Goal: Transaction & Acquisition: Obtain resource

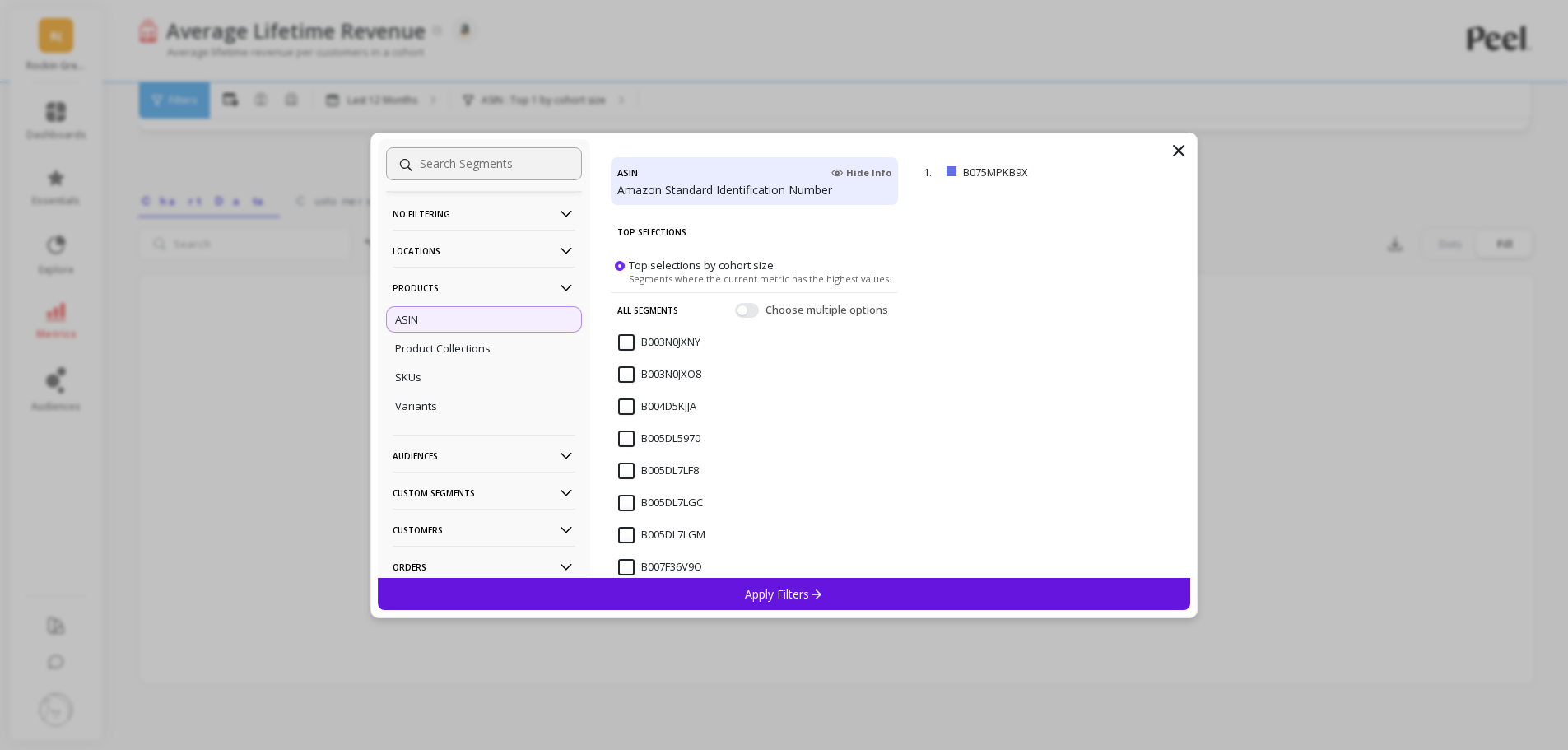
scroll to position [46, 0]
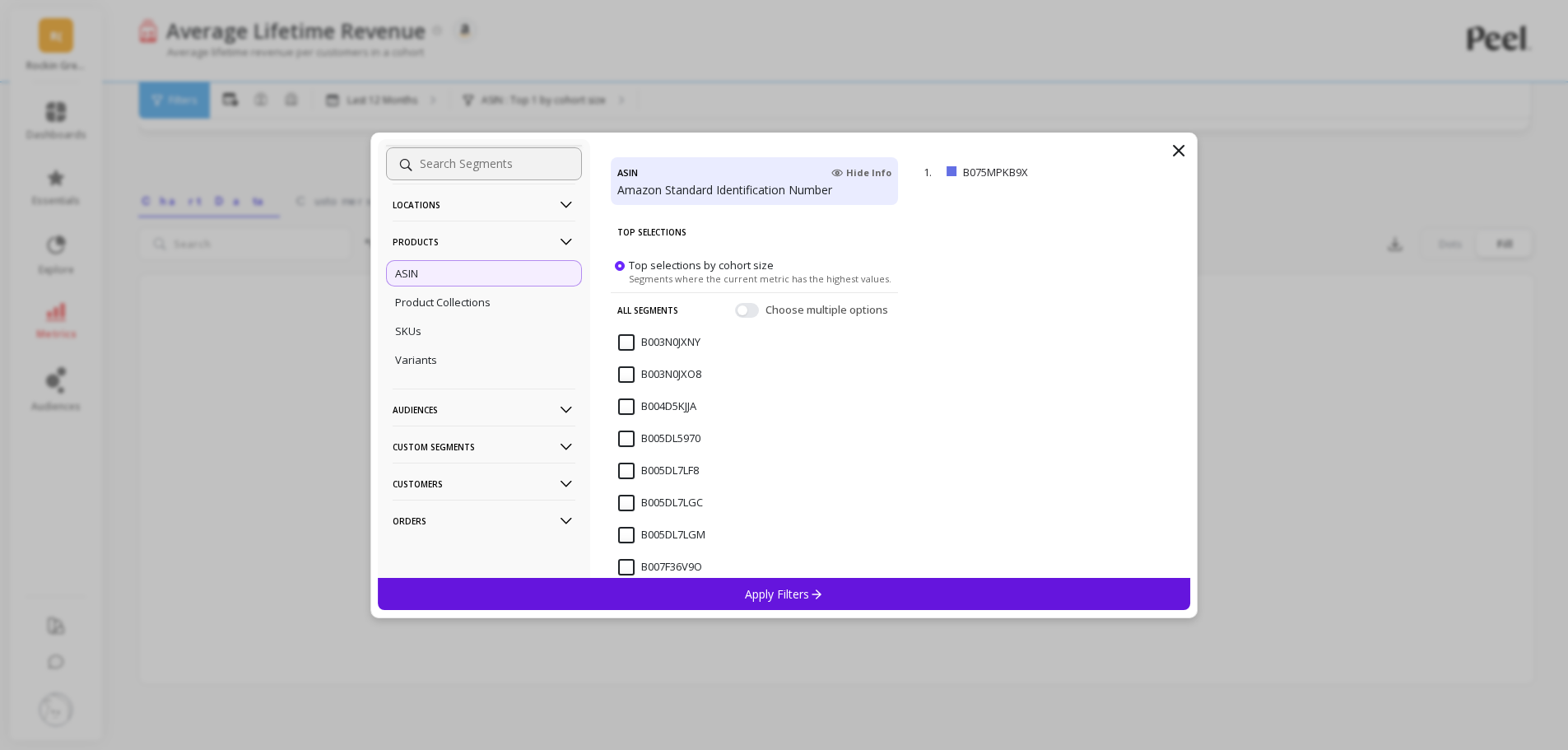
click at [269, 407] on div "No filtering Overall Locations Cities Countries Physical Location Sales Channel…" at bounding box center [784, 375] width 1568 height 750
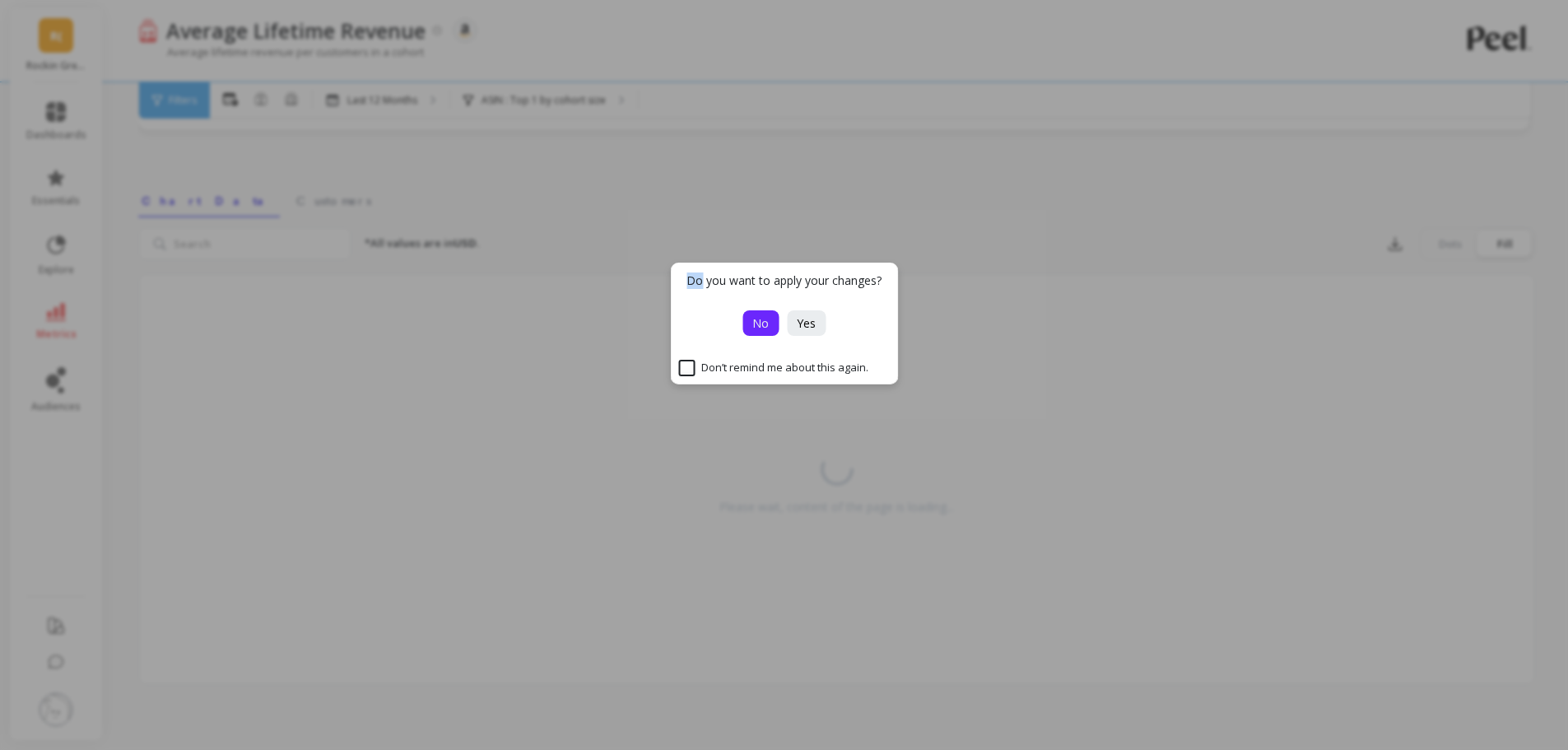
click at [768, 313] on button "No" at bounding box center [760, 323] width 36 height 26
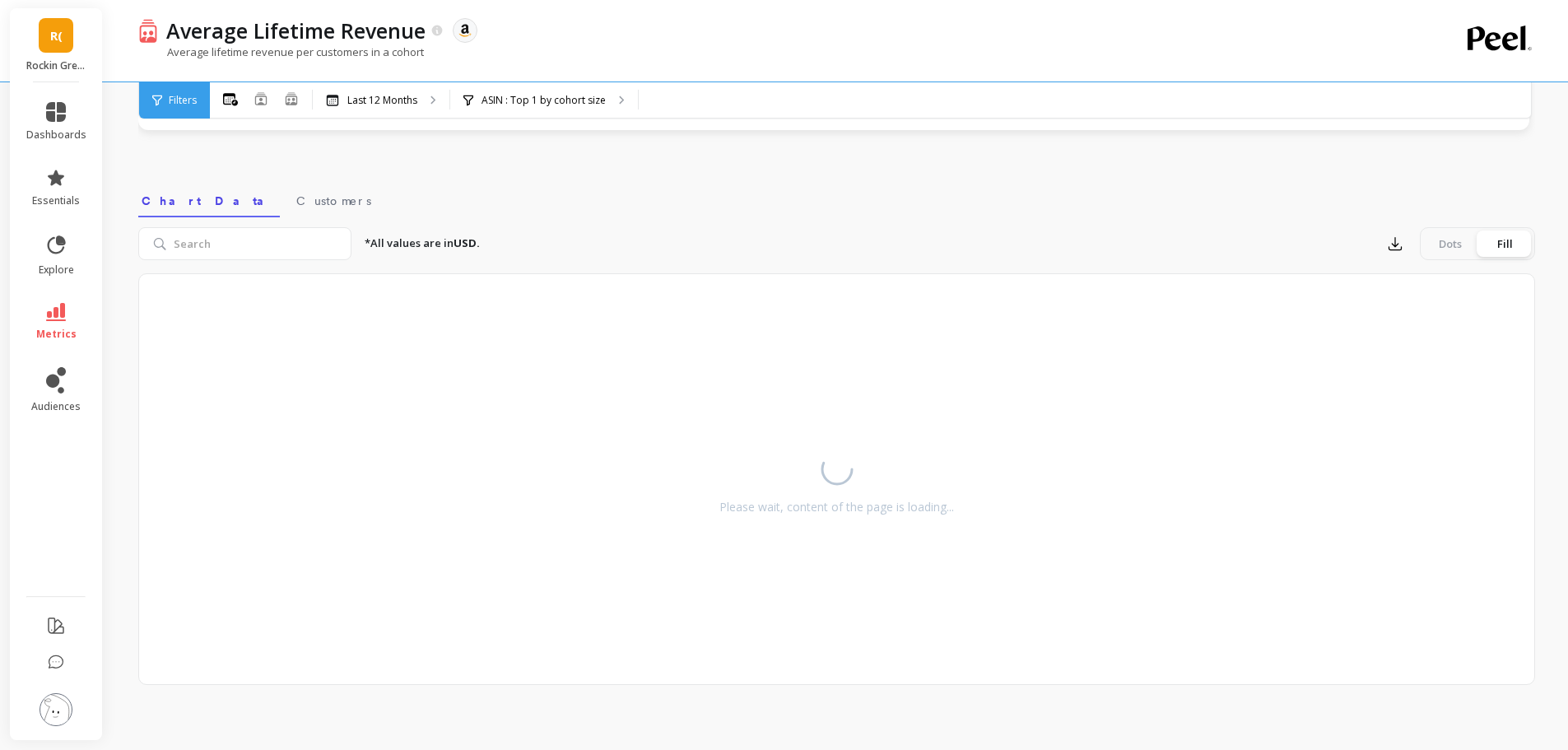
scroll to position [0, 0]
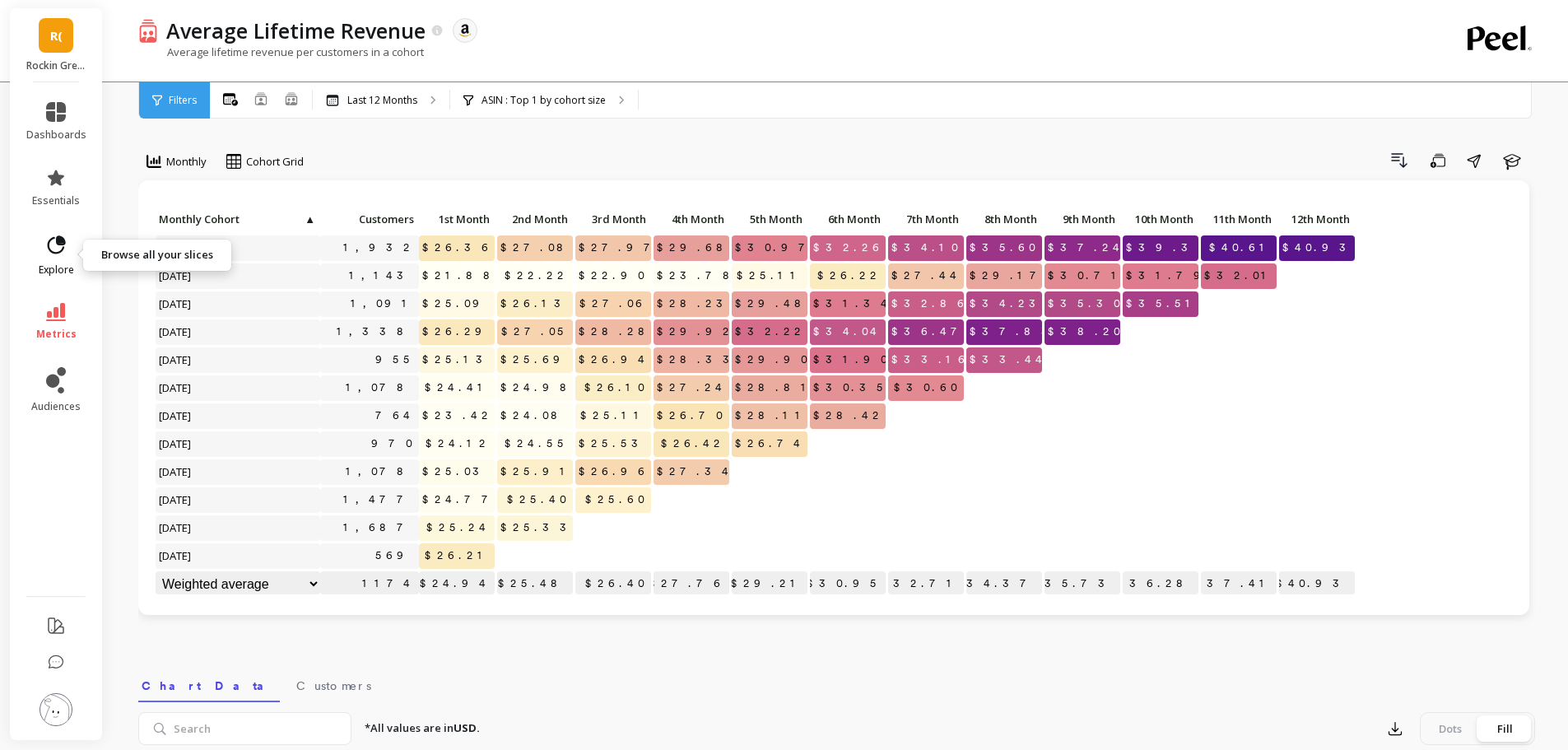
click at [66, 269] on span "explore" at bounding box center [56, 270] width 36 height 13
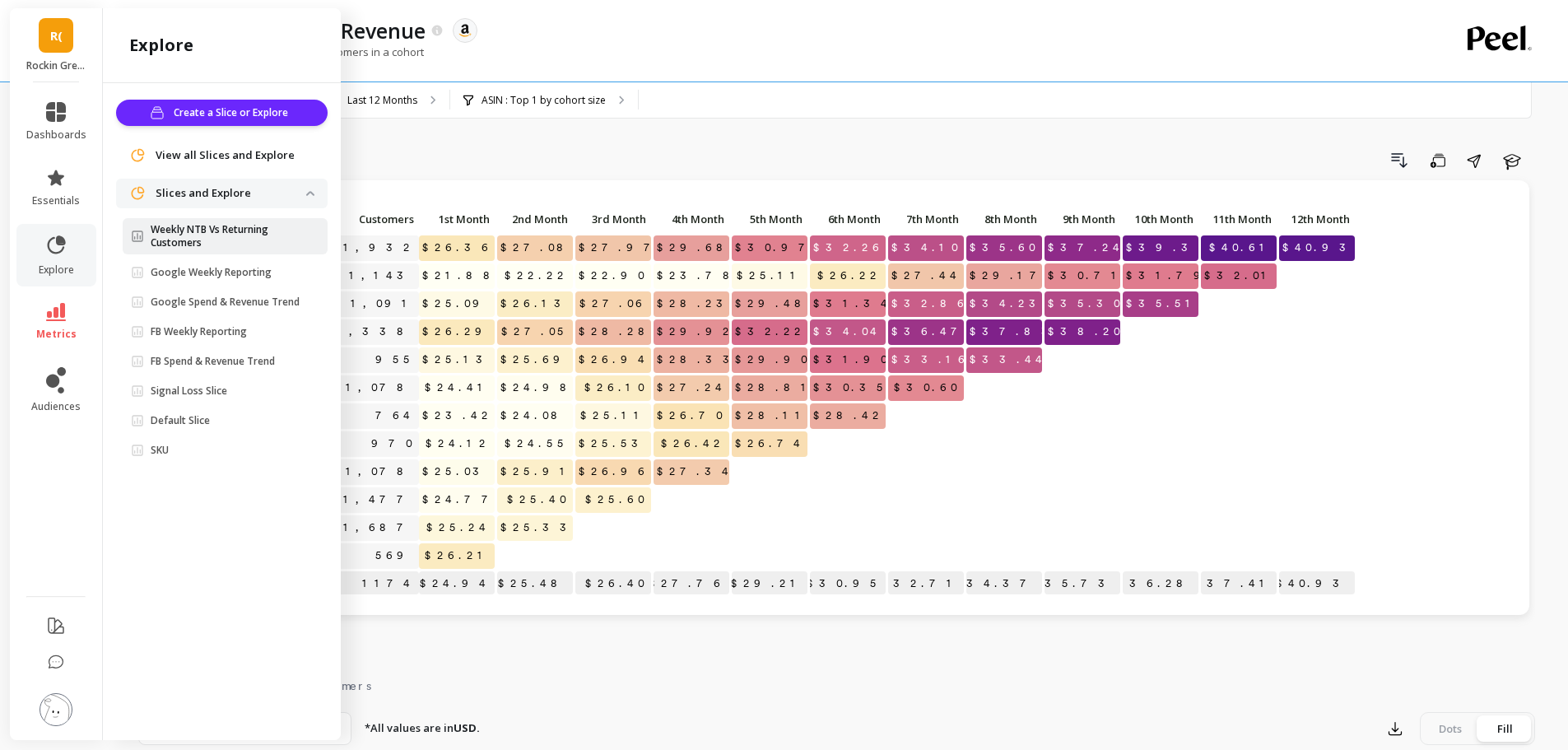
click at [201, 229] on p "Weekly NTB Vs Returning Customers" at bounding box center [228, 237] width 156 height 27
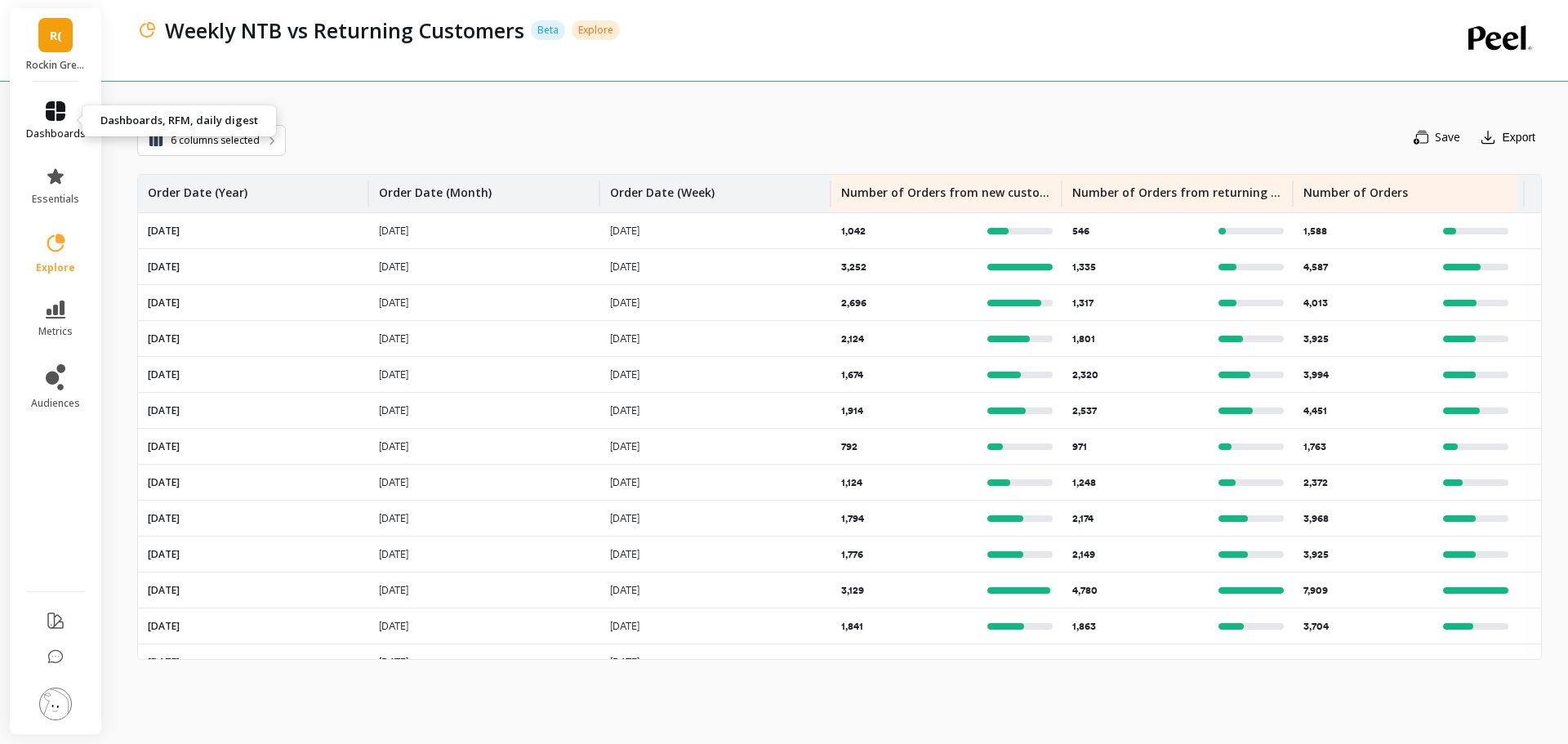
click at [43, 106] on link "dashboards" at bounding box center [57, 121] width 60 height 39
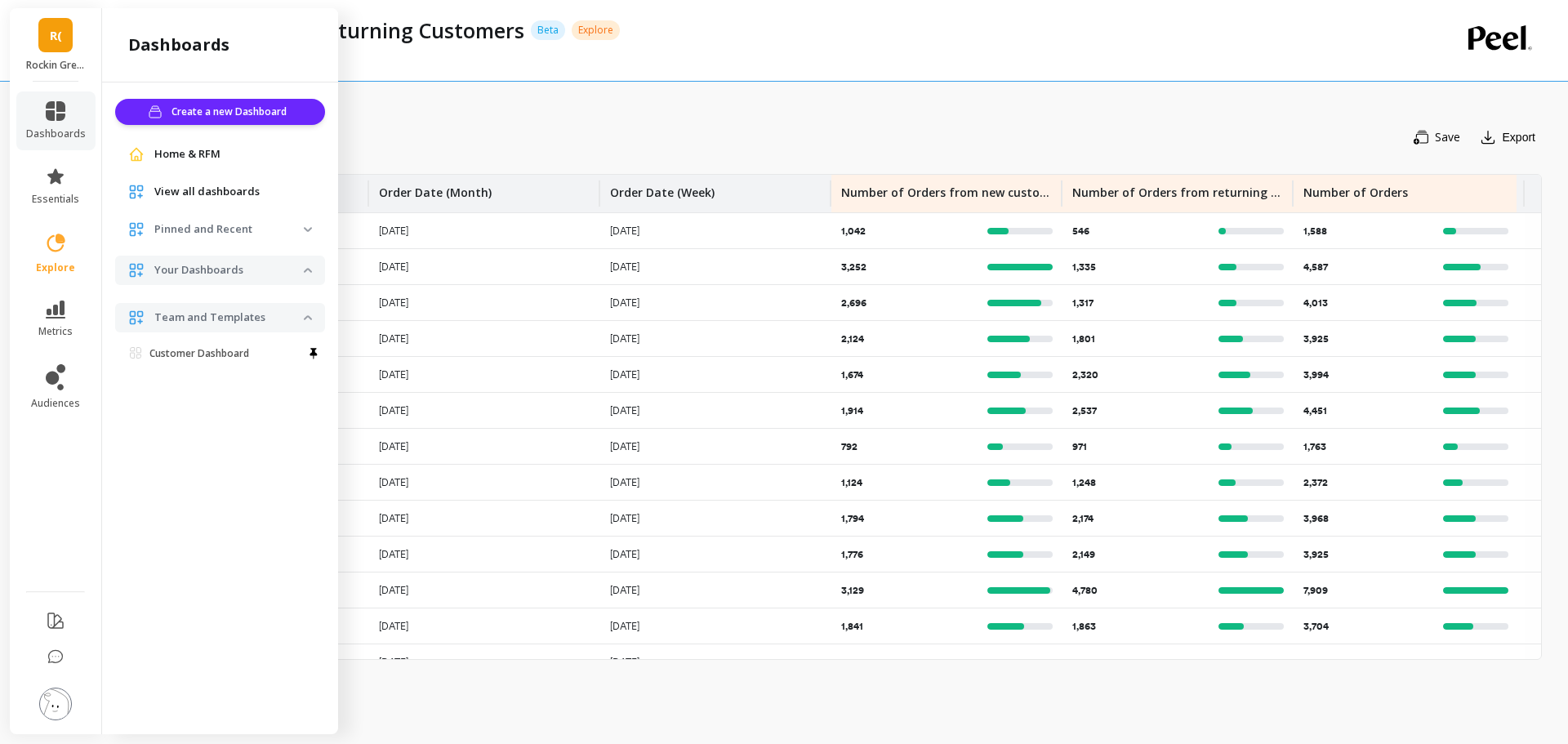
click at [231, 231] on p "Pinned and Recent" at bounding box center [229, 229] width 149 height 17
click at [304, 232] on span "Pinned and Recent" at bounding box center [220, 229] width 210 height 29
click at [305, 267] on img at bounding box center [307, 270] width 8 height 5
click at [201, 158] on span "Home & RFM" at bounding box center [187, 154] width 66 height 17
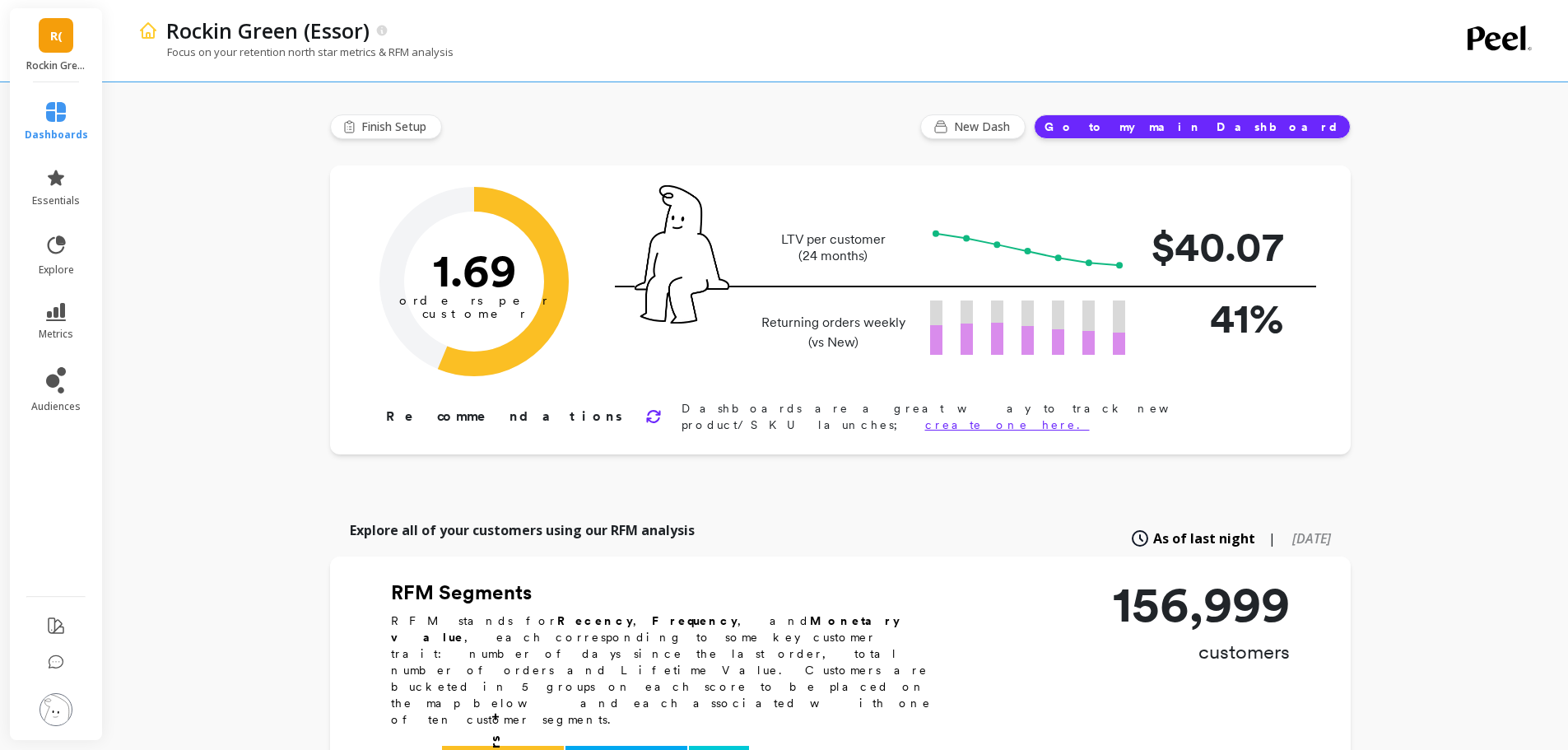
click at [699, 242] on img at bounding box center [682, 254] width 94 height 138
drag, startPoint x: 772, startPoint y: 324, endPoint x: 898, endPoint y: 343, distance: 127.4
click at [898, 343] on p "Returning orders weekly (vs New)" at bounding box center [833, 333] width 154 height 39
click at [540, 406] on div "Recommendations Dashboards are a great way to track new product/SKU launches; c…" at bounding box center [842, 416] width 912 height 33
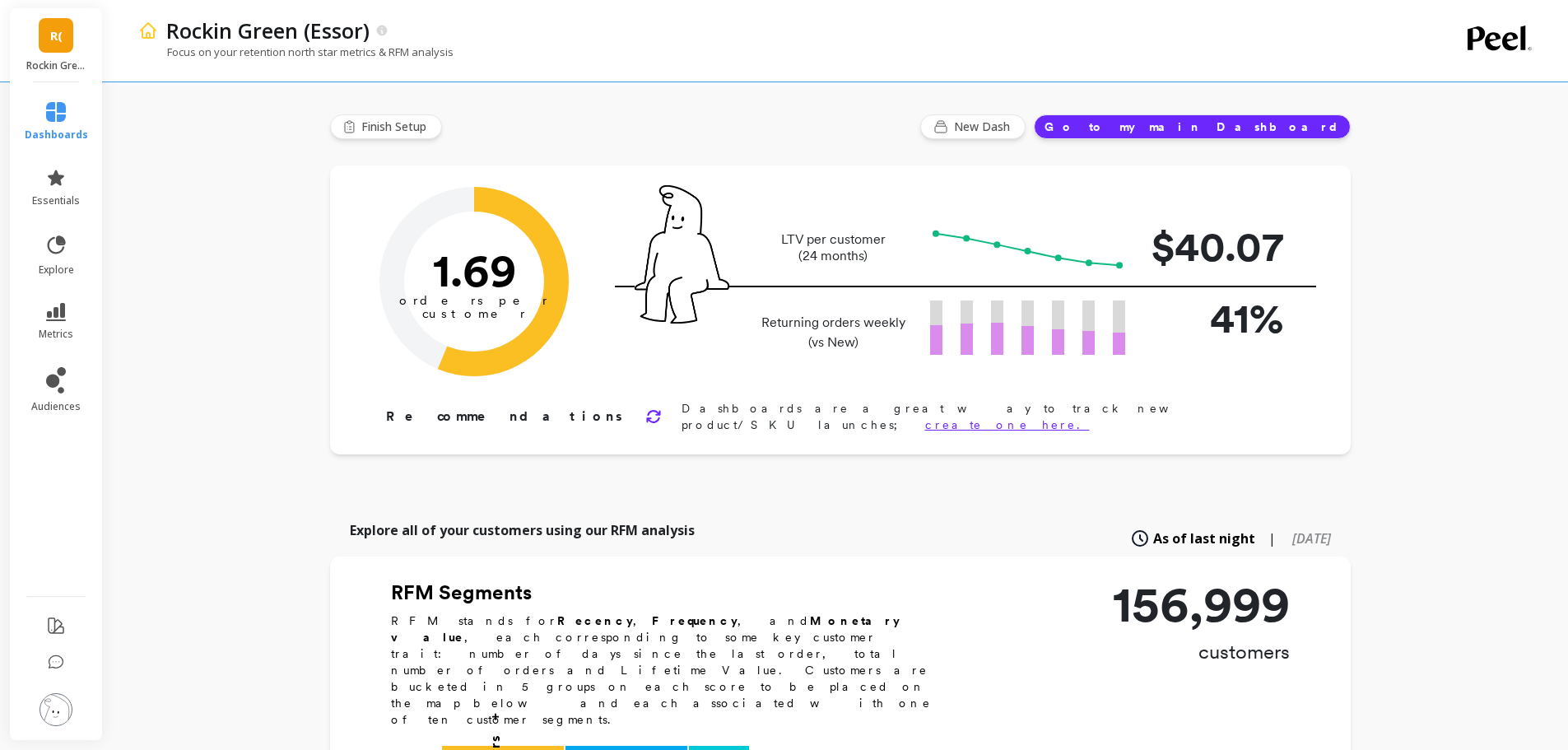
click at [647, 411] on icon at bounding box center [653, 416] width 12 height 12
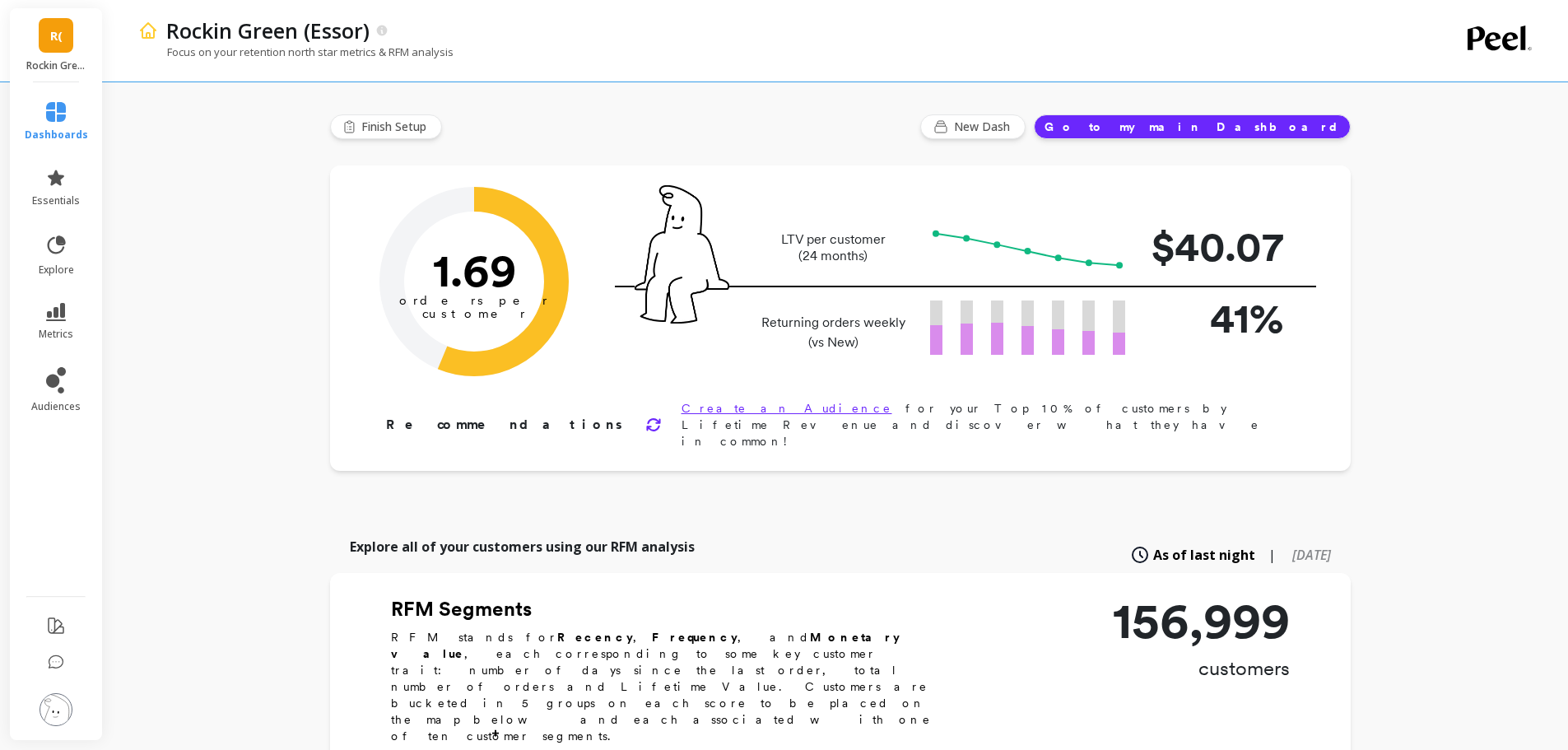
click at [537, 407] on div "Recommendations Create an Audience for your Top 10% of customers by Lifetime Re…" at bounding box center [842, 425] width 912 height 50
click at [682, 410] on link "Create an Audience" at bounding box center [787, 407] width 211 height 13
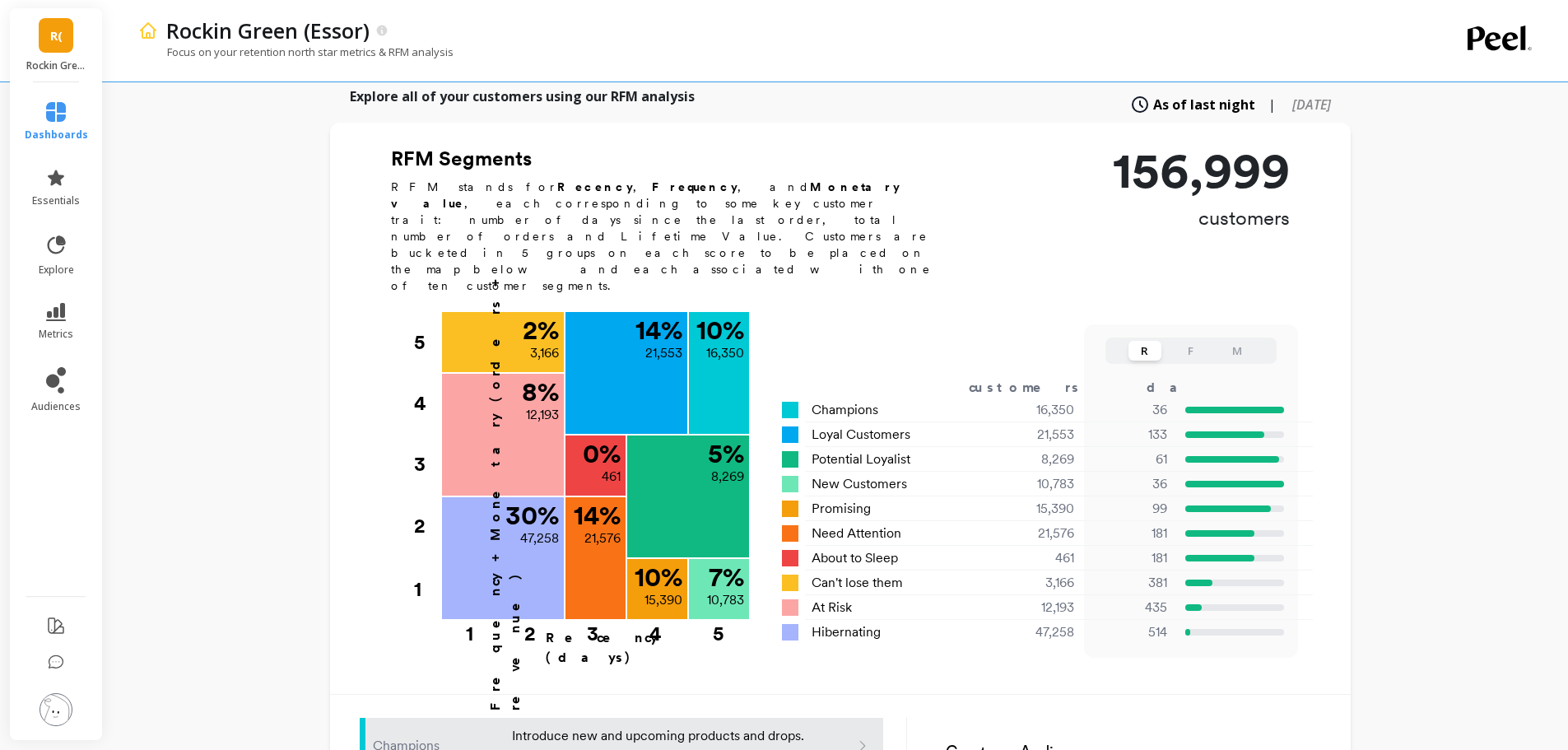
scroll to position [415, 0]
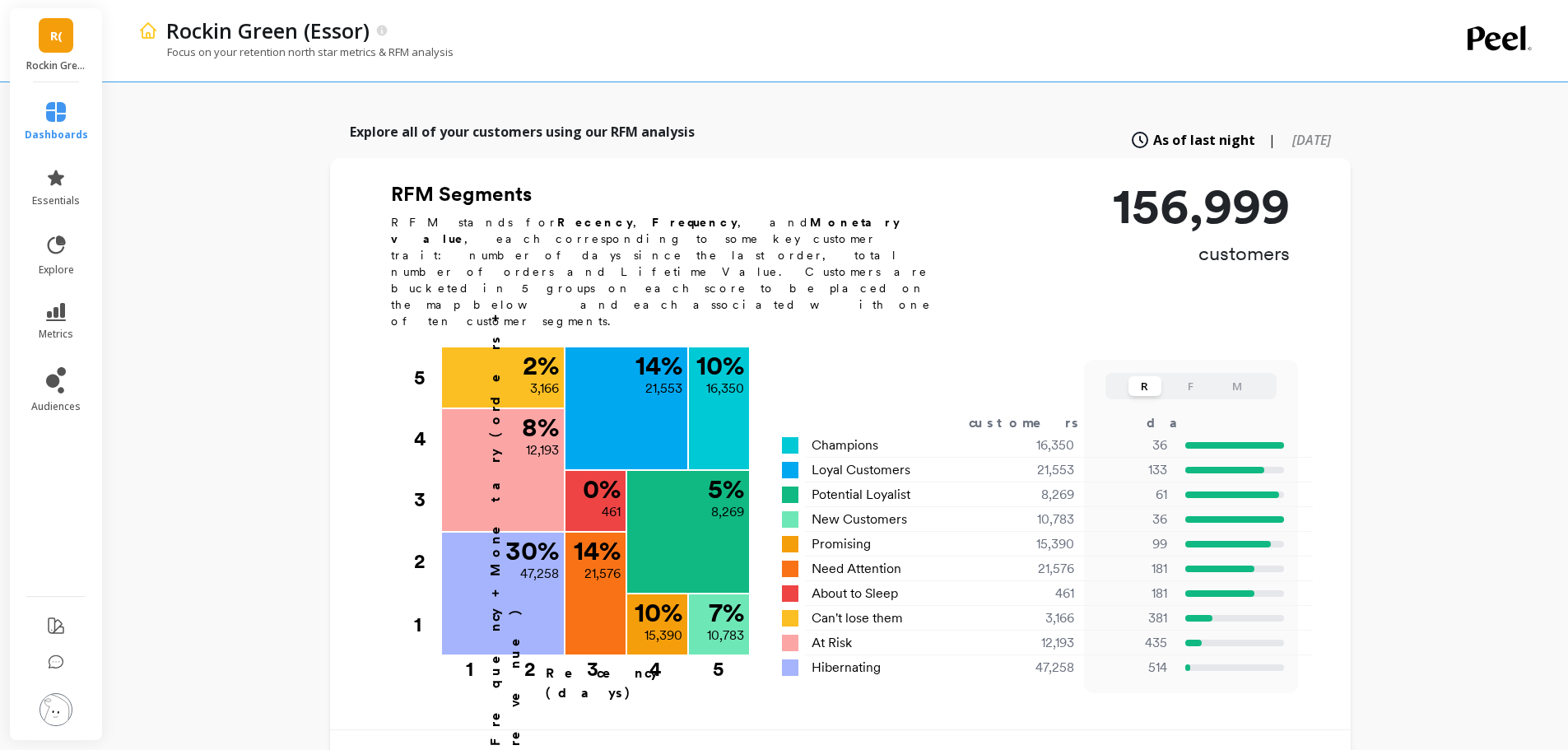
click at [1198, 376] on button "F" at bounding box center [1191, 386] width 33 height 20
click at [1250, 376] on button "M" at bounding box center [1237, 386] width 33 height 20
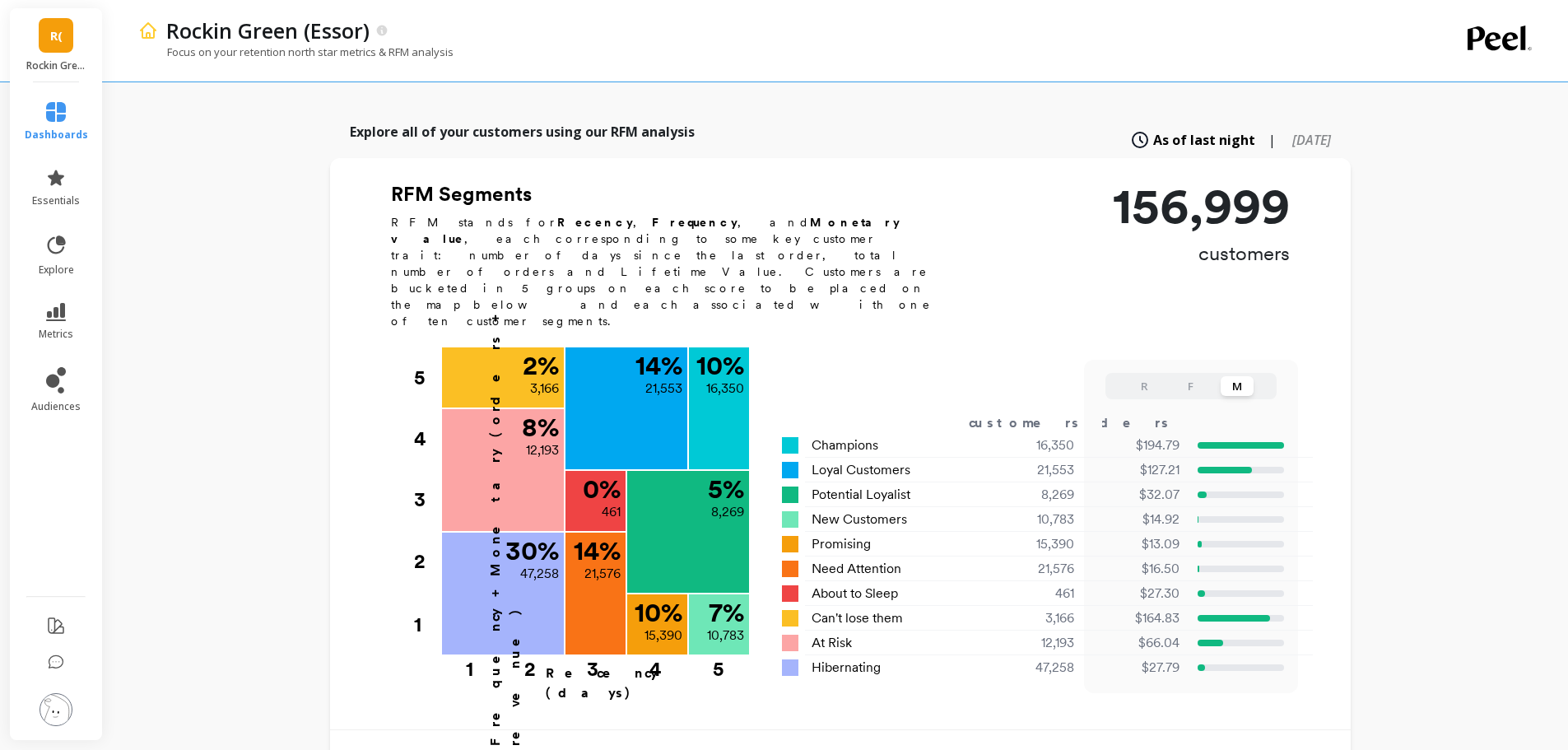
click at [1160, 376] on button "R" at bounding box center [1144, 386] width 33 height 20
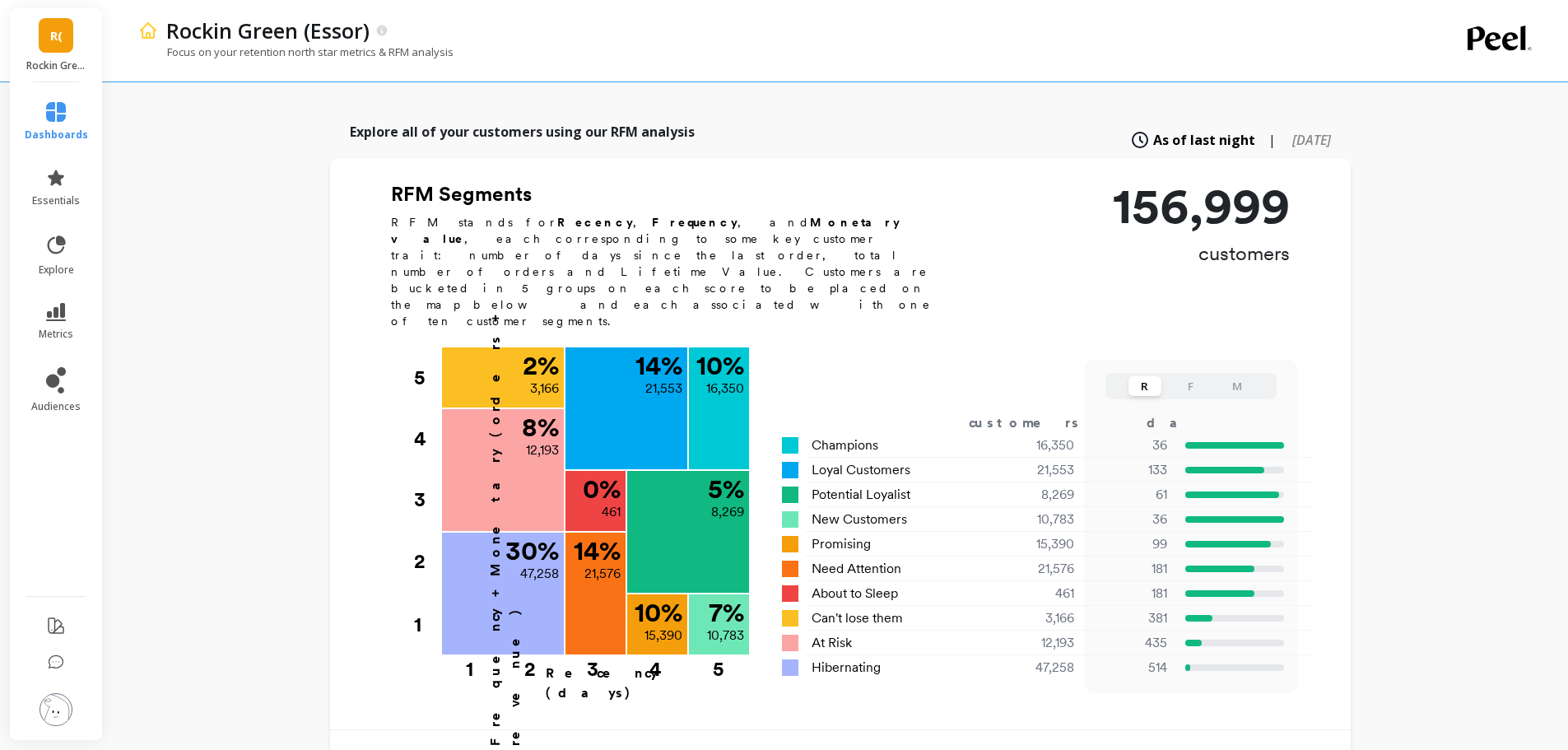
click at [1191, 376] on button "F" at bounding box center [1191, 386] width 33 height 20
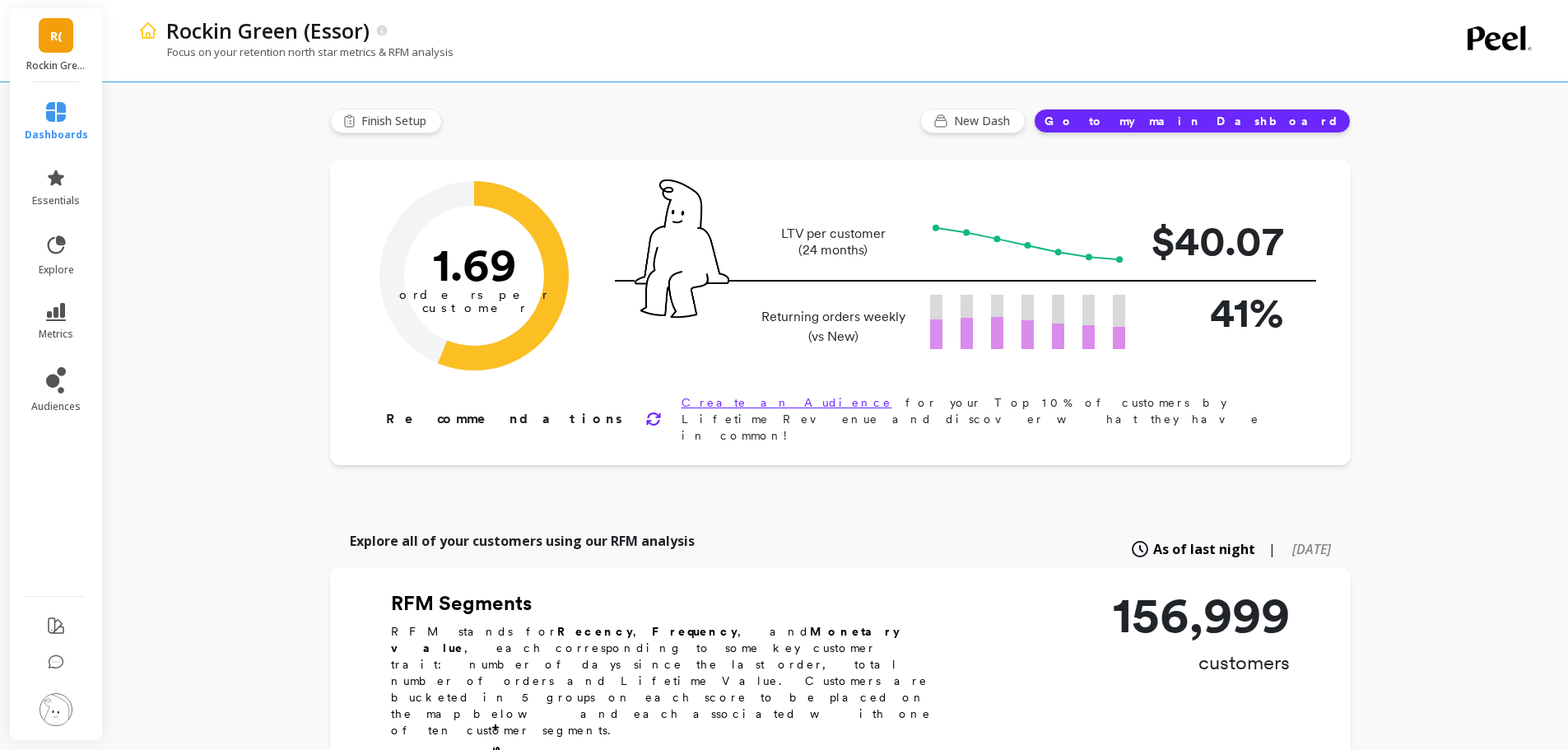
scroll to position [0, 0]
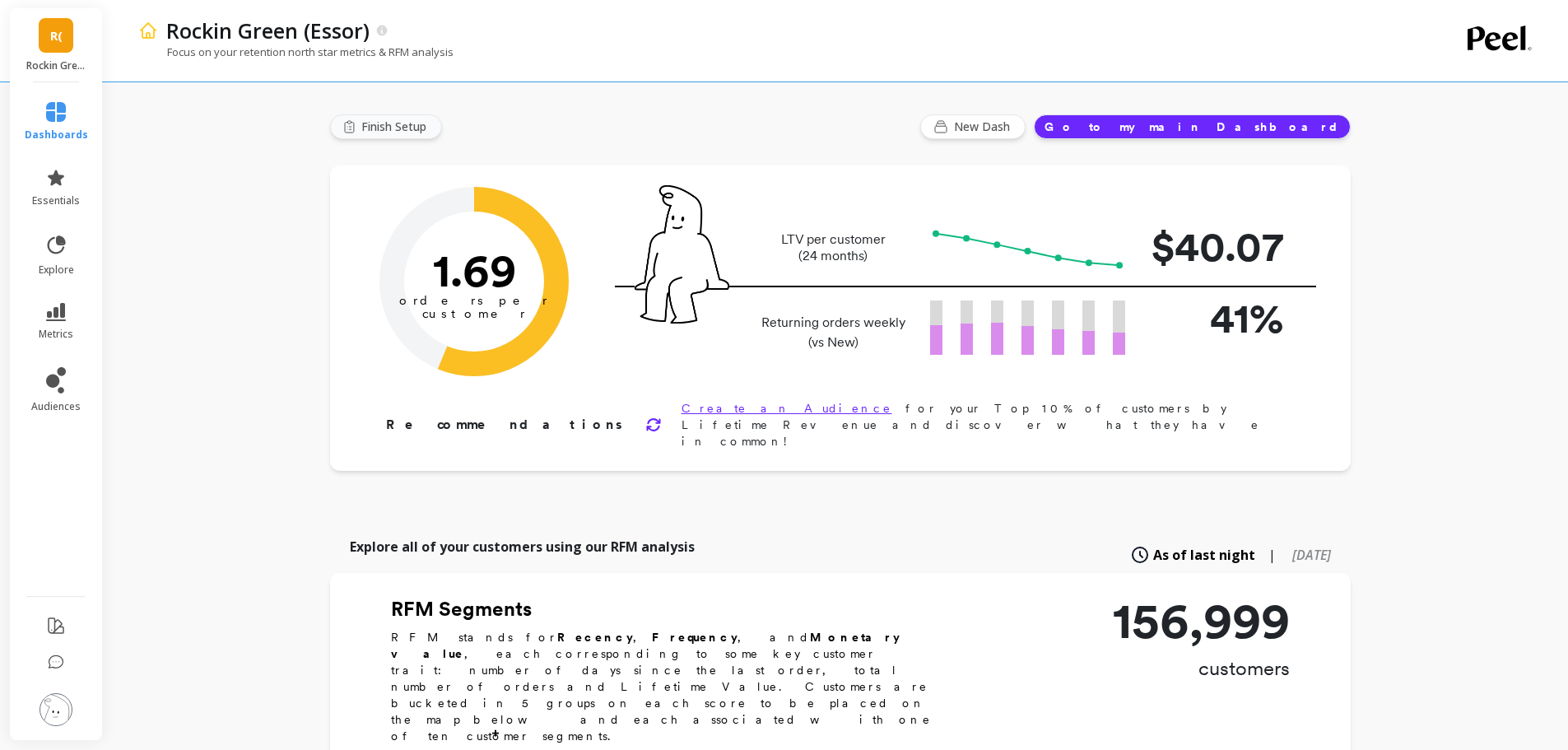
click at [380, 135] on button "Finish Setup" at bounding box center [386, 127] width 112 height 25
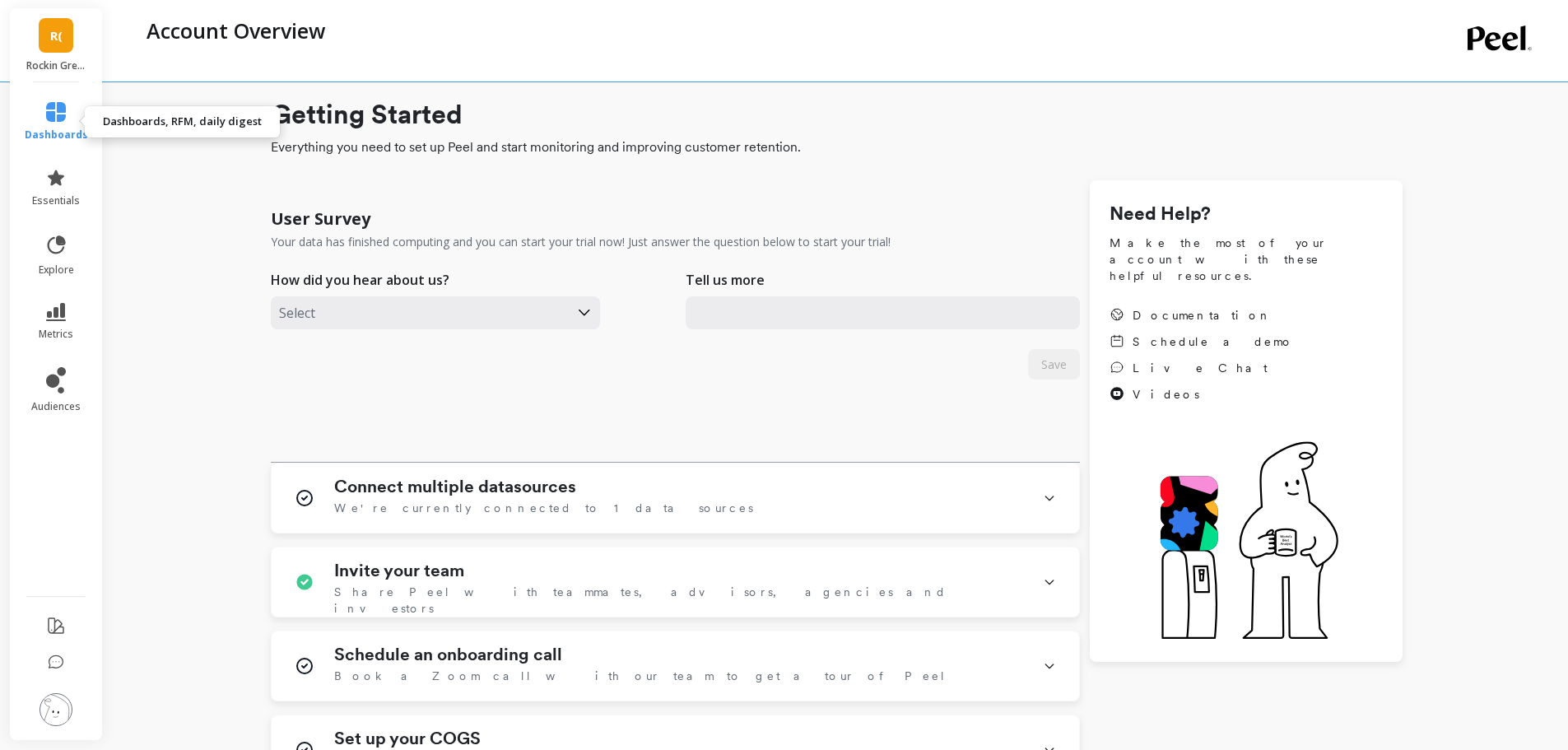
click at [76, 128] on span "dashboards" at bounding box center [56, 134] width 63 height 13
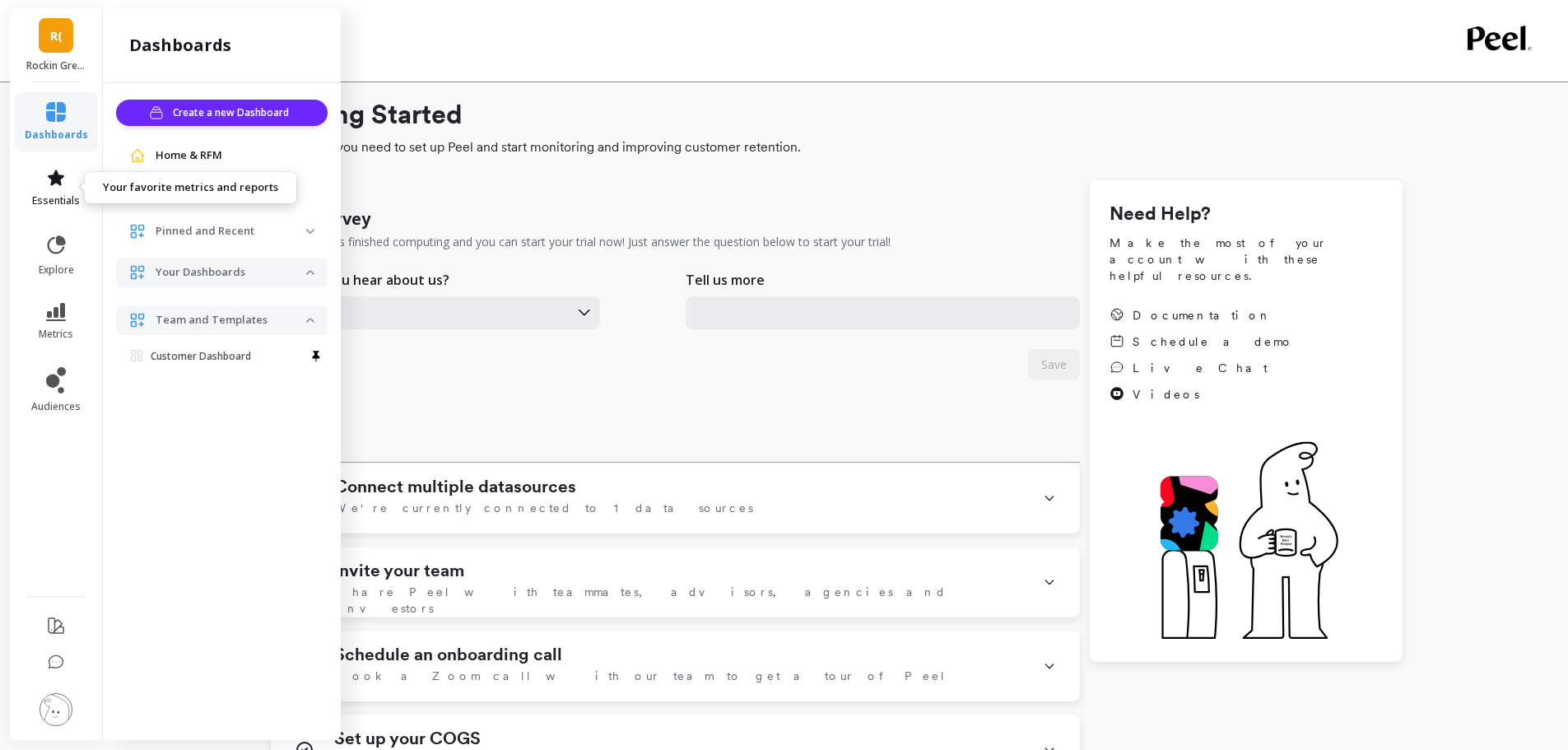
click at [50, 187] on icon at bounding box center [56, 178] width 20 height 20
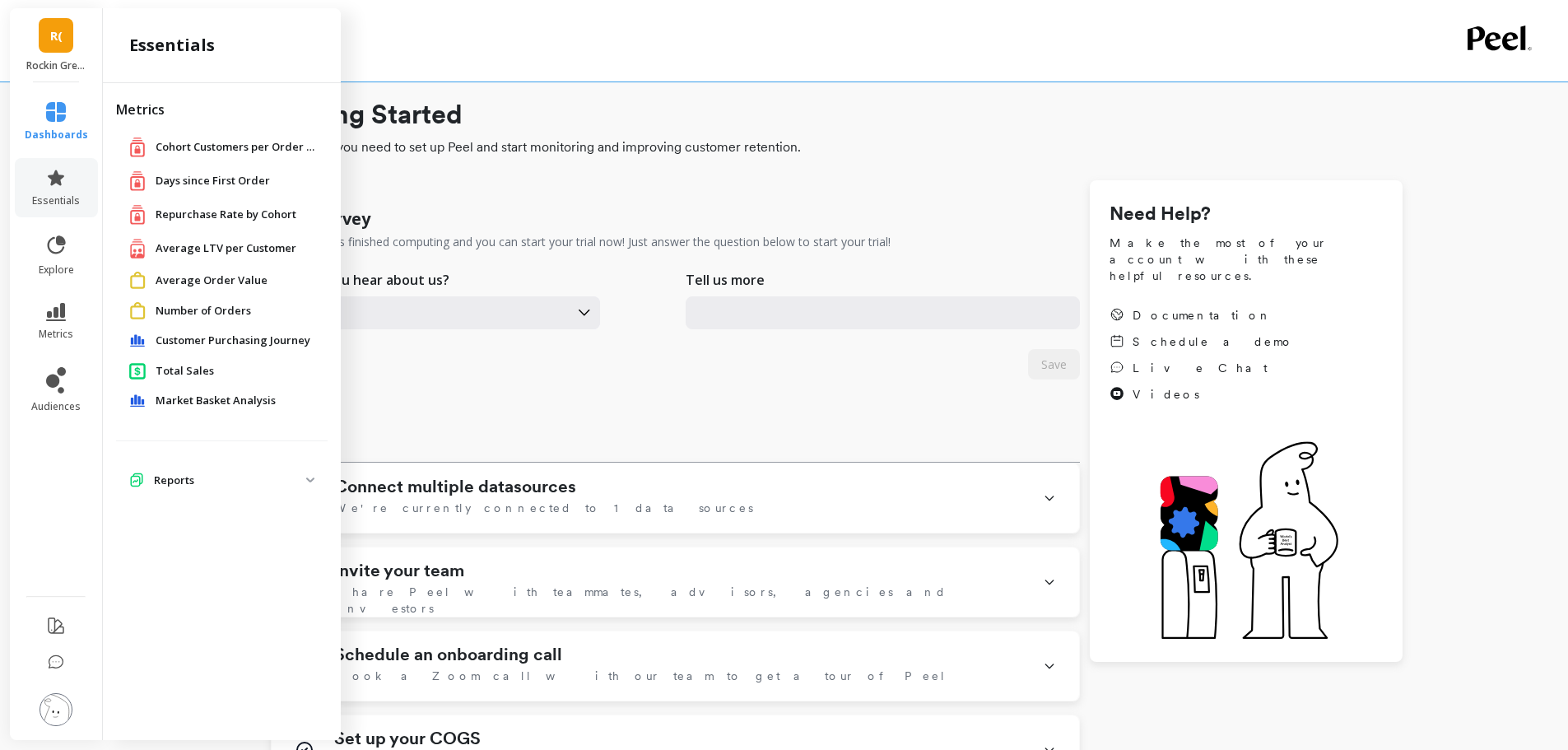
click at [306, 480] on img at bounding box center [310, 480] width 8 height 5
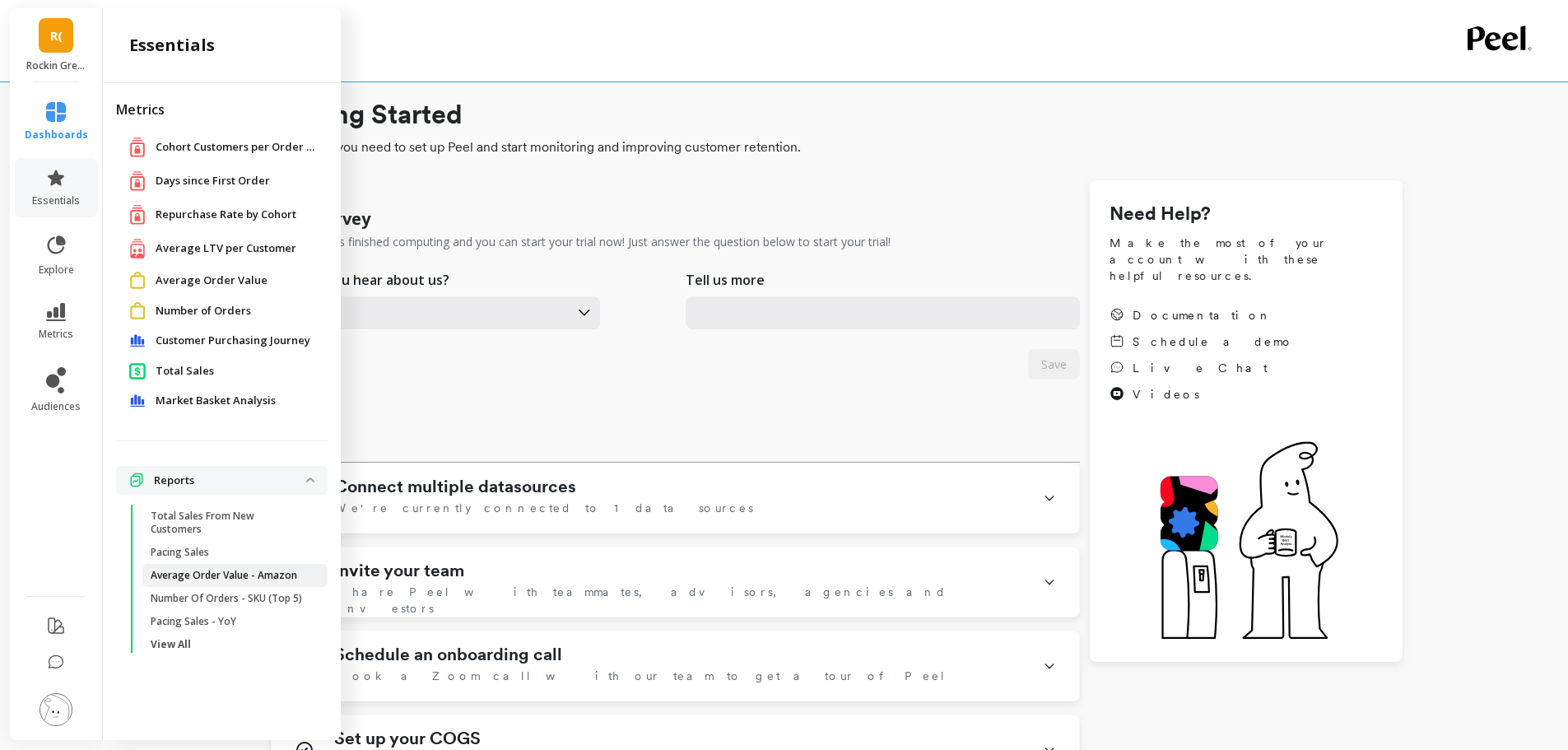
click at [234, 569] on p "Average Order Value - Amazon" at bounding box center [223, 575] width 147 height 13
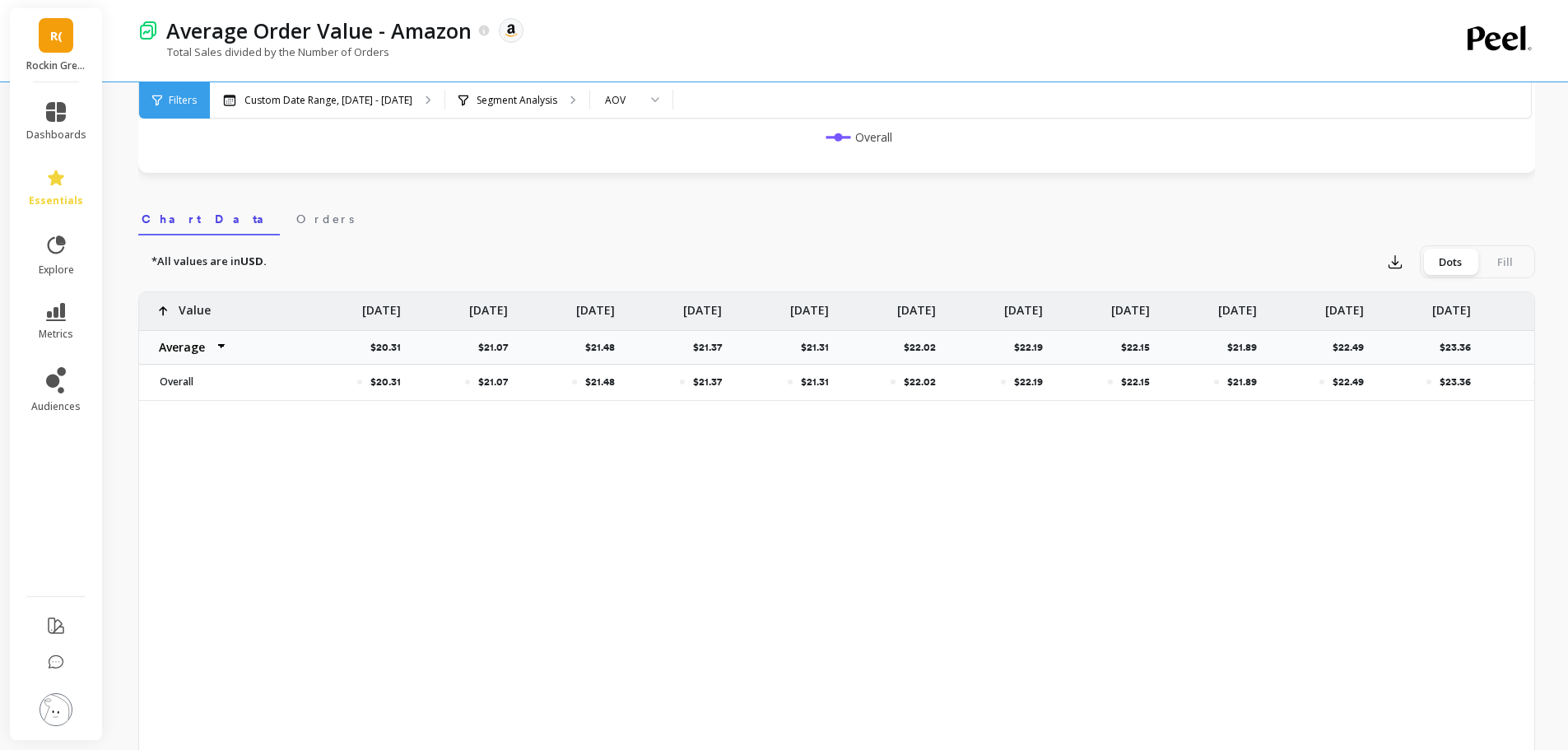
scroll to position [412, 0]
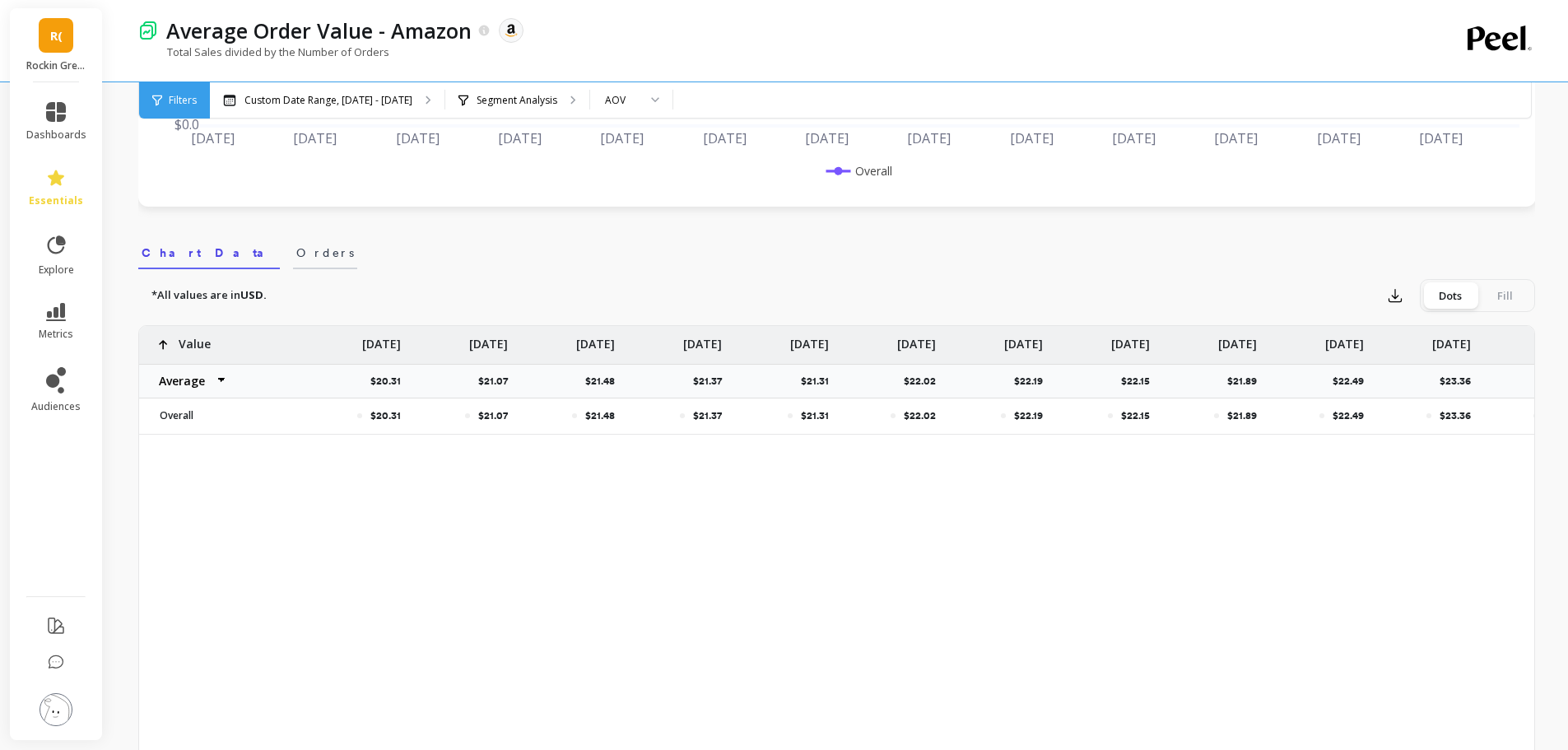
click at [296, 247] on span "Orders" at bounding box center [325, 253] width 58 height 17
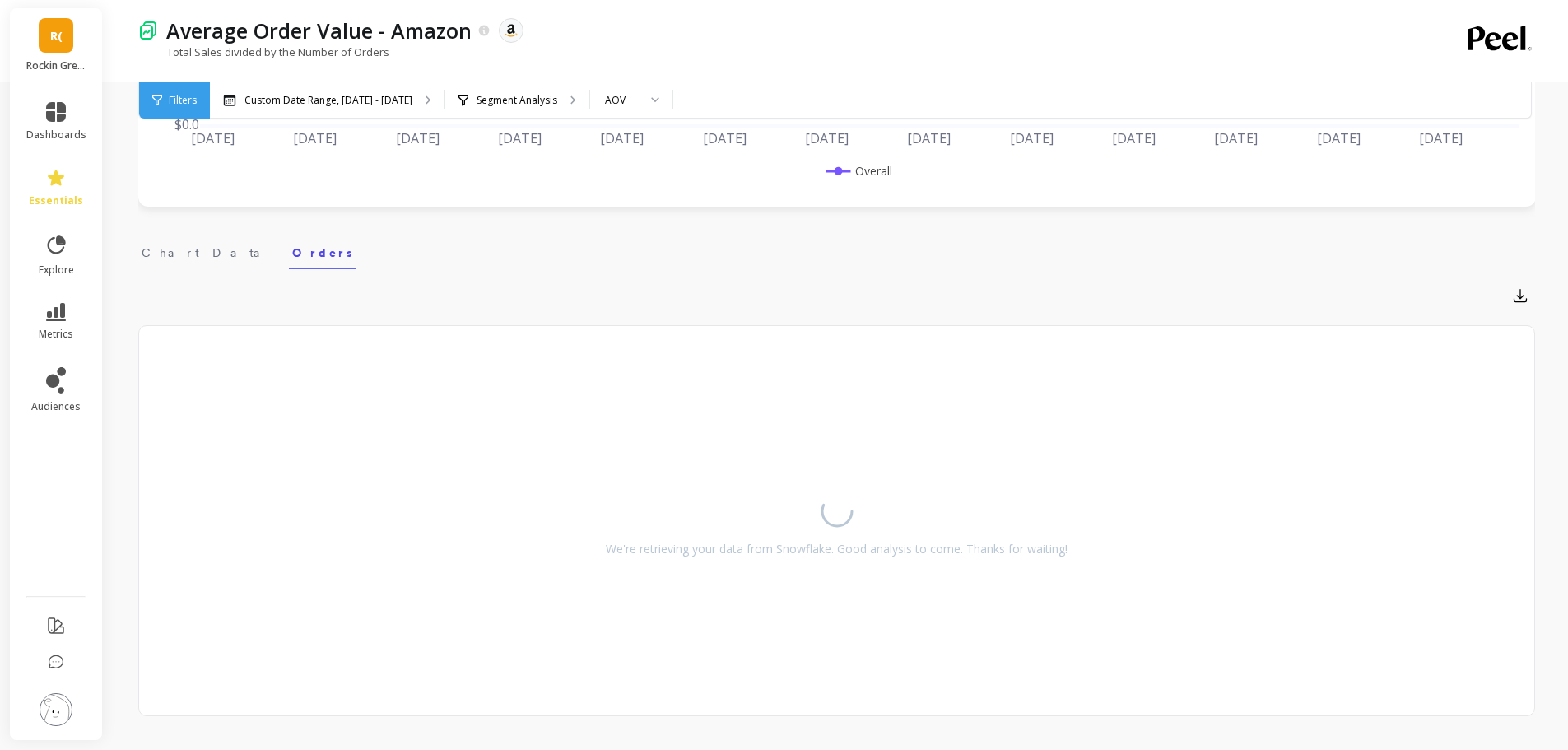
click at [724, 551] on div "We're retrieving your data from Snowflake. Good analysis to come. Thanks for wa…" at bounding box center [837, 549] width 462 height 17
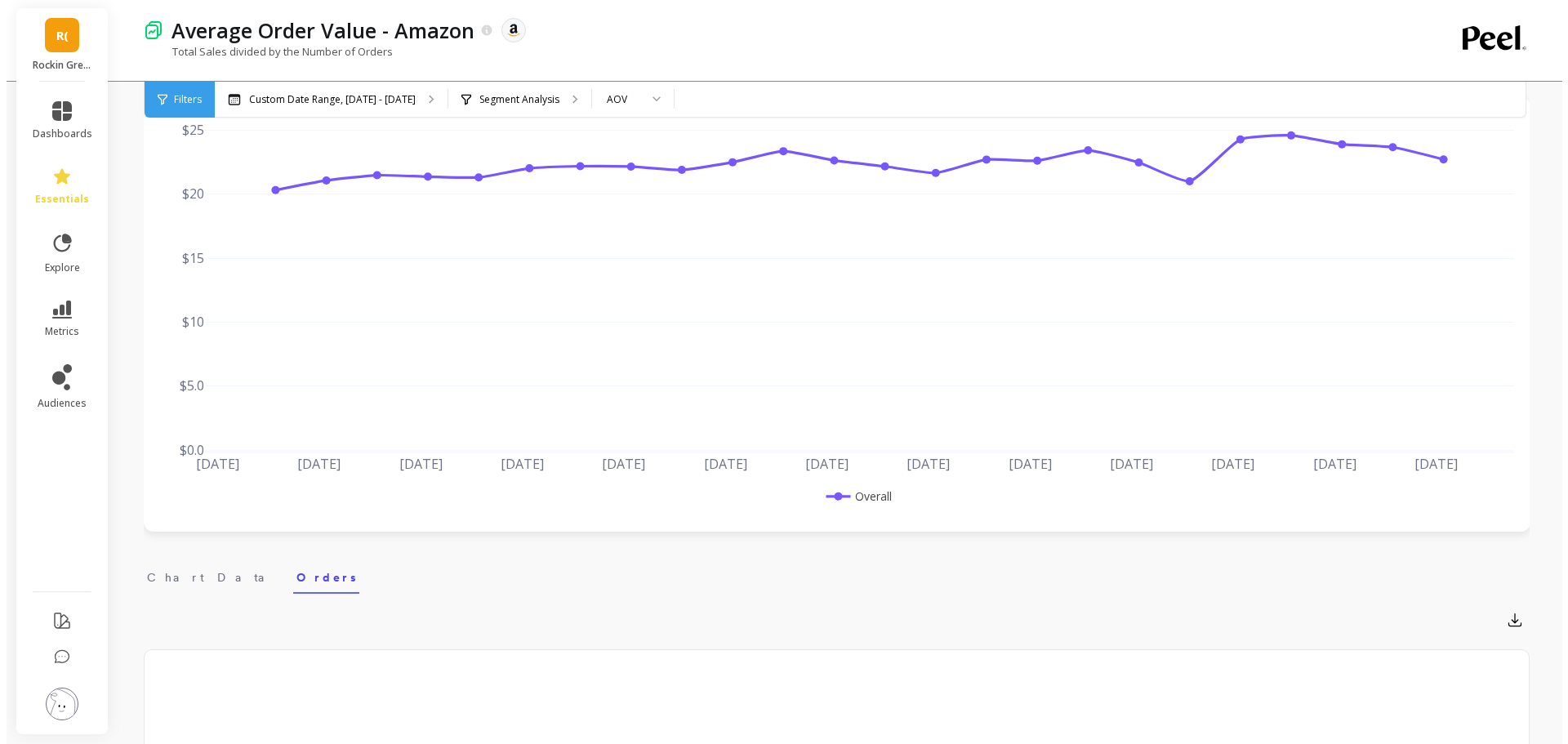
scroll to position [0, 0]
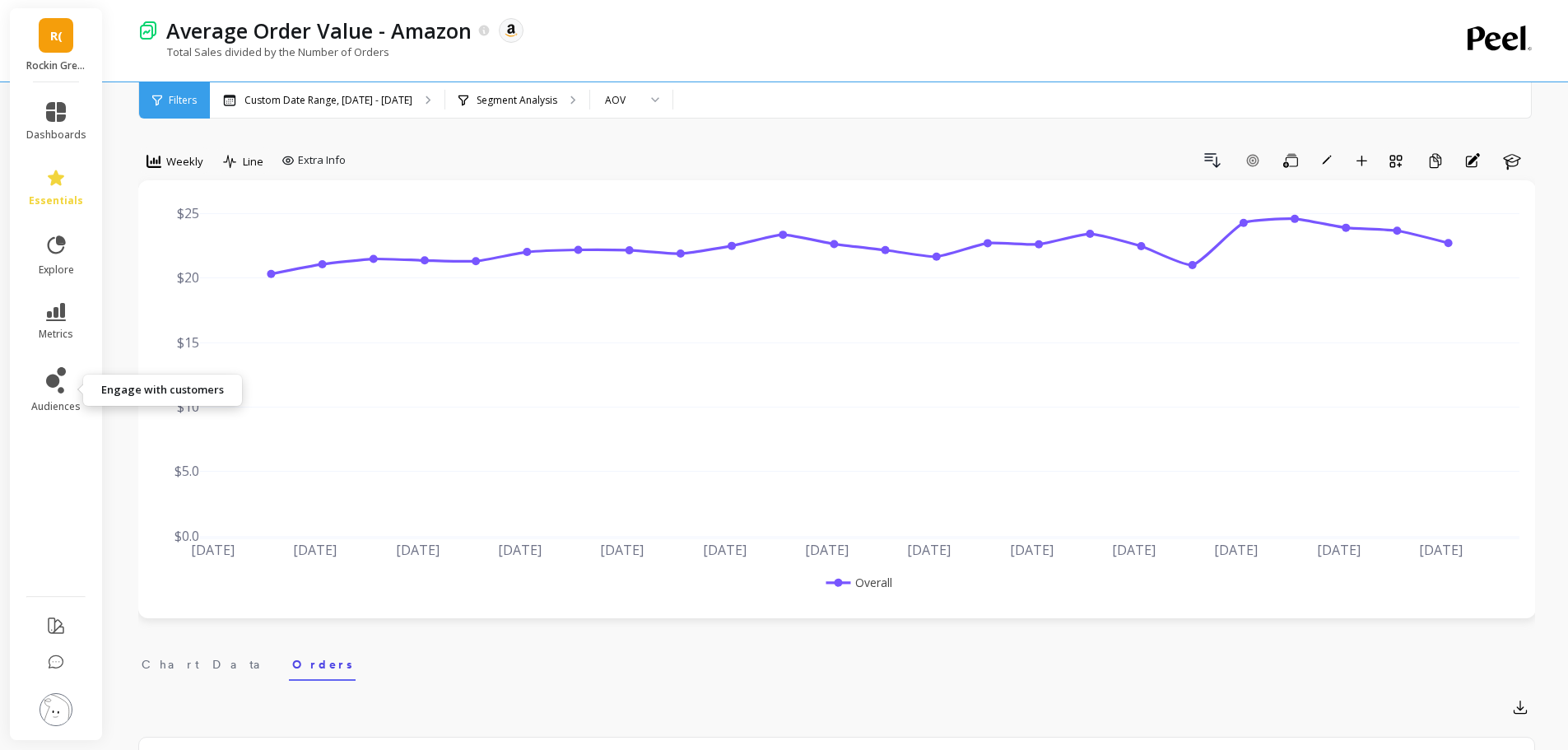
click at [57, 345] on ul "dashboards essentials explore metrics audiences" at bounding box center [56, 335] width 93 height 484
click at [54, 627] on icon at bounding box center [56, 625] width 15 height 15
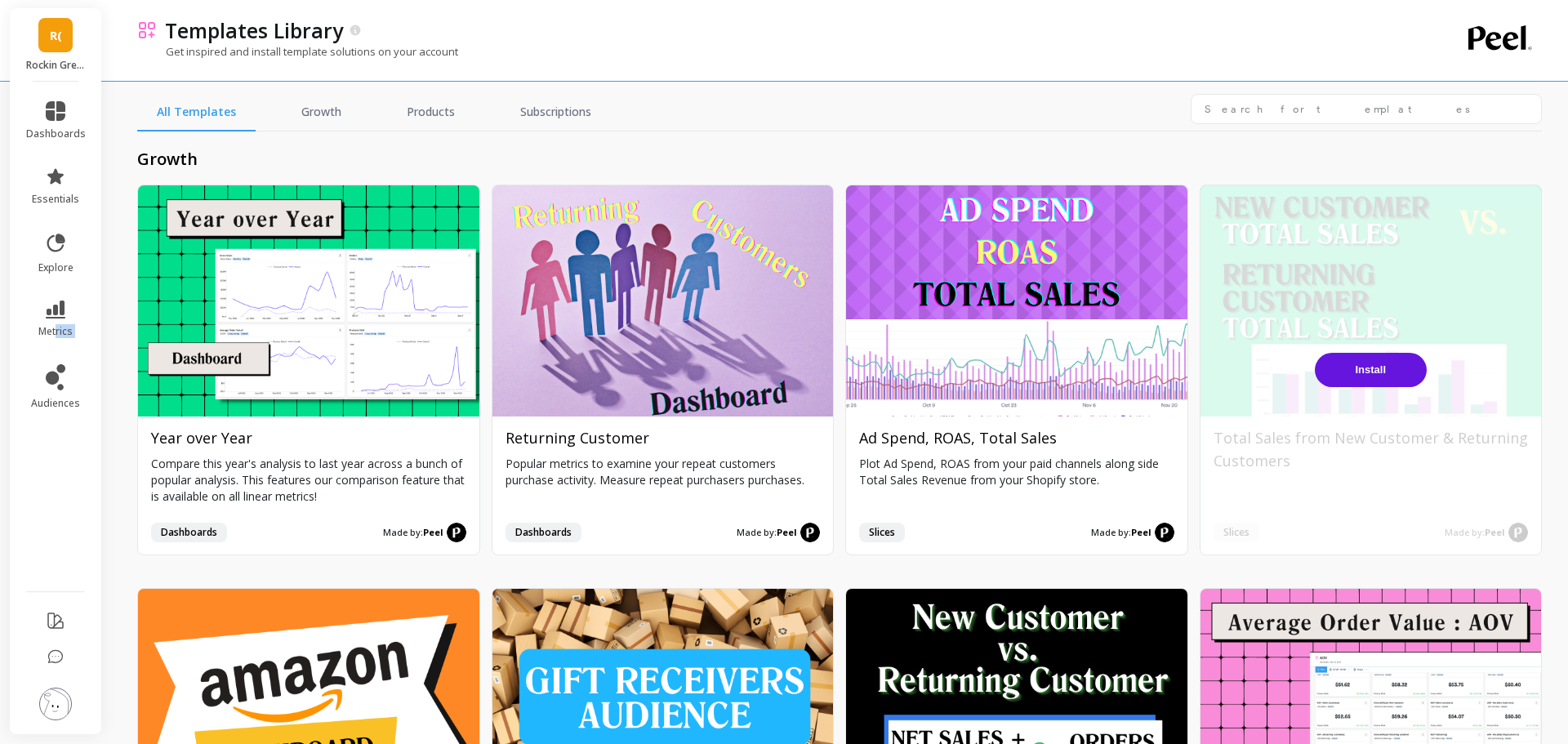
click at [1355, 365] on span "Install" at bounding box center [1370, 370] width 31 height 12
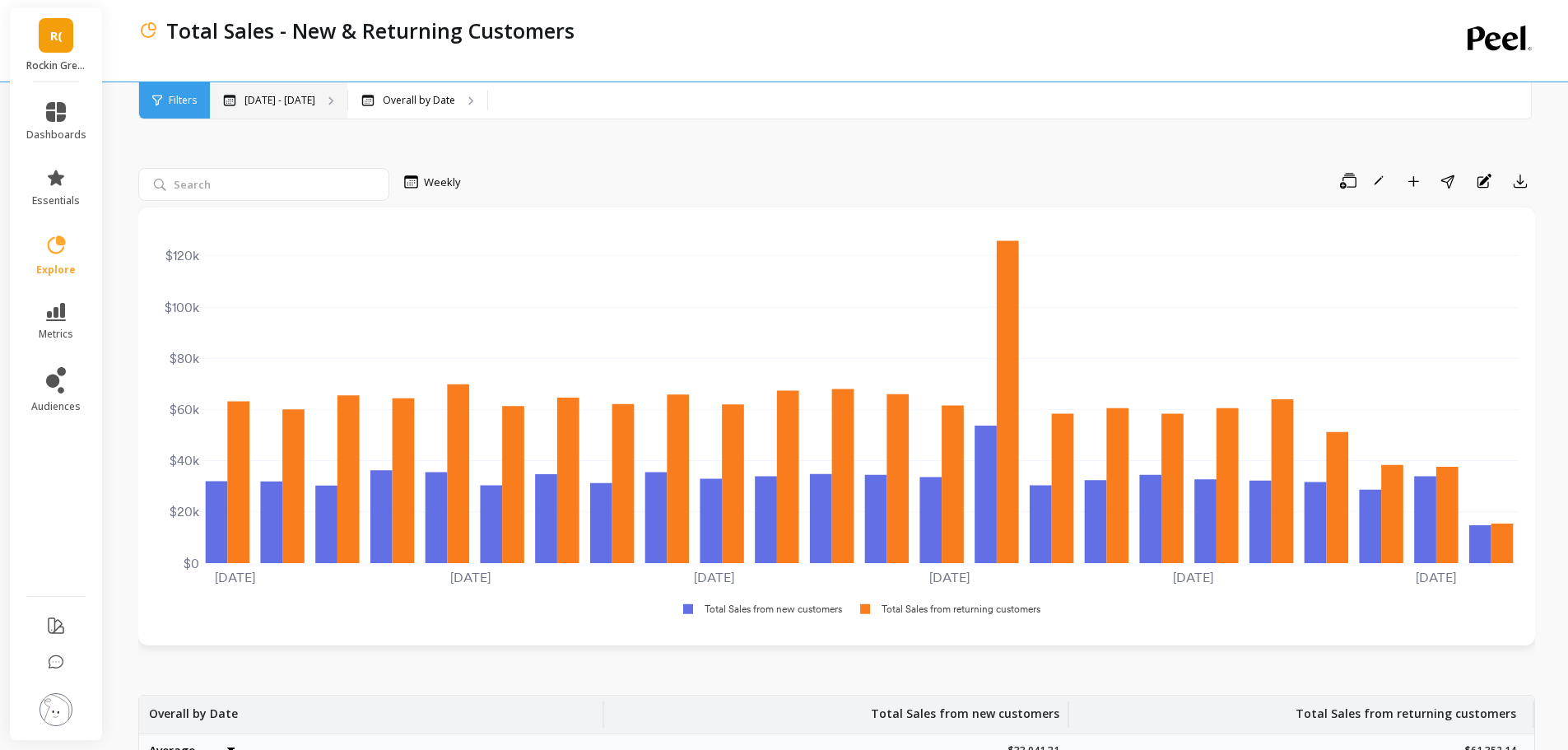
click at [294, 104] on p "[DATE] - [DATE]" at bounding box center [280, 100] width 71 height 13
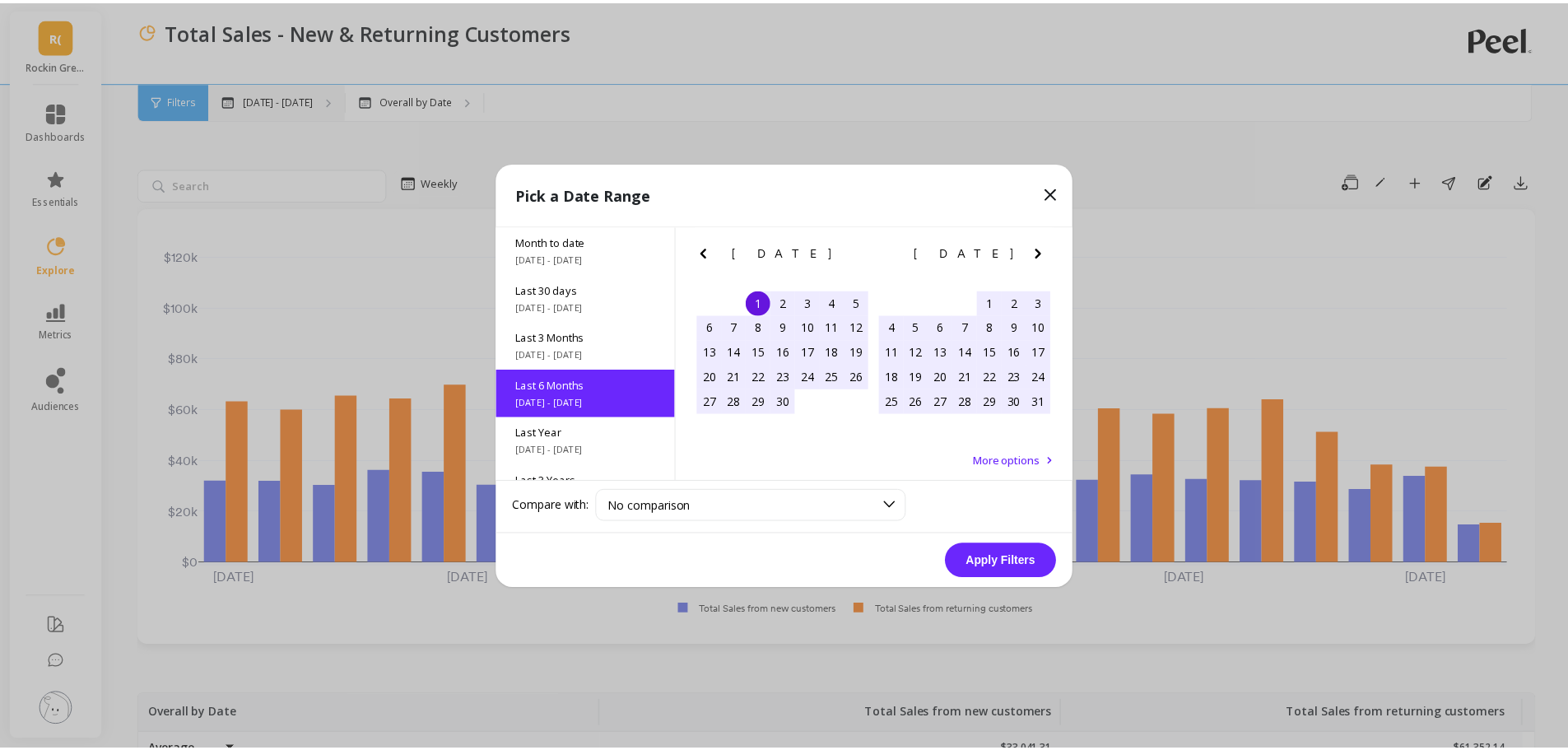
scroll to position [40, 0]
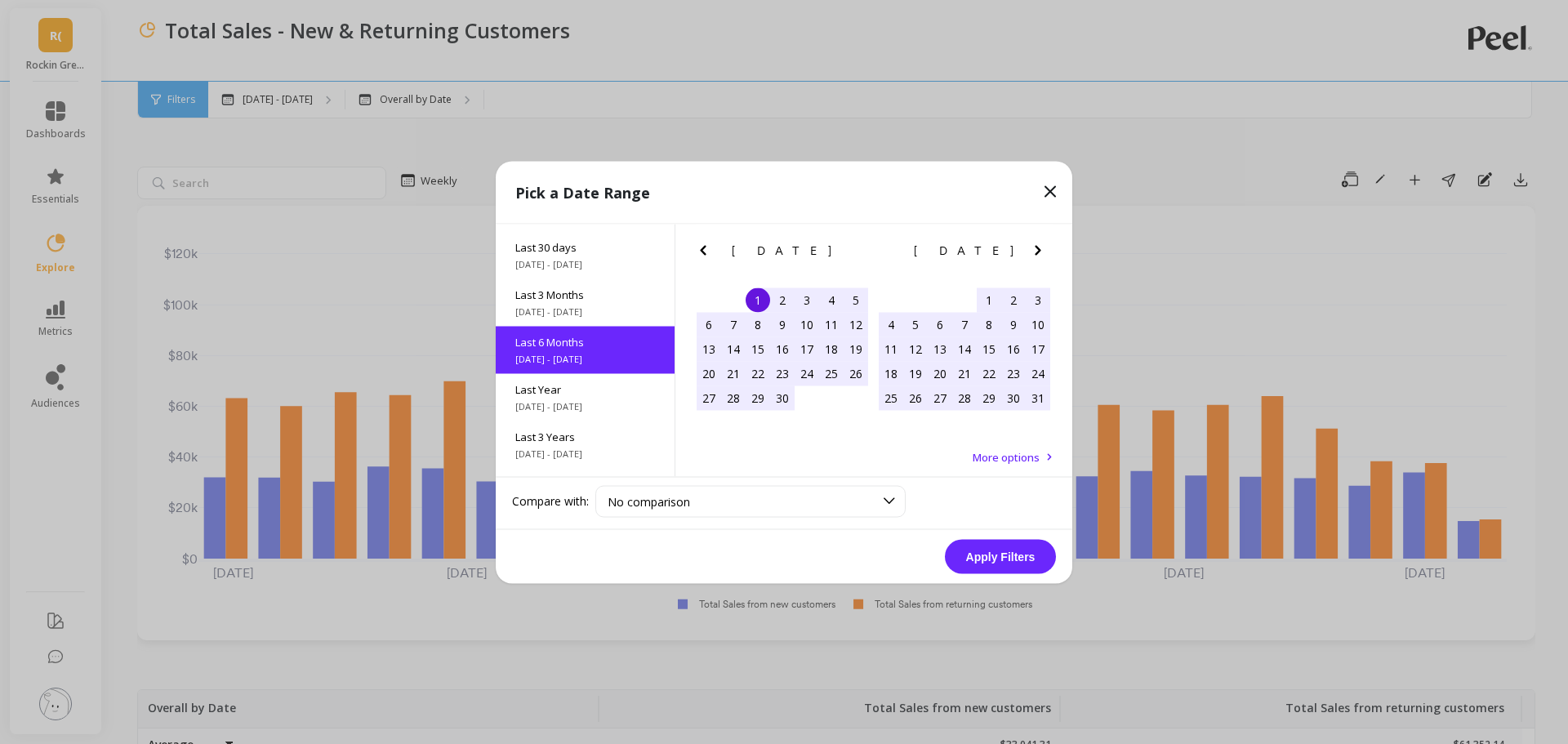
click at [540, 349] on div "Last 6 Months [DATE] - [DATE]" at bounding box center [584, 349] width 179 height 48
click at [792, 495] on div "No comparison" at bounding box center [741, 501] width 267 height 16
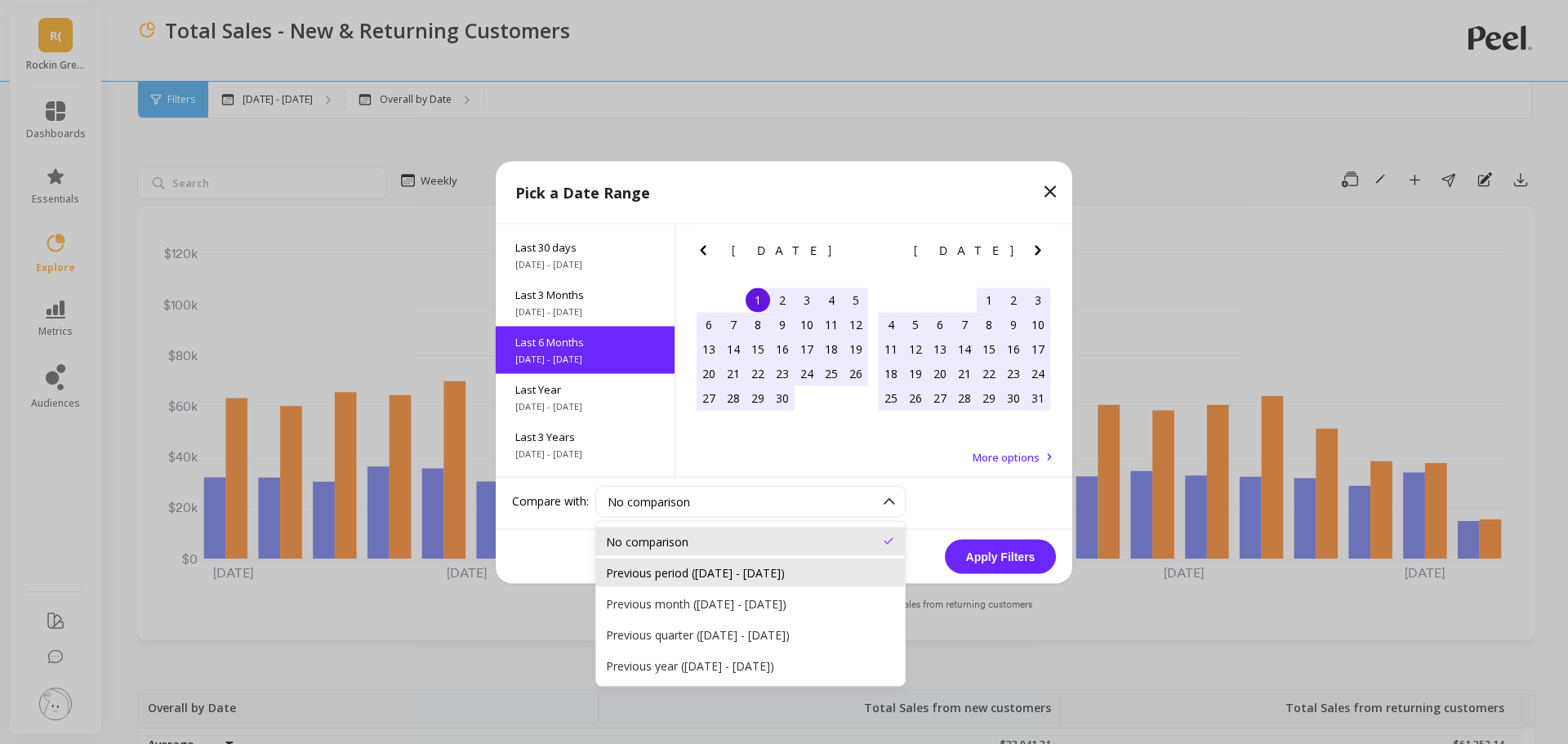
click at [753, 574] on div "Previous period (Nov 1, 2024 - Mar 31, 2025)" at bounding box center [750, 572] width 289 height 16
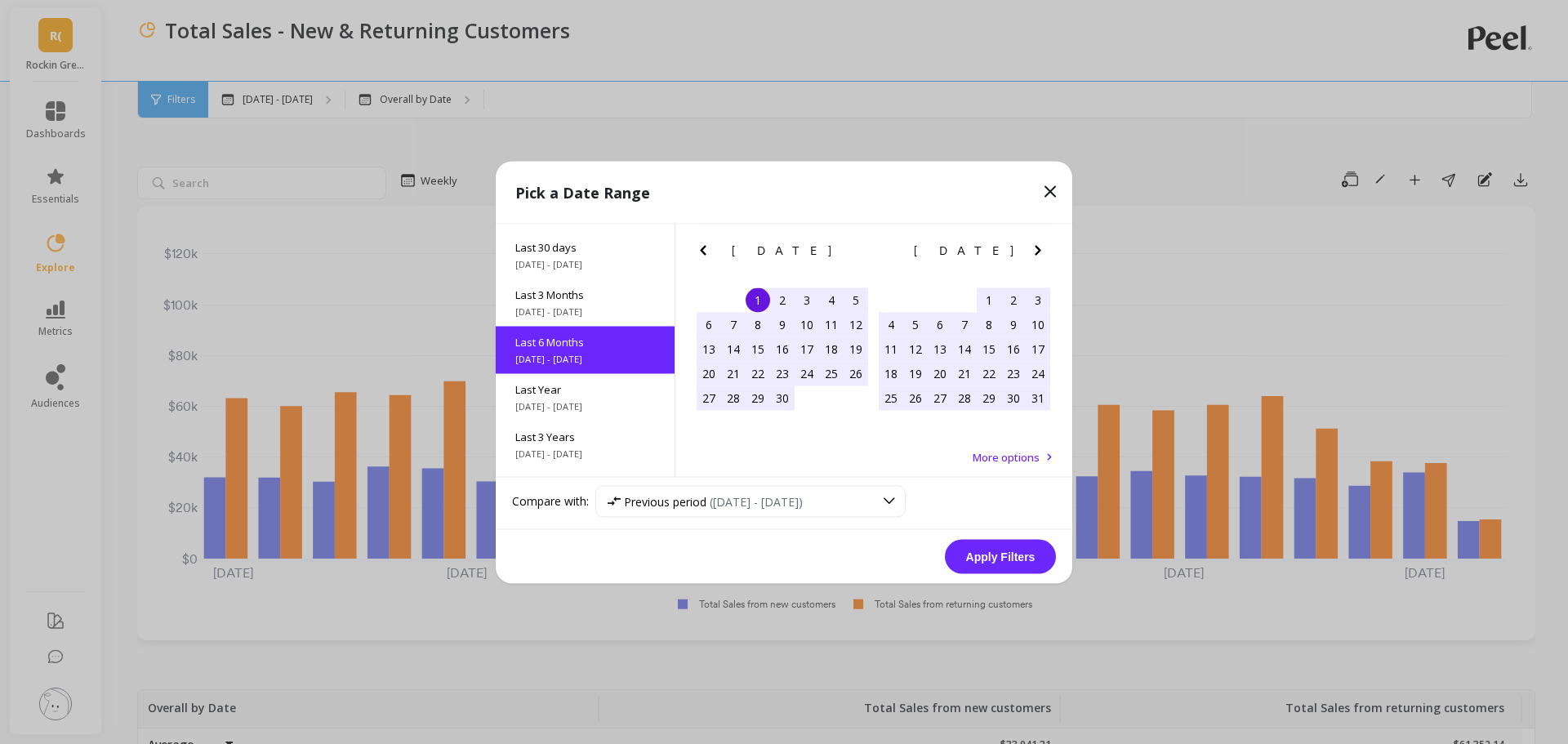
click at [1030, 545] on button "Apply Filters" at bounding box center [1000, 556] width 111 height 34
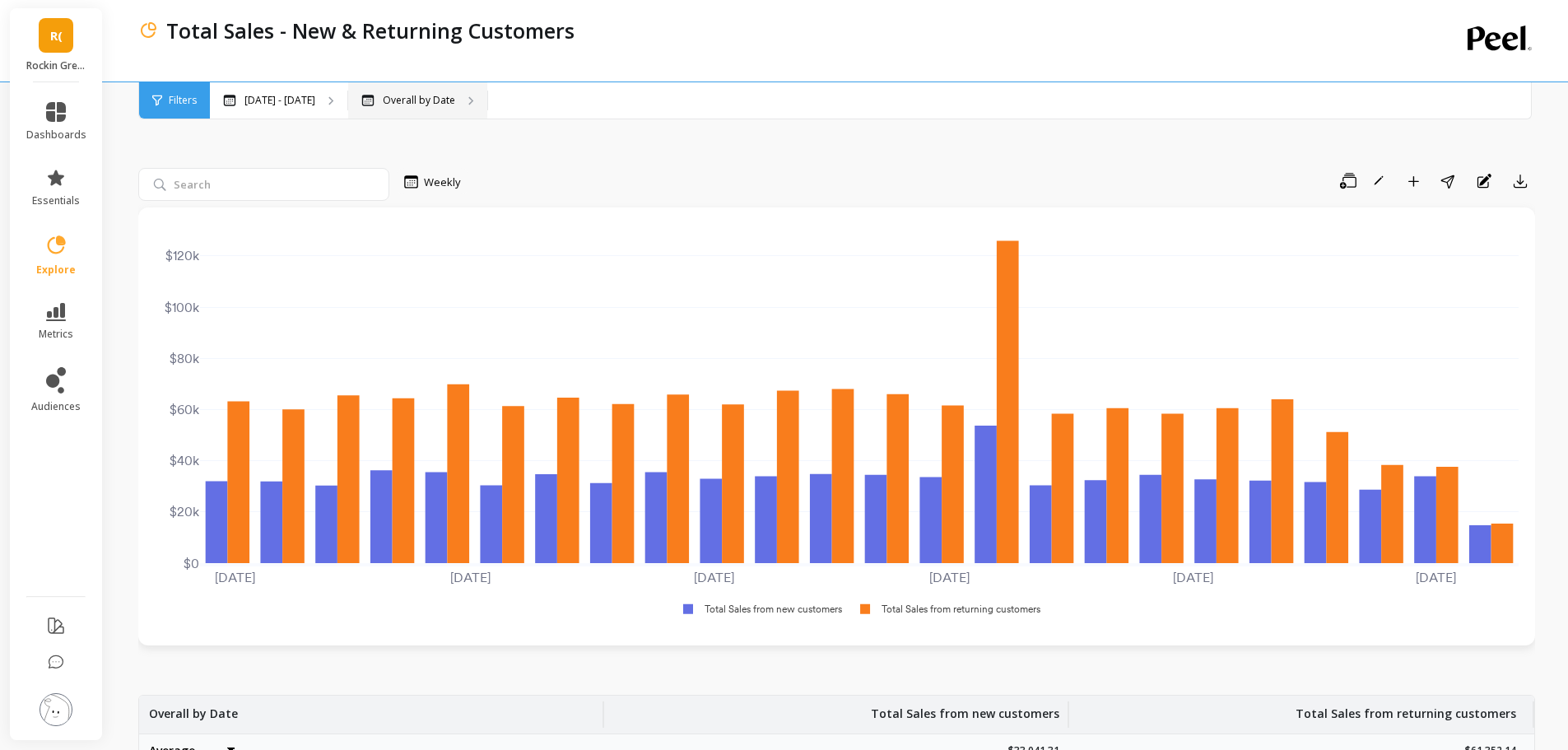
click at [424, 104] on p "Overall by Date" at bounding box center [418, 100] width 72 height 13
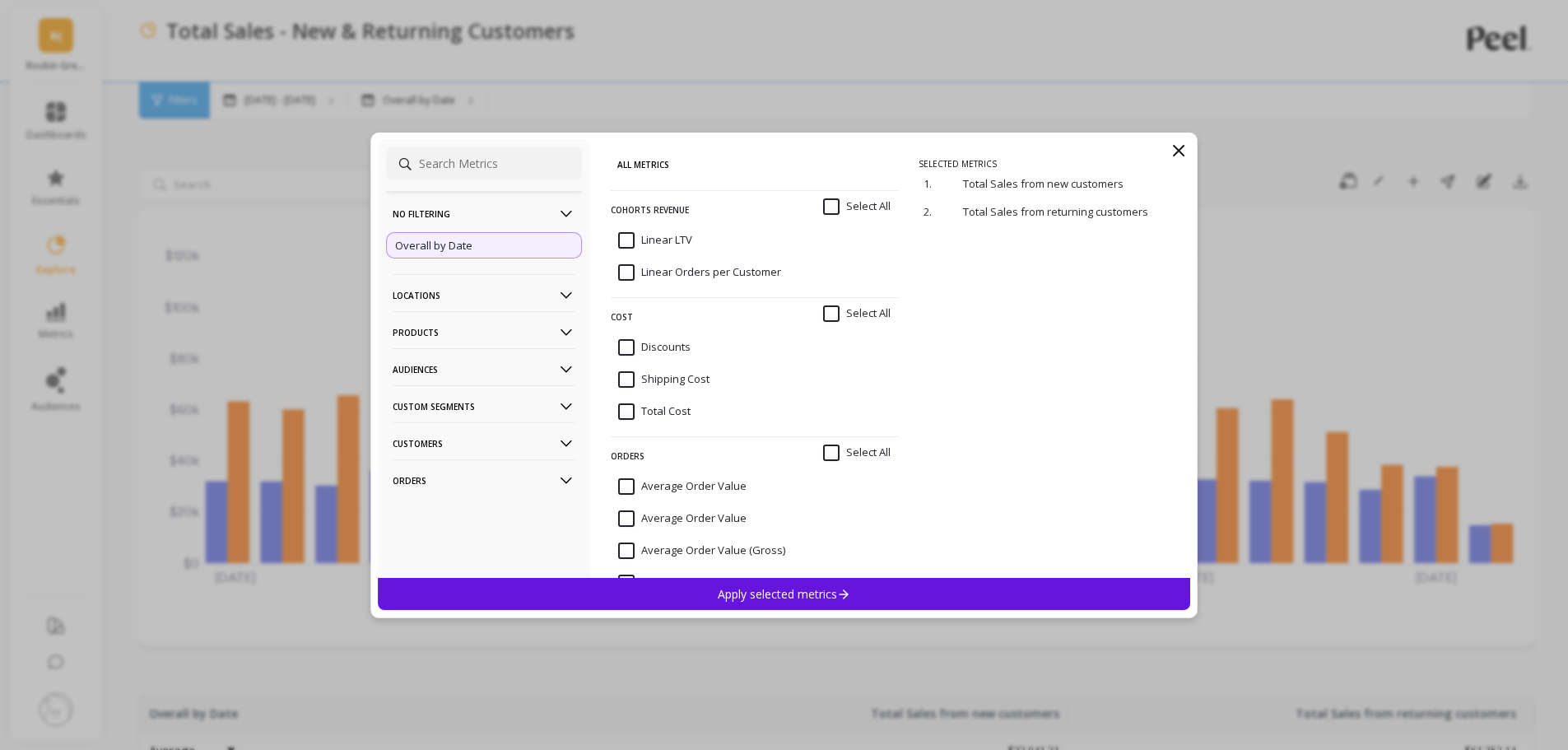
click at [444, 373] on p "Audiences" at bounding box center [483, 368] width 182 height 42
click at [445, 372] on p "Audiences" at bounding box center [483, 368] width 182 height 42
click at [445, 335] on p "Products" at bounding box center [483, 332] width 182 height 42
click at [423, 361] on div "ASIN" at bounding box center [484, 364] width 196 height 27
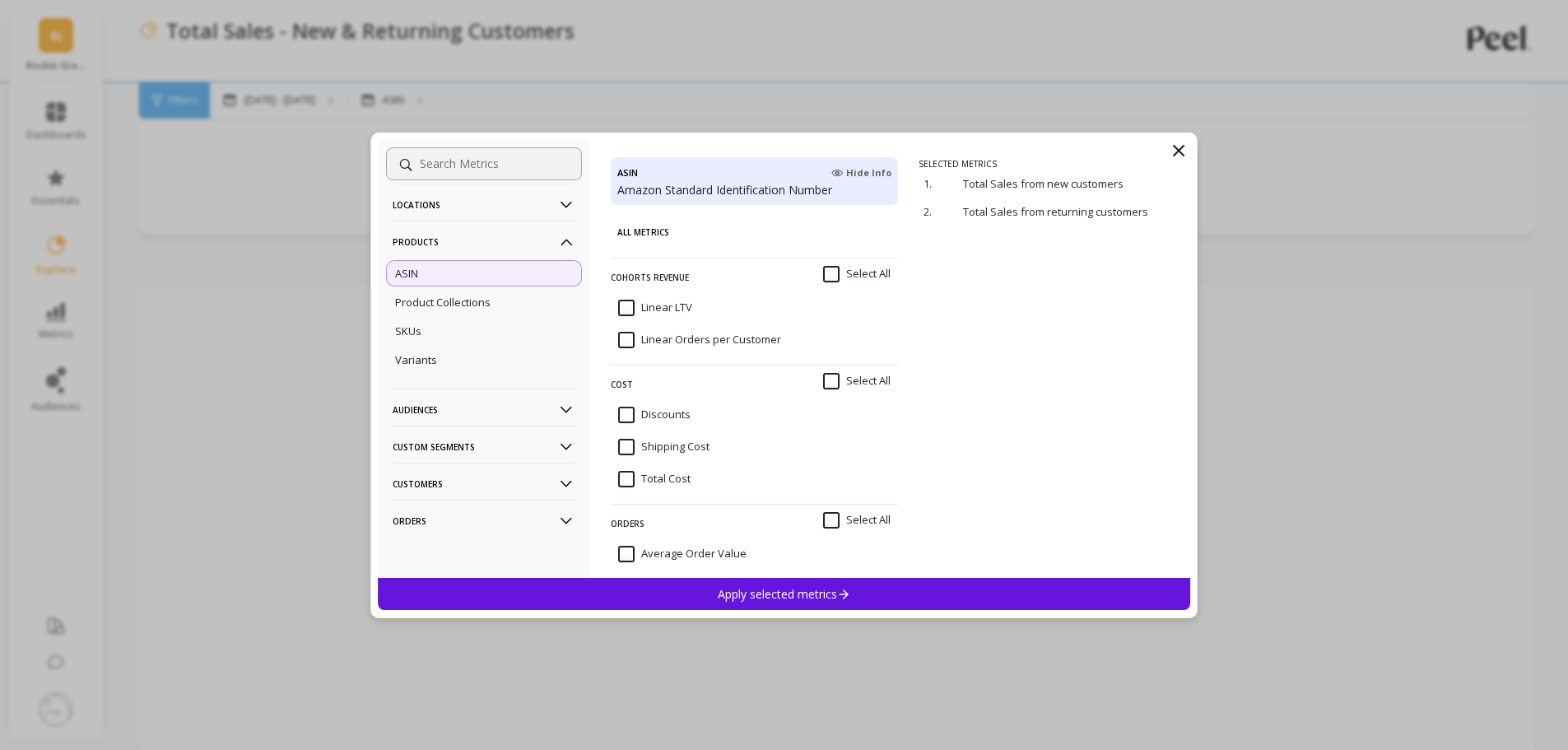
click at [863, 181] on p "Amazon Standard Identification Number" at bounding box center [755, 190] width 274 height 17
click at [862, 168] on span "Hide Info" at bounding box center [861, 173] width 61 height 13
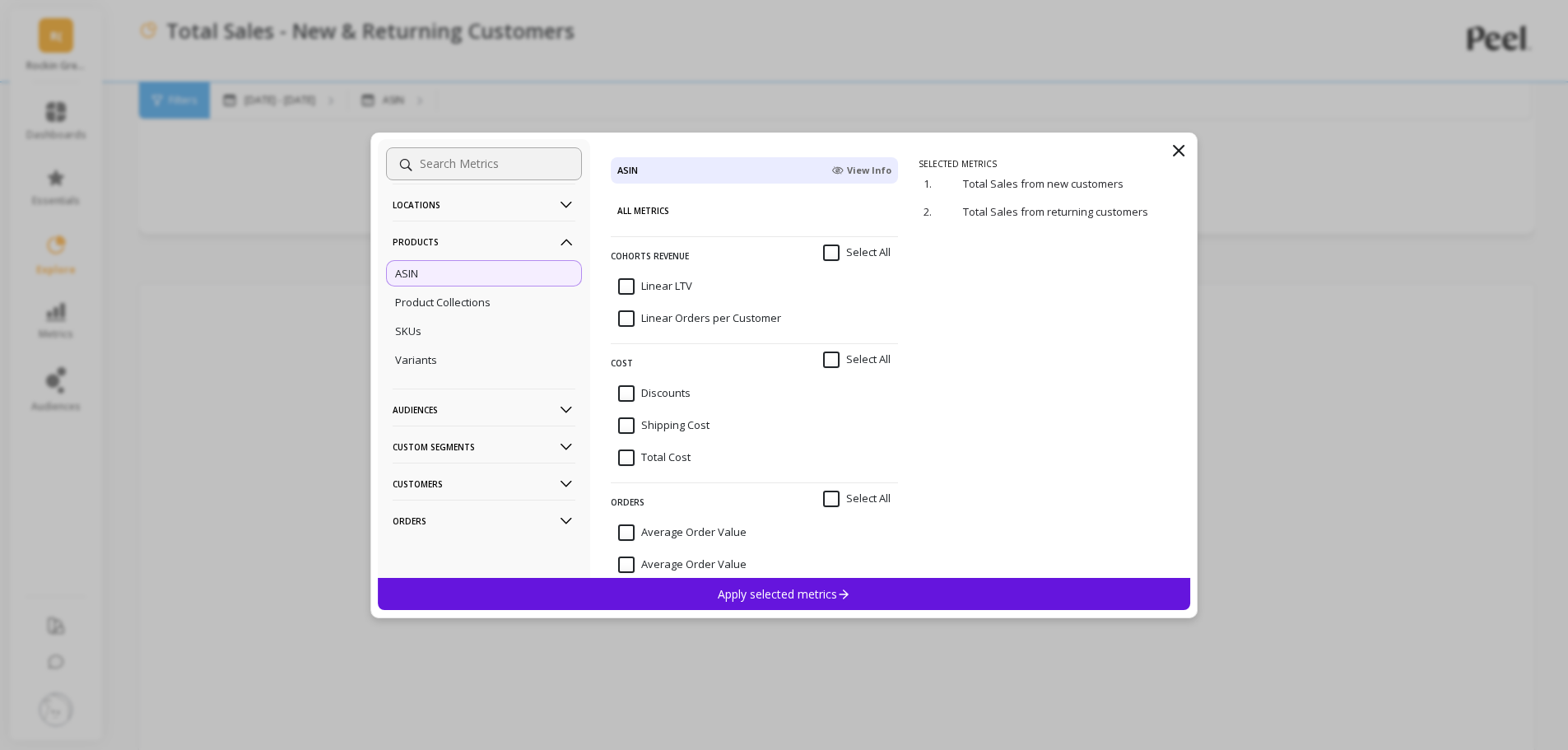
click at [657, 212] on p "All Metrics" at bounding box center [755, 210] width 274 height 35
click at [441, 299] on p "Product Collections" at bounding box center [442, 302] width 95 height 15
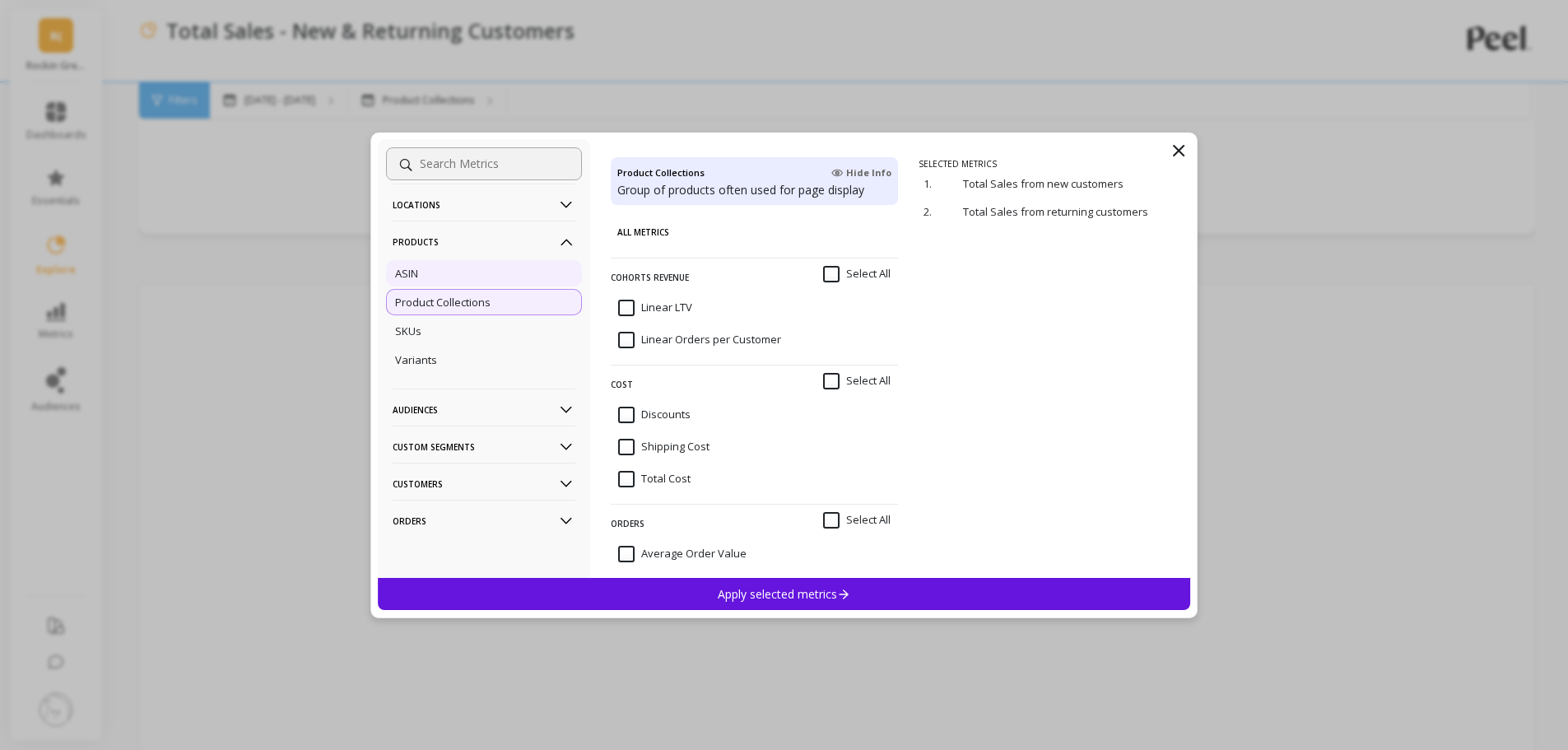
click at [432, 280] on div "ASIN" at bounding box center [484, 273] width 196 height 27
click at [433, 337] on div "SKUs" at bounding box center [484, 331] width 196 height 27
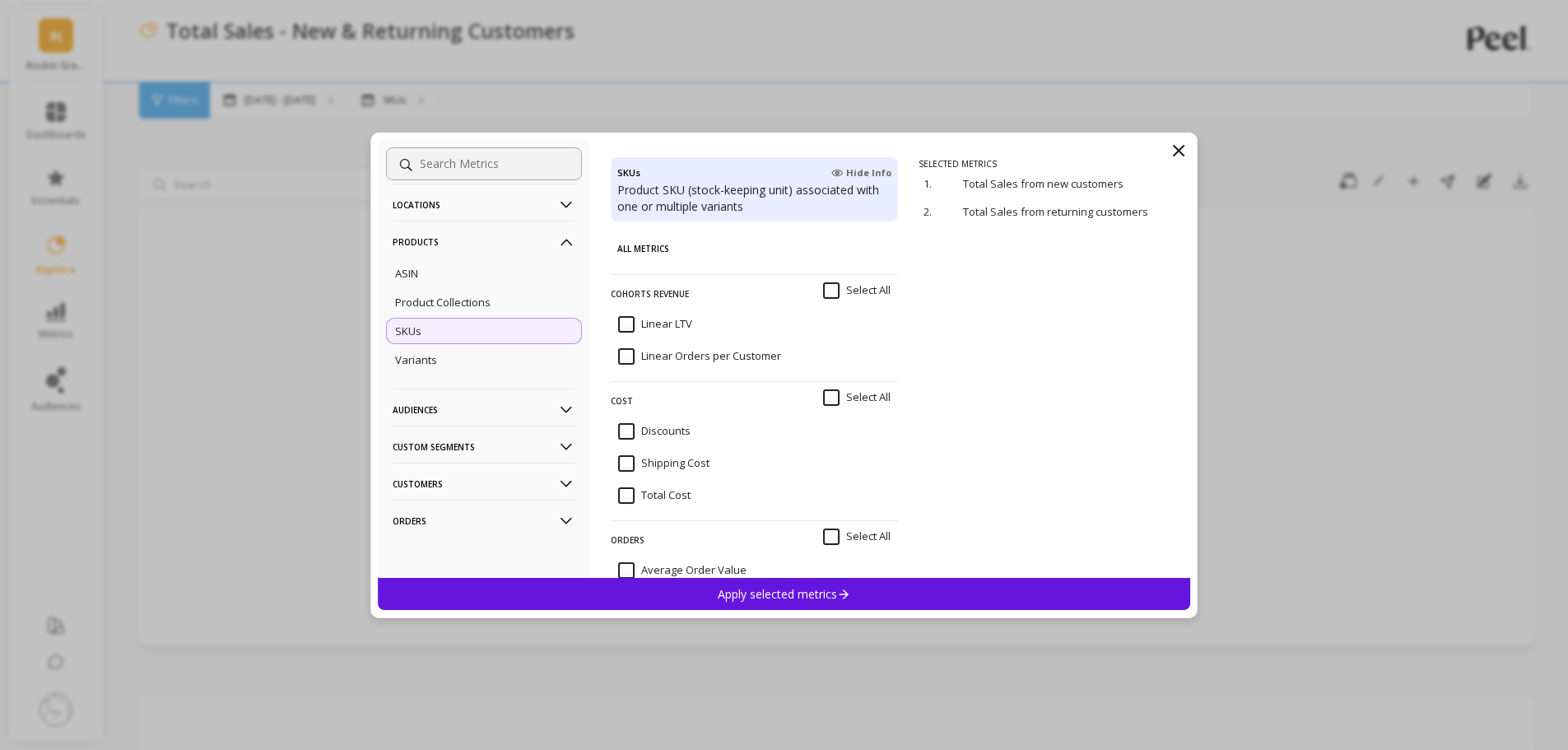
click at [464, 253] on p "Products" at bounding box center [483, 241] width 182 height 42
click at [464, 265] on div "No filtering Overall by Date Locations Cities Countries Physical Location Sales…" at bounding box center [484, 358] width 213 height 439
click at [199, 278] on div "No filtering Overall by Date Locations Cities Countries Physical Location Sales…" at bounding box center [784, 375] width 1568 height 750
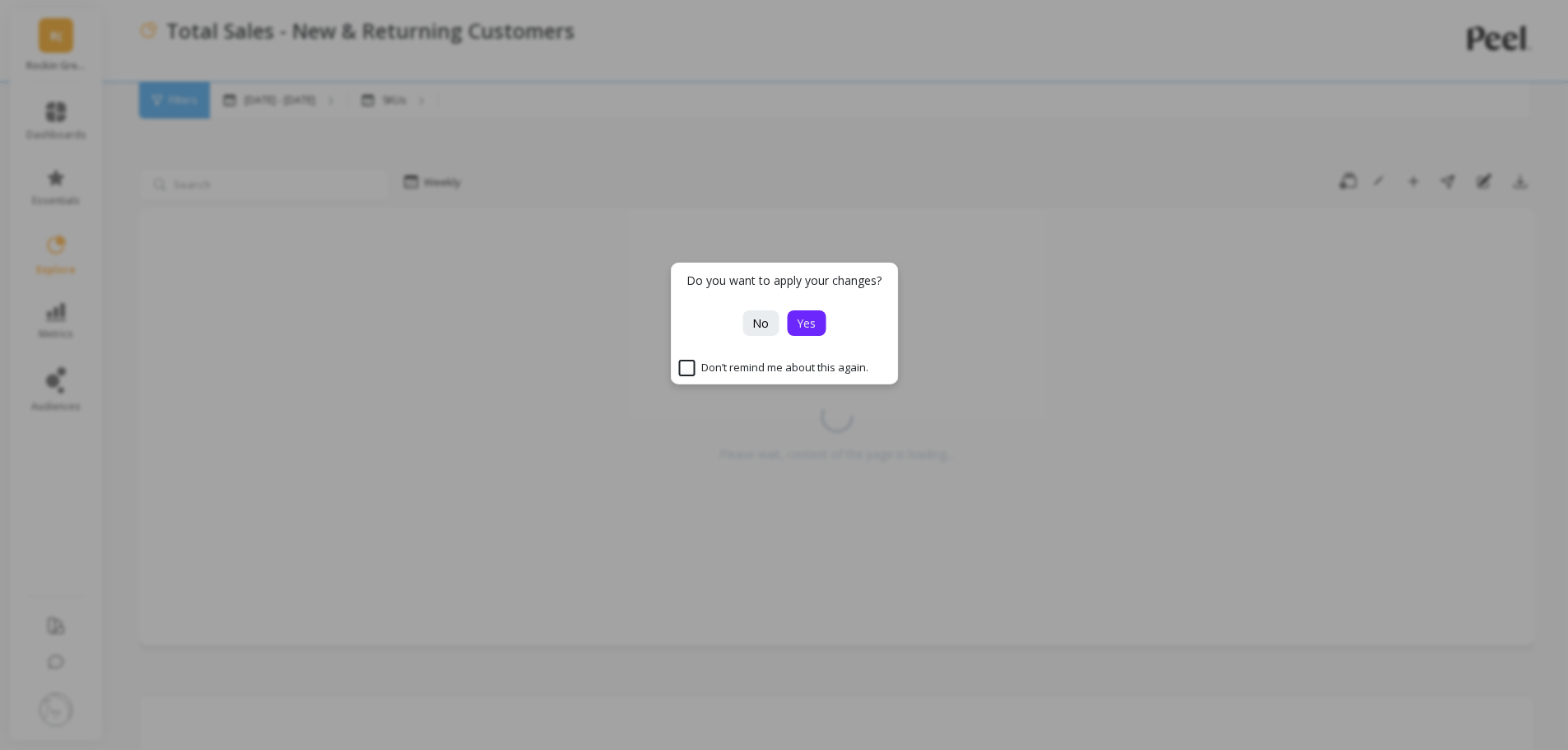
click at [818, 333] on button "Yes" at bounding box center [805, 323] width 38 height 26
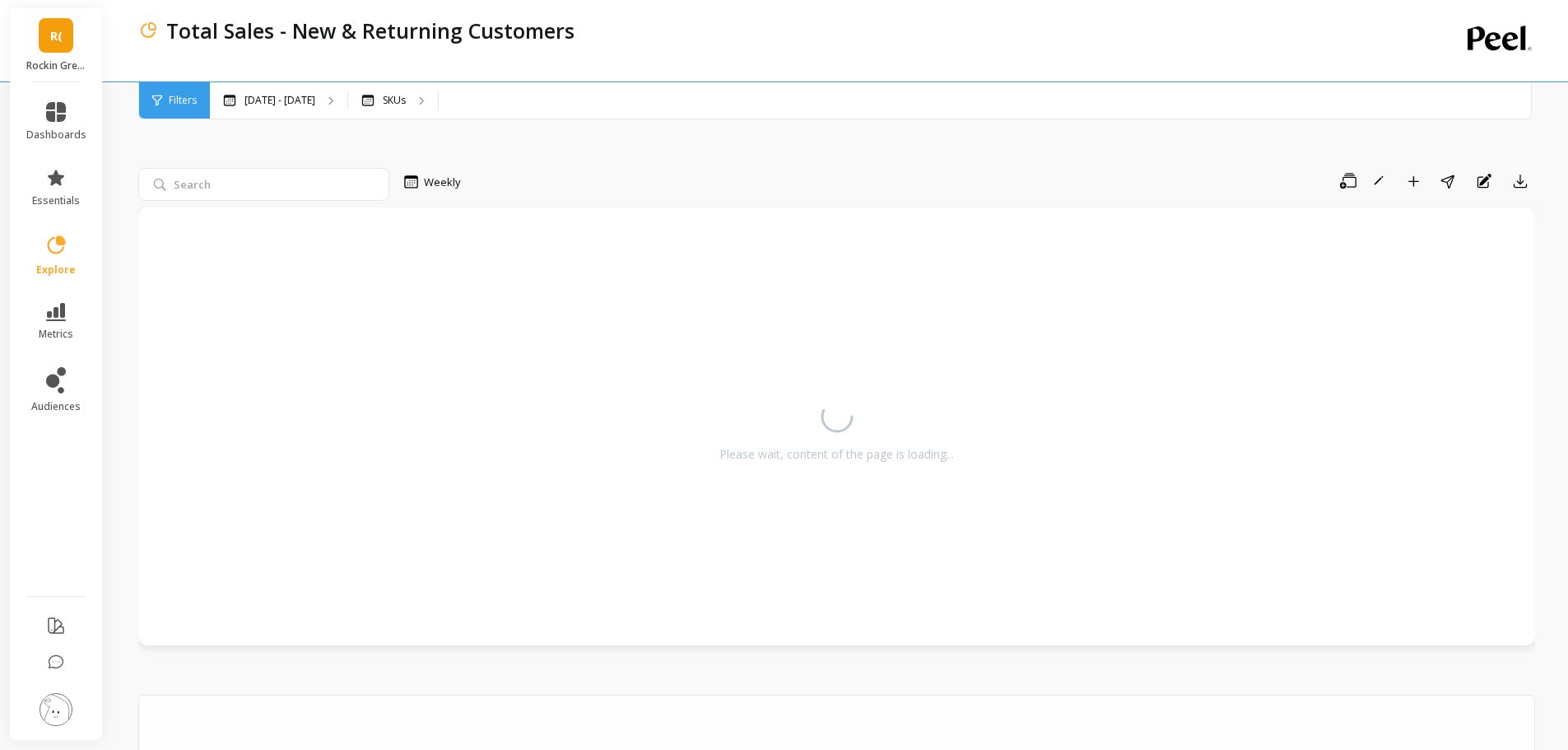
click at [274, 81] on div "Total Sales - New & Returning Customers" at bounding box center [769, 41] width 1262 height 82
click at [164, 97] on div "Filters" at bounding box center [174, 101] width 71 height 36
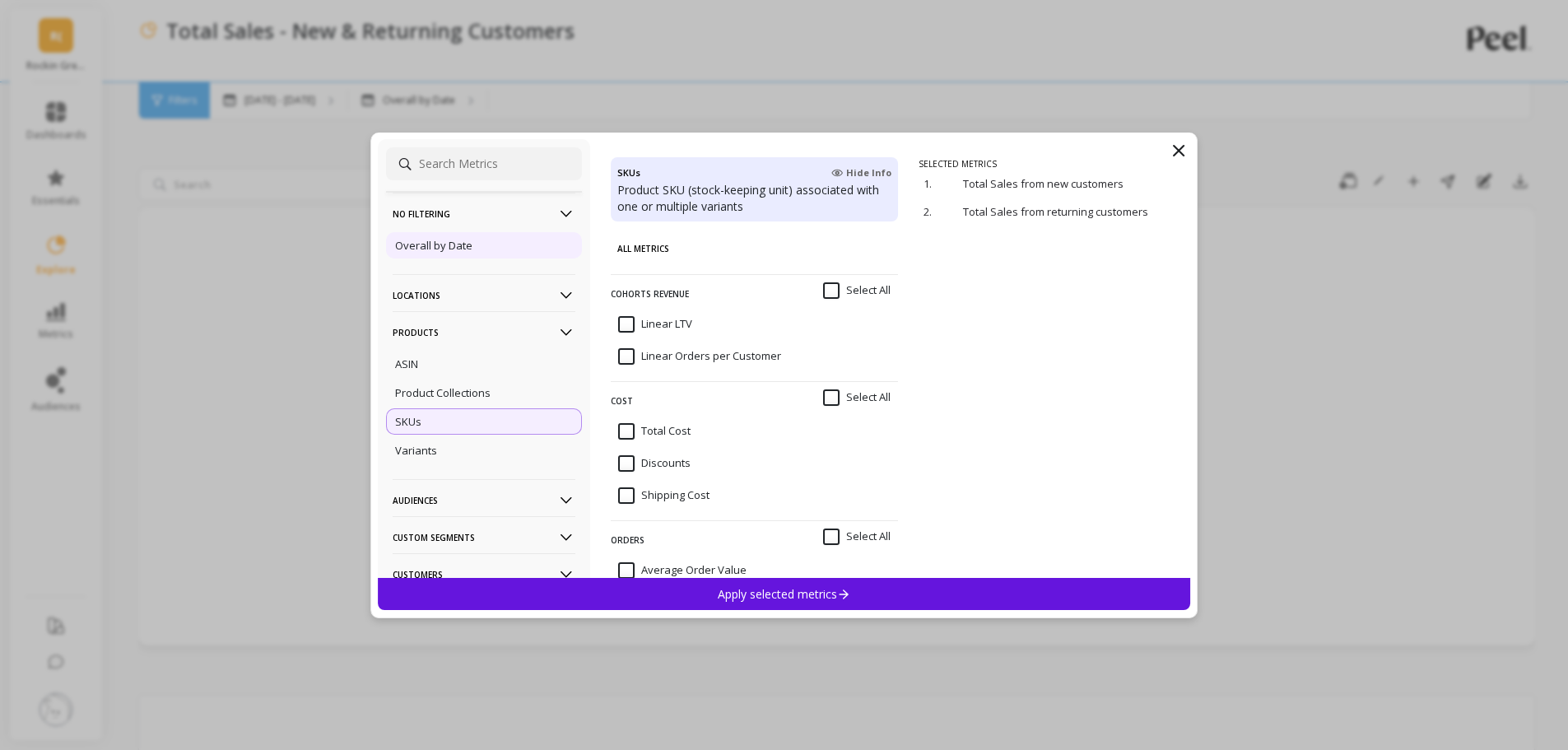
click at [440, 250] on p "Overall by Date" at bounding box center [433, 245] width 77 height 15
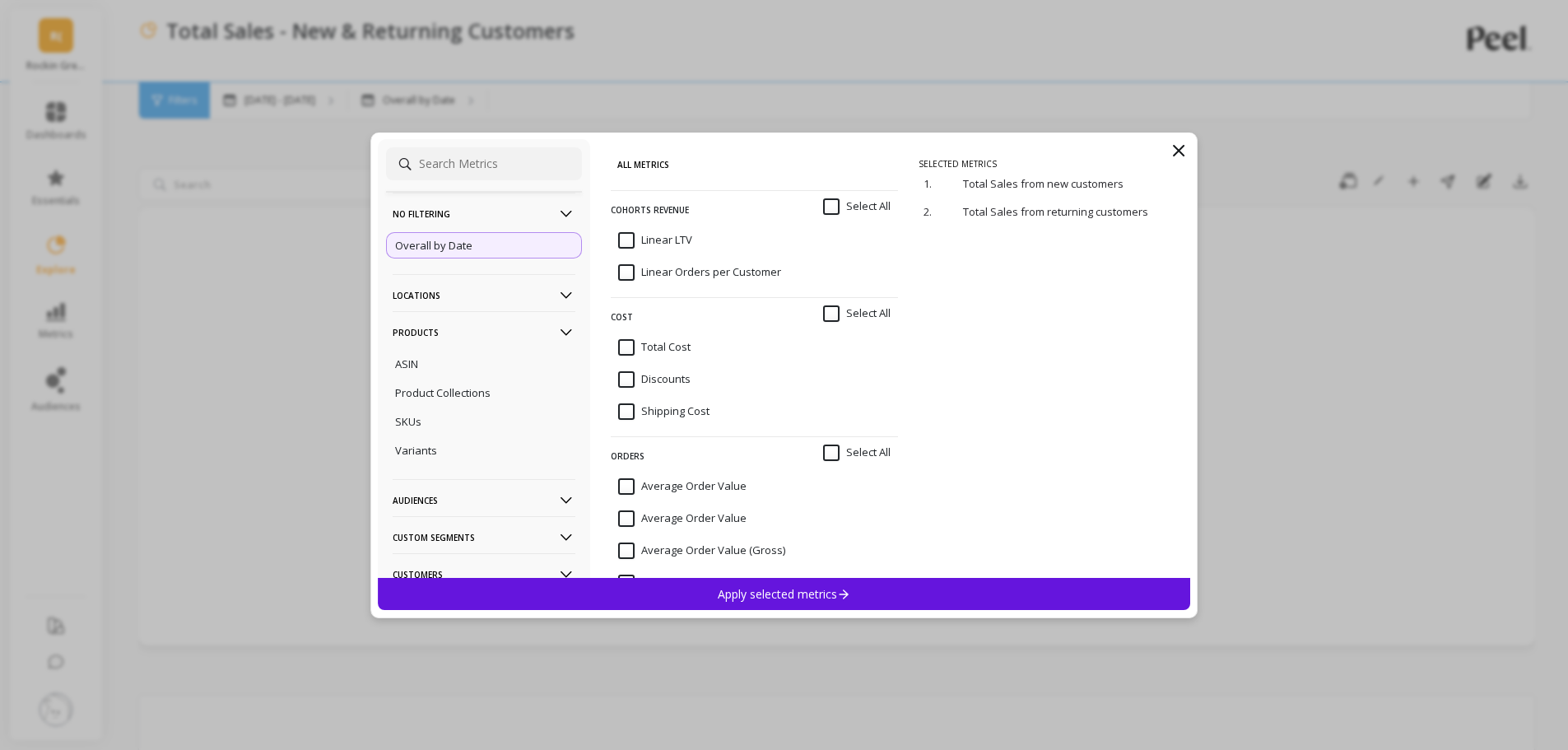
click at [423, 303] on p "Locations" at bounding box center [483, 294] width 182 height 42
click at [430, 340] on p "Products" at bounding box center [483, 332] width 182 height 42
click at [445, 340] on p "Products" at bounding box center [483, 332] width 182 height 42
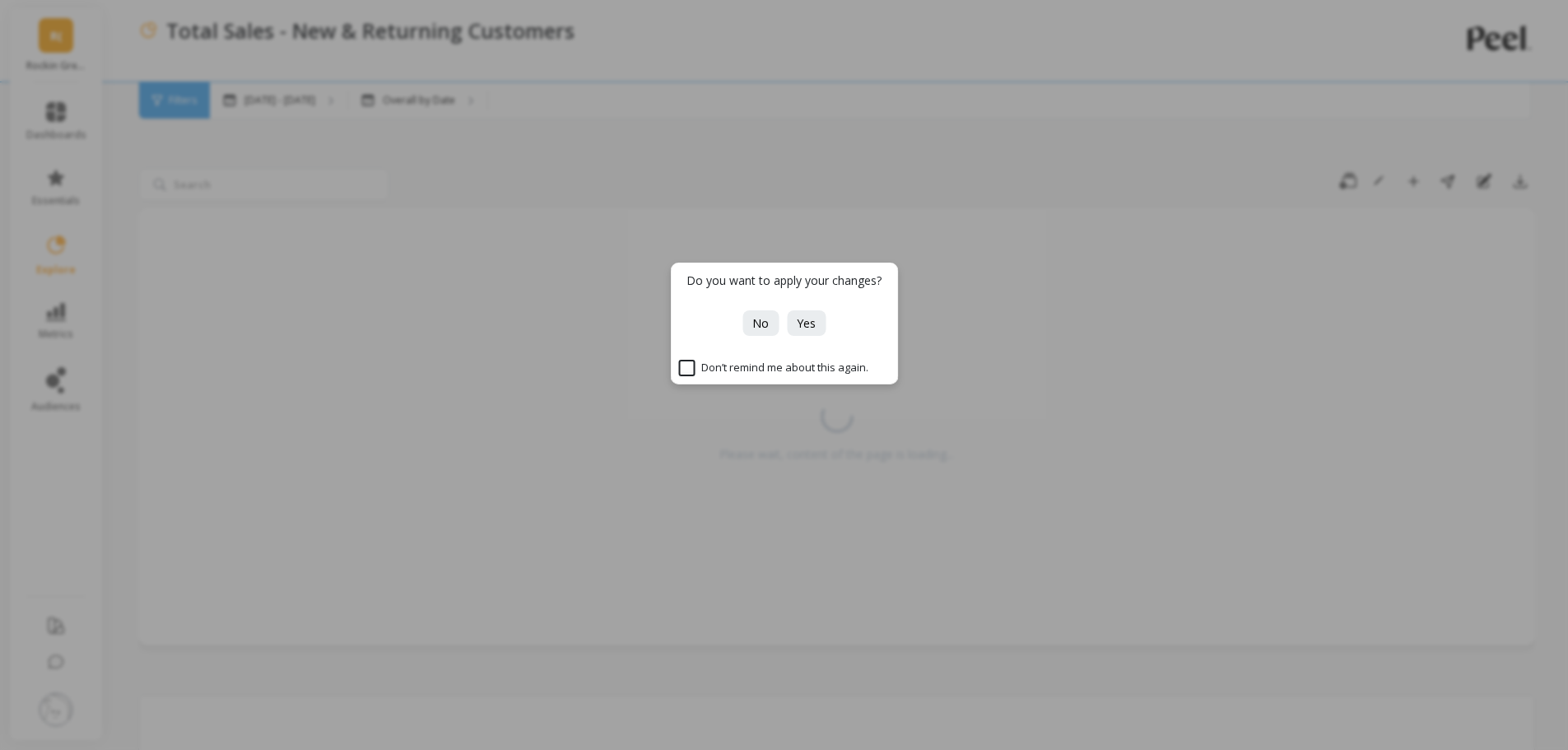
click at [177, 350] on div "Do you want to apply your changes? No Yes Don’t remind me about this again." at bounding box center [784, 375] width 1568 height 750
click at [752, 320] on button "No" at bounding box center [760, 323] width 36 height 26
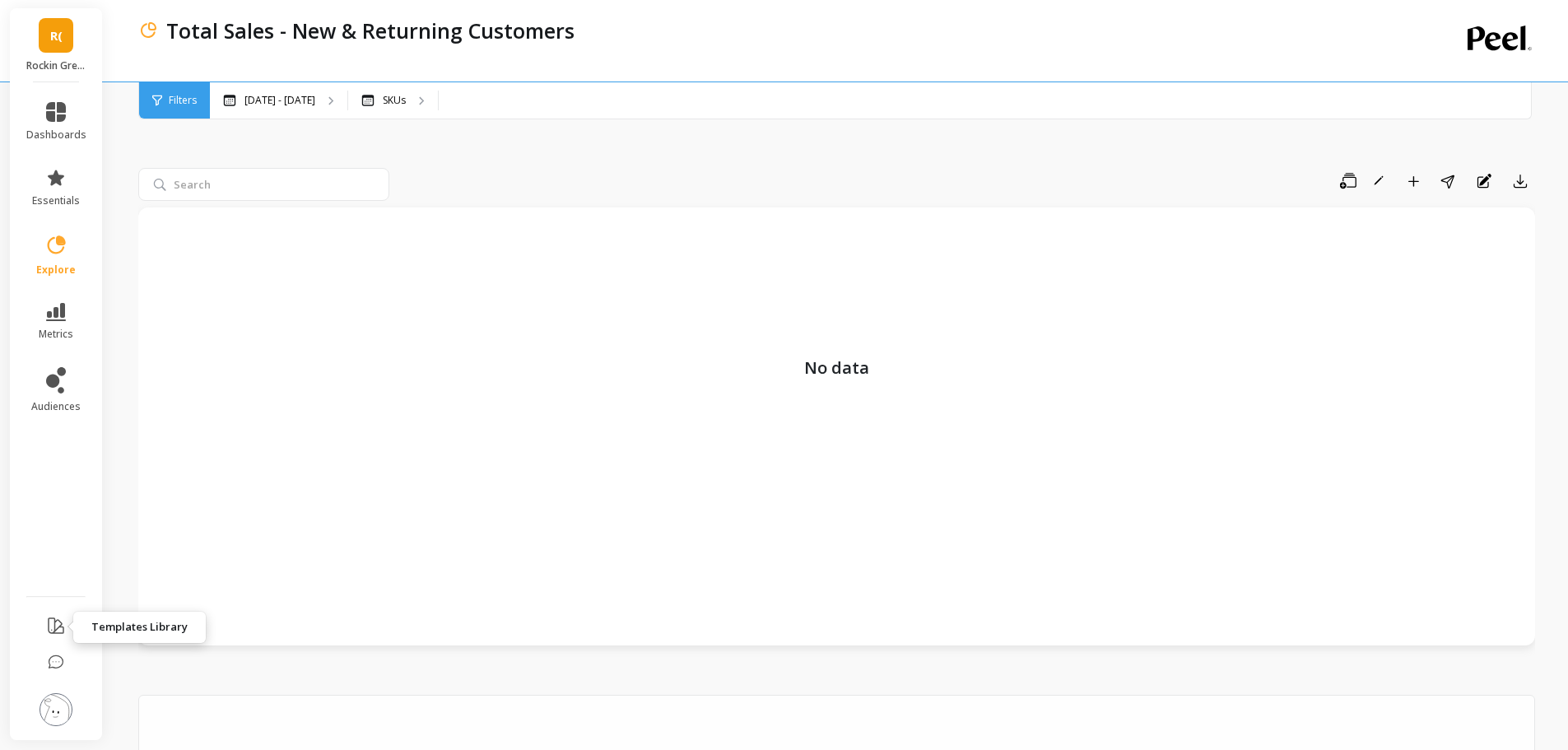
click at [54, 626] on icon at bounding box center [56, 625] width 15 height 15
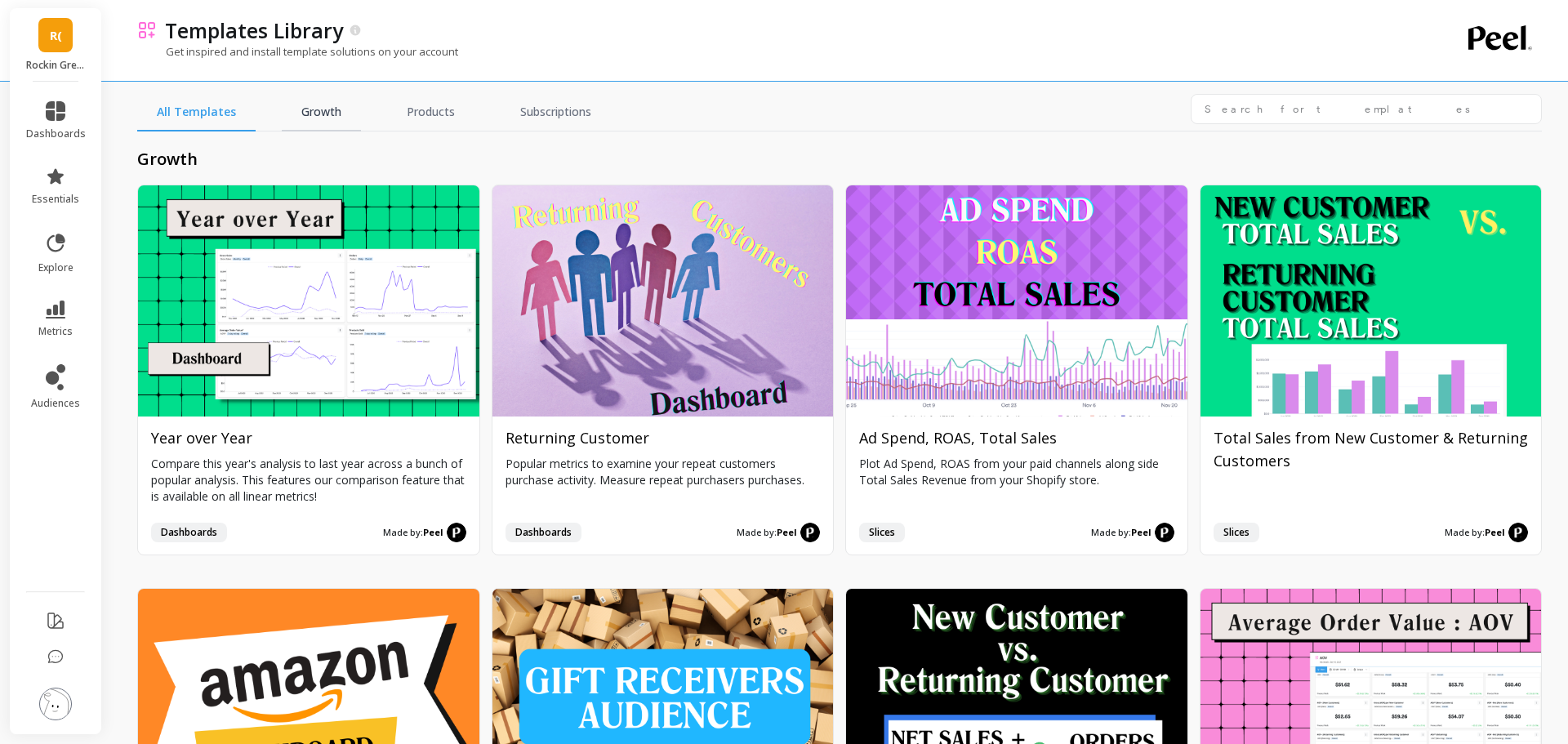
click at [311, 103] on link "Growth" at bounding box center [321, 112] width 79 height 38
click at [434, 130] on link "Products" at bounding box center [426, 112] width 87 height 38
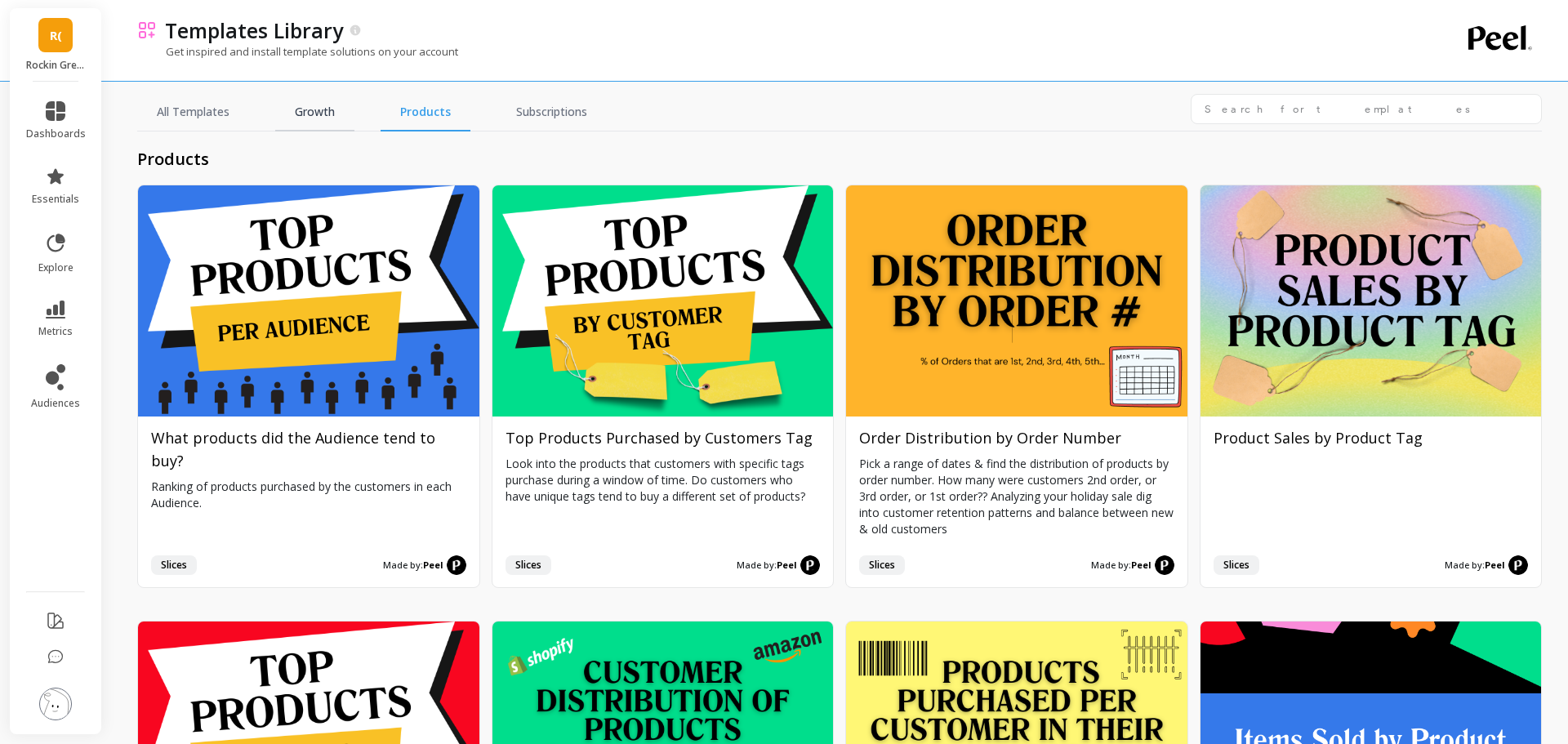
click at [301, 112] on link "Growth" at bounding box center [315, 112] width 79 height 38
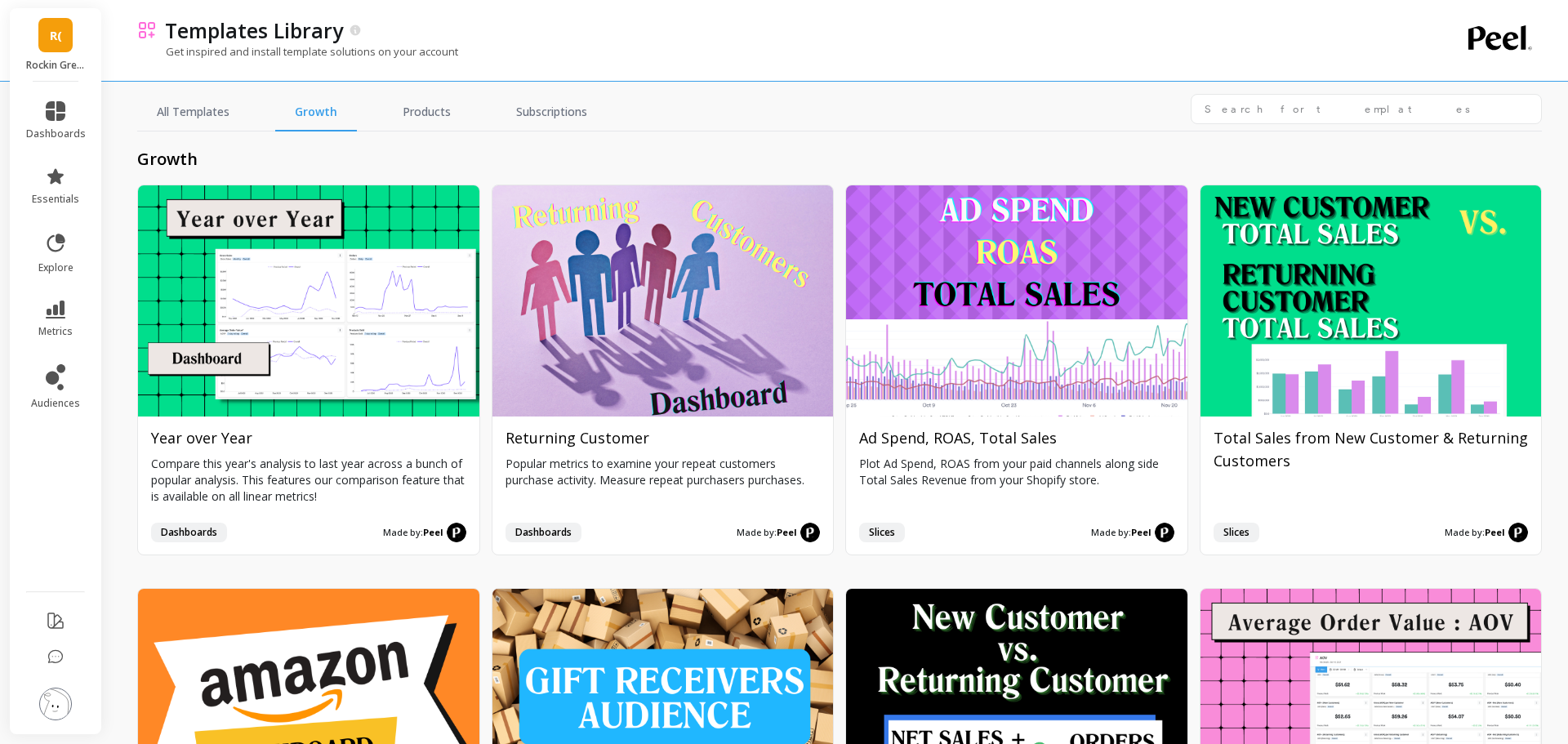
drag, startPoint x: 837, startPoint y: 708, endPoint x: 844, endPoint y: 409, distance: 299.1
click at [39, 180] on link "essentials" at bounding box center [57, 186] width 60 height 39
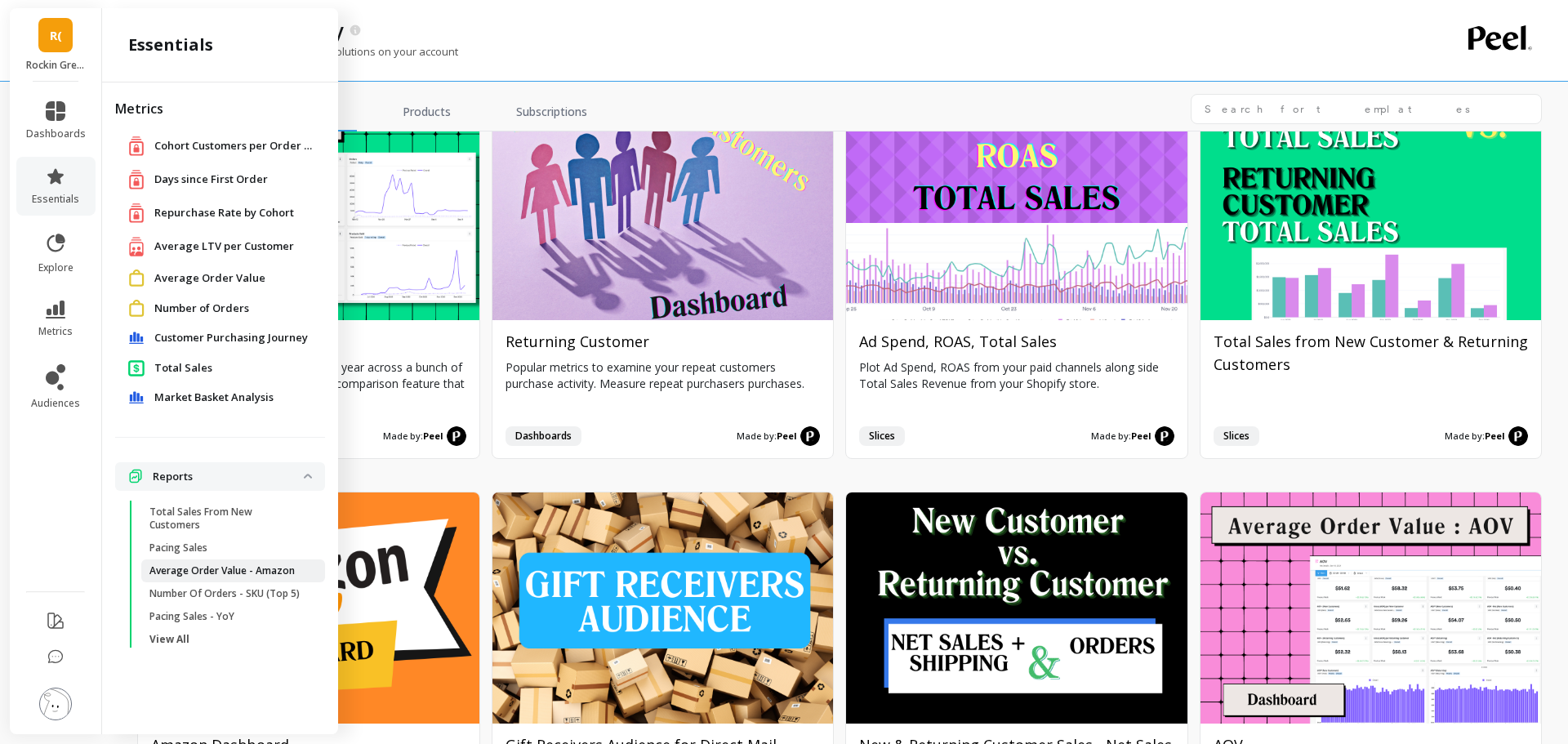
scroll to position [136, 0]
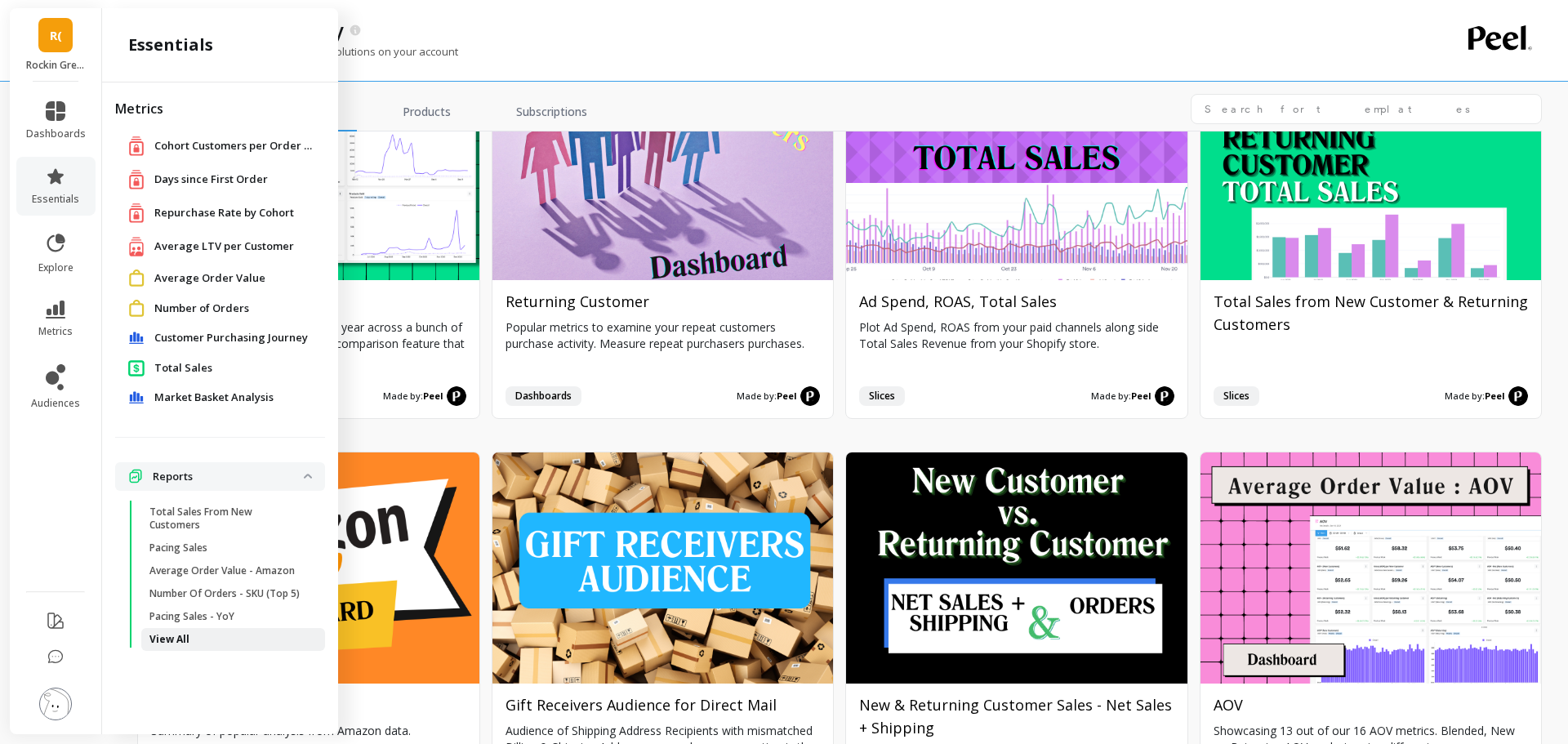
click at [203, 628] on link "View All" at bounding box center [233, 639] width 184 height 23
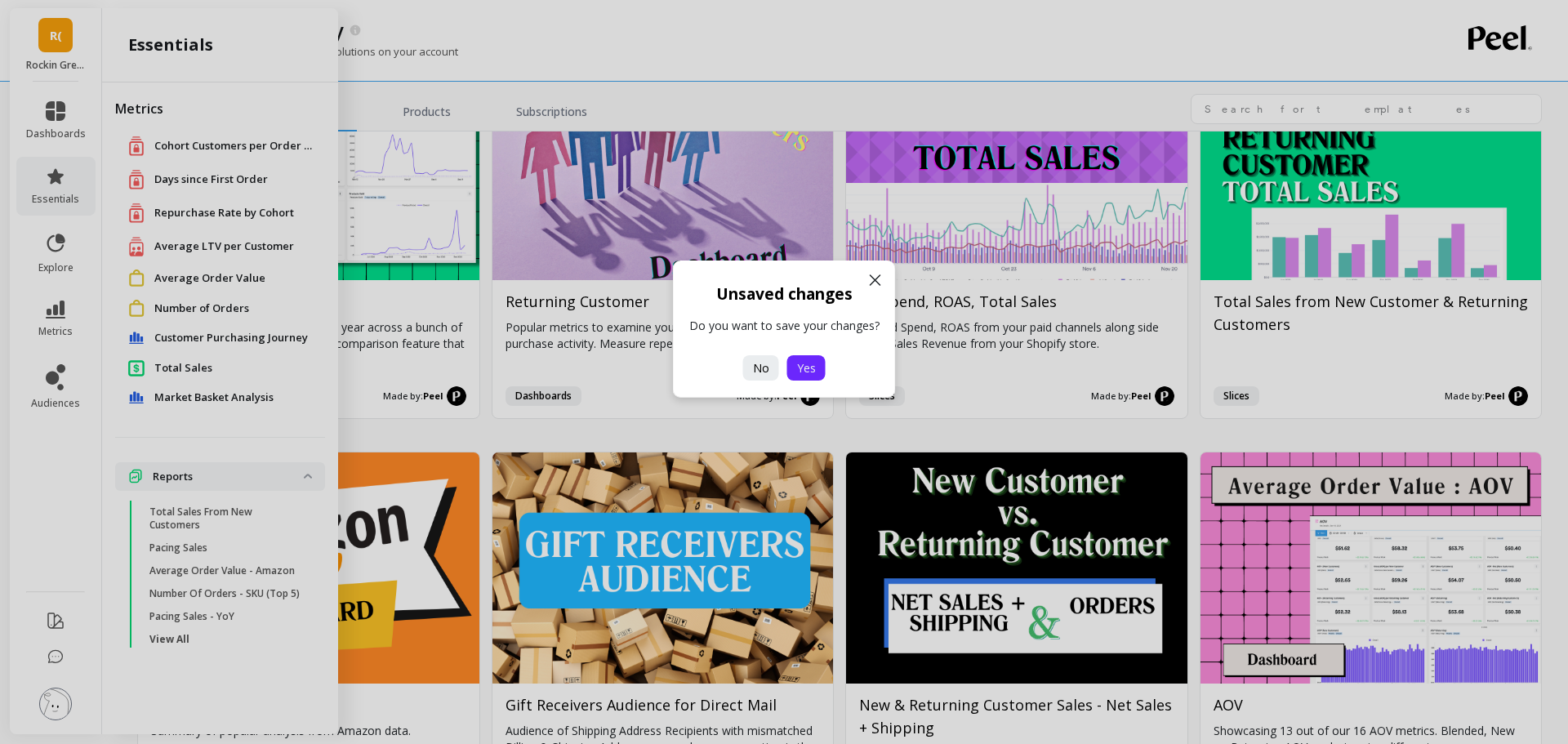
click at [793, 362] on button "Yes" at bounding box center [806, 367] width 38 height 26
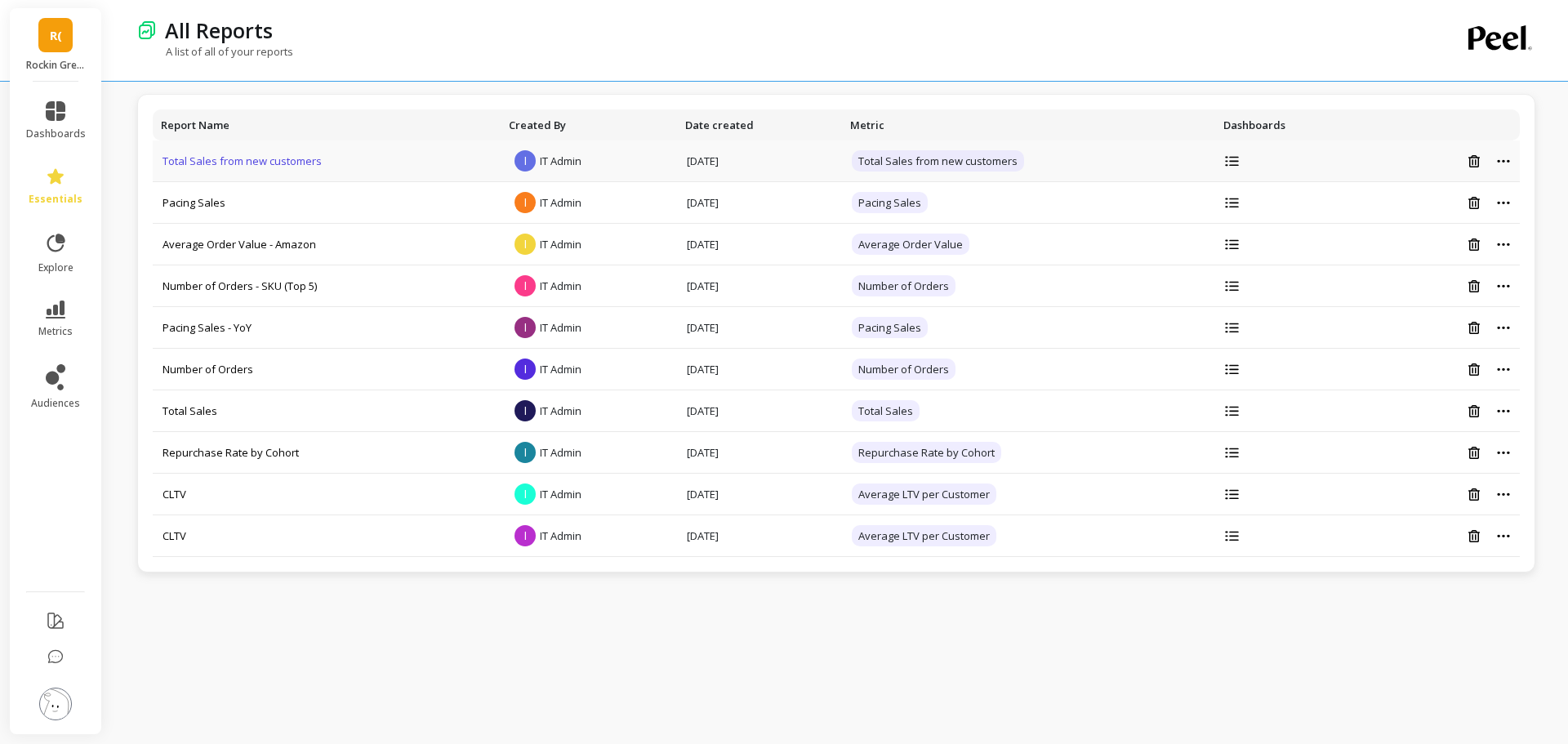
click at [277, 162] on link "Total Sales from new customers" at bounding box center [242, 161] width 159 height 15
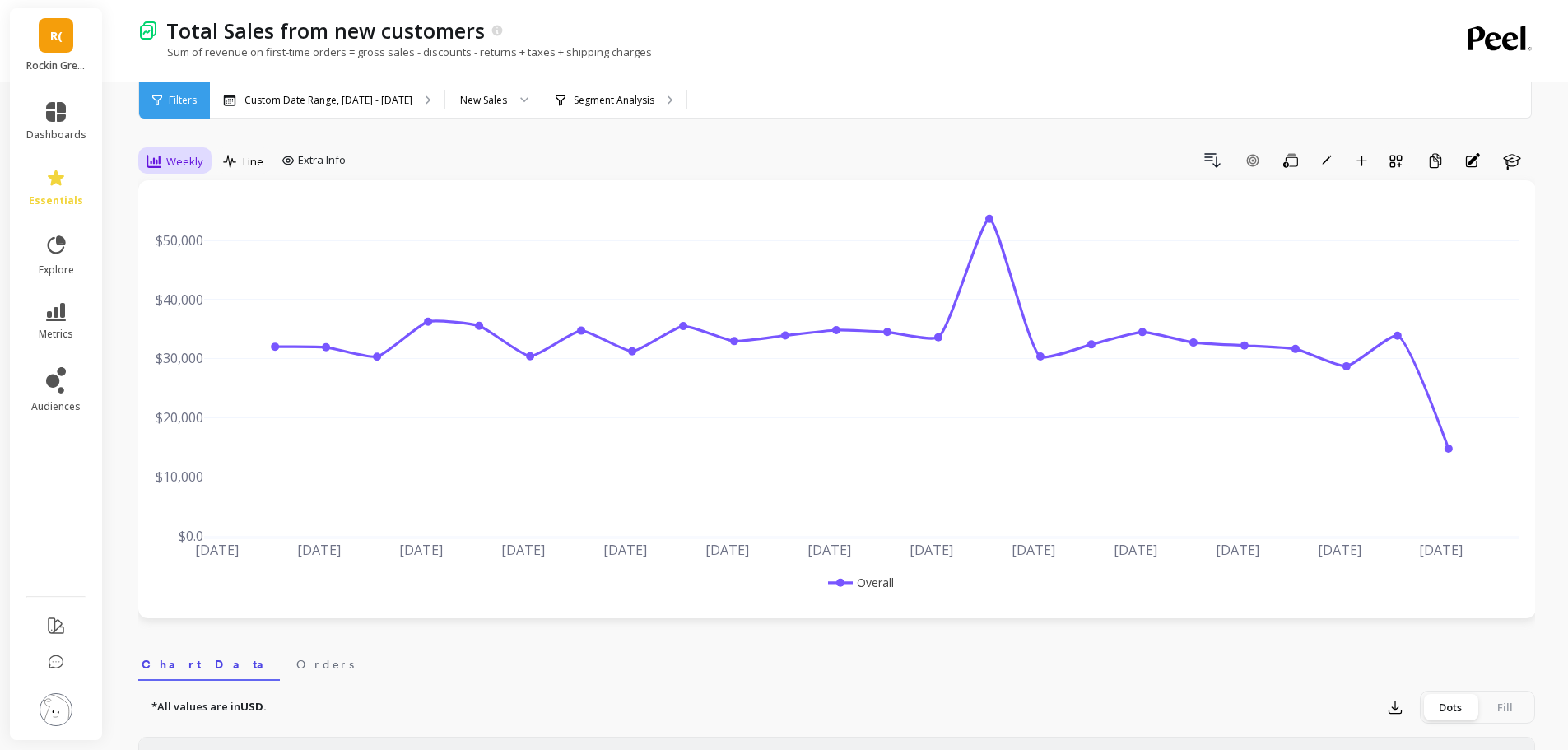
click at [195, 165] on span "Weekly" at bounding box center [185, 162] width 37 height 16
click at [180, 228] on div "Daily" at bounding box center [198, 230] width 93 height 16
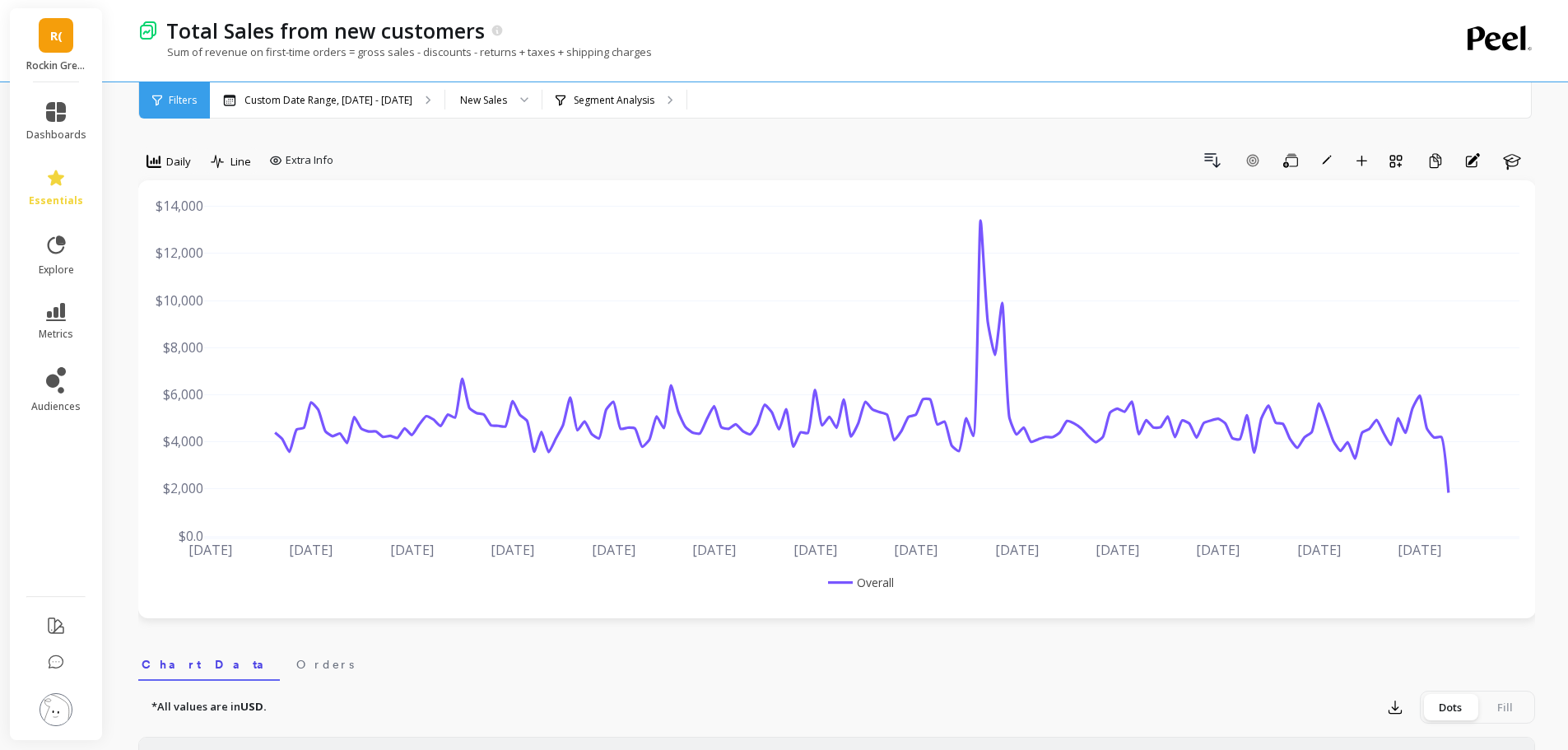
click at [170, 104] on span "Filters" at bounding box center [182, 100] width 28 height 13
click at [272, 108] on div "Custom Date Range, Apr 1 - Sep 11" at bounding box center [327, 101] width 235 height 36
click at [509, 102] on div at bounding box center [519, 101] width 20 height 36
click at [473, 144] on div "Total Sales" at bounding box center [493, 146] width 75 height 16
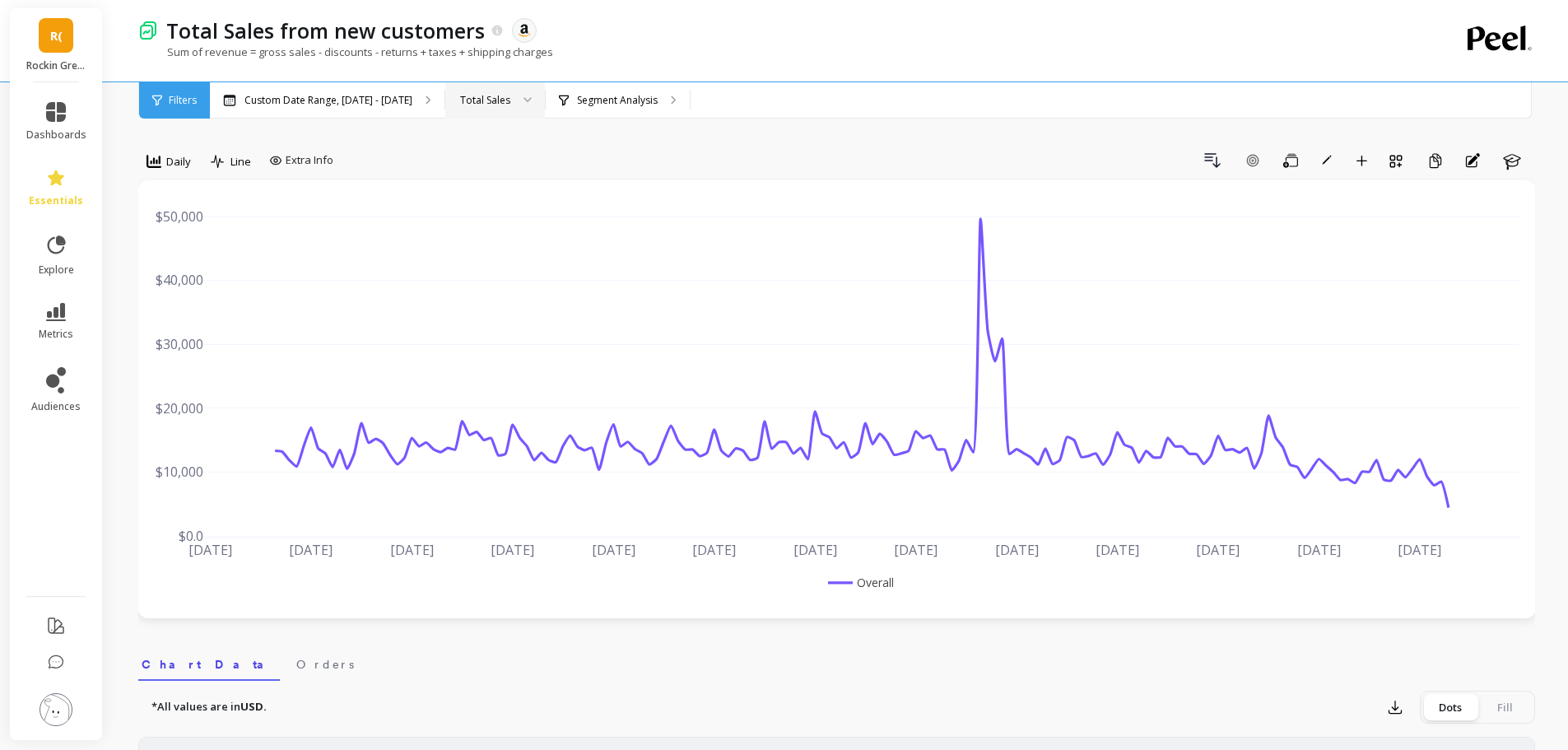
click at [489, 100] on div "Total Sales" at bounding box center [485, 101] width 50 height 16
click at [476, 212] on div "Returning Sales" at bounding box center [495, 209] width 78 height 16
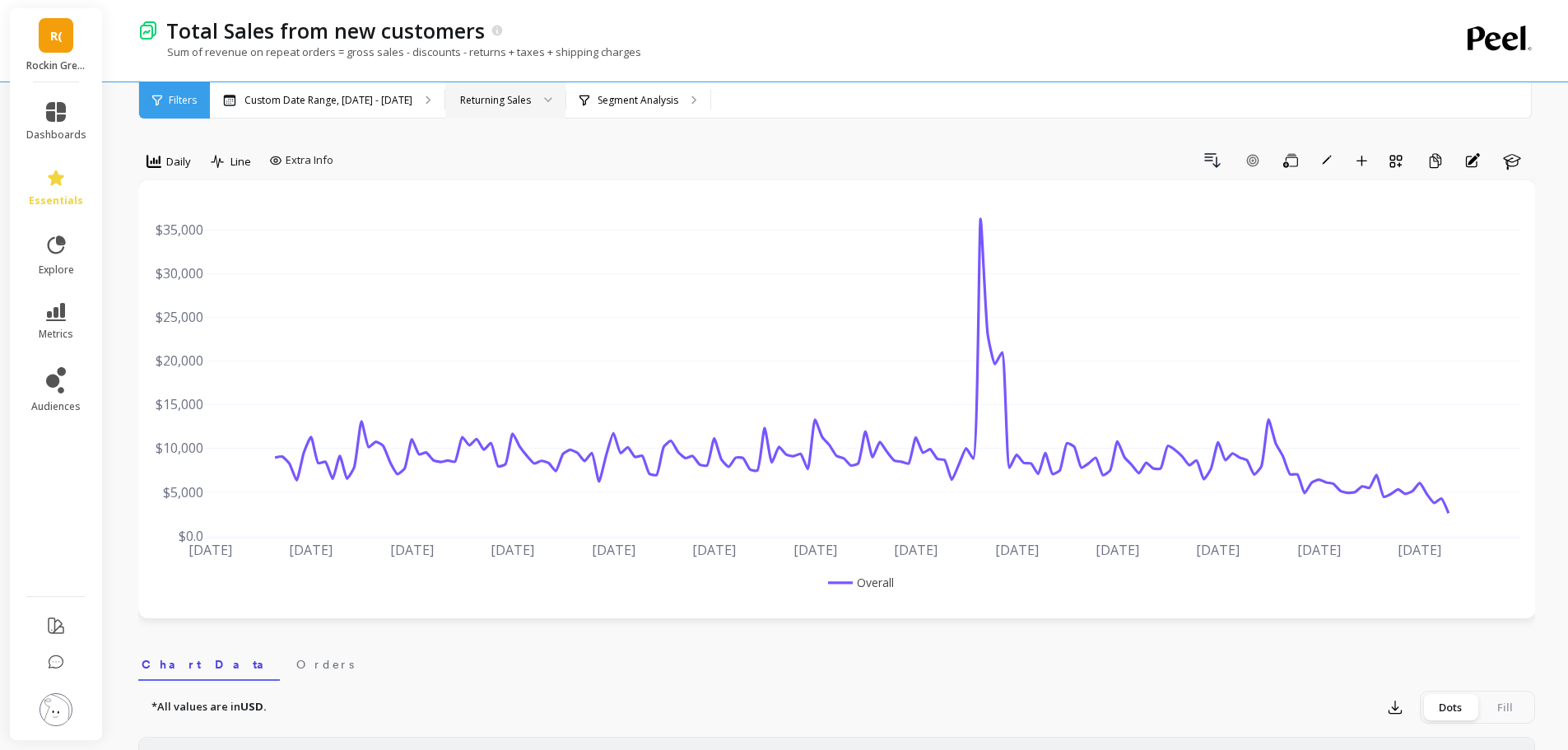
click at [471, 105] on div "Returning Sales" at bounding box center [496, 101] width 71 height 16
click at [491, 170] on div "New Sales" at bounding box center [505, 178] width 99 height 16
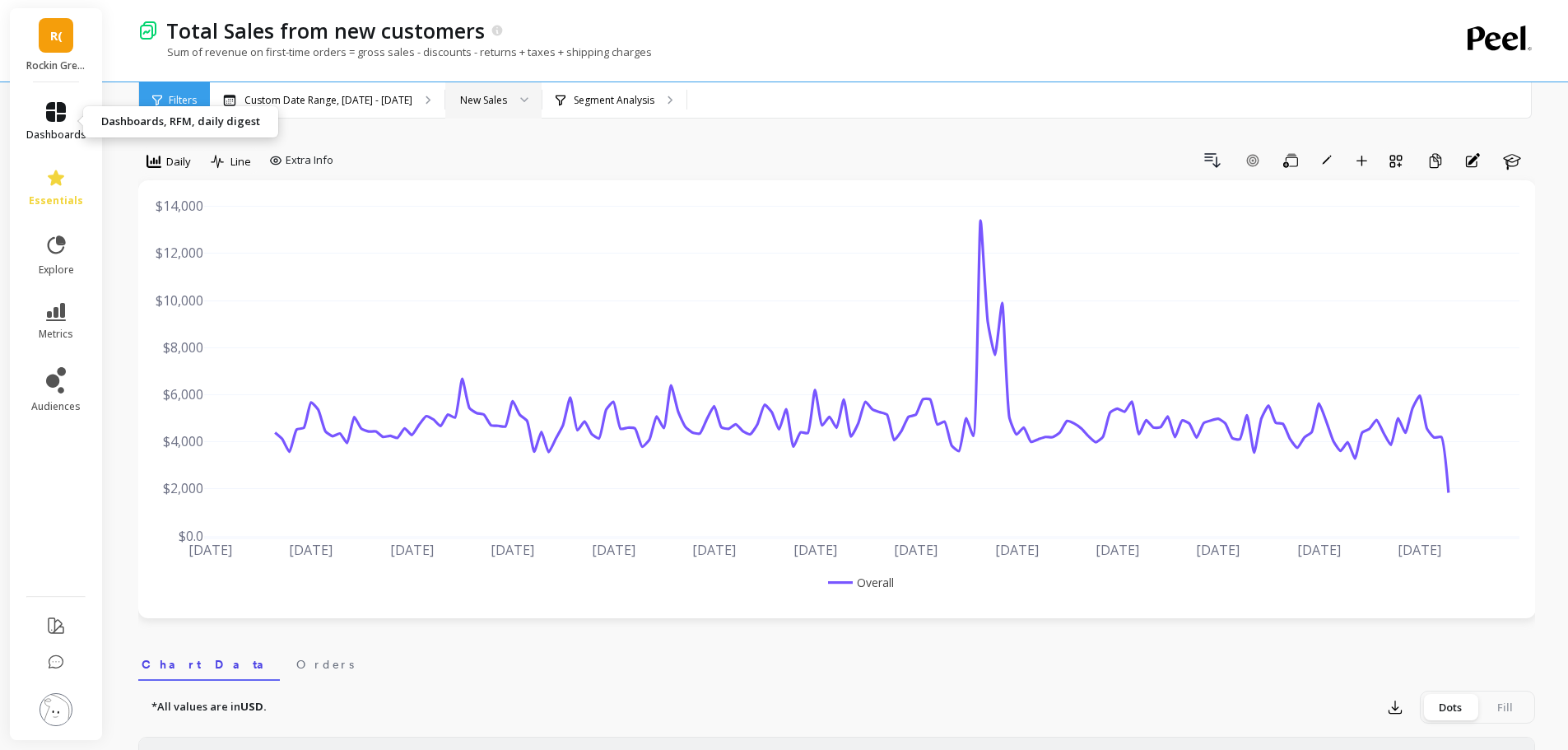
click at [63, 107] on icon at bounding box center [56, 112] width 20 height 20
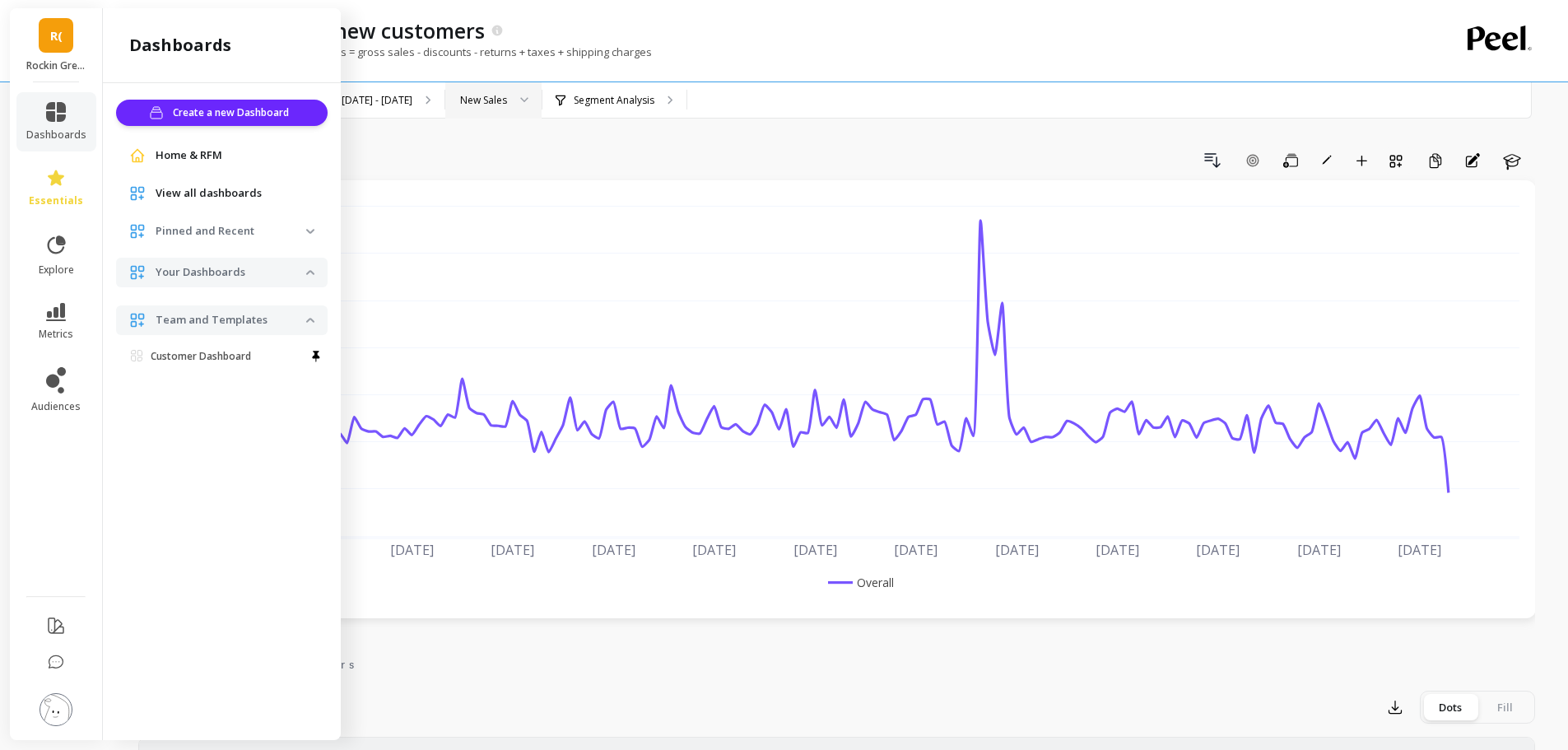
click at [237, 485] on div "Create a new Dashboard Home & RFM View all dashboards Pinned and Recent Custome…" at bounding box center [222, 407] width 238 height 650
click at [205, 313] on p "Team and Templates" at bounding box center [230, 320] width 150 height 17
click at [210, 272] on p "Your Dashboards" at bounding box center [230, 272] width 150 height 17
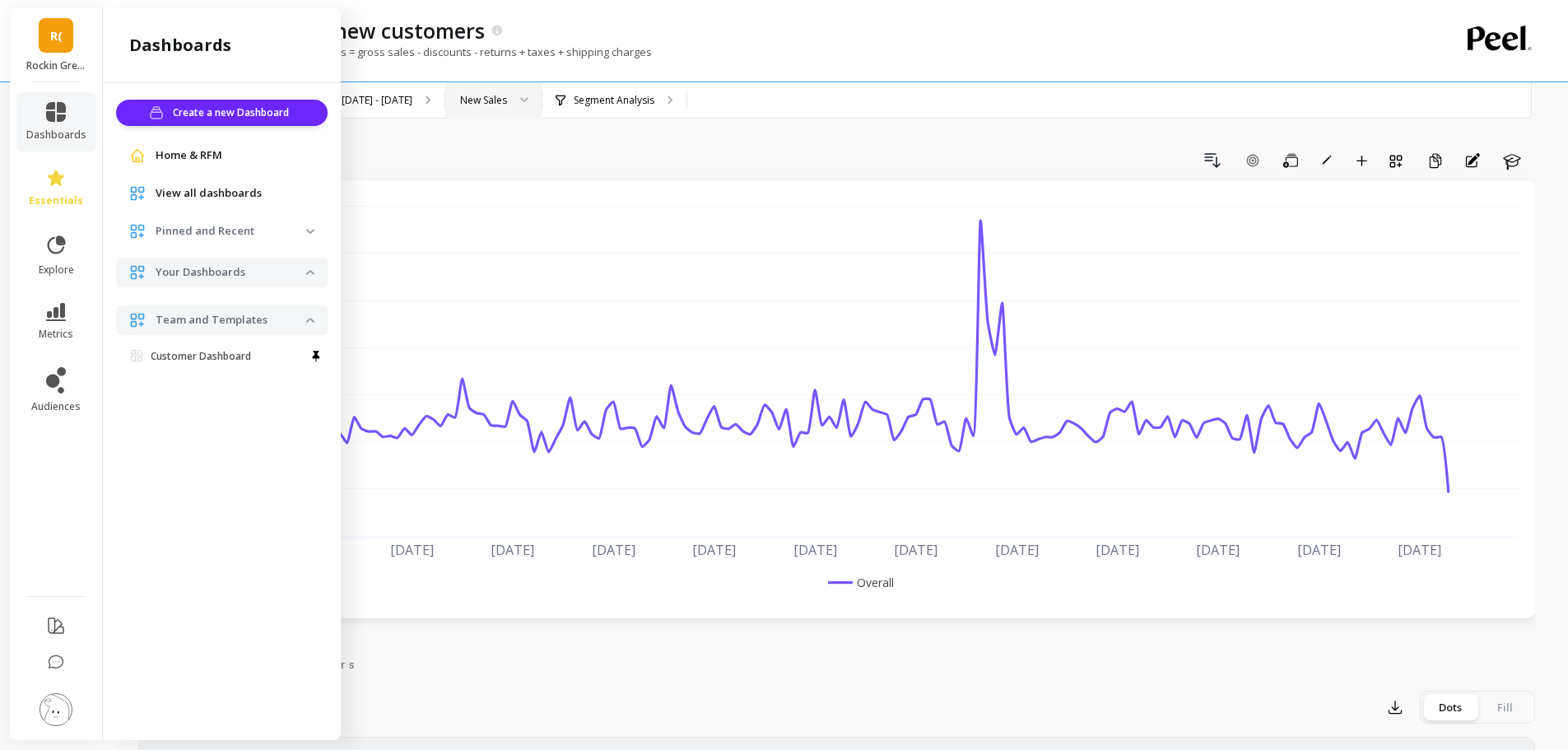
click at [201, 230] on p "Pinned and Recent" at bounding box center [230, 231] width 150 height 17
click at [70, 238] on link "explore" at bounding box center [57, 255] width 61 height 43
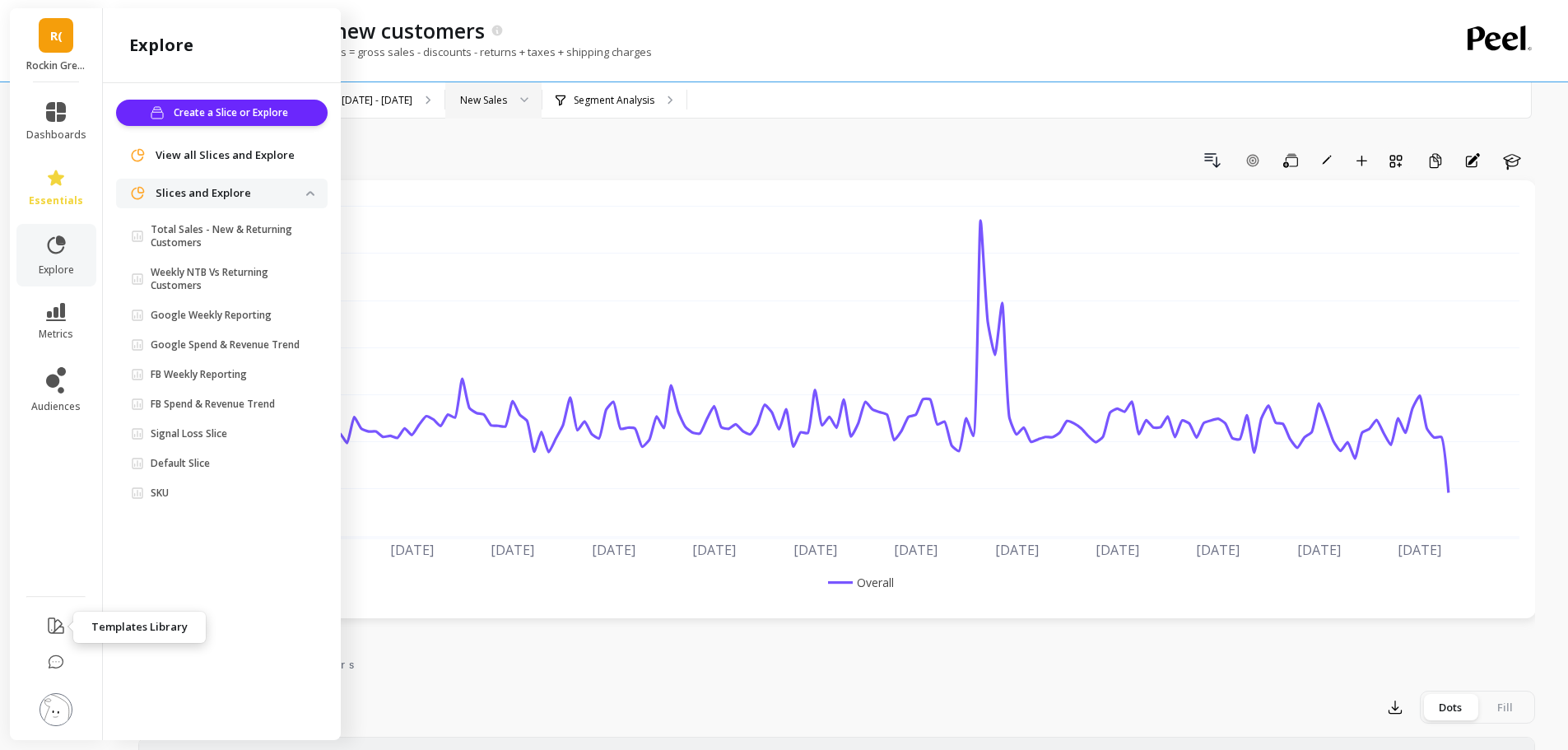
click at [56, 634] on icon at bounding box center [56, 625] width 20 height 20
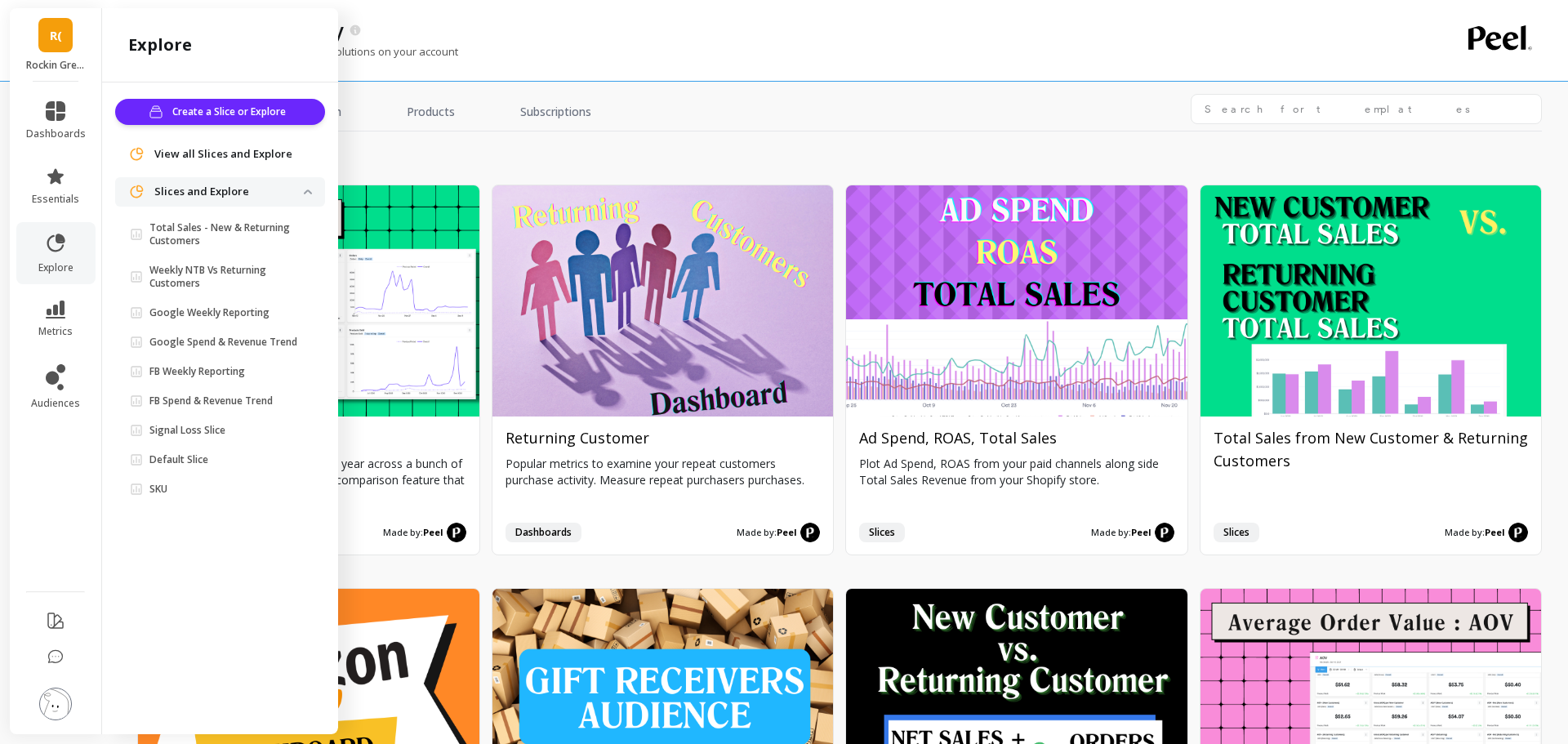
click at [731, 135] on div "growth Install Year over Year Compare this year's analysis to last year across …" at bounding box center [839, 438] width 1405 height 612
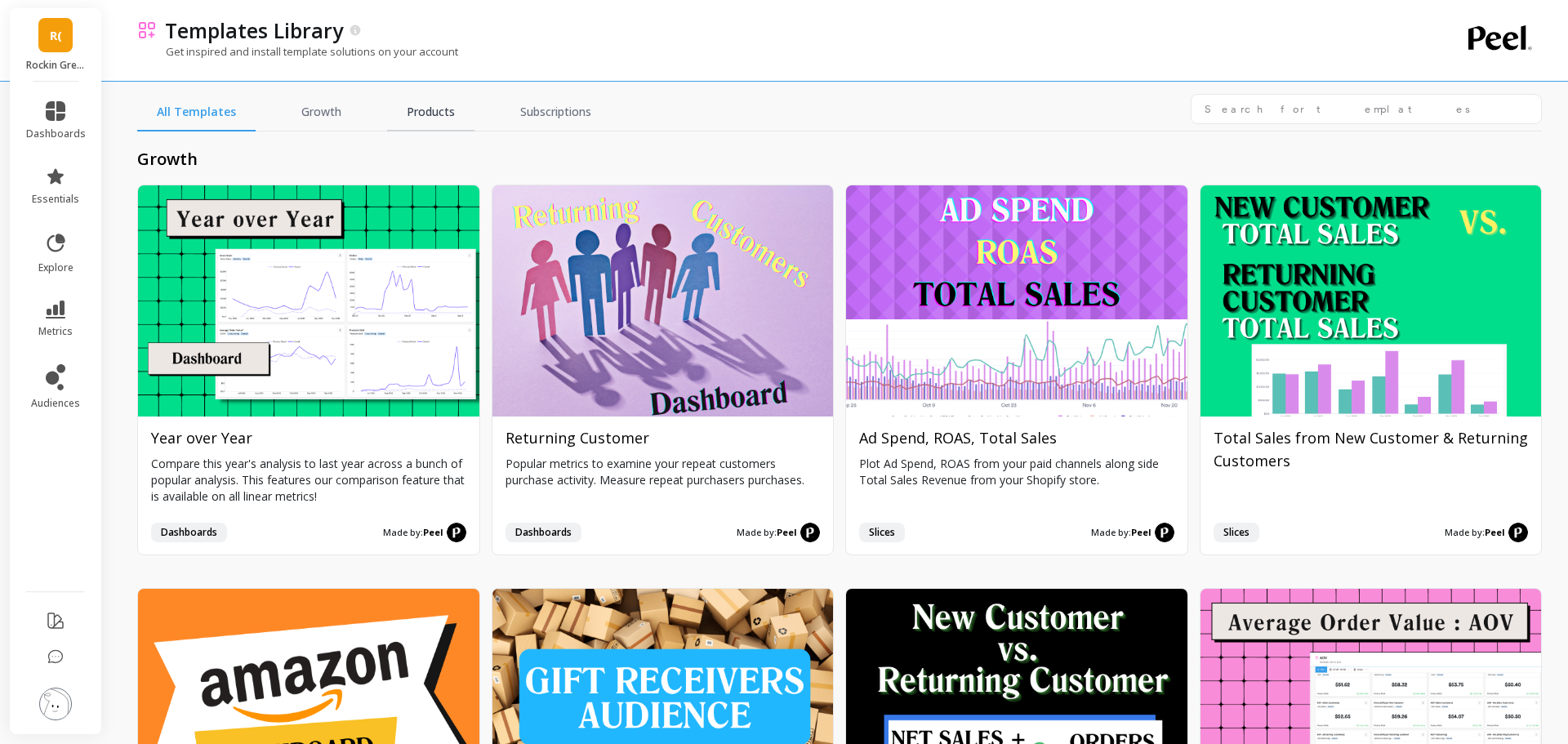
click at [443, 119] on link "Products" at bounding box center [430, 112] width 87 height 38
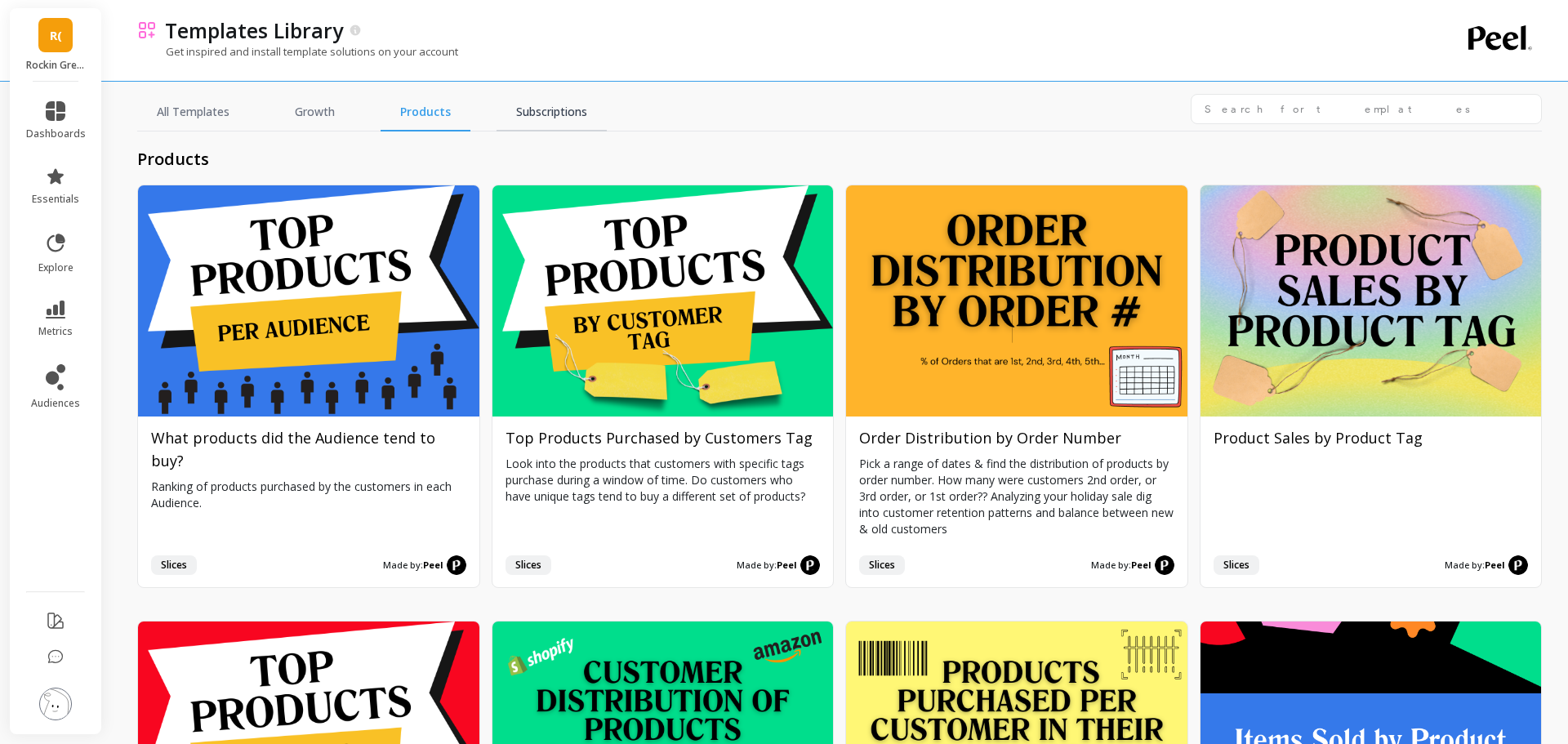
click at [531, 103] on link "Subscriptions" at bounding box center [551, 112] width 110 height 38
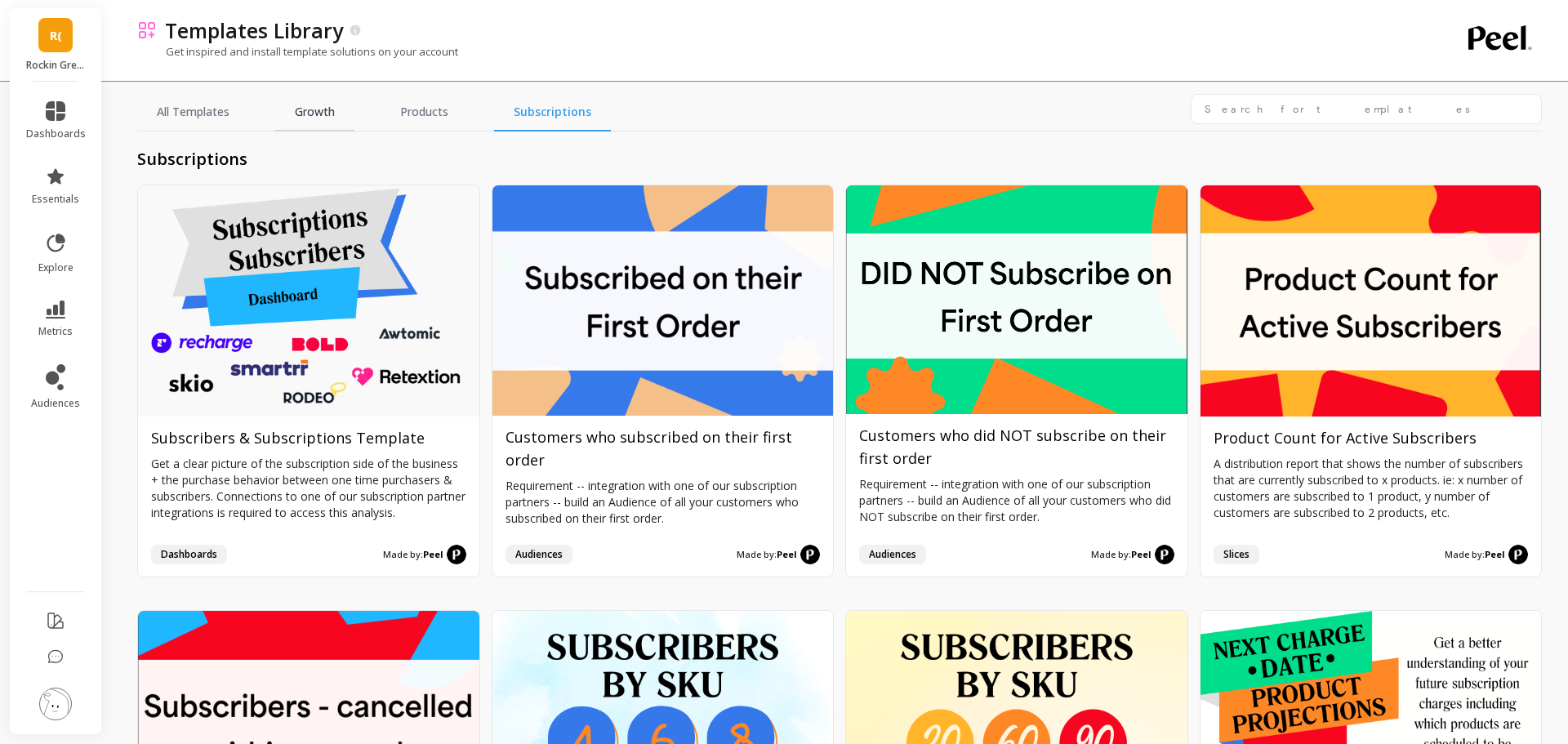
click at [308, 115] on link "Growth" at bounding box center [315, 112] width 79 height 38
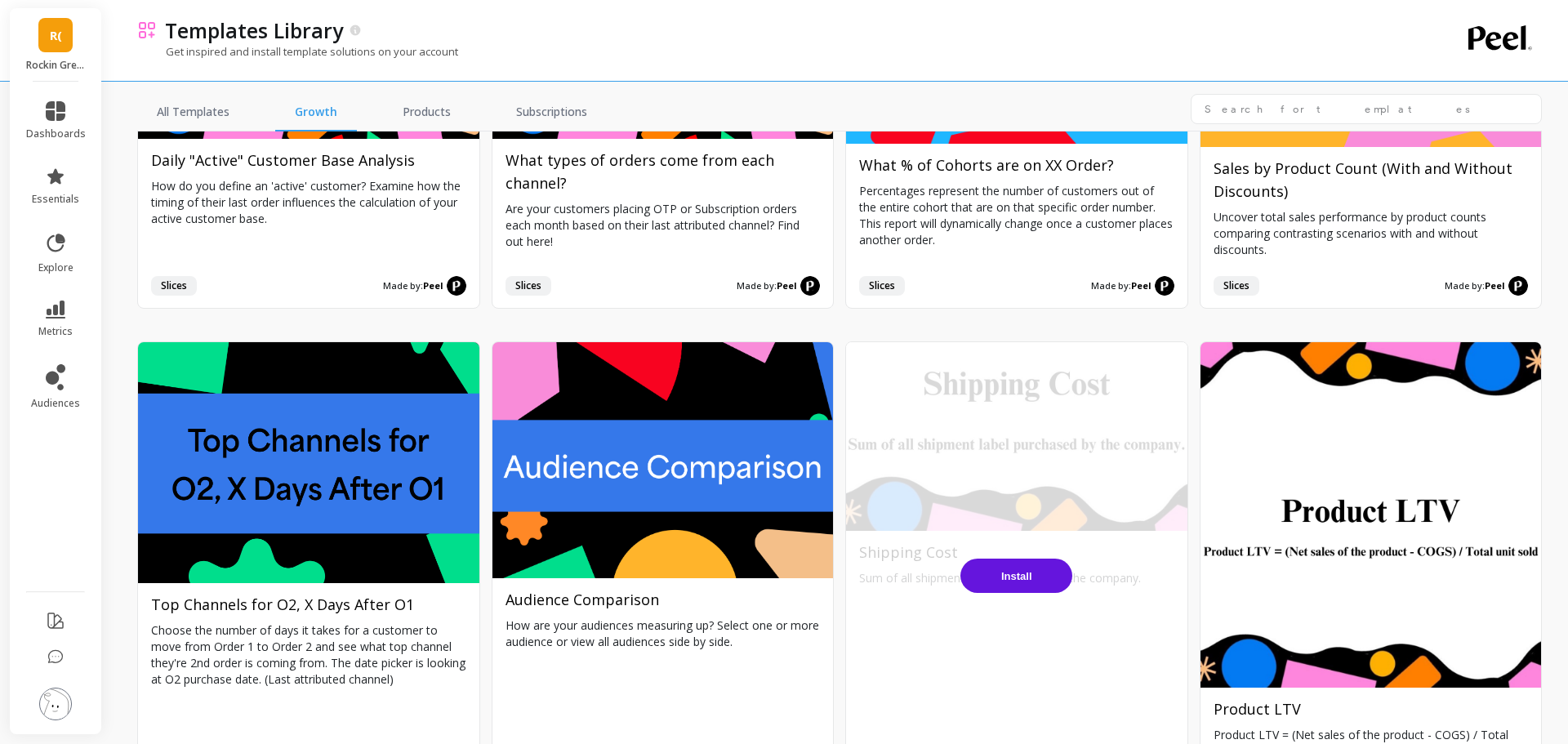
scroll to position [4484, 0]
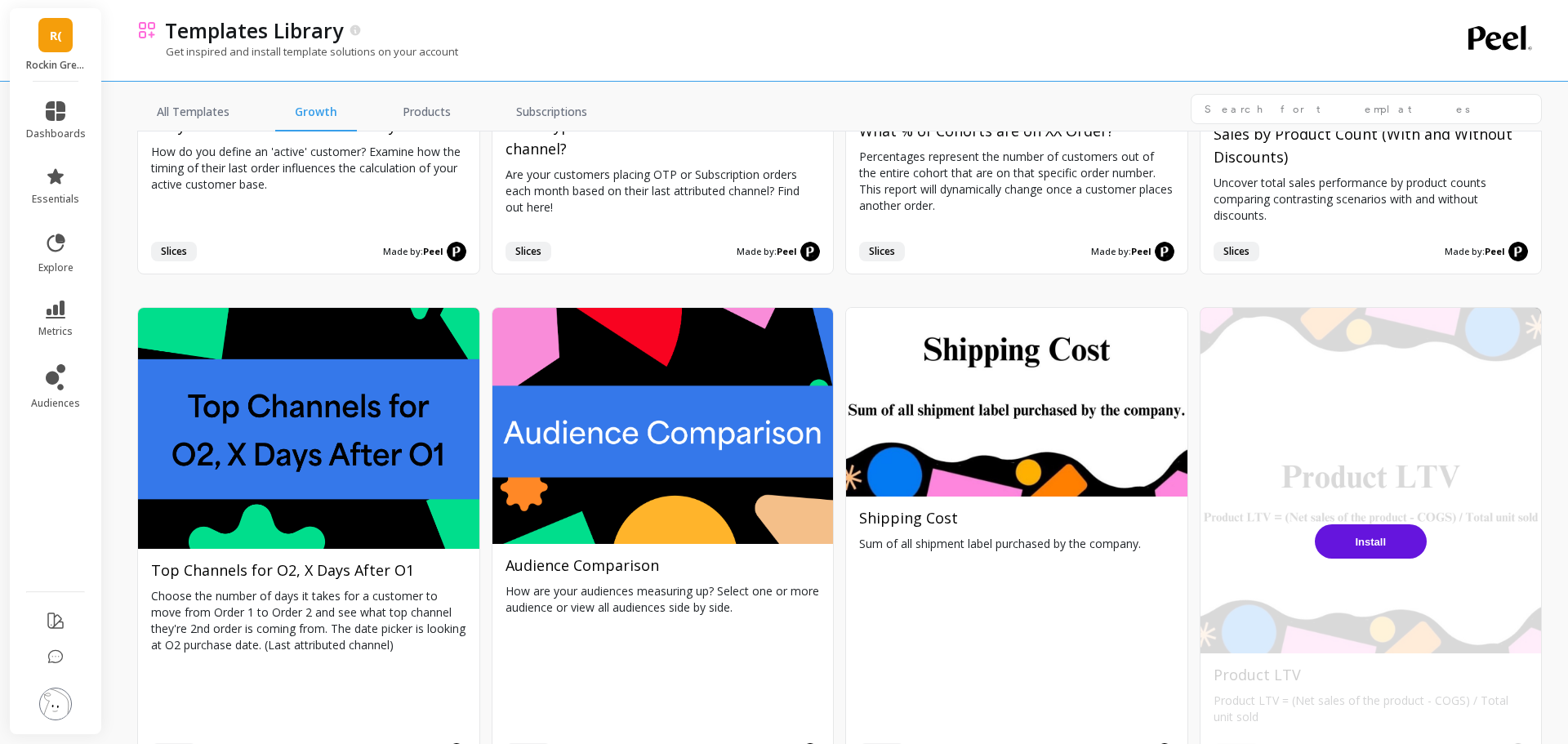
click at [1333, 524] on button "Install" at bounding box center [1370, 541] width 112 height 34
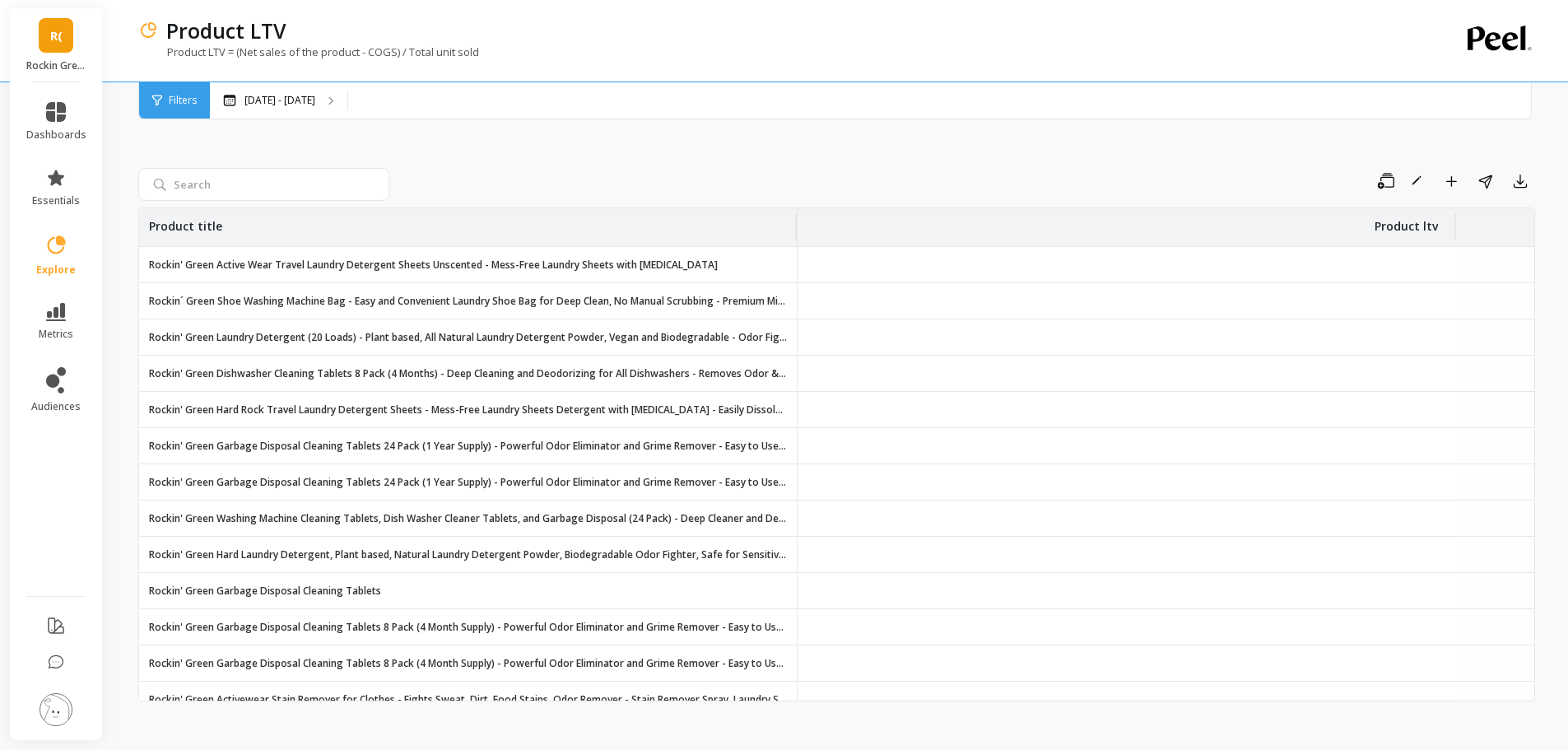
drag, startPoint x: 528, startPoint y: 399, endPoint x: 819, endPoint y: 395, distance: 291.0
drag, startPoint x: 1136, startPoint y: 646, endPoint x: 1431, endPoint y: 625, distance: 295.7
click at [1453, 178] on icon "button" at bounding box center [1451, 181] width 12 height 12
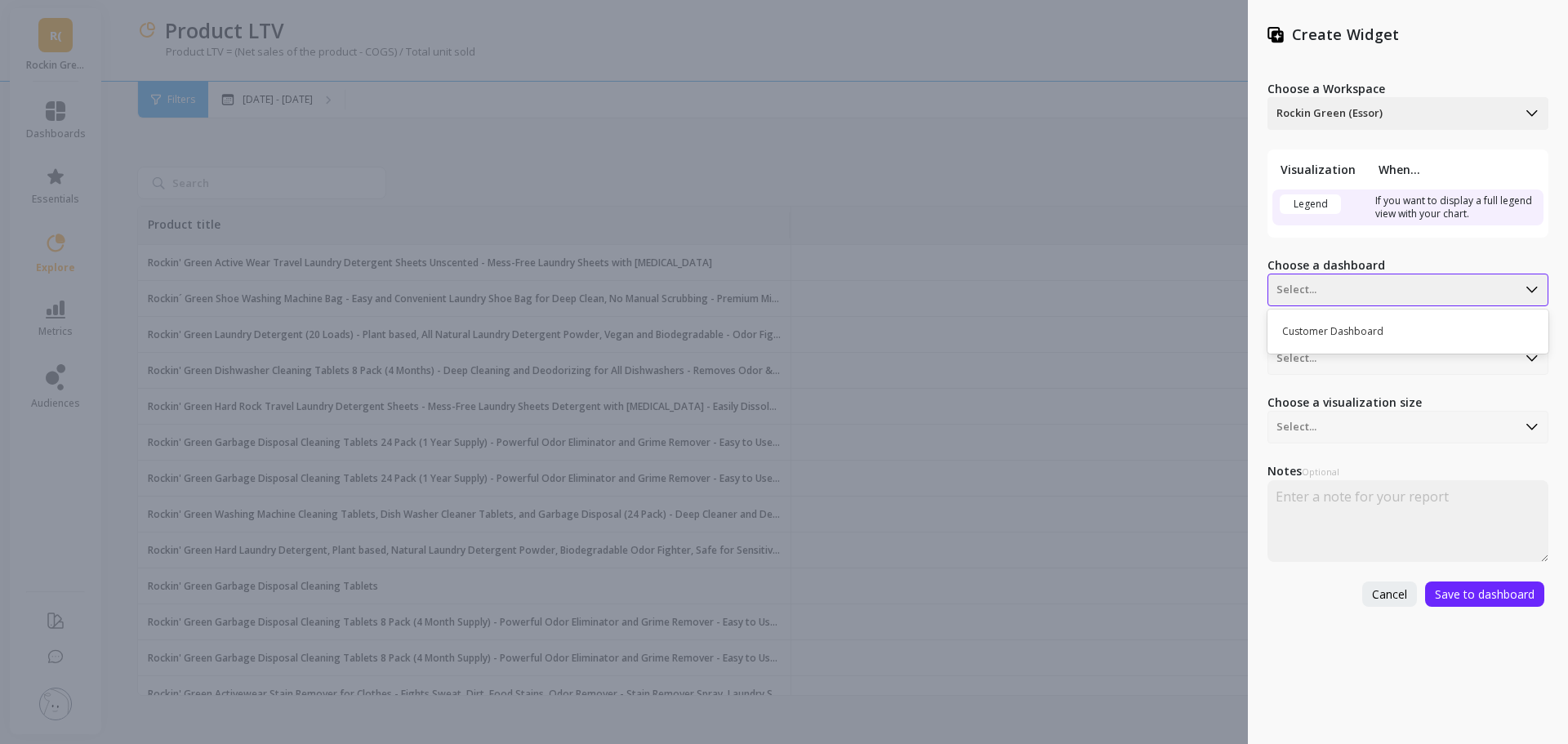
click at [1302, 297] on div at bounding box center [1392, 289] width 232 height 19
click at [1303, 297] on div at bounding box center [1392, 289] width 232 height 19
click at [1306, 364] on div "Choose a visualization type Select..." at bounding box center [1408, 350] width 281 height 49
click at [1523, 354] on div "Choose a visualization type Select..." at bounding box center [1408, 350] width 281 height 49
click at [1524, 354] on div "Choose a visualization type Select..." at bounding box center [1408, 350] width 281 height 49
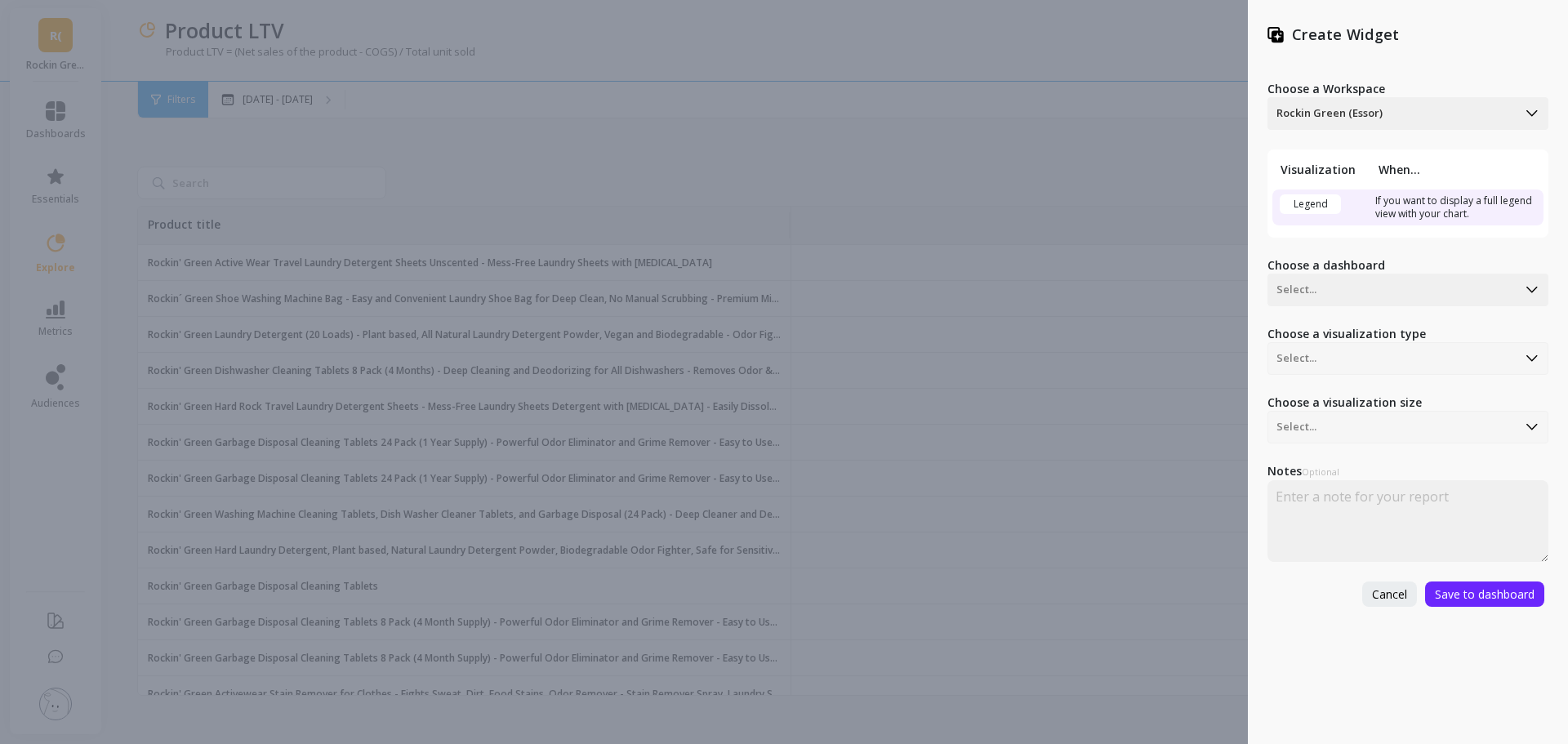
click at [1481, 411] on div "Choose a visualization size Select..." at bounding box center [1408, 419] width 281 height 49
click at [1475, 425] on div "Choose a visualization size Select..." at bounding box center [1408, 419] width 281 height 49
click at [1380, 529] on textarea at bounding box center [1408, 521] width 281 height 82
click at [1378, 595] on span "Cancel" at bounding box center [1390, 594] width 35 height 16
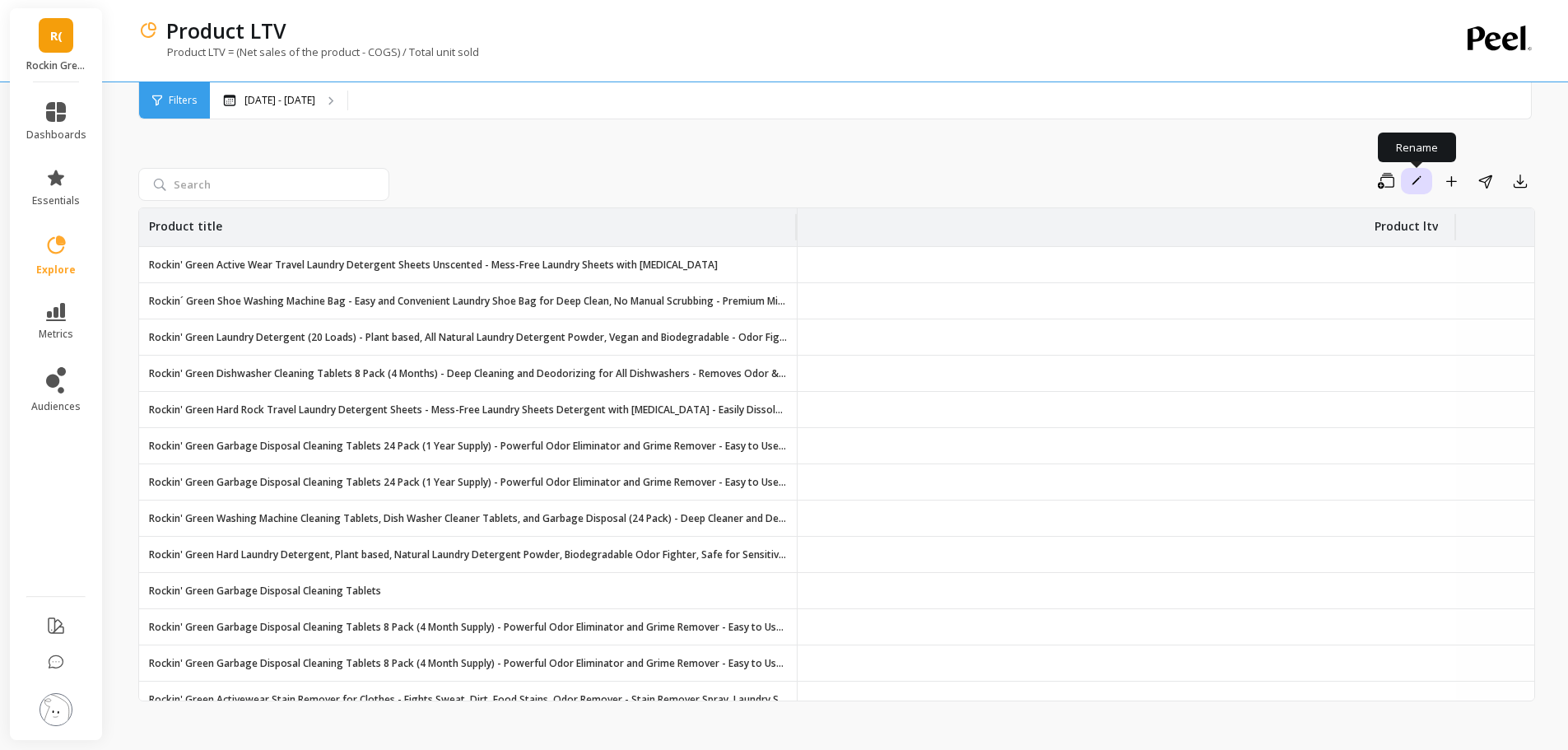
click at [1411, 186] on span "button" at bounding box center [1417, 181] width 15 height 15
click at [198, 196] on input "search" at bounding box center [263, 184] width 251 height 33
click at [267, 104] on p "Sep 11, 2024 - Sep 11, 2025" at bounding box center [280, 100] width 71 height 13
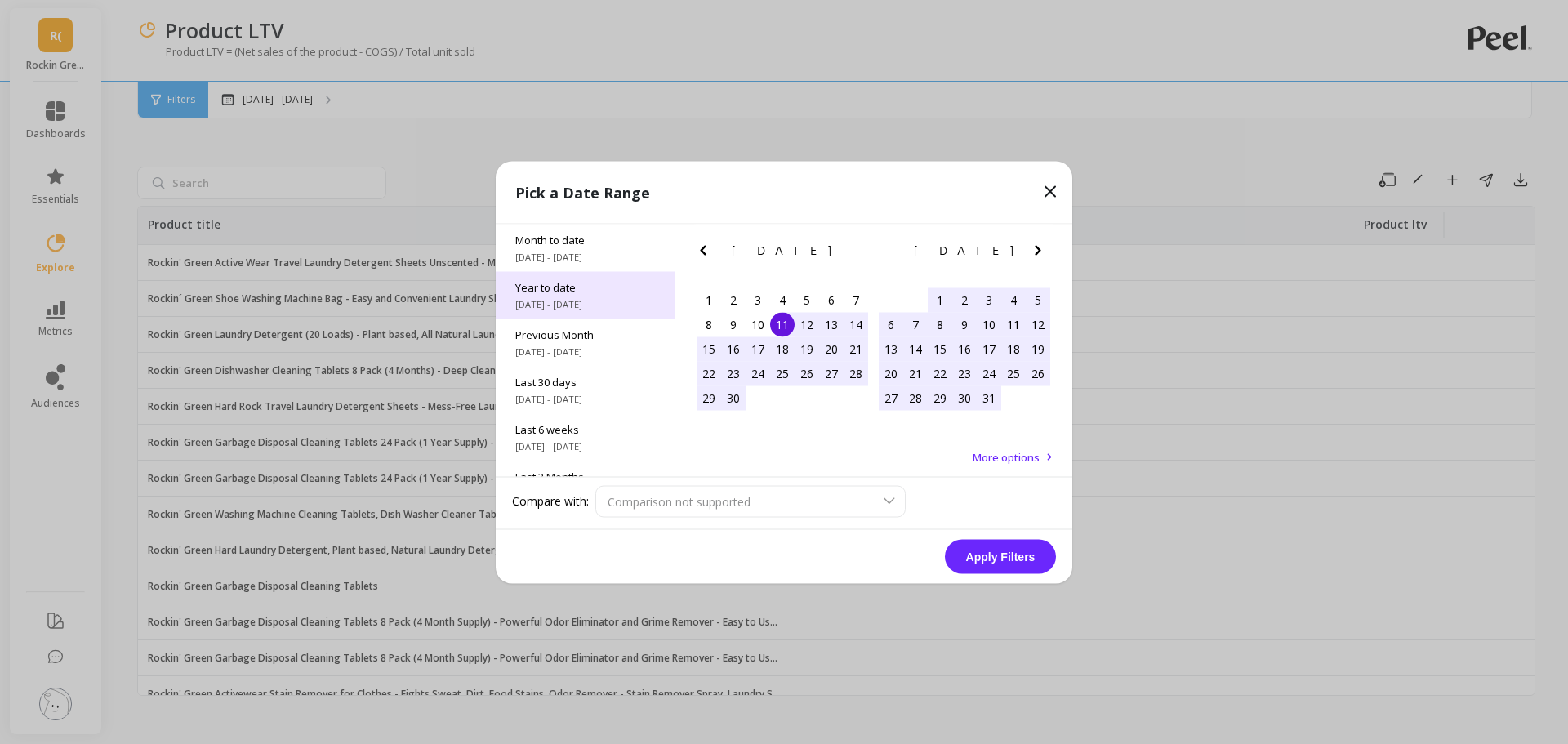
click at [574, 283] on span "Year to date" at bounding box center [585, 286] width 139 height 15
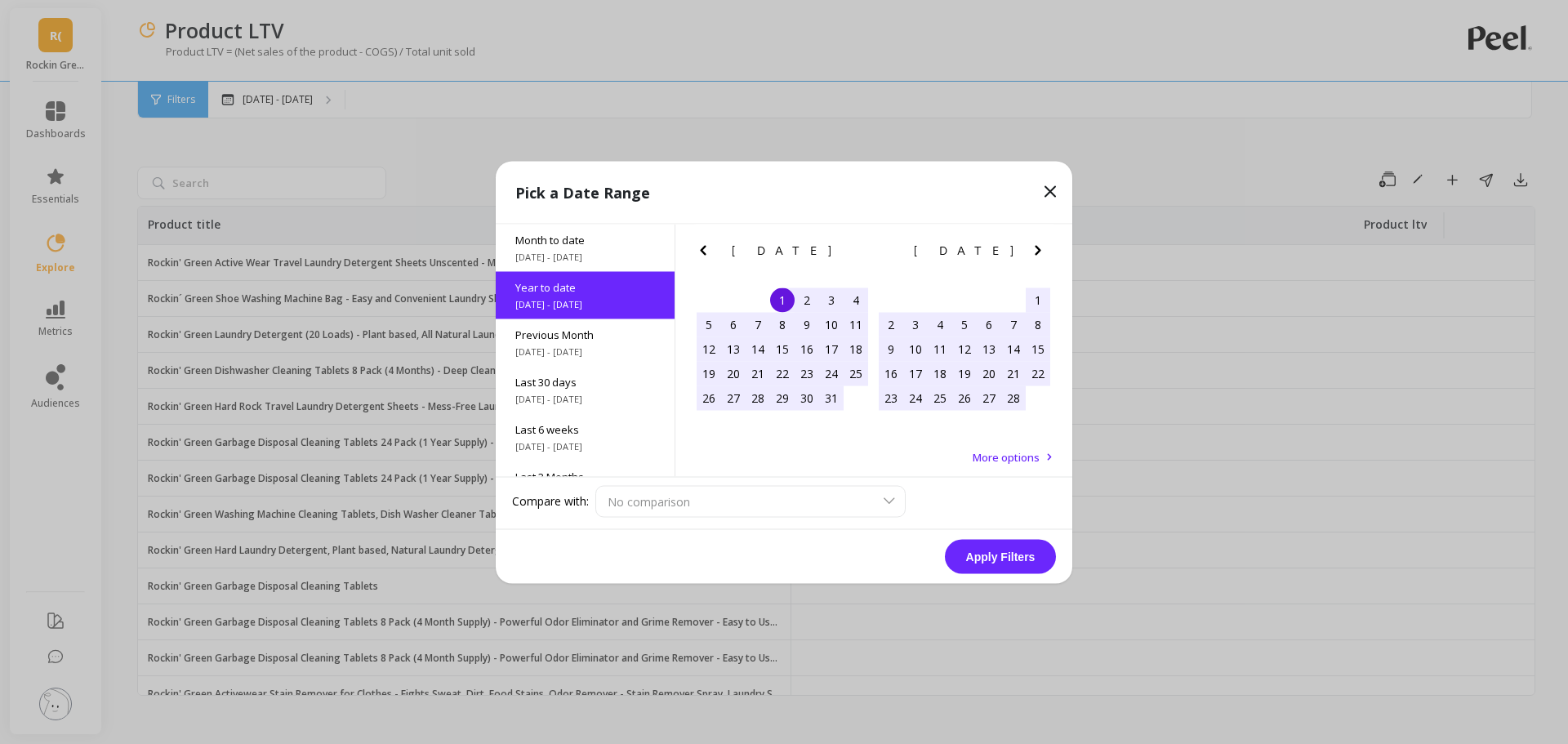
click at [971, 551] on button "Apply Filters" at bounding box center [1000, 556] width 111 height 34
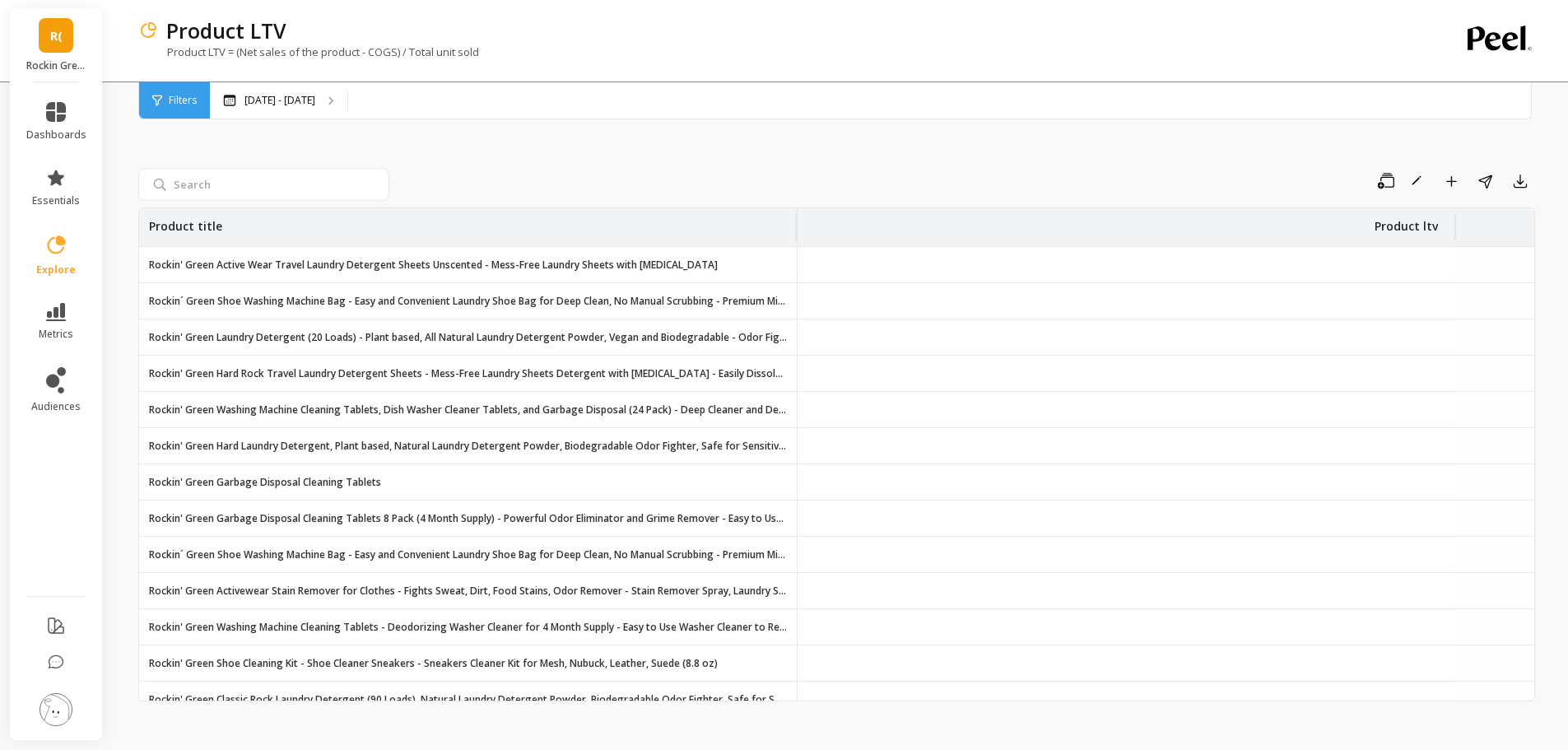
click at [1404, 258] on div "-" at bounding box center [1127, 265] width 659 height 36
click at [429, 115] on div "Jan 1 - Sep 11" at bounding box center [871, 101] width 1322 height 36
click at [412, 54] on p "Product LTV = (Net sales of the product - COGS) / Total unit sold" at bounding box center [308, 52] width 341 height 15
click at [197, 181] on input "search" at bounding box center [263, 184] width 251 height 33
drag, startPoint x: 457, startPoint y: 149, endPoint x: 334, endPoint y: 85, distance: 138.7
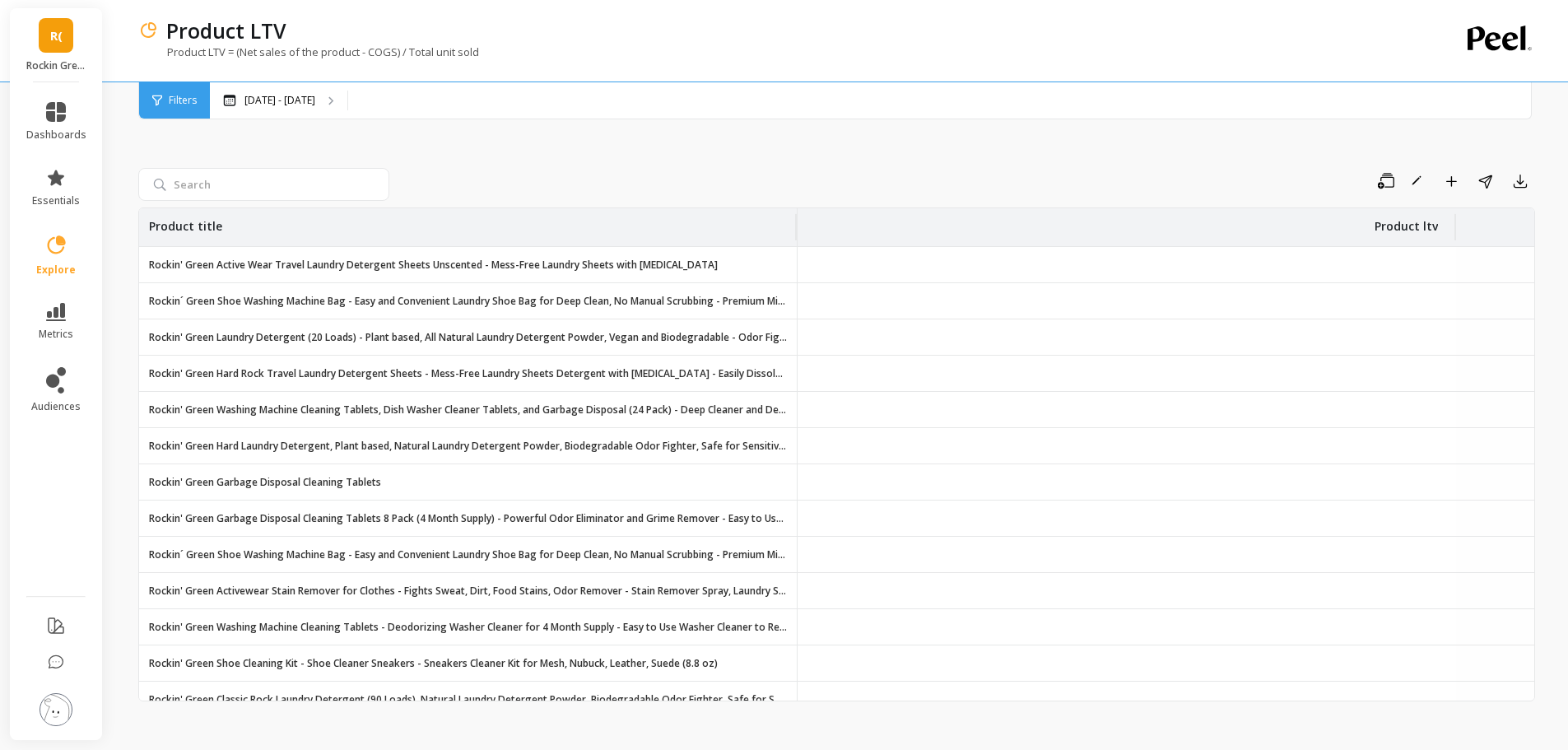
click at [457, 148] on div "Save Rename Add to Dashboard Share Export Product title Product ltv Rockin' Gre…" at bounding box center [837, 415] width 1397 height 659
click at [264, 98] on p "Jan 1 - Sep 11" at bounding box center [280, 100] width 71 height 13
click at [1444, 181] on button "Add to Dashboard" at bounding box center [1451, 181] width 28 height 27
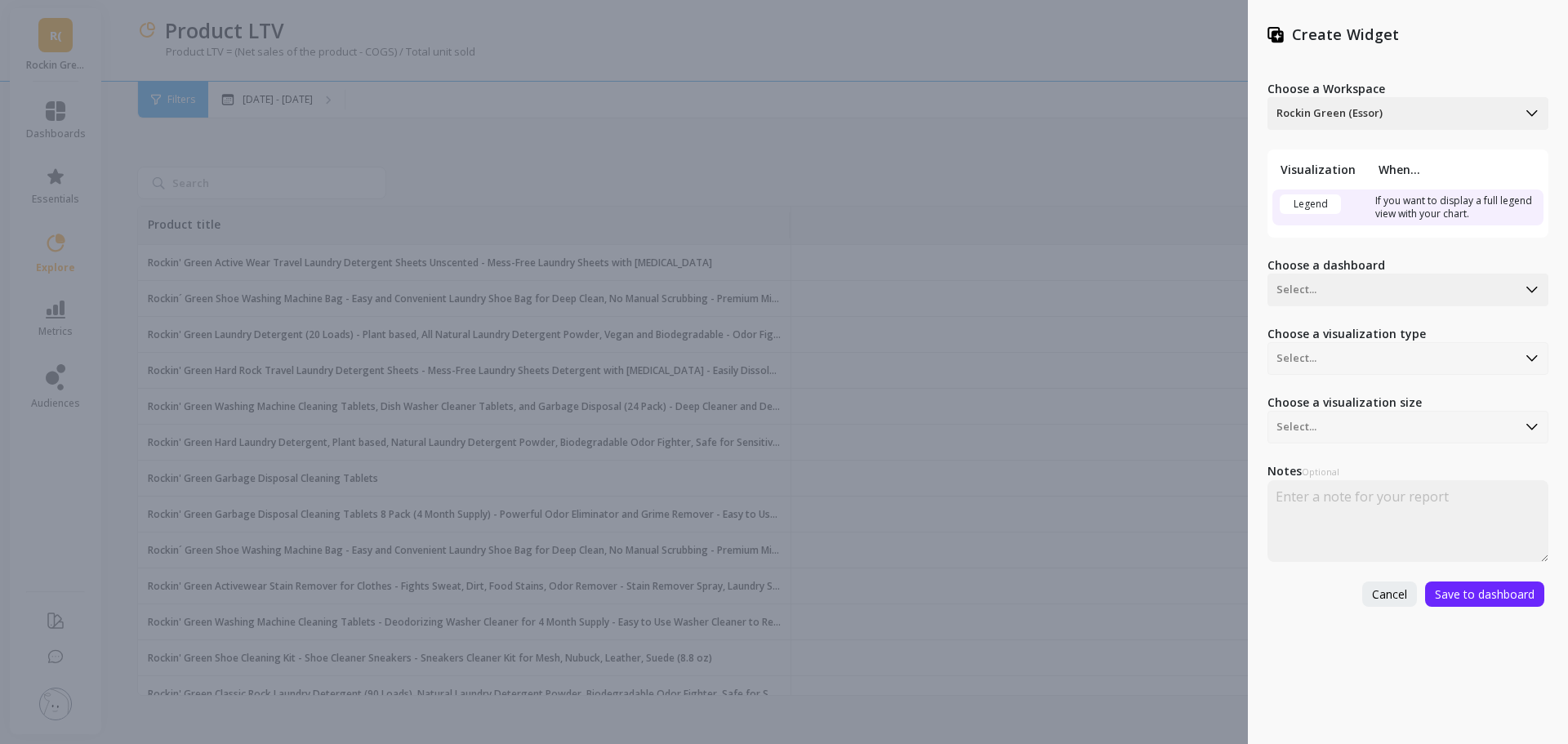
click at [1406, 205] on td "If you want to display a full legend view with your chart." at bounding box center [1457, 207] width 173 height 36
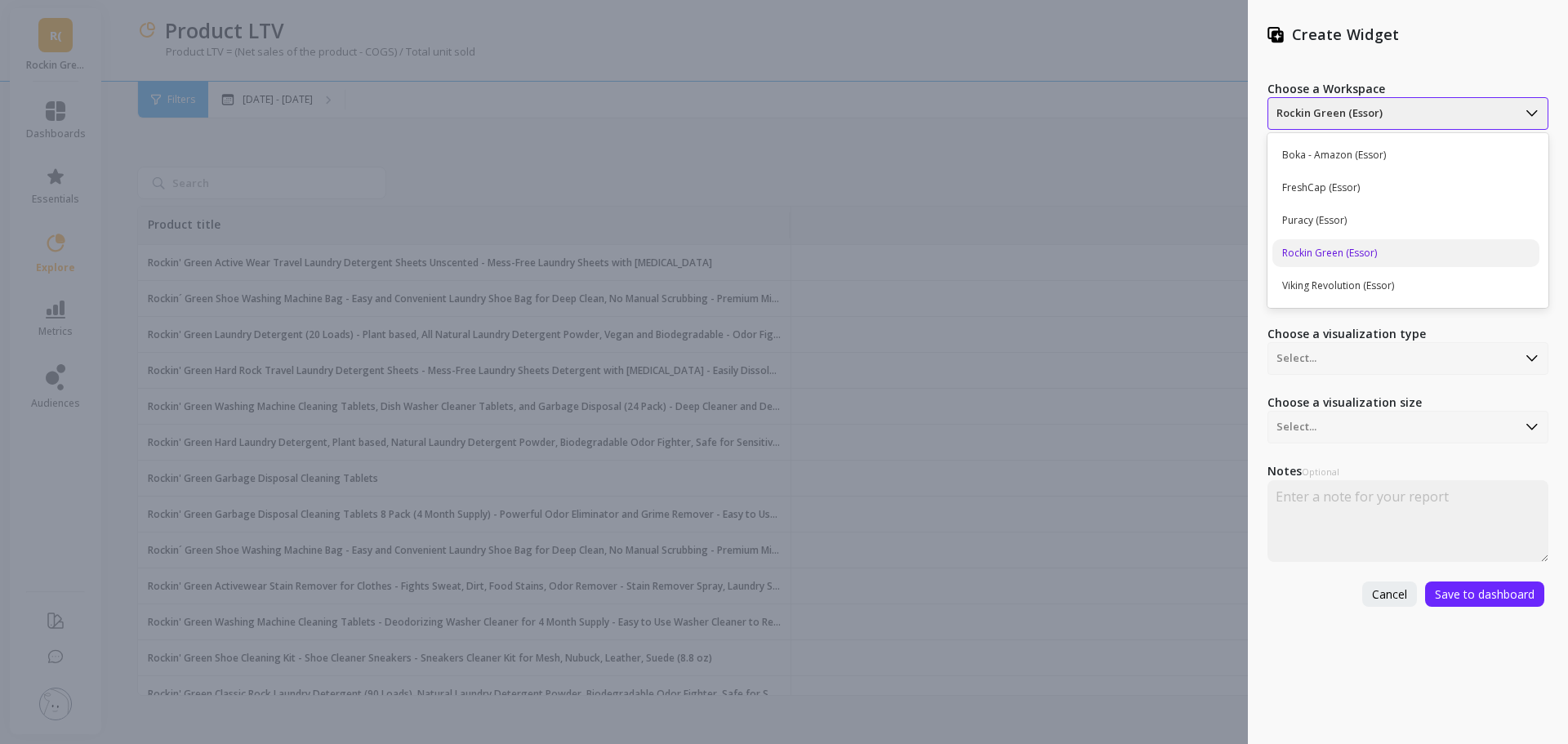
click at [1359, 101] on div "Rockin Green (Essor)" at bounding box center [1392, 114] width 248 height 26
click at [1331, 259] on div "Rockin Green (Essor)" at bounding box center [1406, 252] width 267 height 27
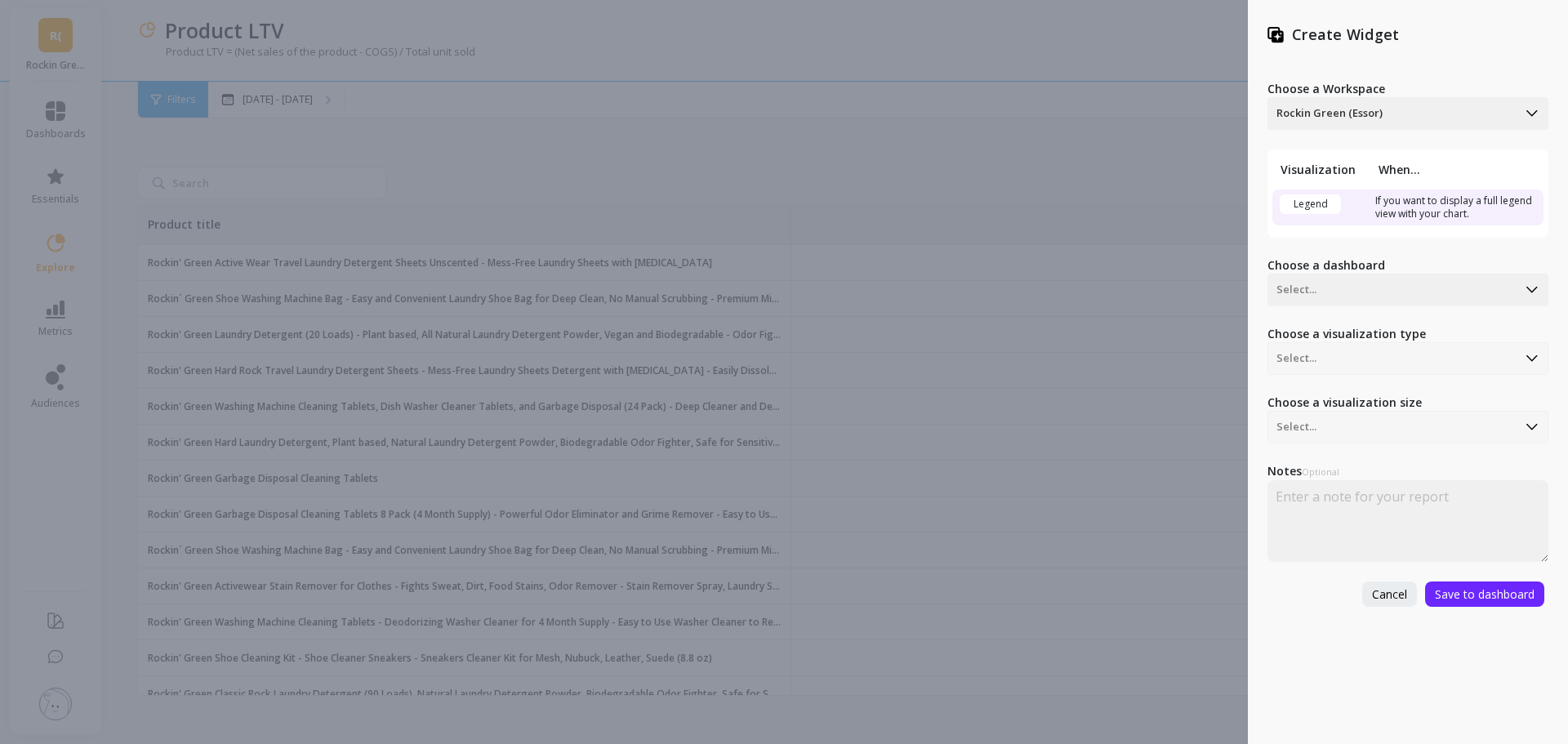
click at [1291, 193] on td "Legend" at bounding box center [1321, 207] width 98 height 36
click at [1308, 207] on div "Legend" at bounding box center [1309, 204] width 61 height 19
click at [1445, 208] on td "If you want to display a full legend view with your chart." at bounding box center [1457, 207] width 173 height 36
click at [1421, 292] on div at bounding box center [1392, 289] width 232 height 19
click at [1405, 337] on div "Customer Dashboard" at bounding box center [1406, 331] width 267 height 27
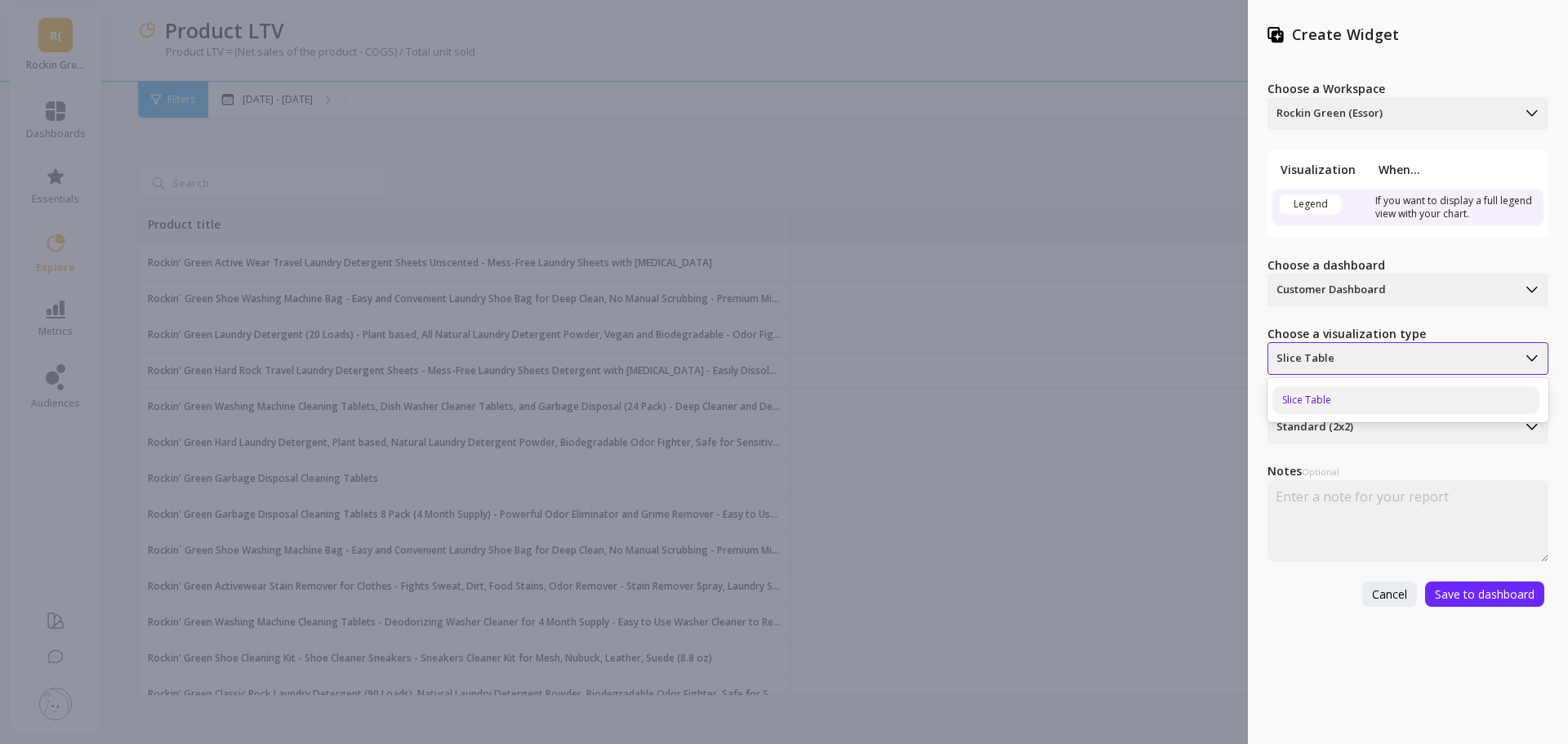
click at [1356, 349] on div at bounding box center [1392, 358] width 232 height 19
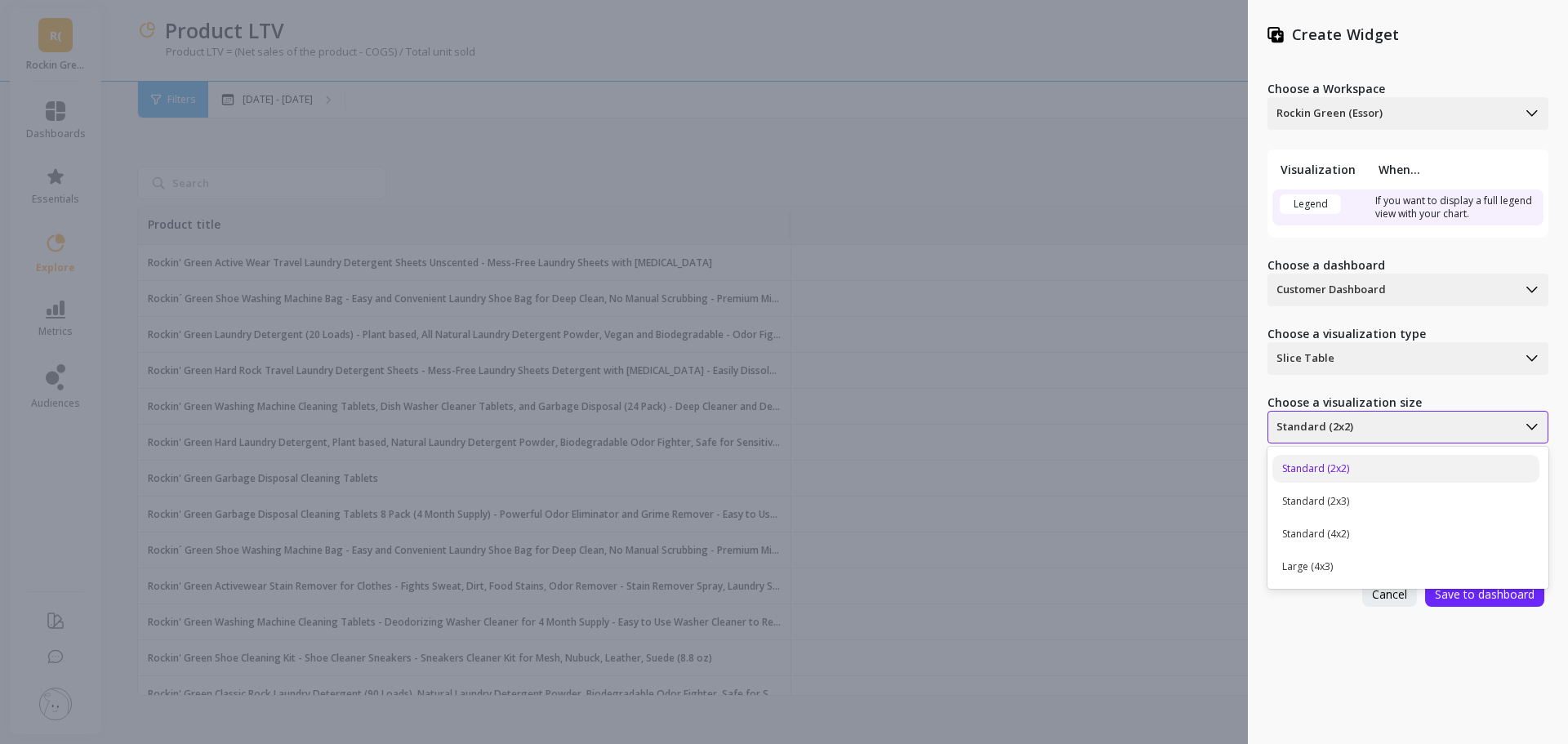
click at [1368, 430] on div at bounding box center [1392, 427] width 232 height 19
click at [1346, 563] on div "Large (4x3)" at bounding box center [1406, 566] width 267 height 27
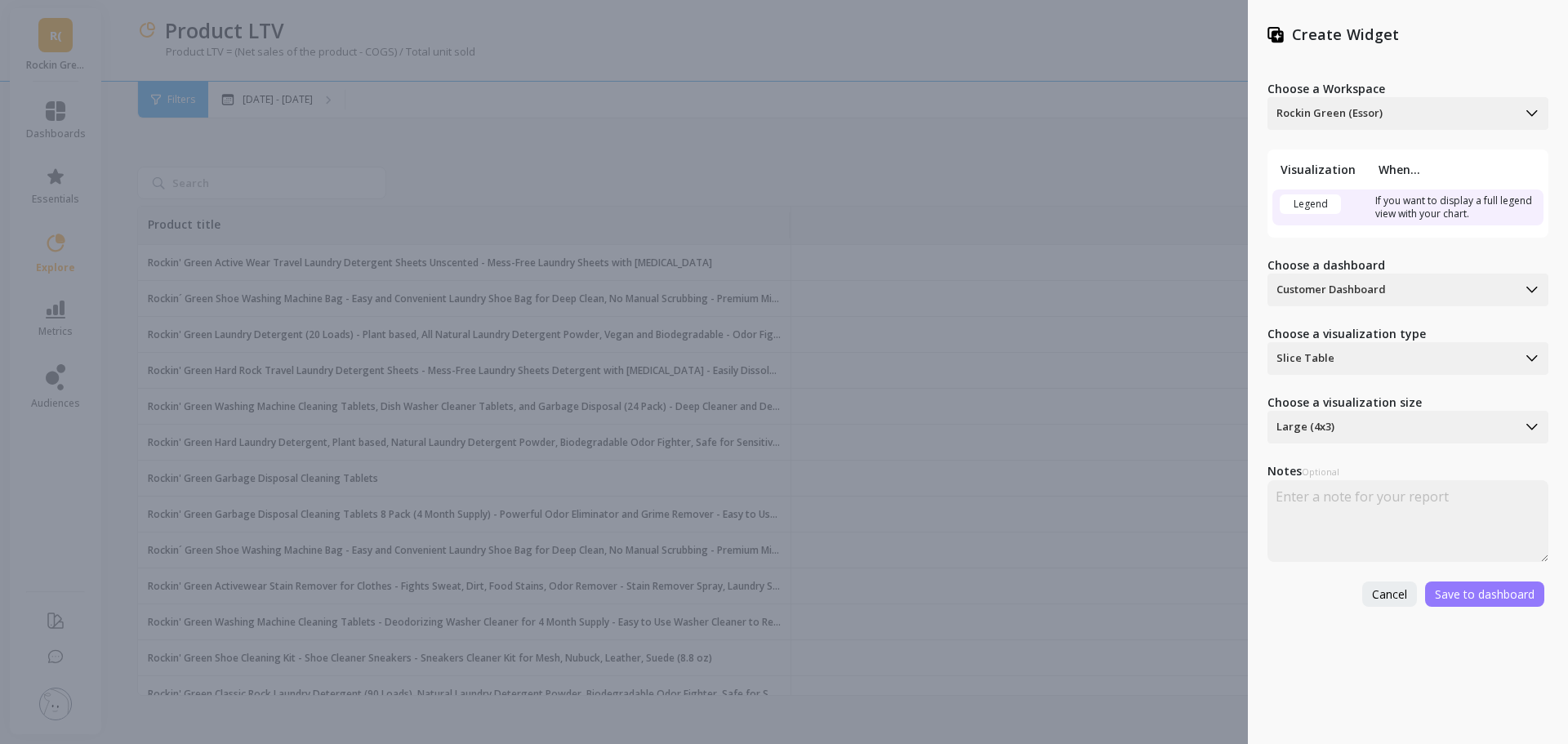
click at [1504, 590] on span "Save to dashboard" at bounding box center [1484, 594] width 100 height 16
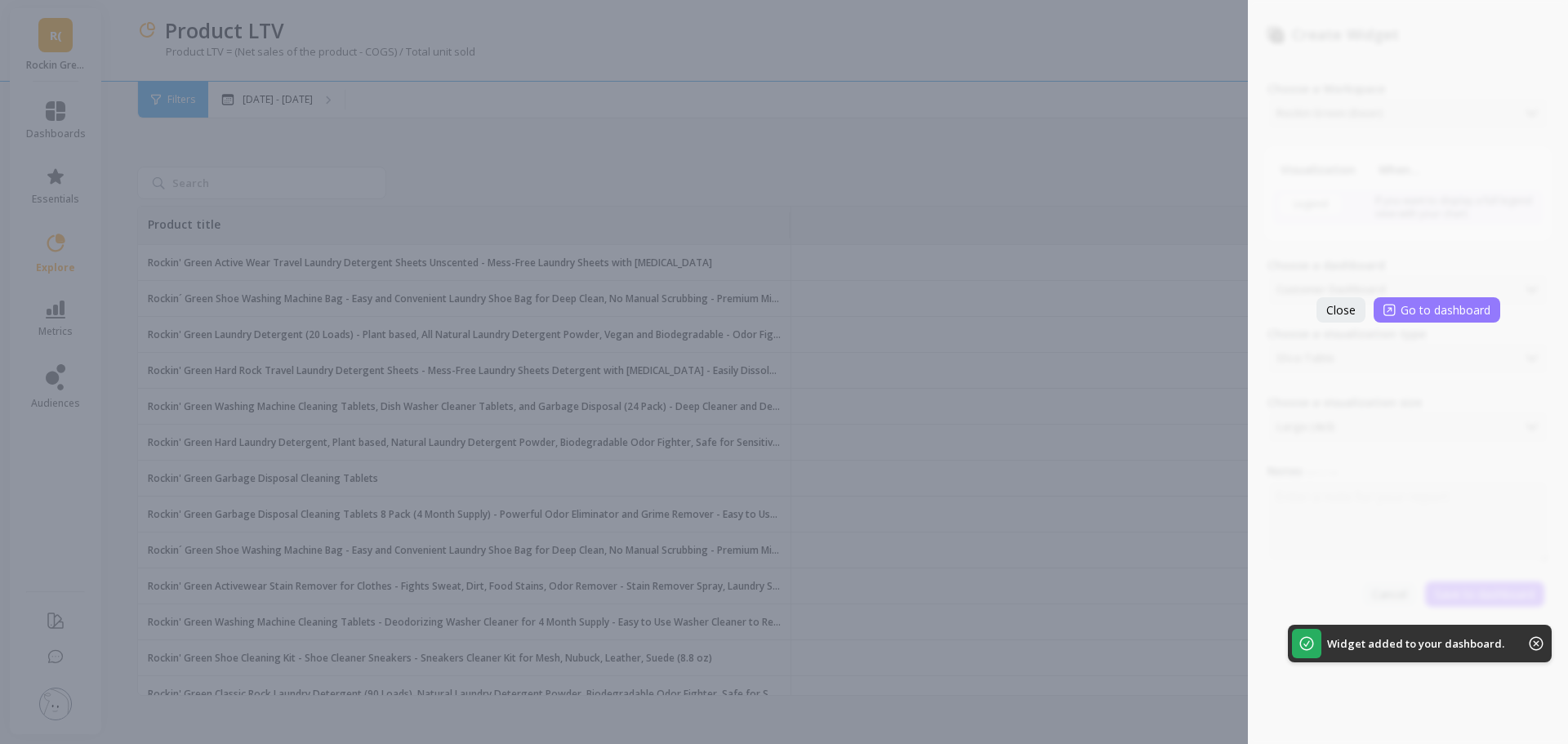
click at [1443, 311] on span "Go to dashboard" at bounding box center [1445, 310] width 90 height 16
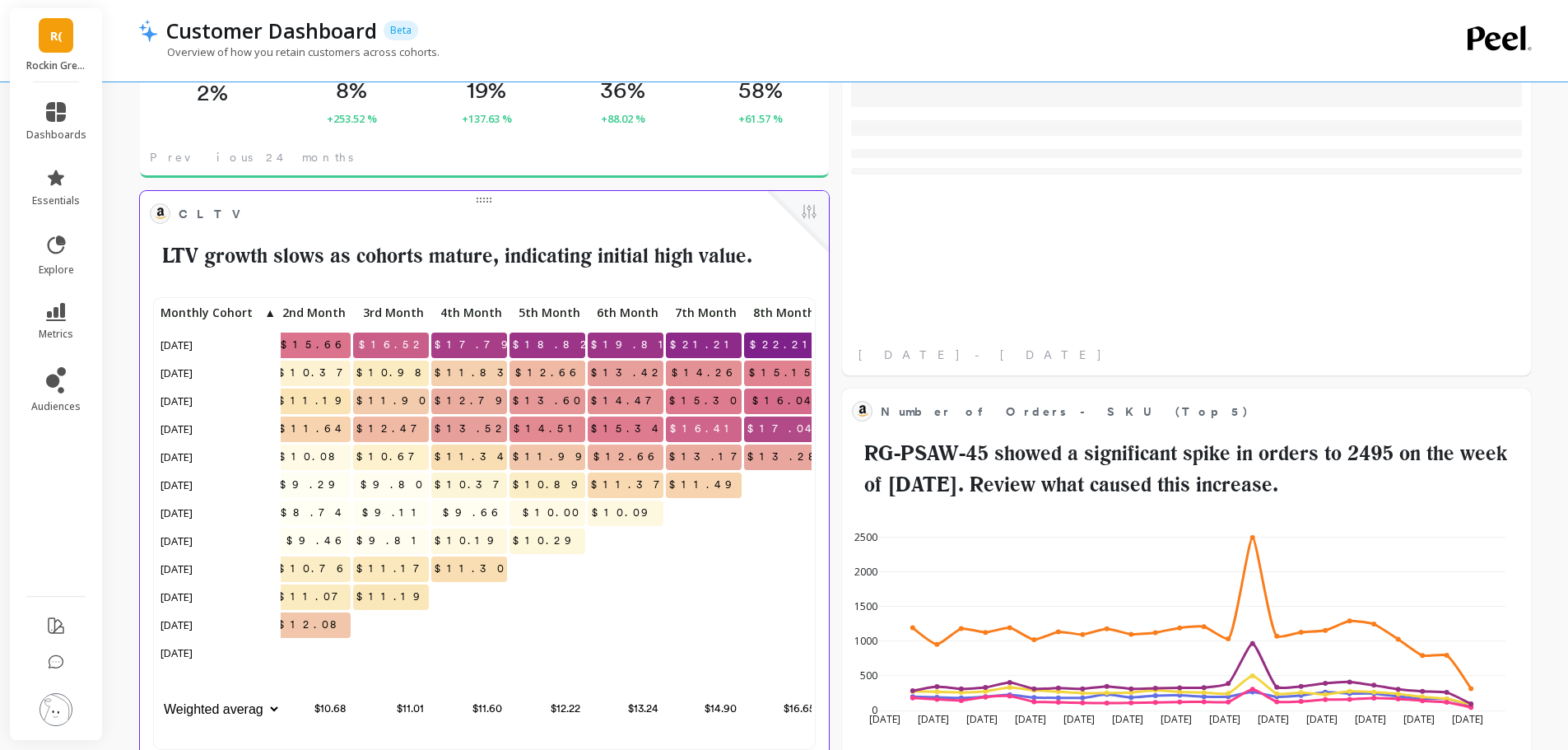
scroll to position [0, 486]
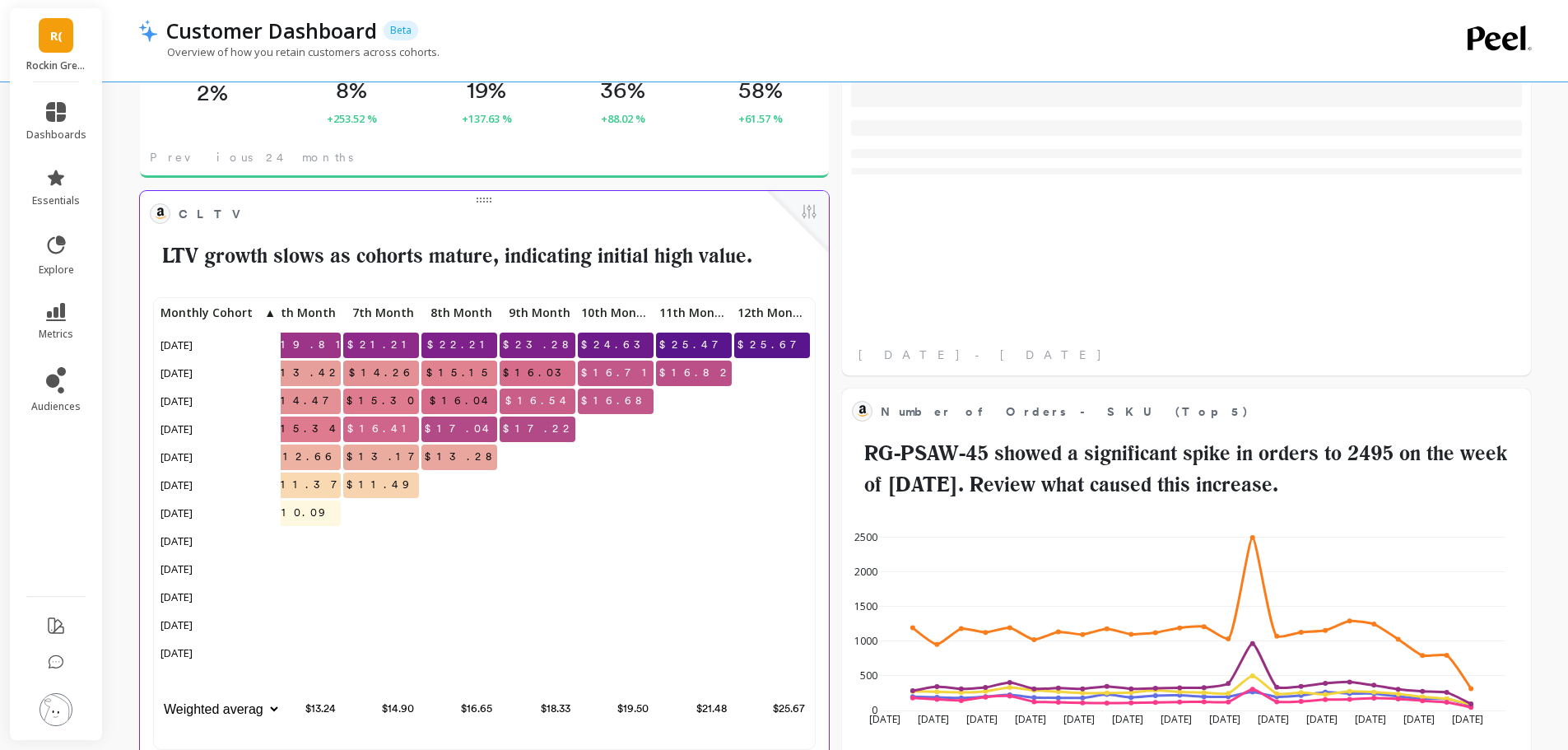
drag, startPoint x: 439, startPoint y: 375, endPoint x: 629, endPoint y: 379, distance: 190.0
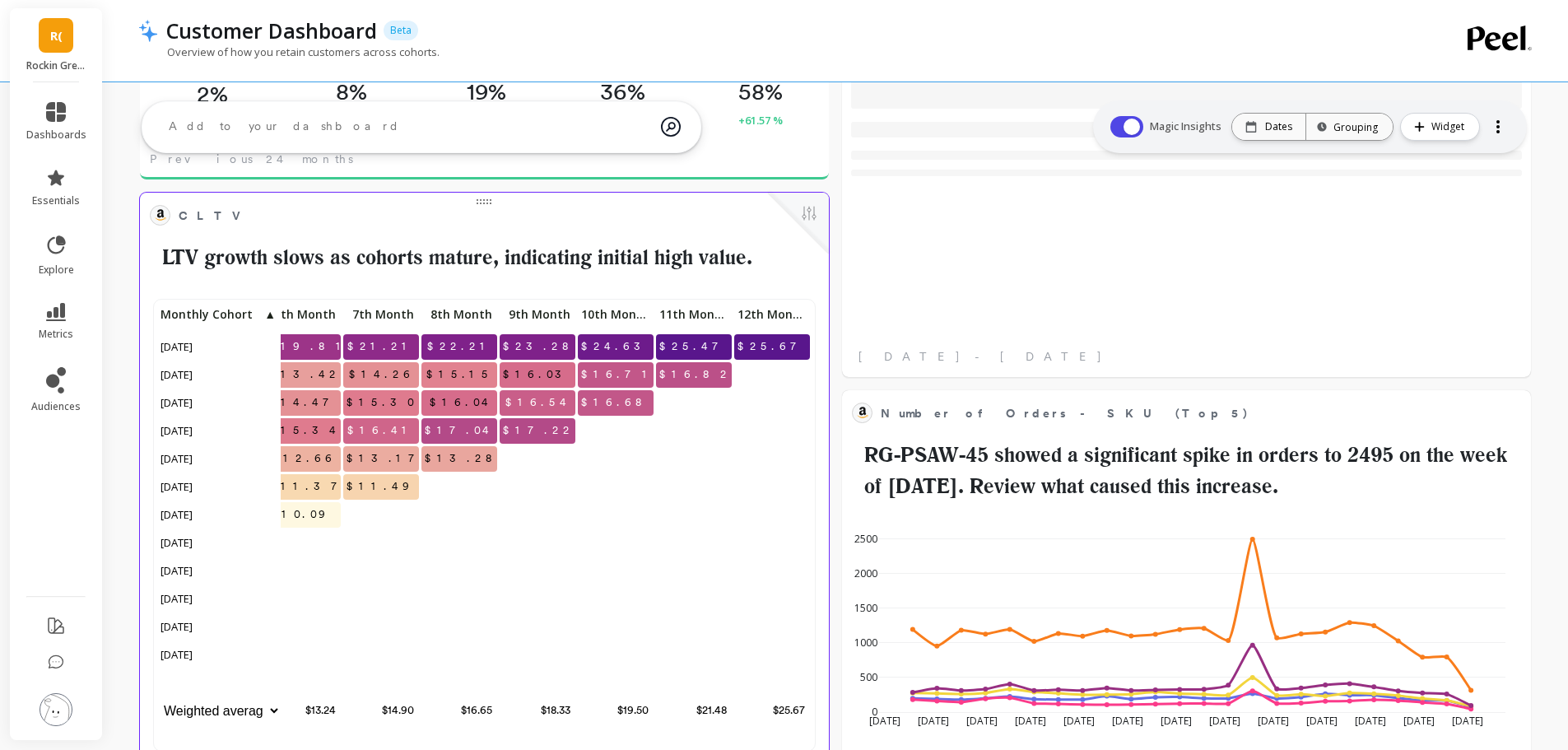
drag, startPoint x: 836, startPoint y: 497, endPoint x: 561, endPoint y: 484, distance: 275.3
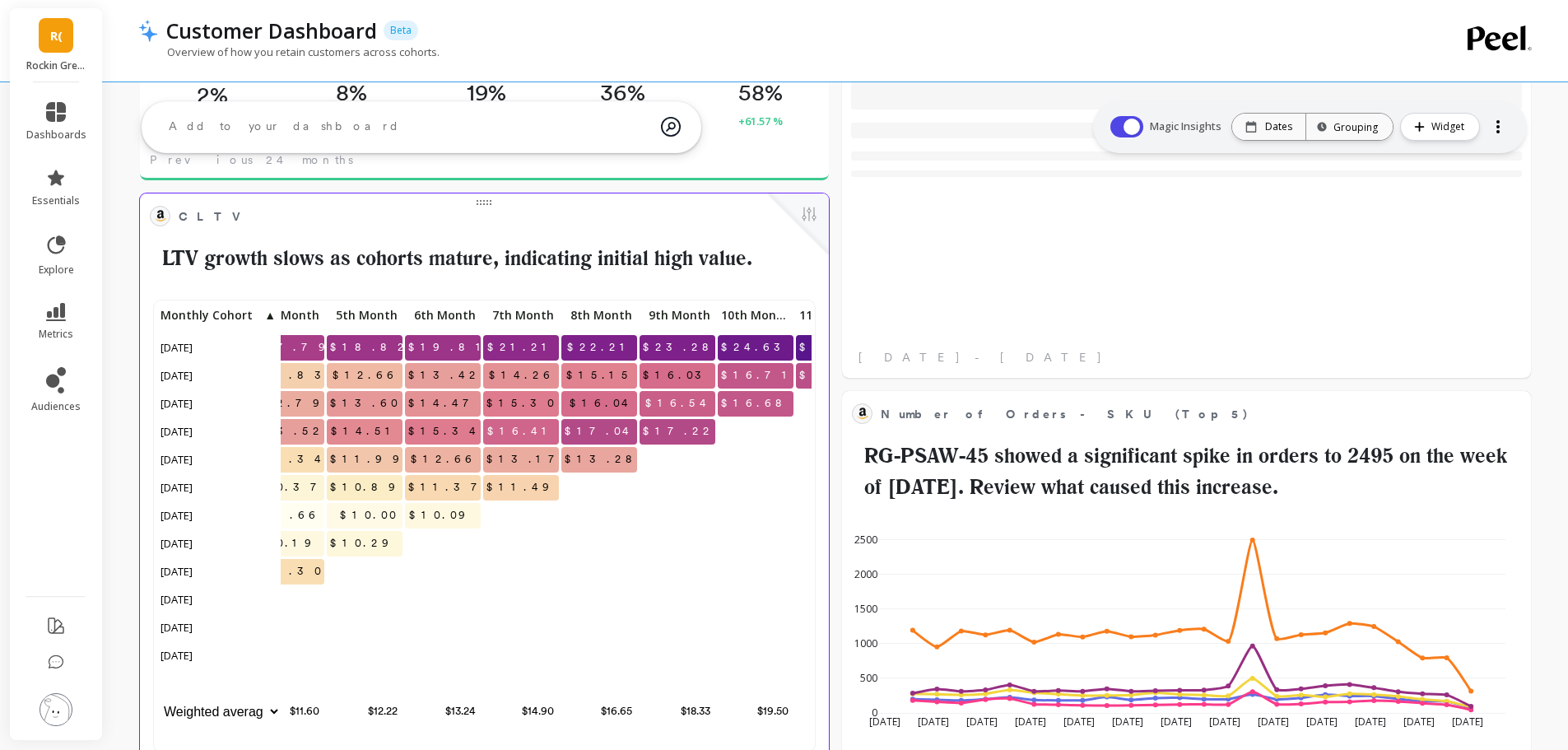
scroll to position [0, 0]
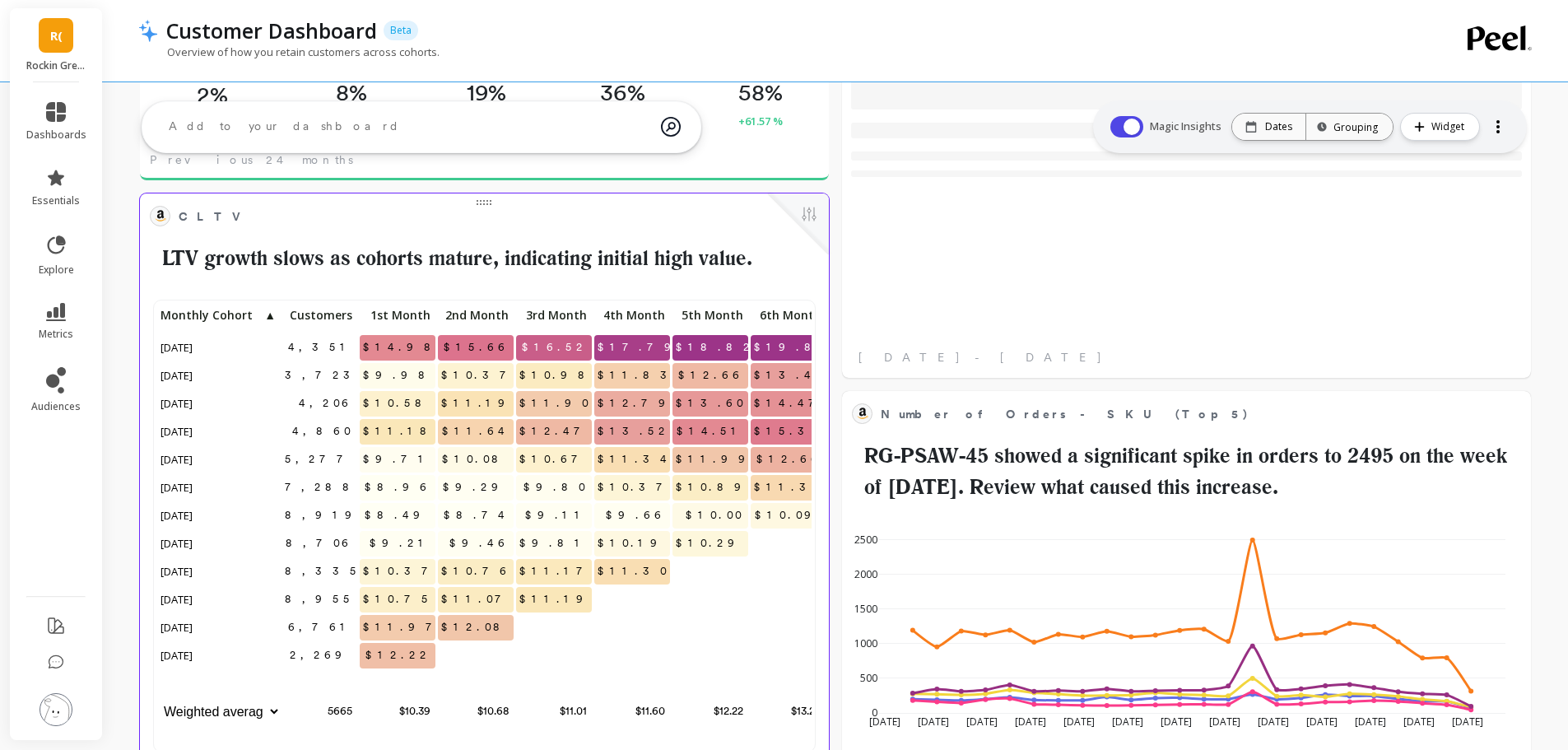
drag, startPoint x: 671, startPoint y: 514, endPoint x: 454, endPoint y: 488, distance: 218.6
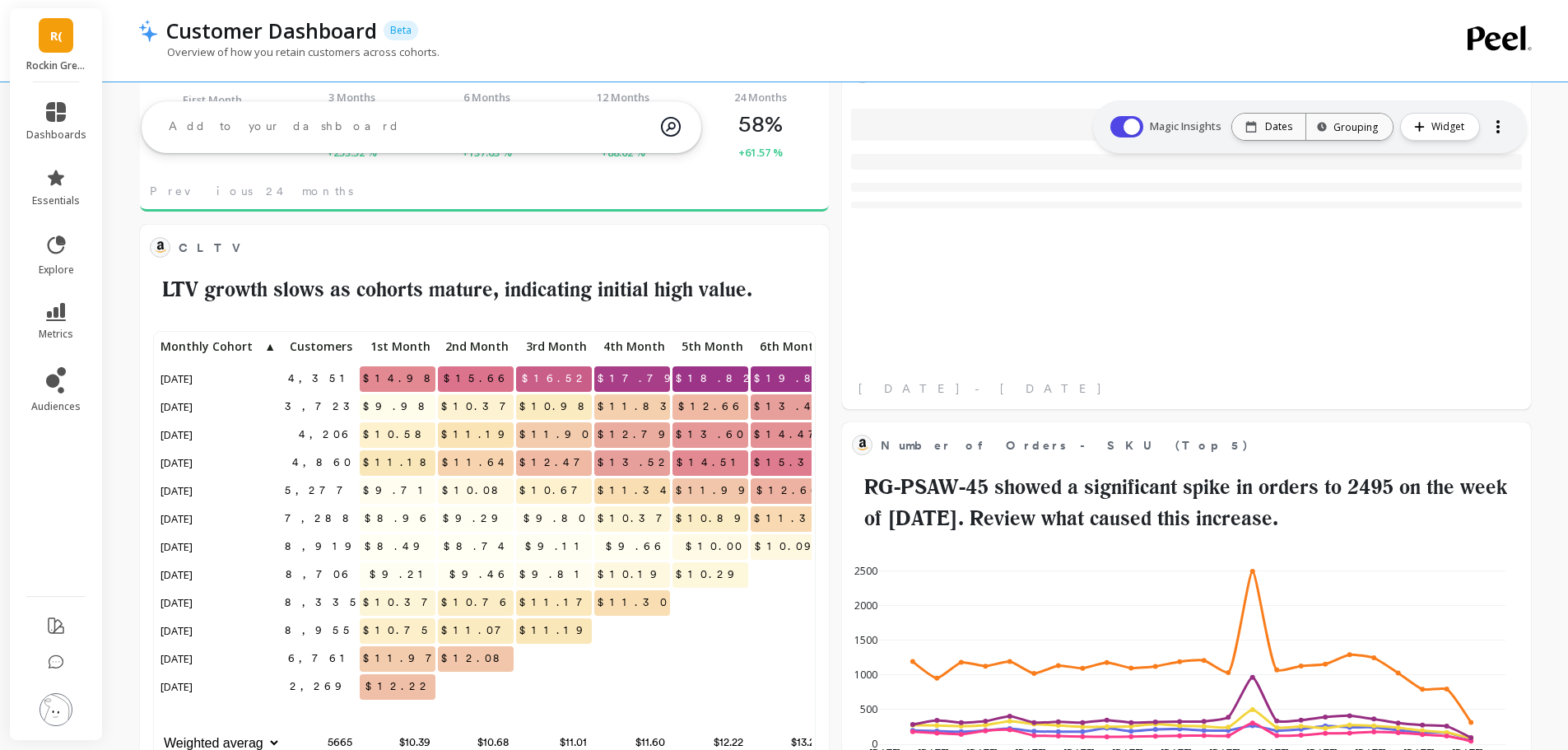
scroll to position [440, 630]
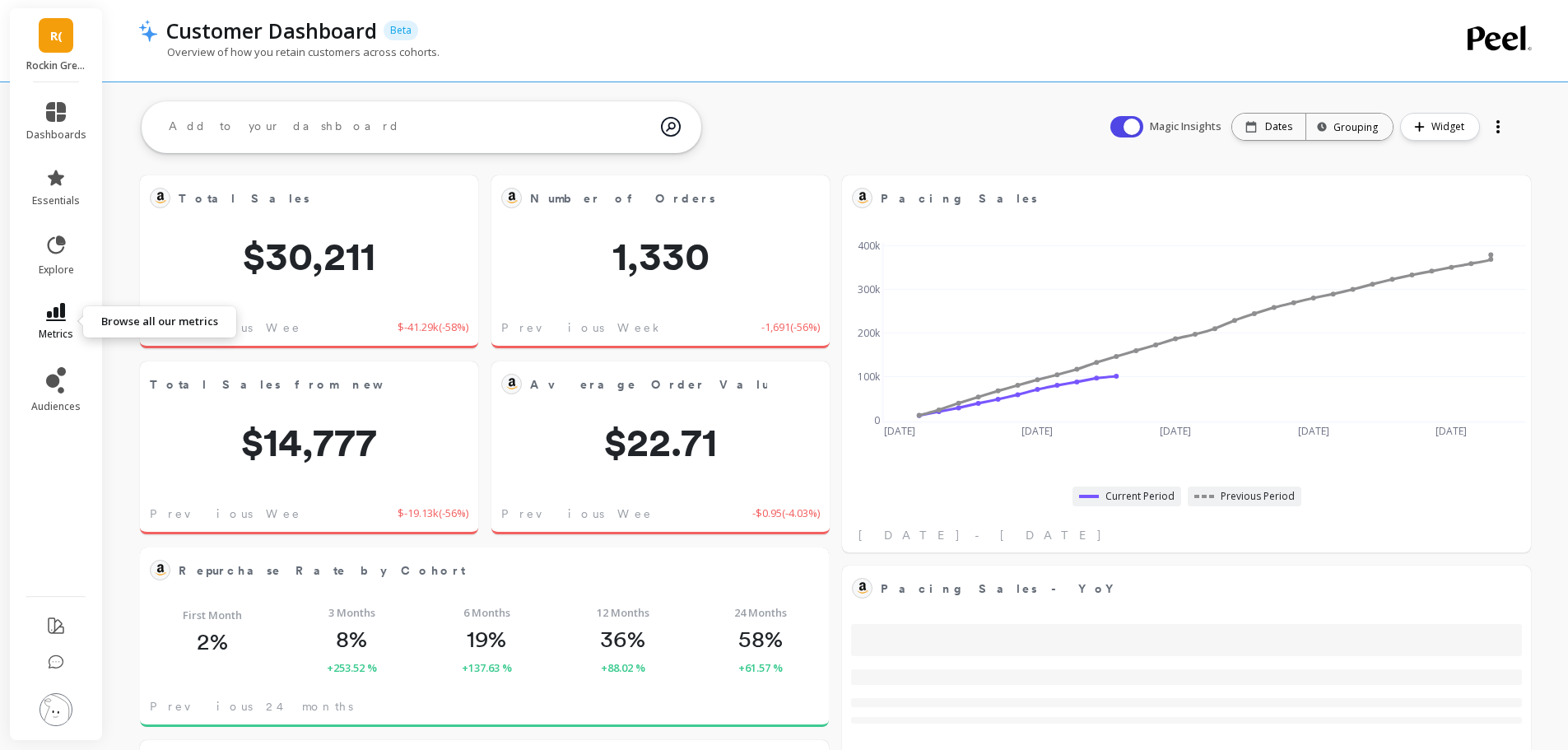
click at [61, 319] on icon at bounding box center [56, 311] width 20 height 18
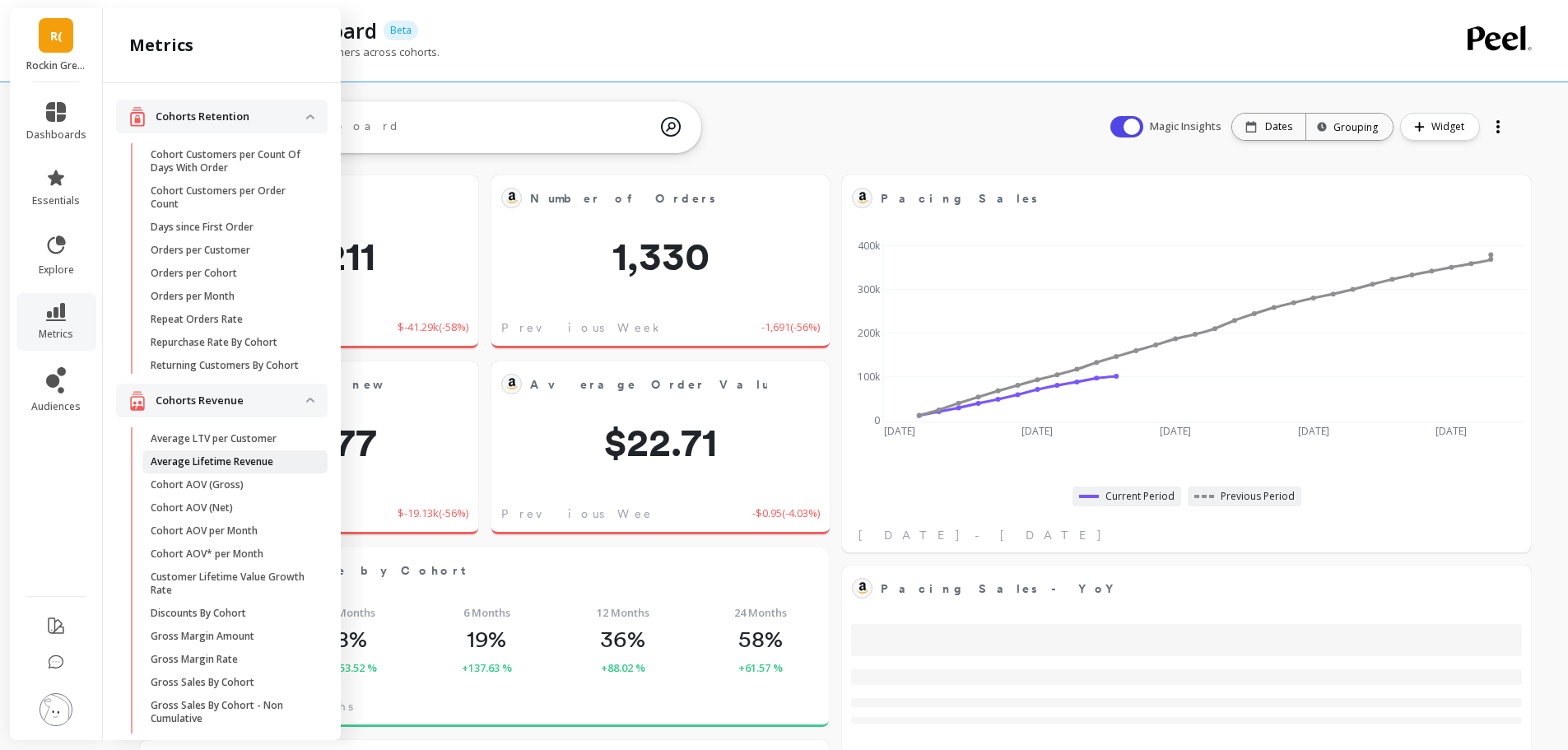
click at [225, 468] on p "Average Lifetime Revenue" at bounding box center [212, 462] width 123 height 13
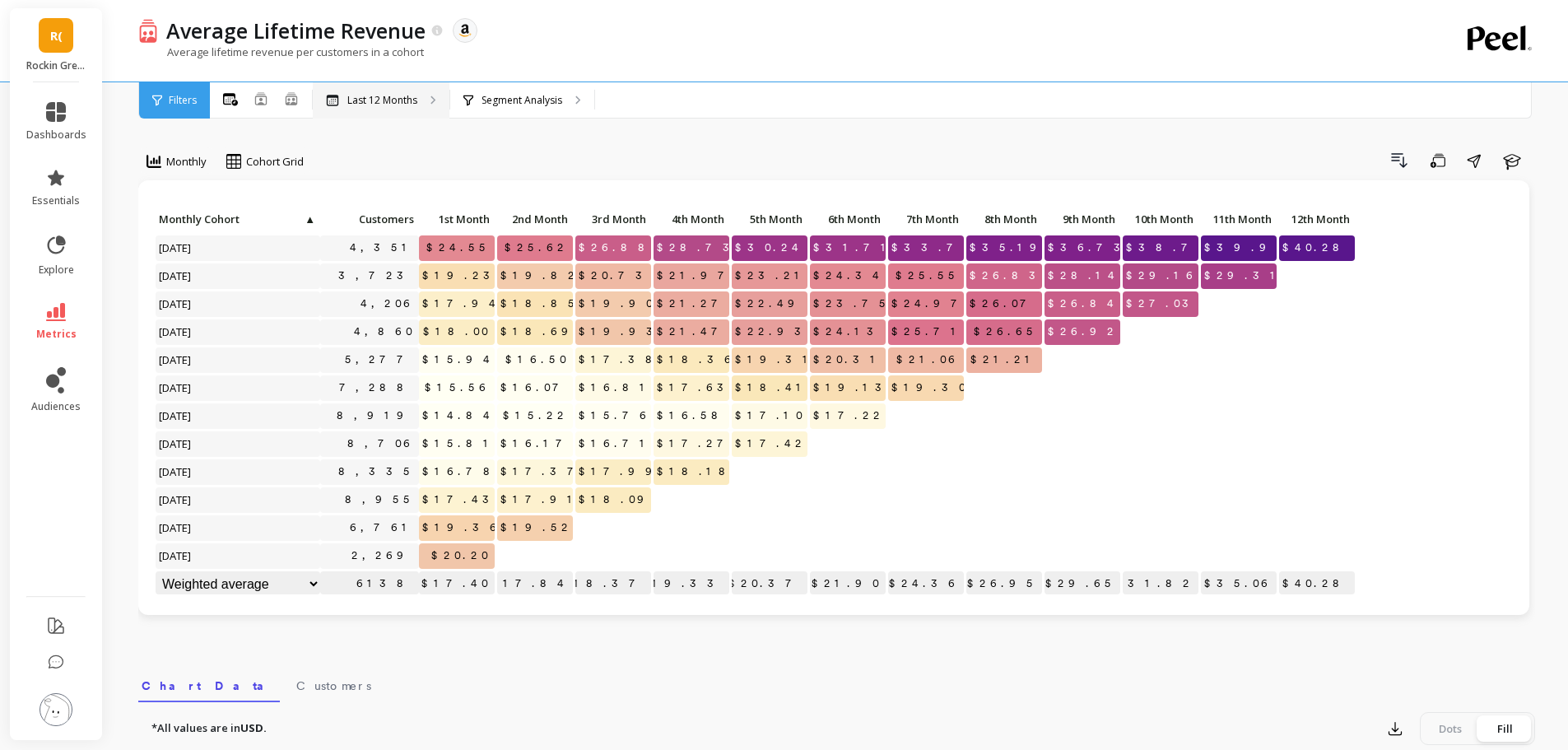
click at [400, 109] on div "Last 12 Months" at bounding box center [382, 101] width 137 height 36
click at [502, 101] on p "Segment Analysis" at bounding box center [521, 100] width 81 height 13
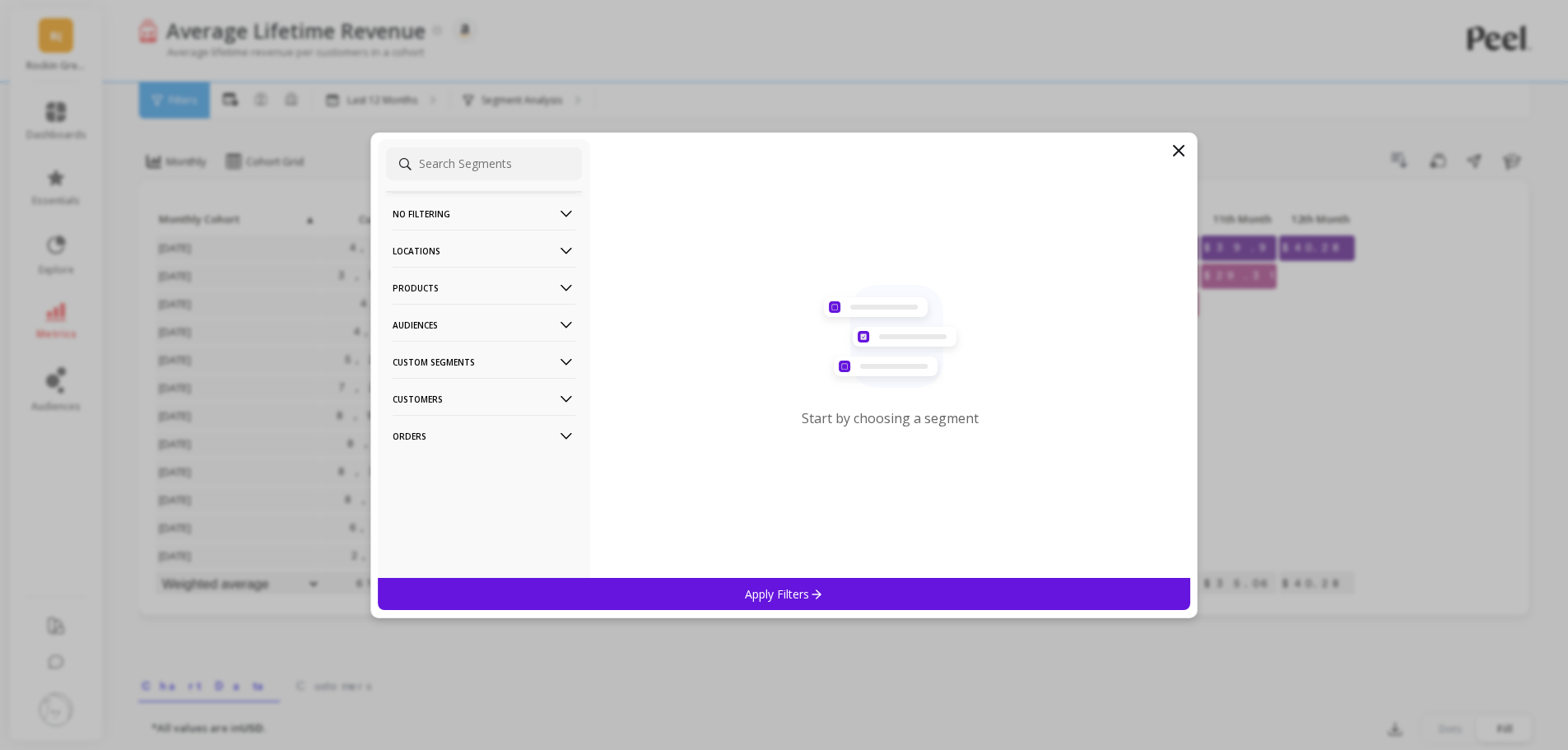
click at [444, 286] on p "Products" at bounding box center [483, 287] width 182 height 42
click at [411, 310] on div "ASIN" at bounding box center [484, 319] width 196 height 27
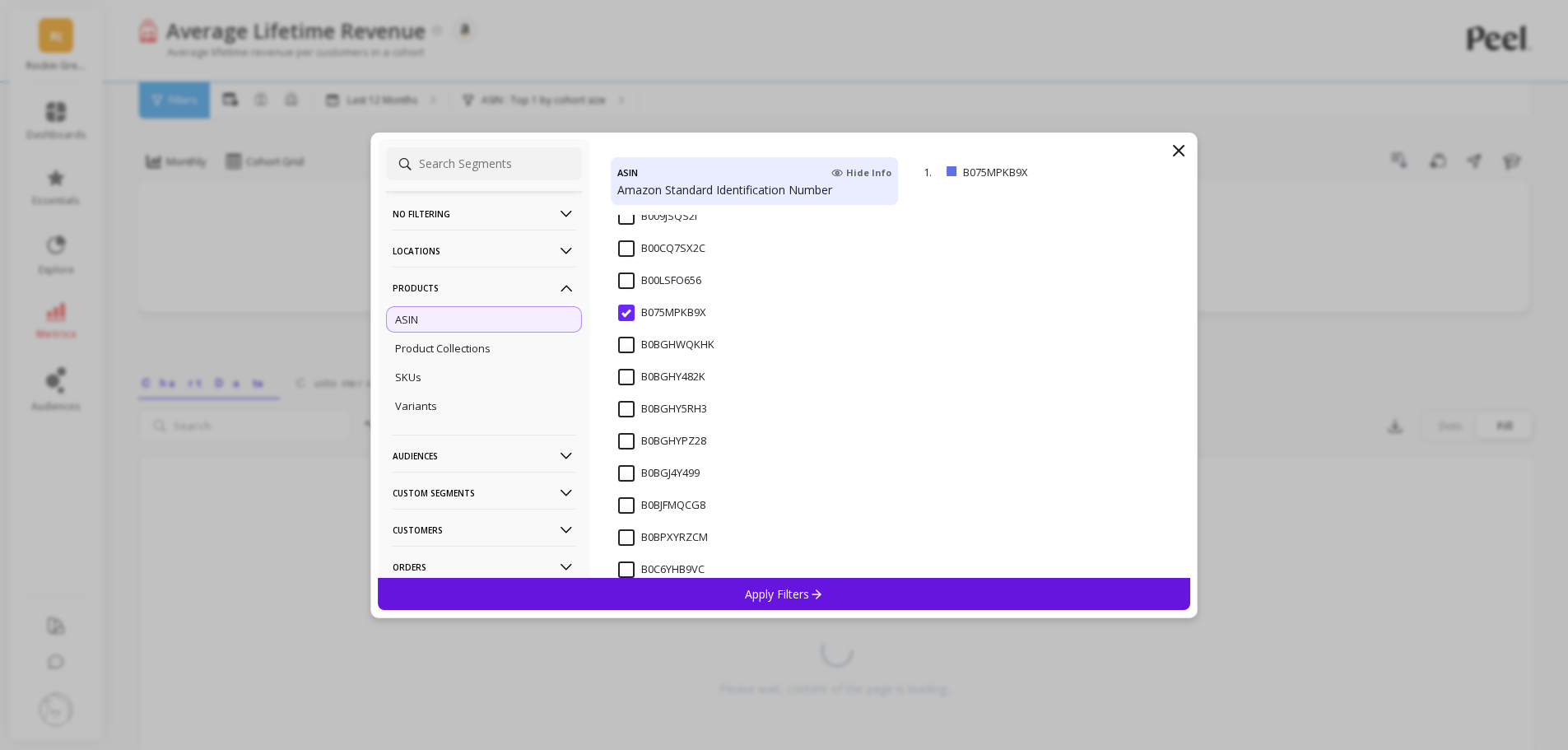
scroll to position [409, 0]
click at [782, 587] on p "Apply Filters" at bounding box center [784, 594] width 78 height 16
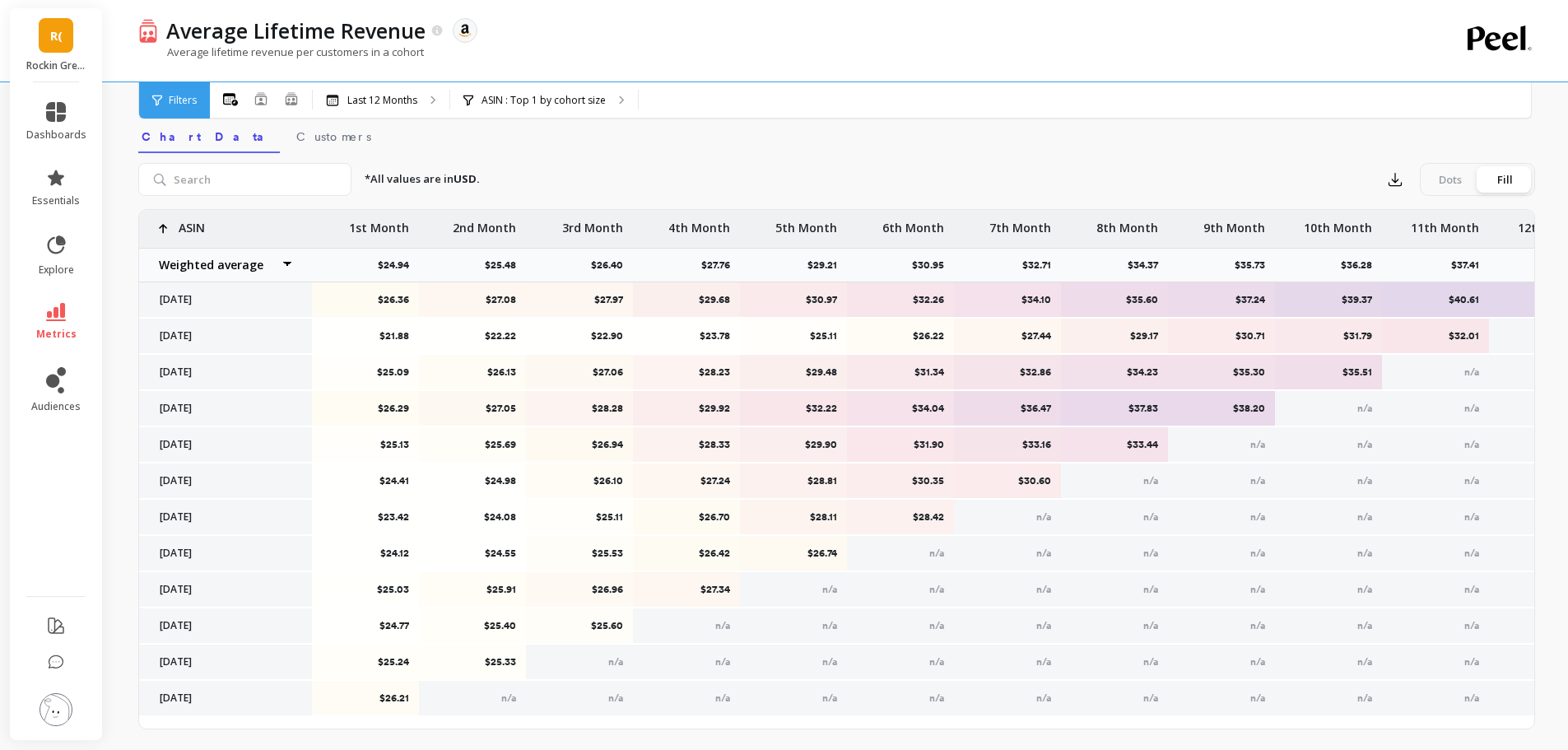
scroll to position [0, 173]
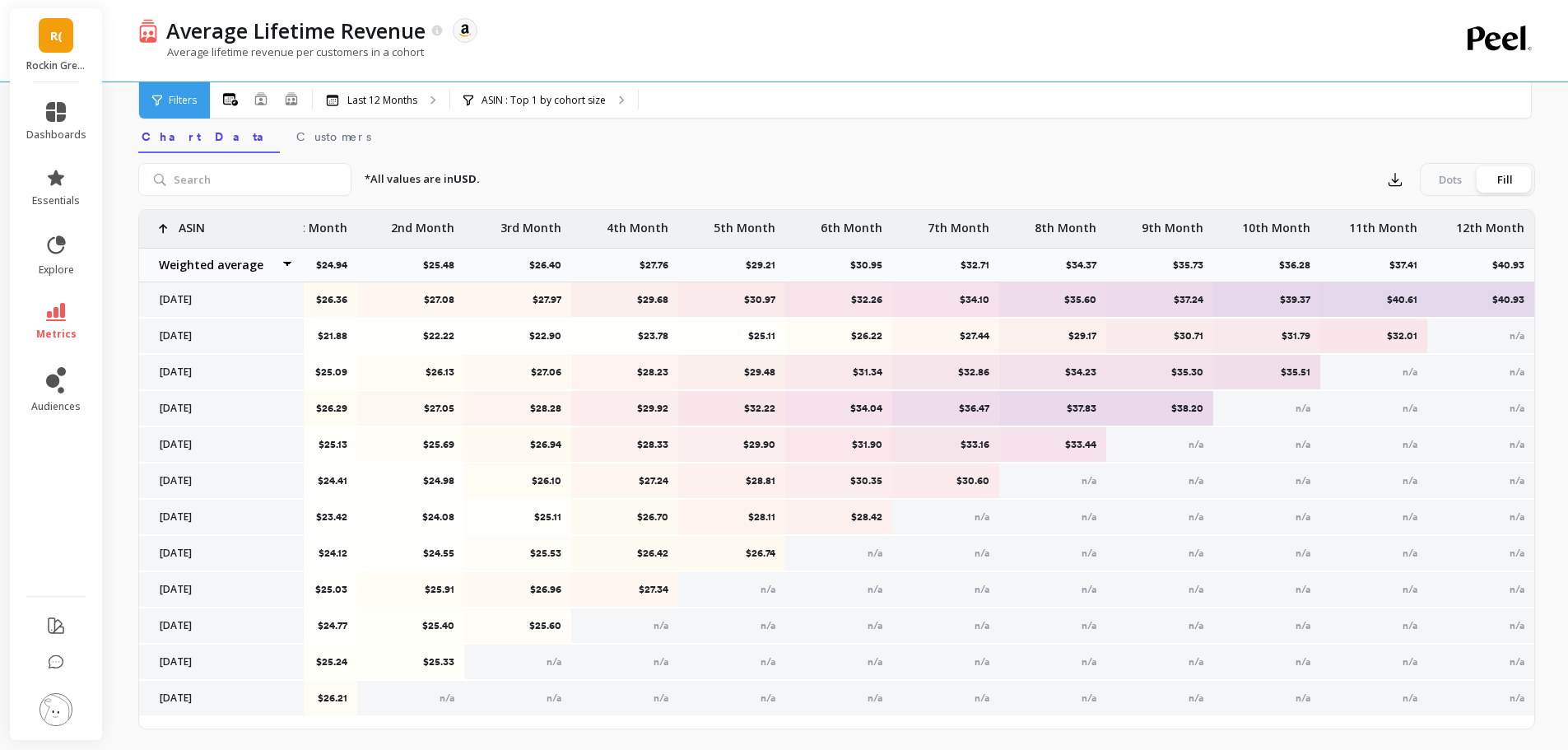
drag, startPoint x: 710, startPoint y: 572, endPoint x: 853, endPoint y: 570, distance: 143.0
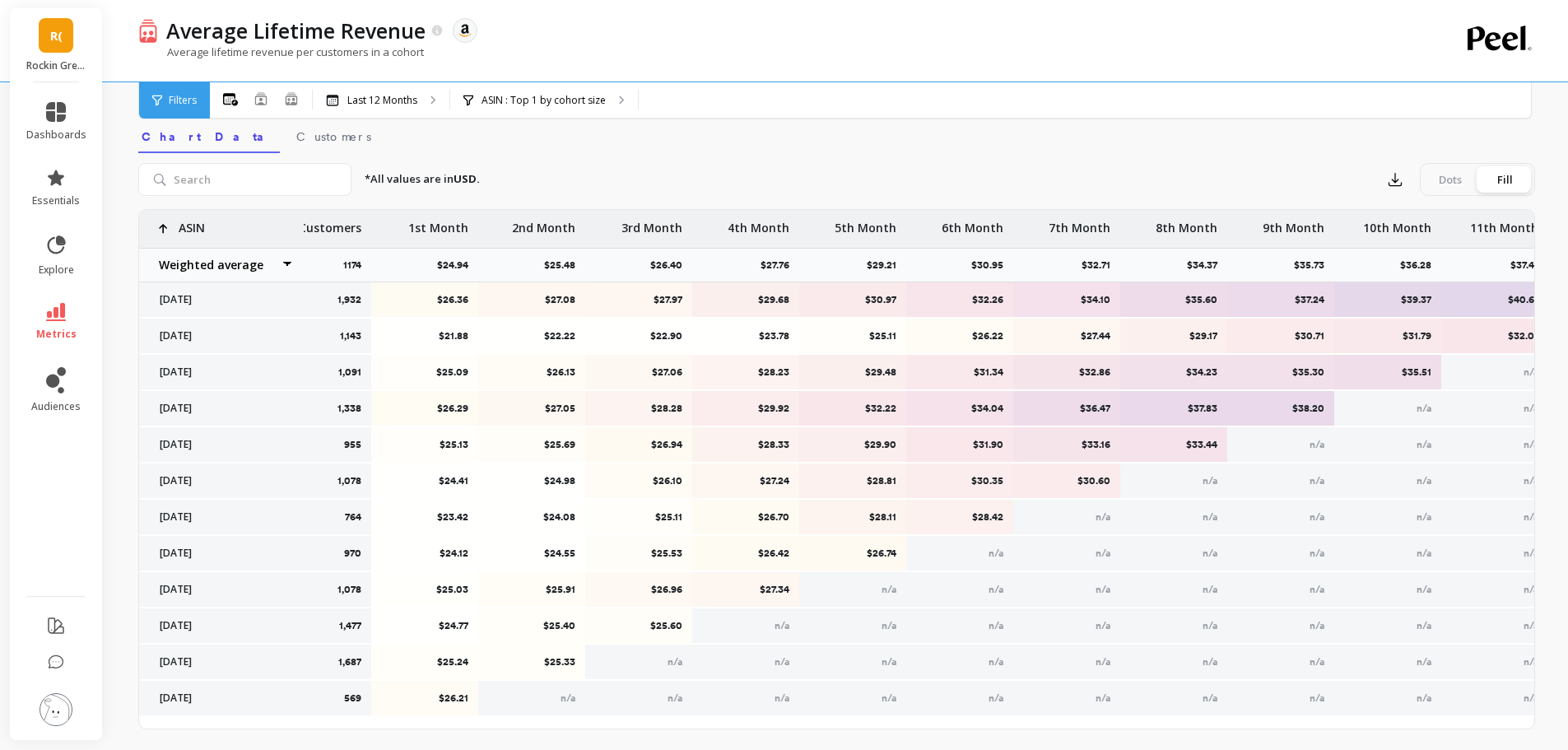
scroll to position [0, 0]
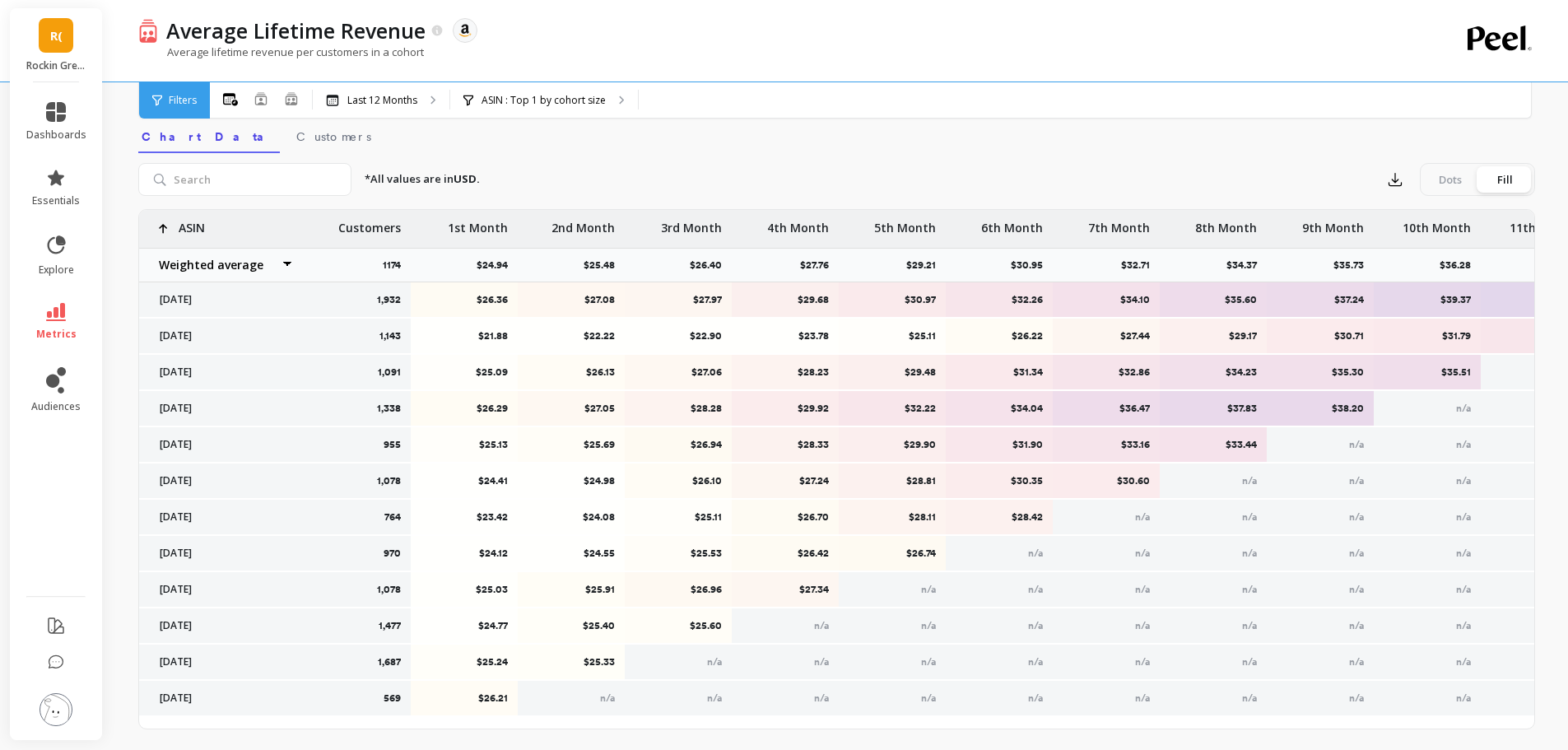
drag, startPoint x: 1102, startPoint y: 399, endPoint x: 1040, endPoint y: 397, distance: 62.0
click at [1393, 190] on button "button" at bounding box center [1394, 180] width 29 height 27
click at [1446, 291] on span "Google Sheets" at bounding box center [1452, 285] width 77 height 17
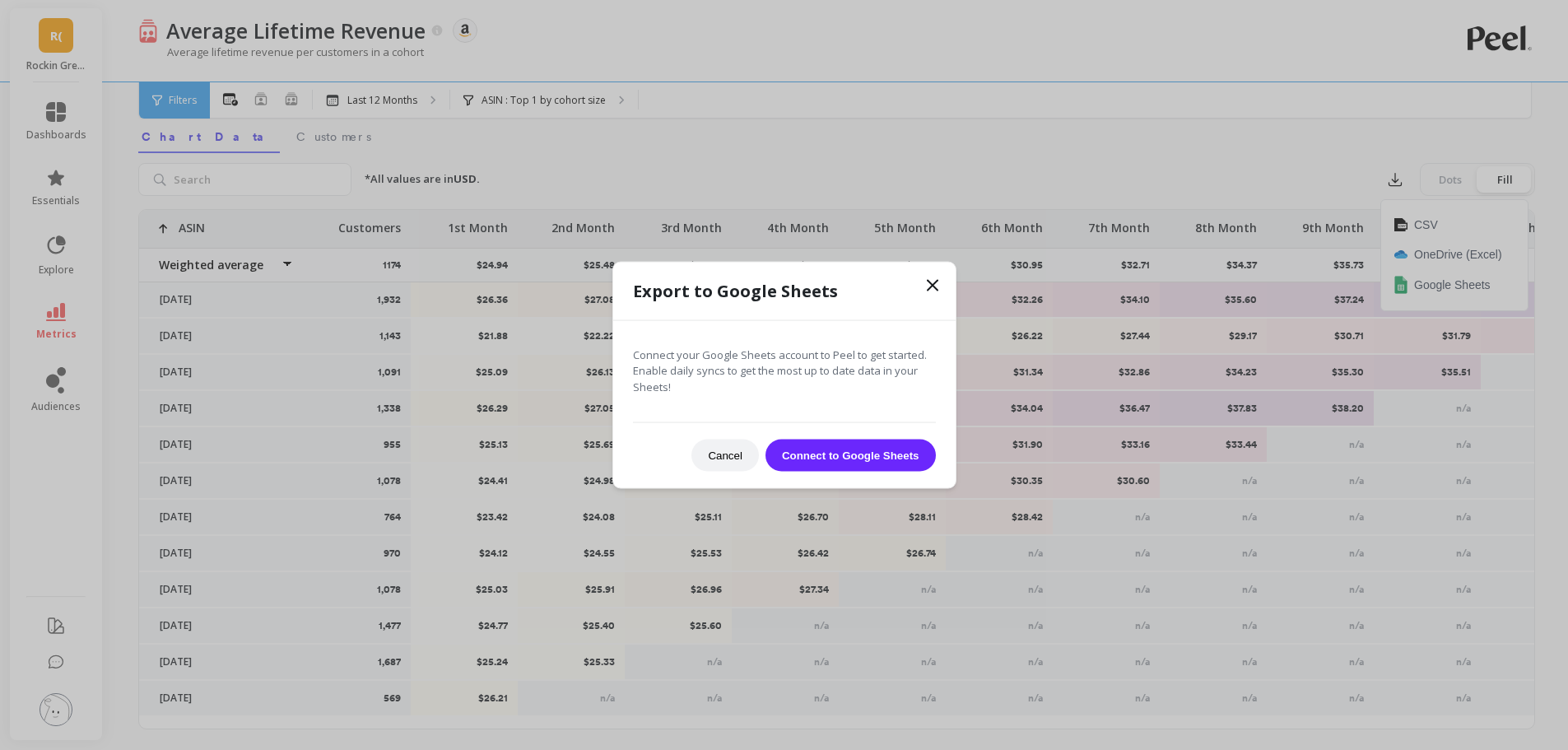
click at [828, 449] on button "Connect to Google Sheets" at bounding box center [850, 456] width 170 height 32
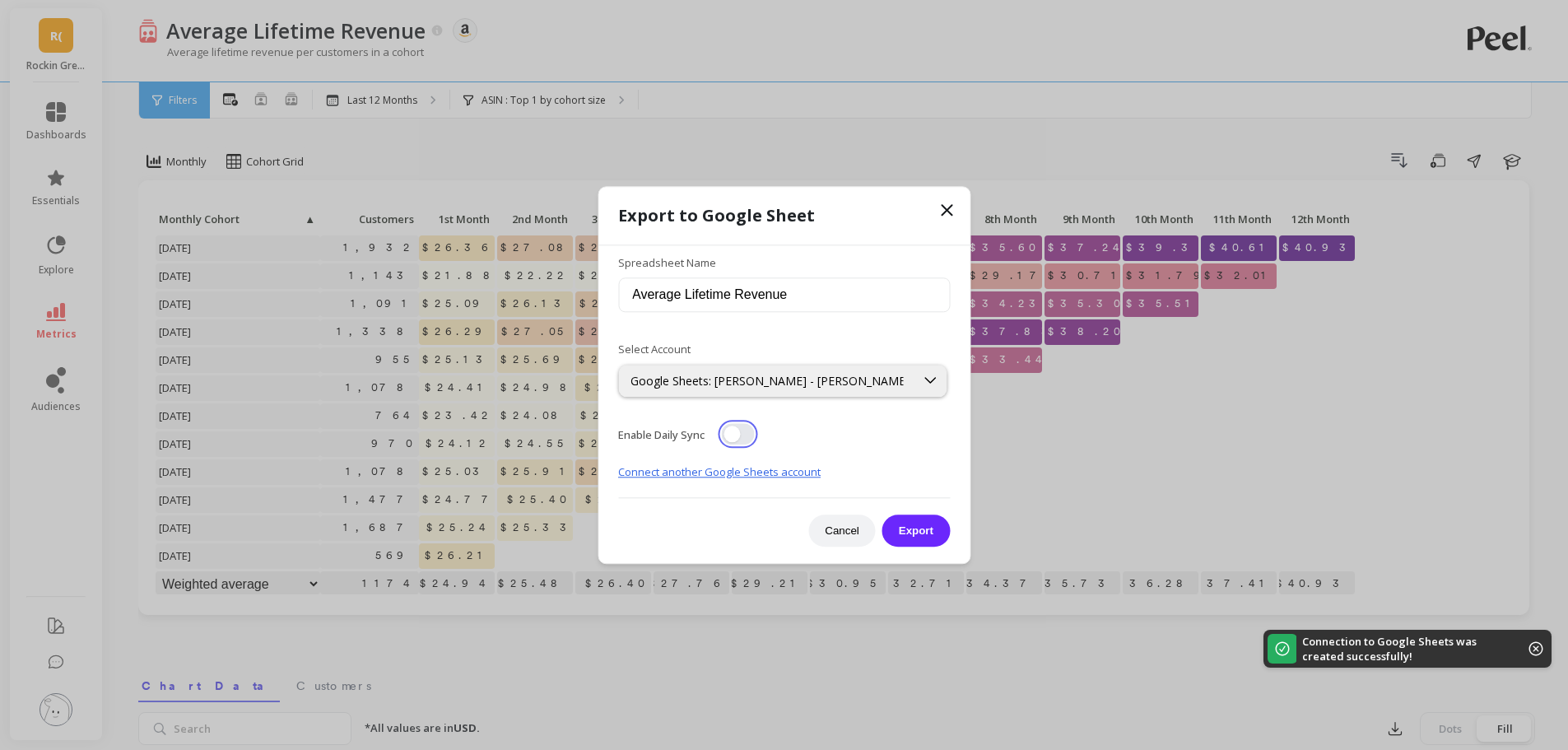
click at [735, 435] on button "button" at bounding box center [737, 433] width 33 height 21
click at [906, 538] on button "Export" at bounding box center [917, 530] width 68 height 32
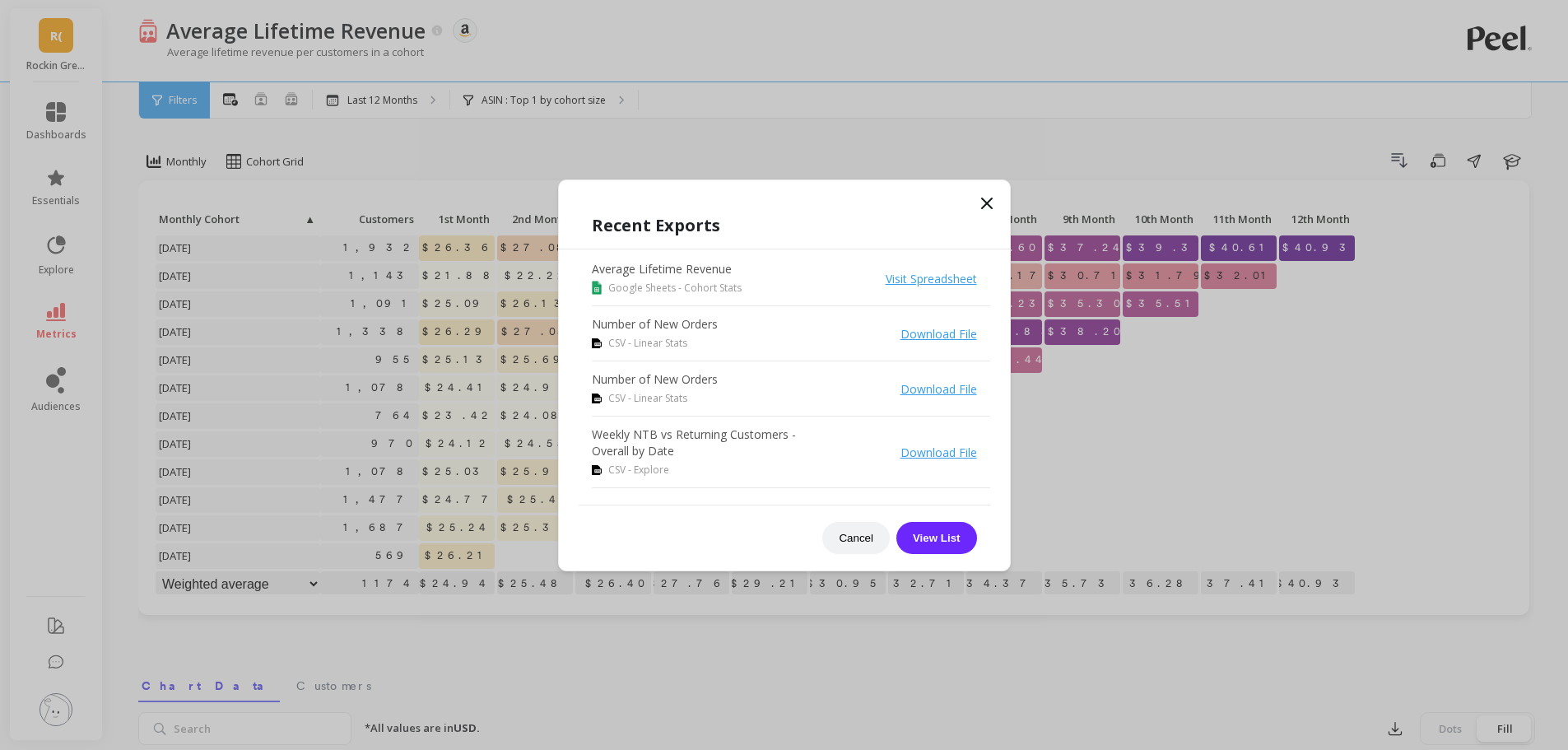
click at [618, 329] on p "Number of New Orders" at bounding box center [655, 324] width 126 height 17
drag, startPoint x: 606, startPoint y: 326, endPoint x: 719, endPoint y: 330, distance: 113.1
click at [719, 330] on li "Number of New Orders CSV - Linear Stats Download File" at bounding box center [791, 334] width 399 height 55
click at [659, 330] on p "Number of New Orders" at bounding box center [655, 324] width 126 height 17
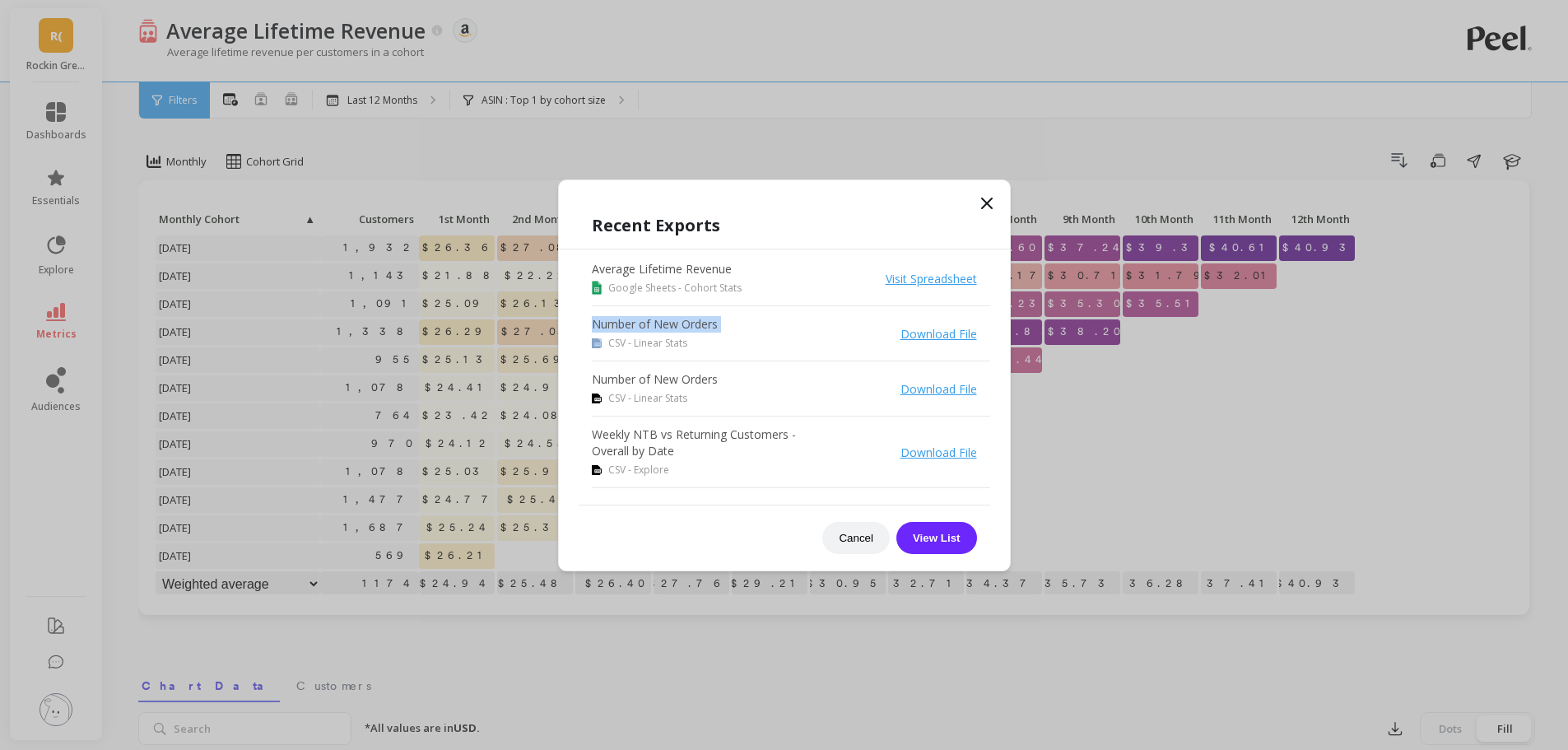
click at [659, 330] on p "Number of New Orders" at bounding box center [655, 324] width 126 height 17
click at [638, 328] on p "Number of New Orders" at bounding box center [655, 324] width 126 height 17
click at [982, 204] on icon at bounding box center [987, 203] width 20 height 20
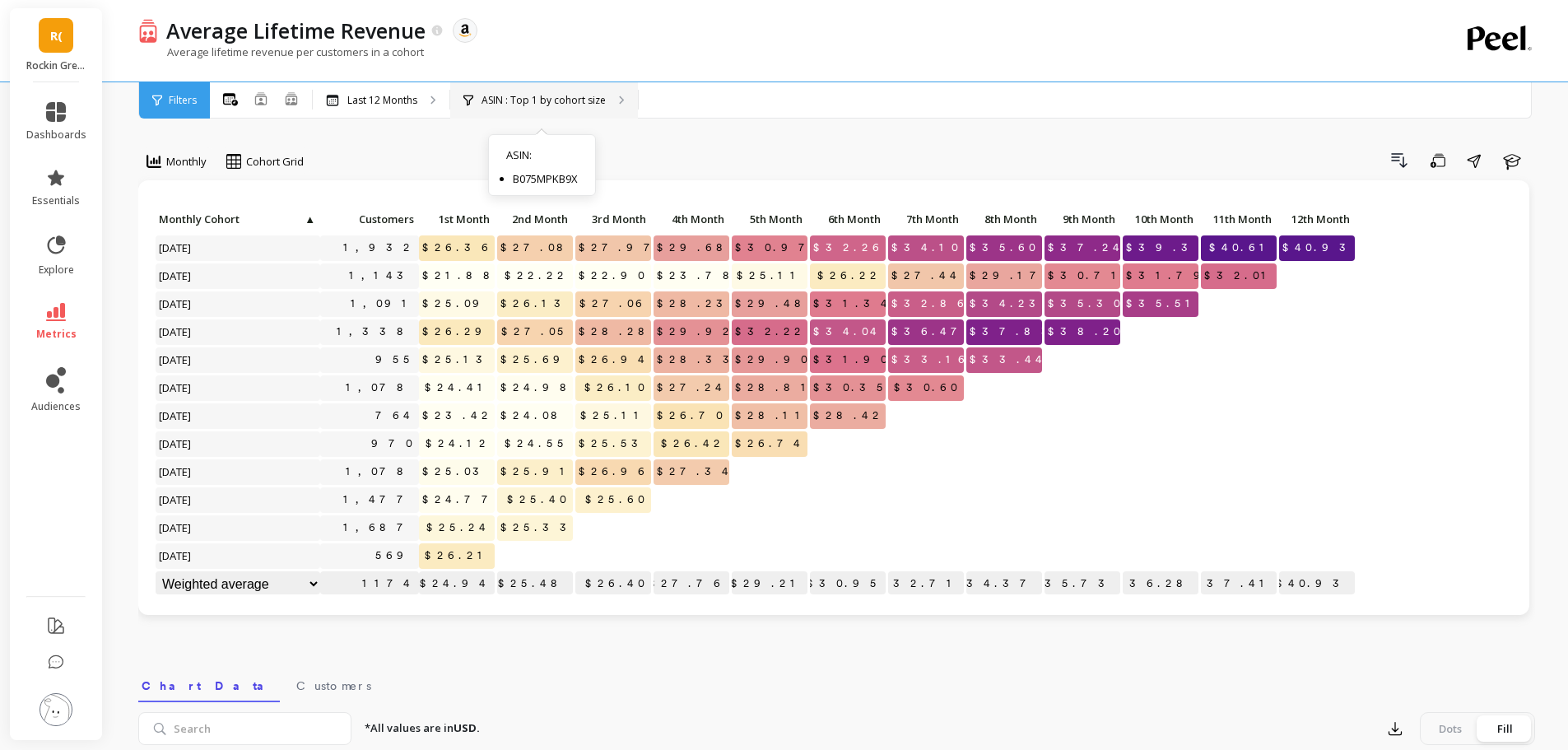
click at [544, 109] on div "ASIN : Top 1 by cohort size ASIN : B075MPKB9X" at bounding box center [544, 101] width 188 height 36
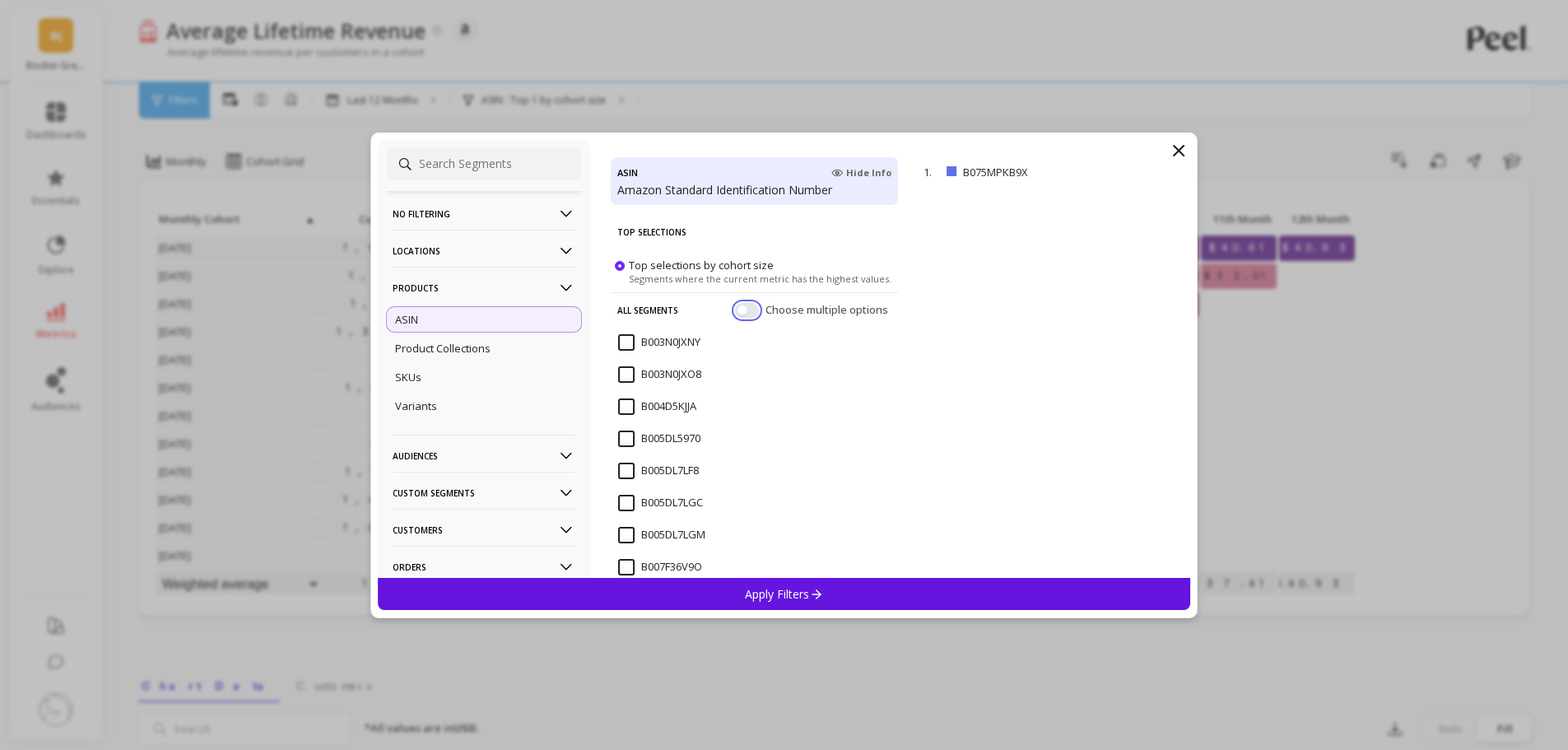
click at [735, 312] on button "button" at bounding box center [747, 309] width 24 height 15
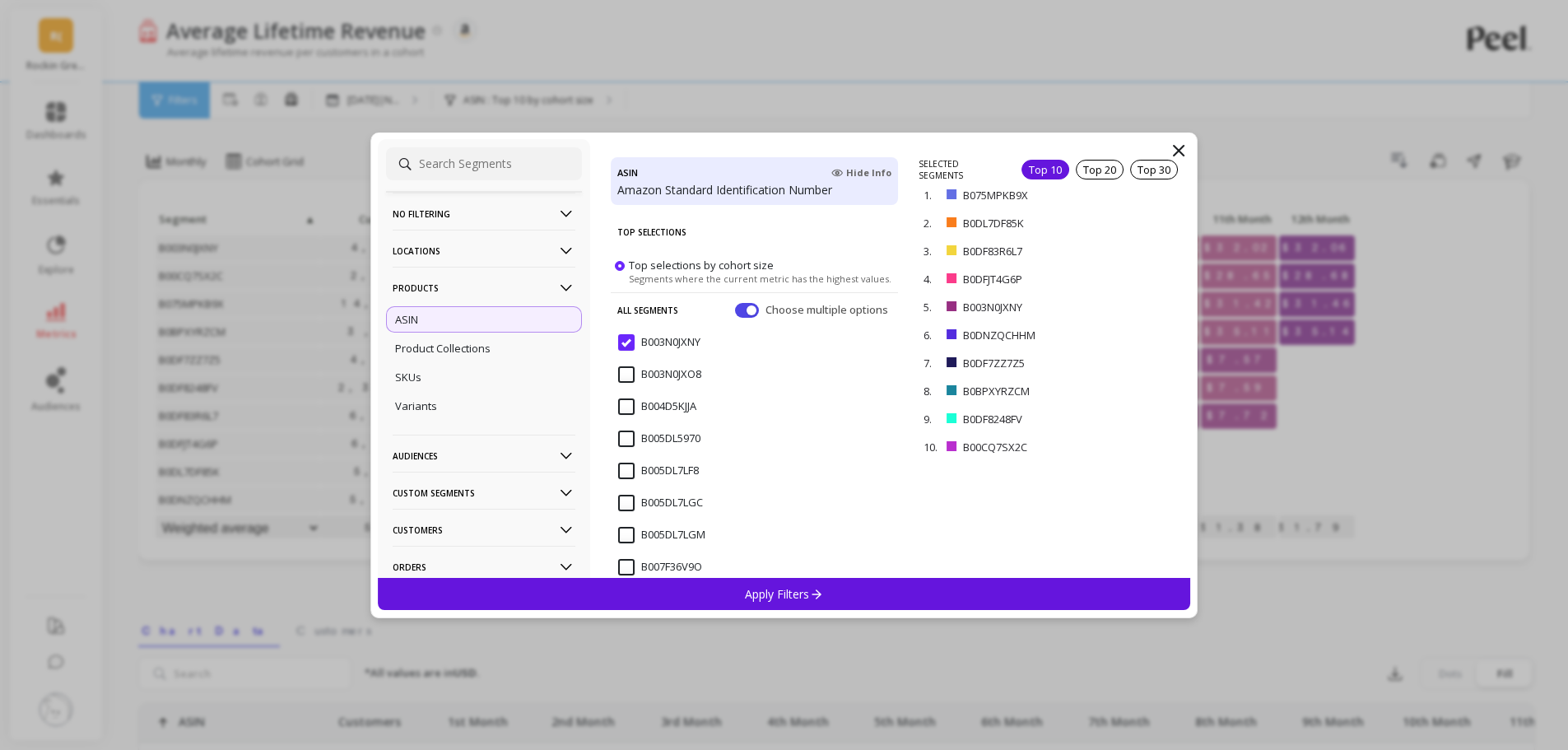
click at [994, 540] on div "SELECTED SEGMENTS Top 10 Top 20 Top 30 1. B075MPKB9X remove 2. B0DL7DF85K remov…" at bounding box center [1054, 368] width 271 height 420
click at [976, 395] on p "B0BPXYRZCM" at bounding box center [1033, 391] width 141 height 15
click at [1063, 525] on div "SELECTED SEGMENTS Top 10 Top 20 Top 30 1. B075MPKB9X remove 2. B0DL7DF85K remov…" at bounding box center [1054, 368] width 271 height 420
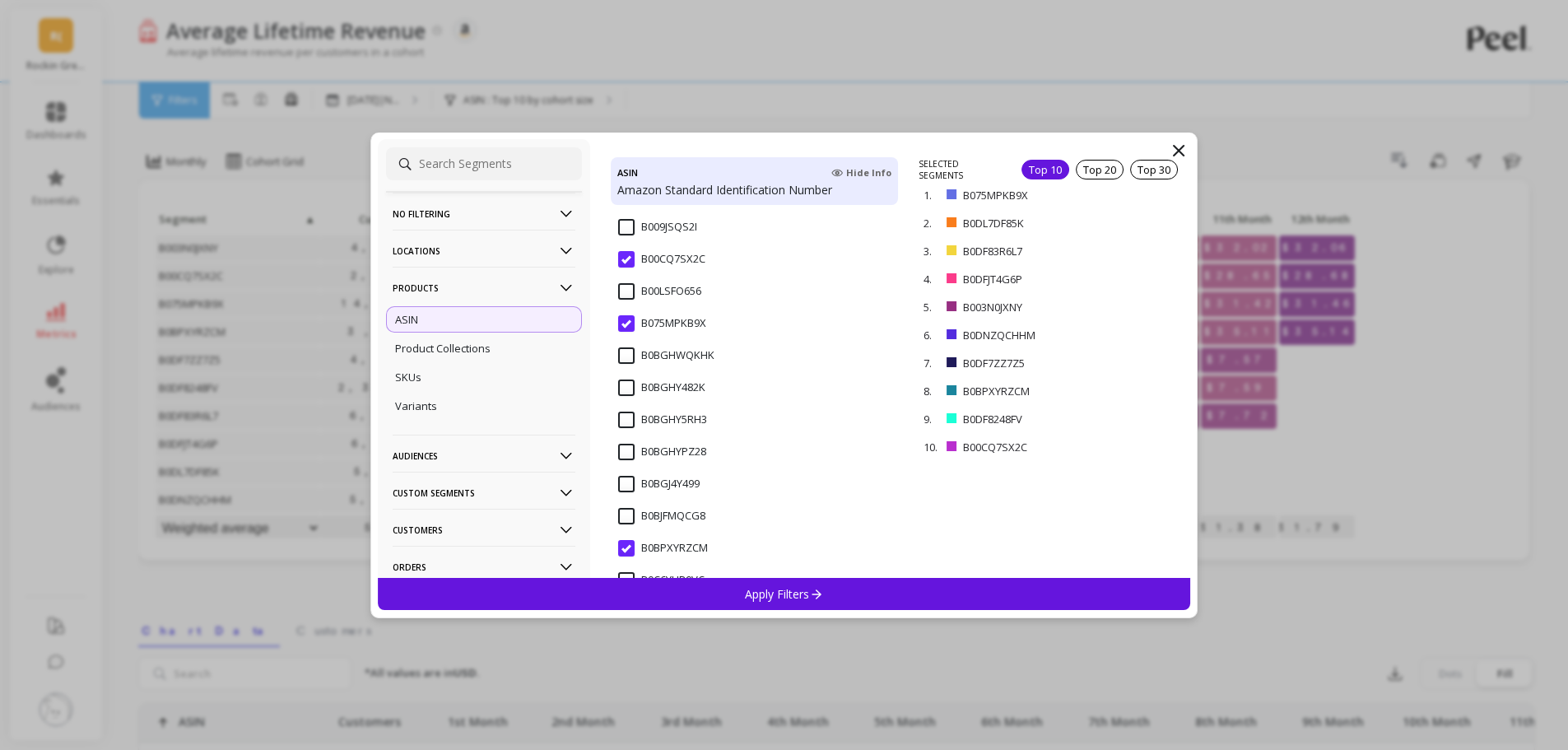
scroll to position [412, 0]
click at [625, 384] on input "B0BGHY5RH3" at bounding box center [663, 380] width 89 height 17
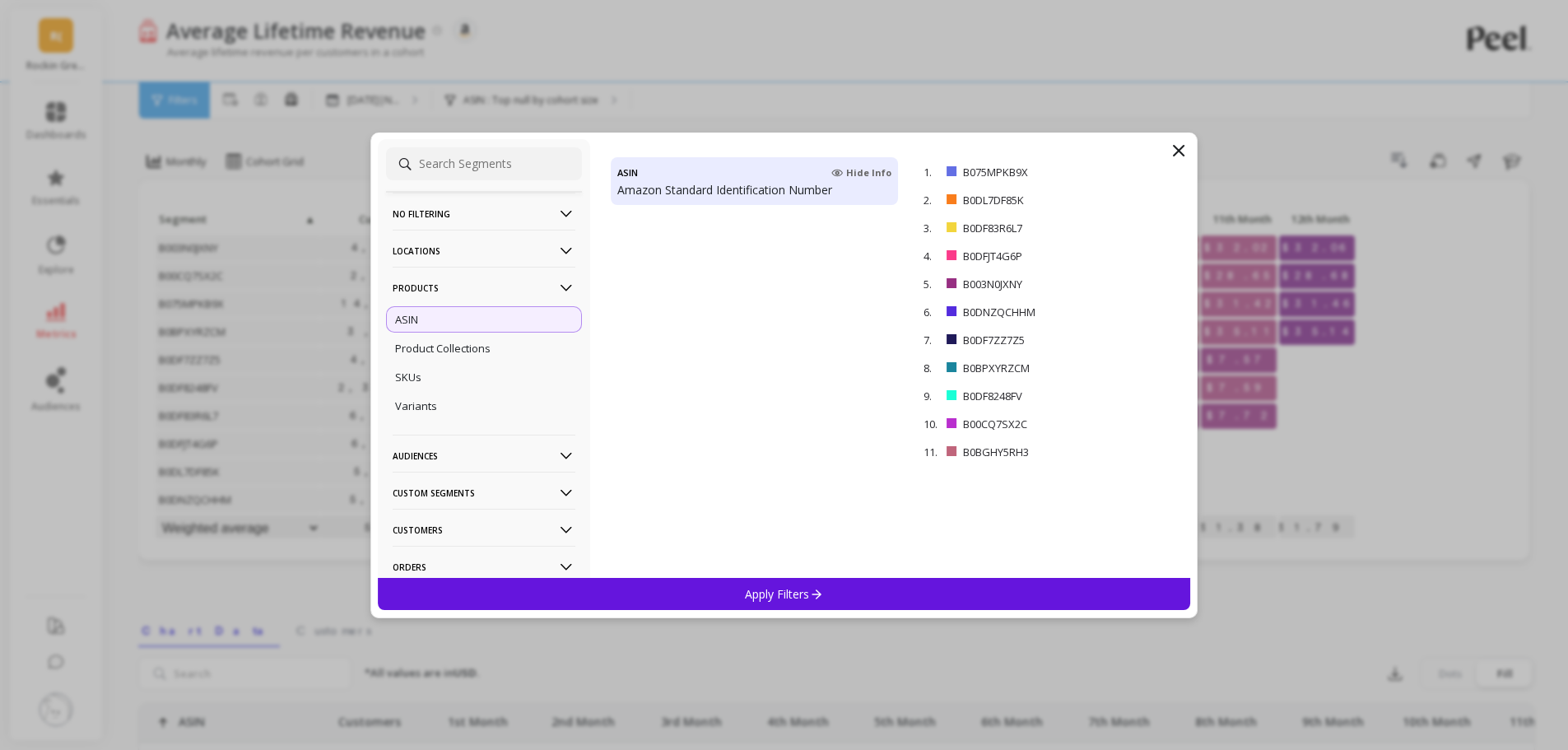
scroll to position [0, 0]
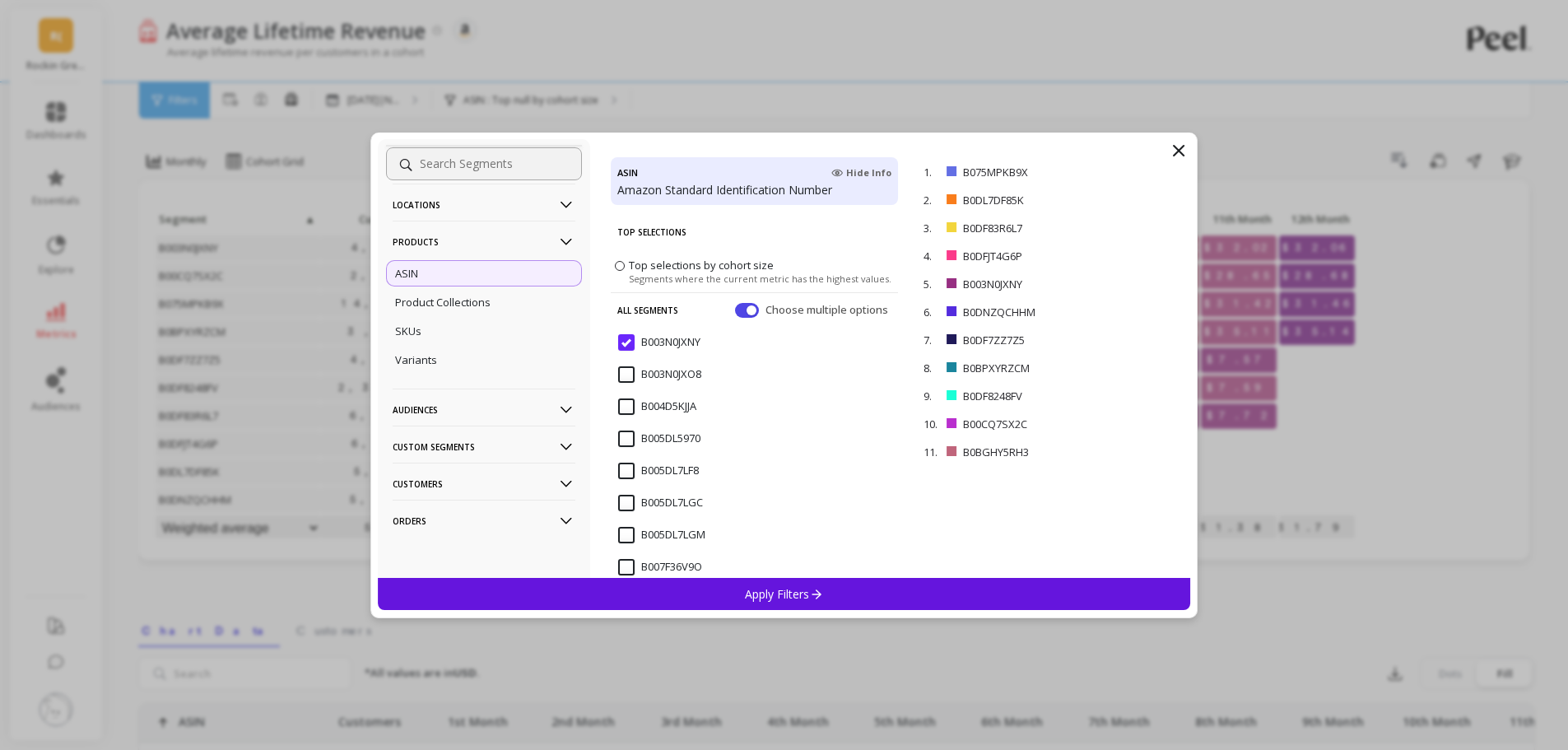
click at [489, 415] on p "Audiences" at bounding box center [483, 409] width 182 height 42
click at [452, 496] on p "Custom Segments" at bounding box center [483, 490] width 182 height 42
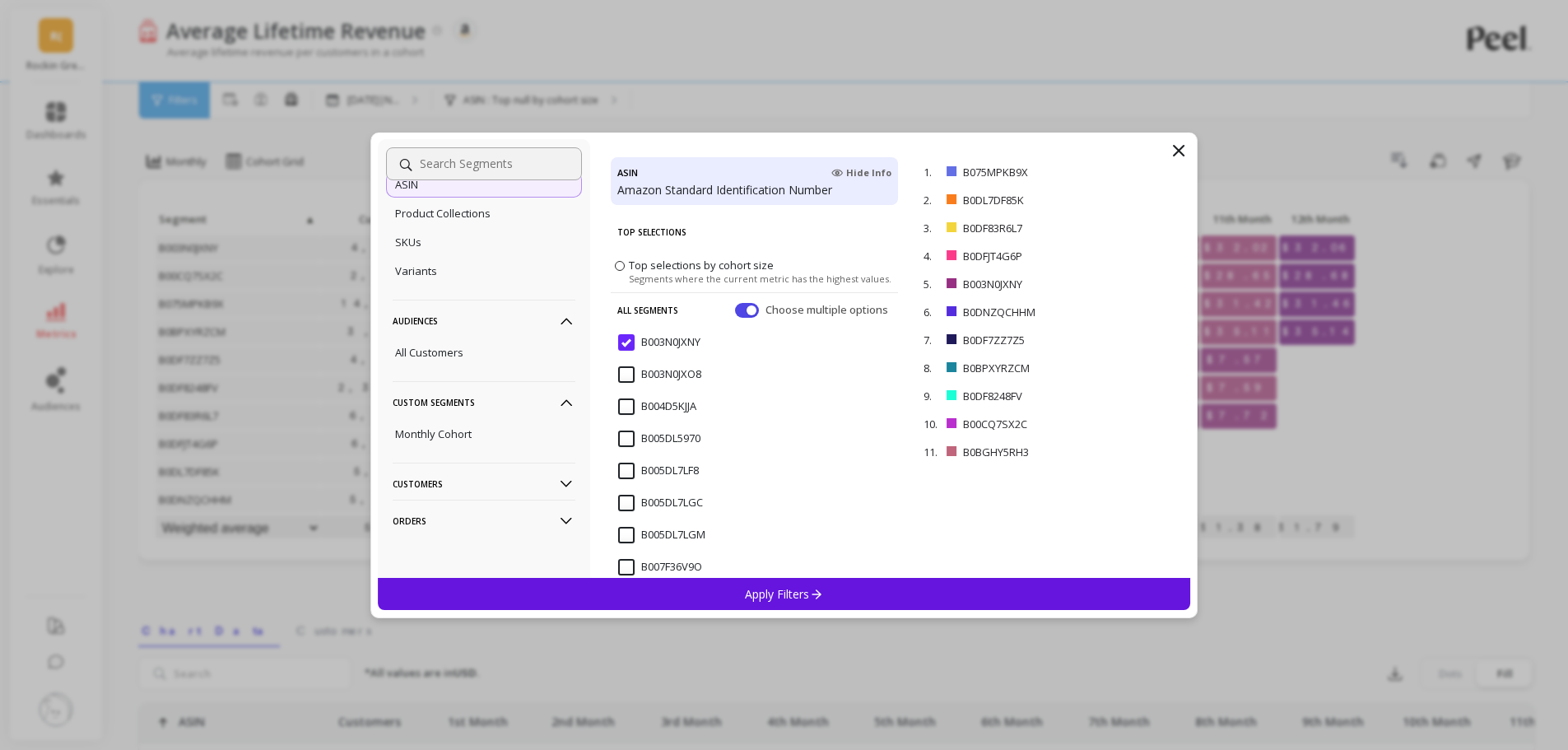
click at [462, 485] on p "Customers" at bounding box center [483, 483] width 182 height 42
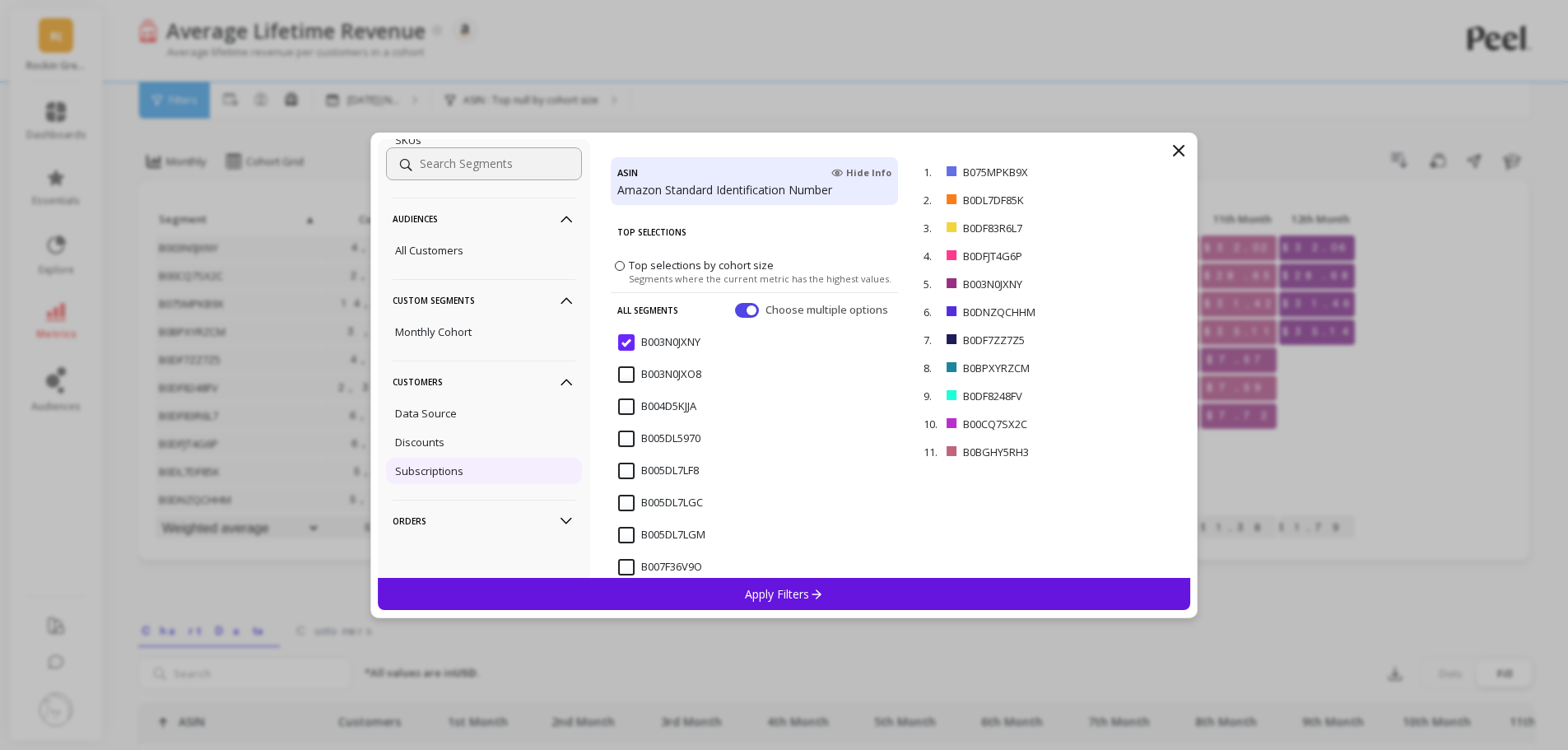
click at [466, 471] on div "Subscriptions" at bounding box center [484, 471] width 196 height 27
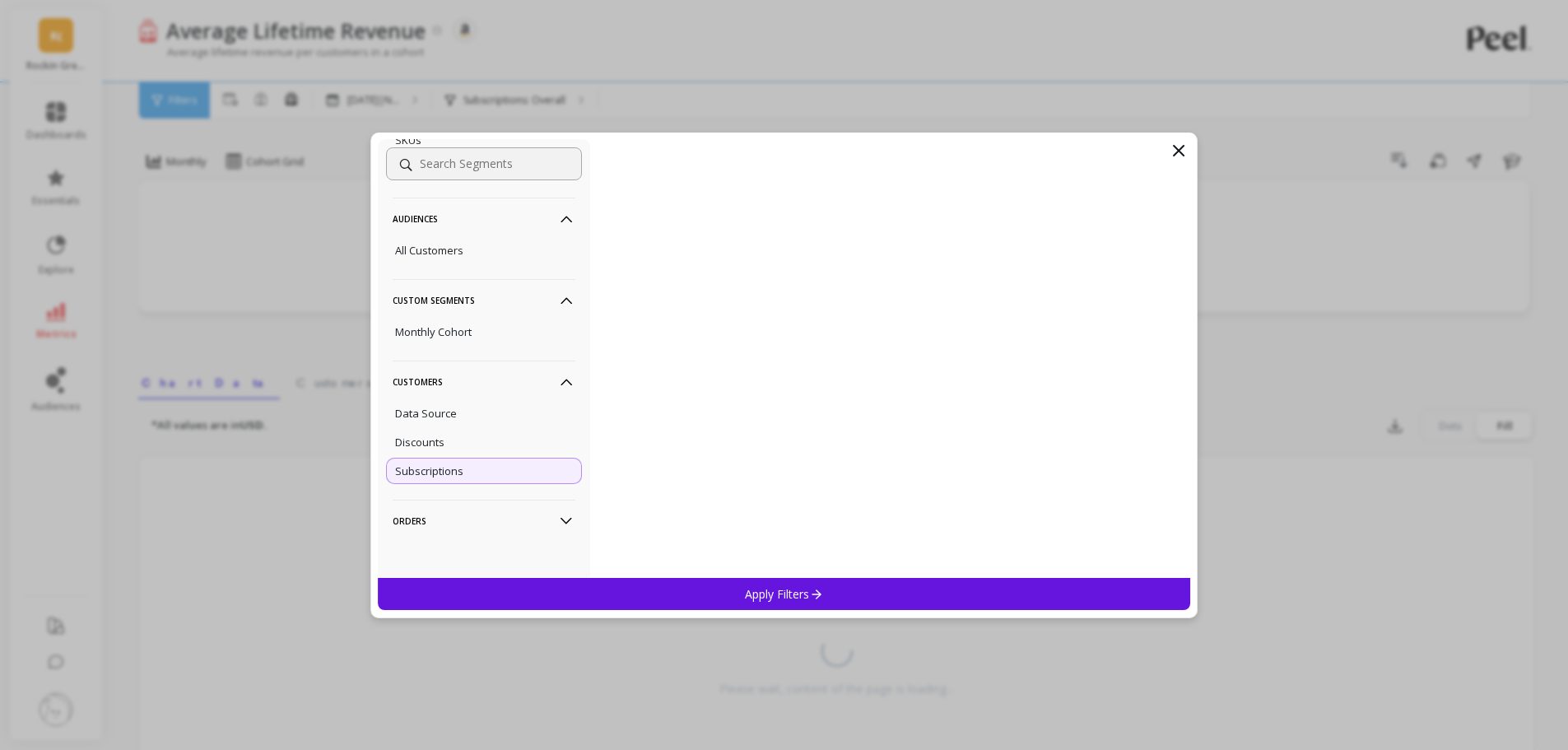
click at [778, 593] on p "Apply Filters" at bounding box center [784, 594] width 78 height 16
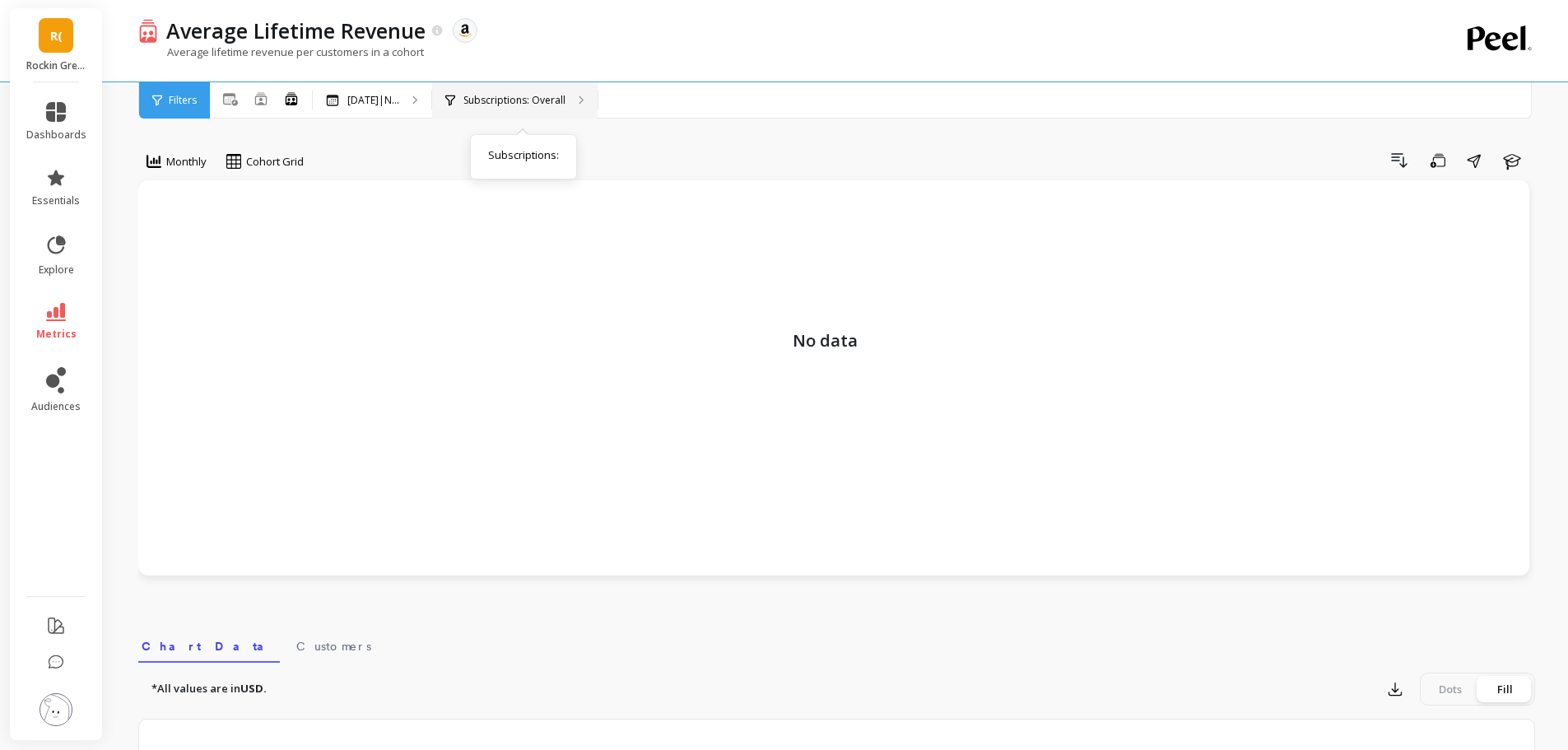
click at [501, 101] on p "Subscriptions: Overall" at bounding box center [514, 100] width 102 height 13
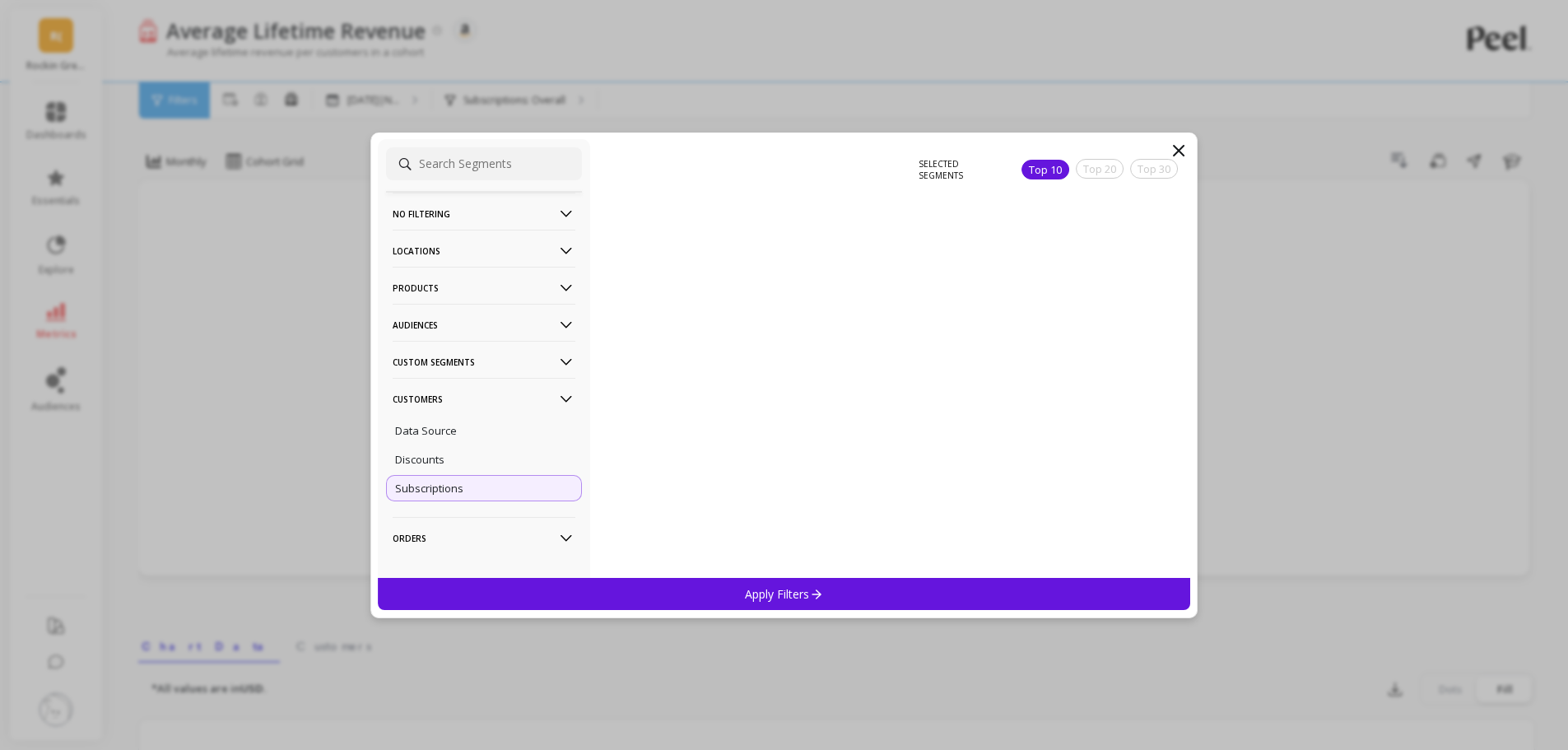
click at [459, 304] on p "Audiences" at bounding box center [483, 324] width 182 height 42
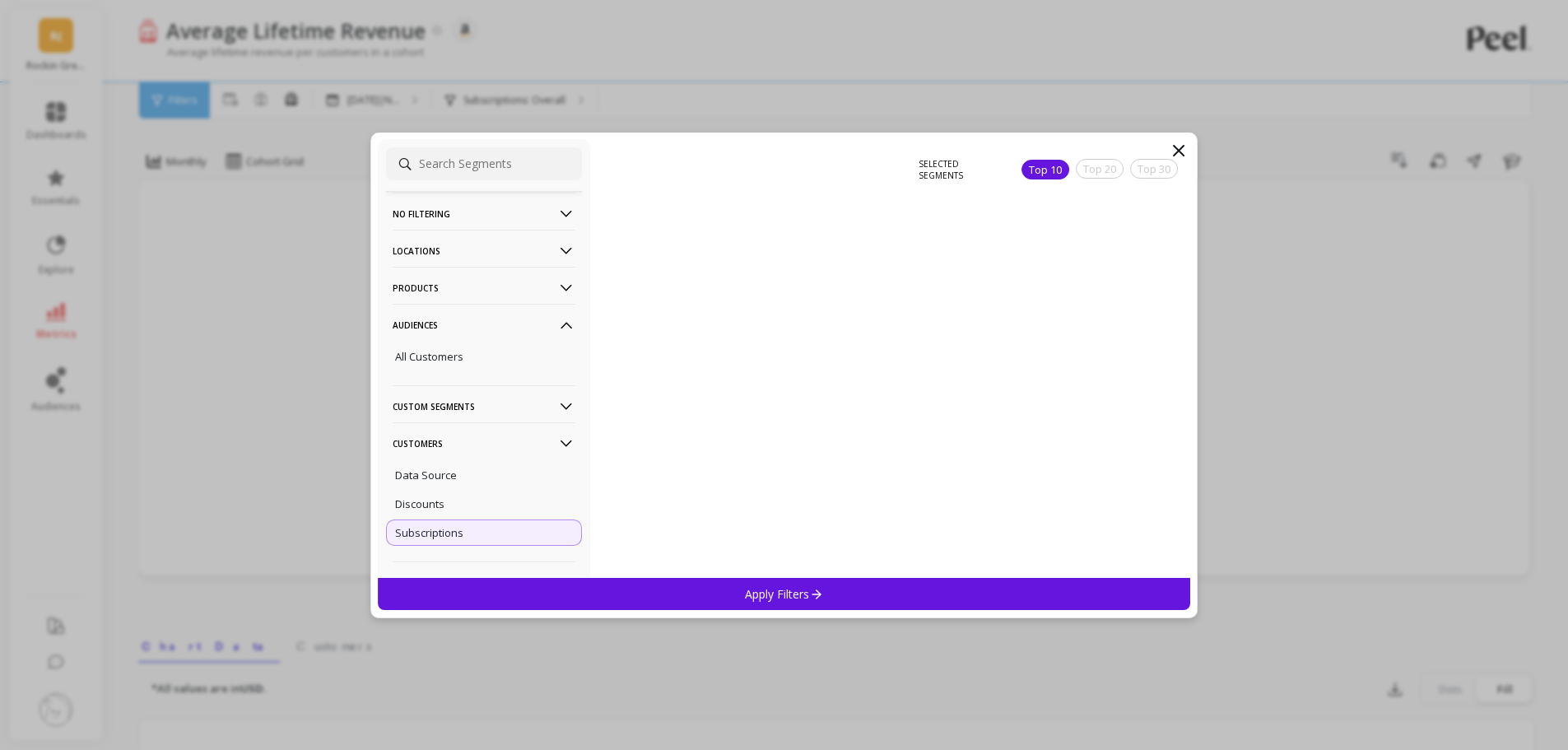
click at [462, 324] on p "Audiences" at bounding box center [483, 324] width 182 height 42
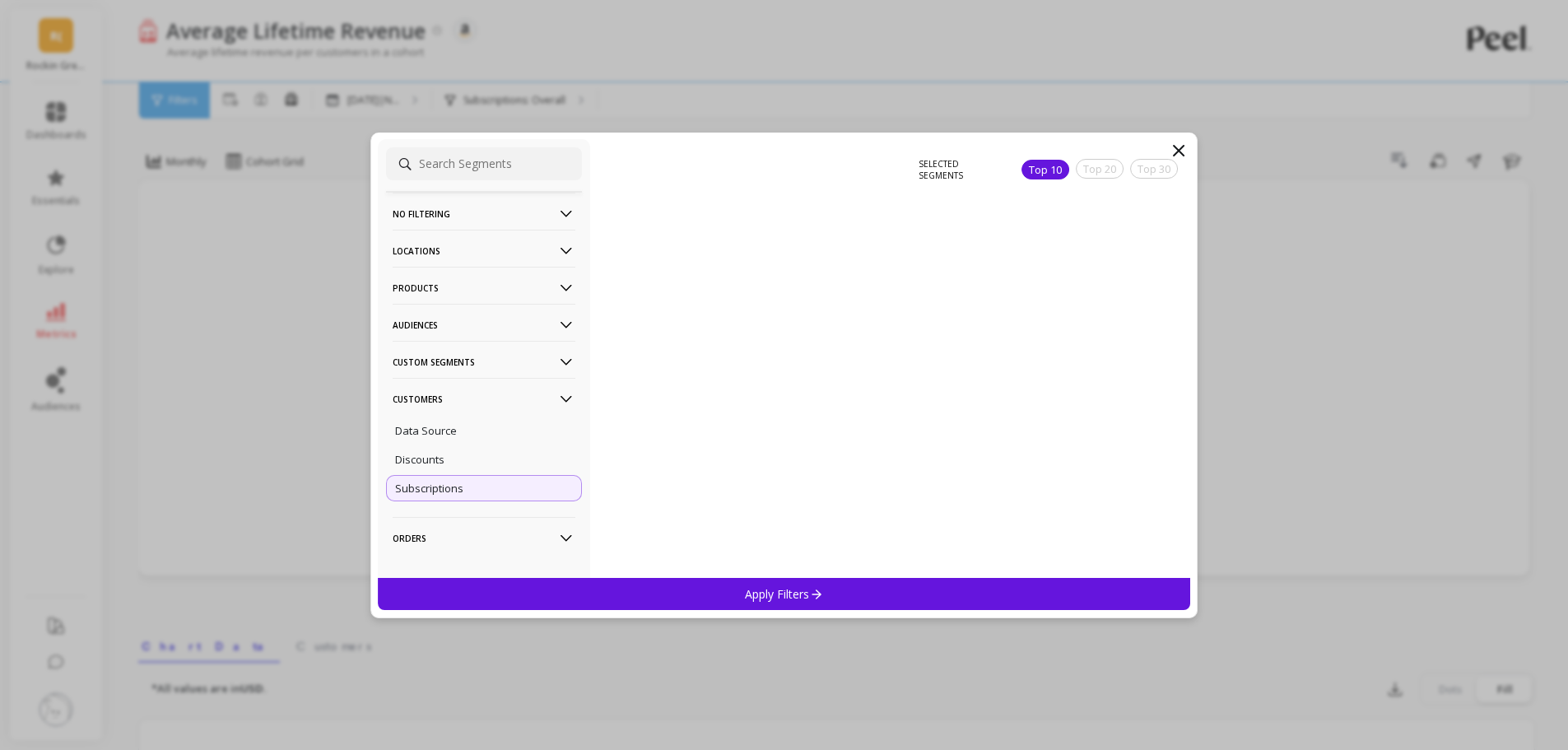
click at [451, 362] on p "Custom Segments" at bounding box center [483, 361] width 182 height 42
click at [425, 292] on p "Products" at bounding box center [483, 287] width 182 height 42
click at [418, 313] on p "ASIN" at bounding box center [407, 319] width 23 height 15
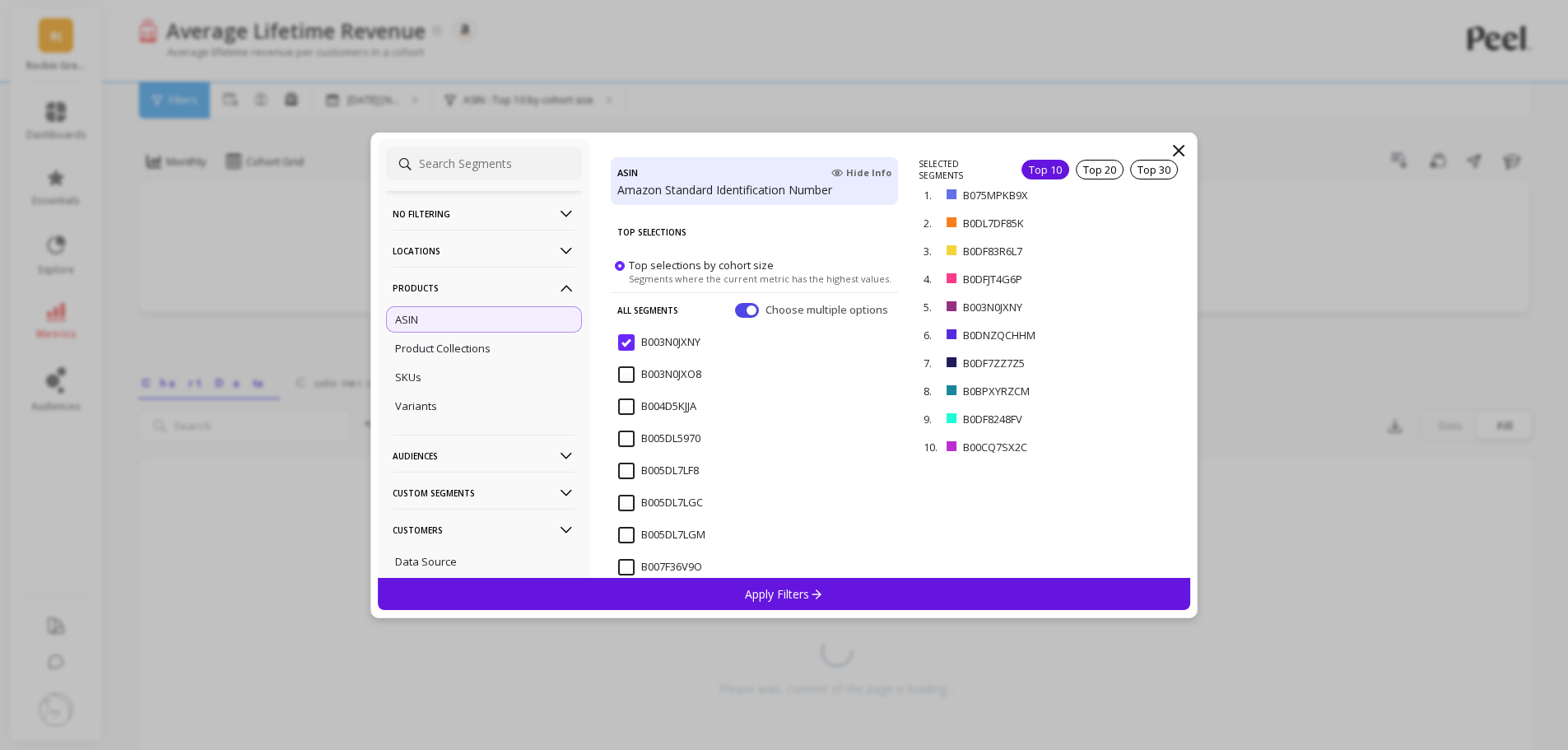
click at [433, 327] on div "ASIN" at bounding box center [484, 319] width 196 height 27
click at [735, 308] on button "button" at bounding box center [747, 309] width 24 height 15
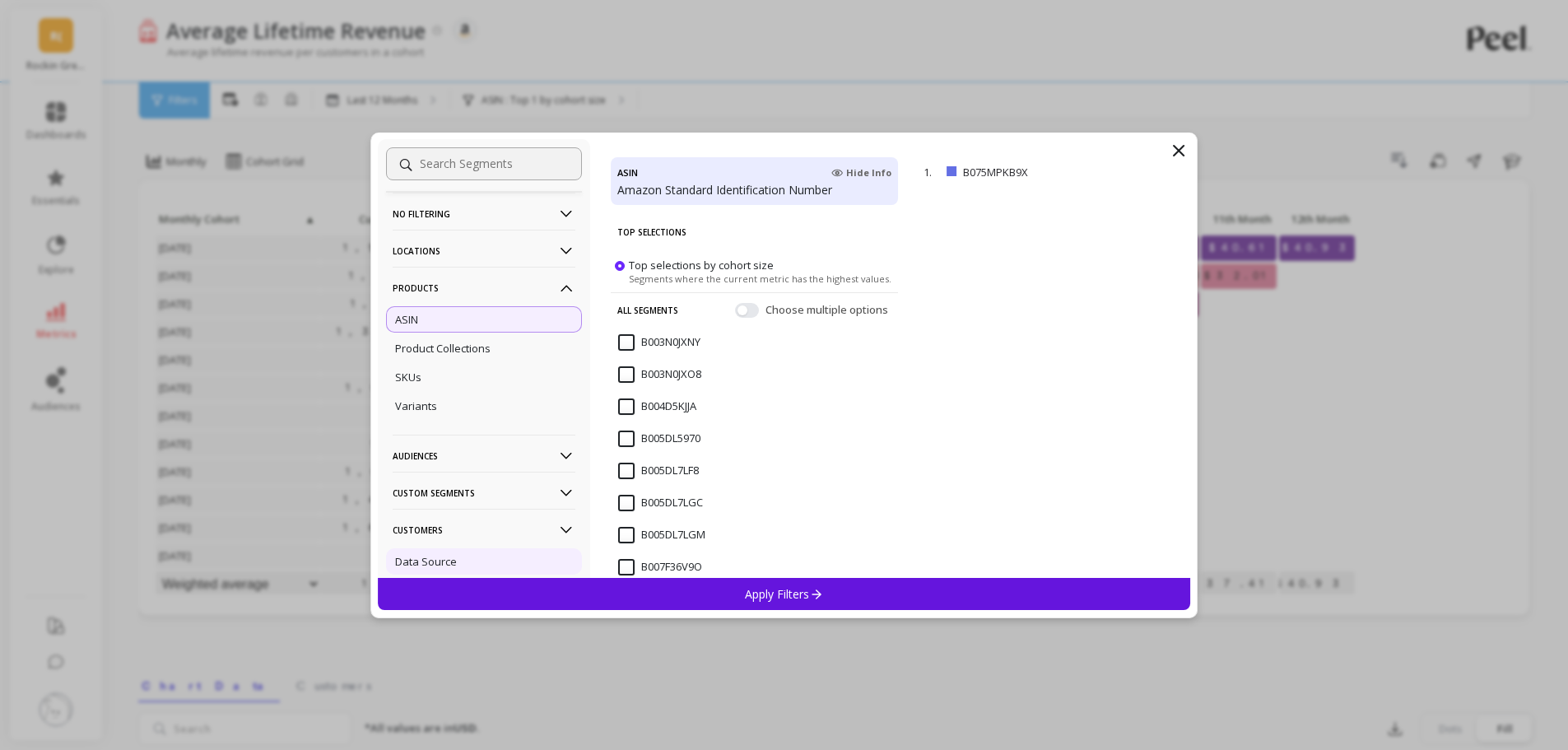
scroll to position [149, 0]
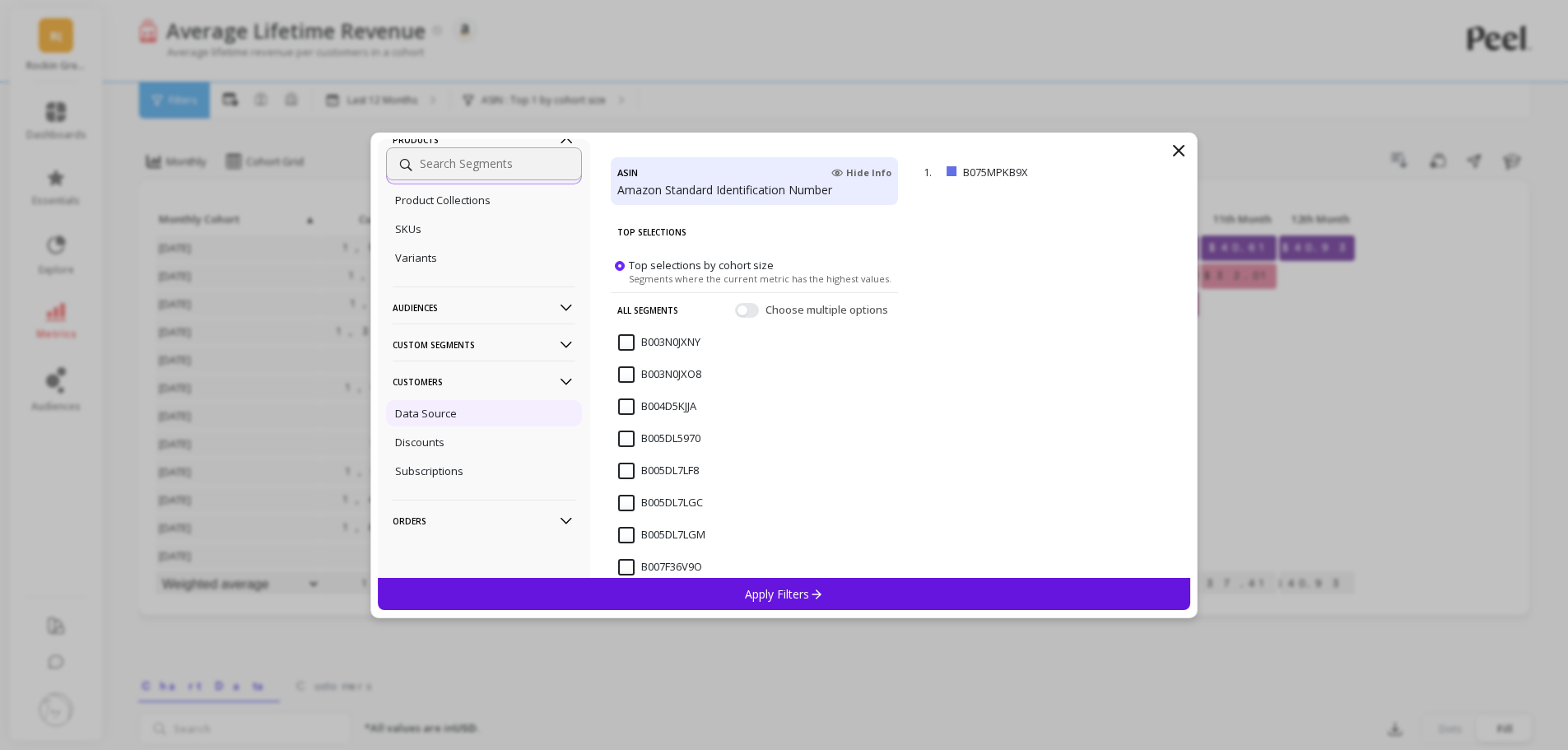
click at [427, 419] on p "Data Source" at bounding box center [425, 413] width 61 height 15
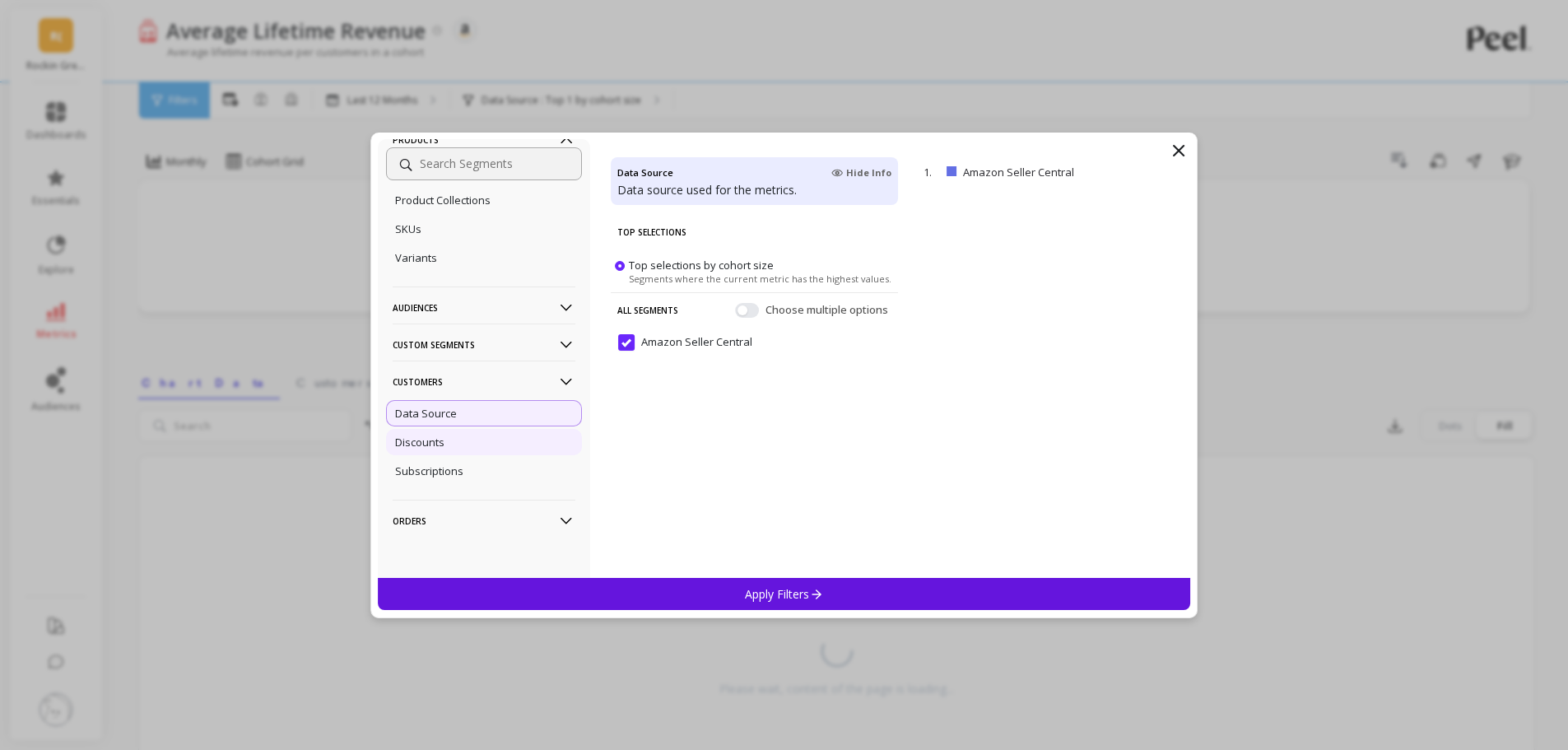
click at [431, 434] on p "Discounts" at bounding box center [420, 441] width 50 height 15
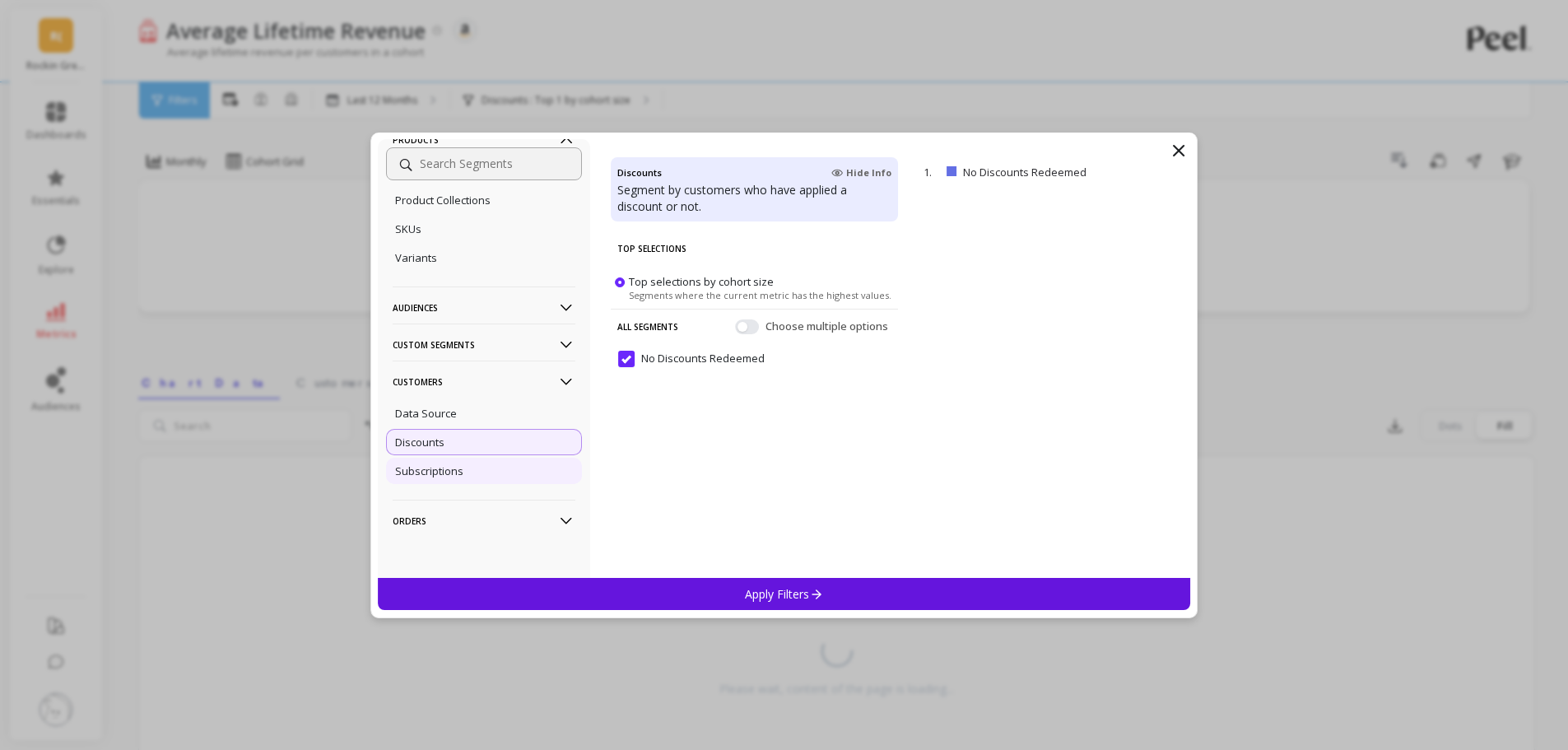
click at [436, 476] on p "Subscriptions" at bounding box center [429, 471] width 69 height 15
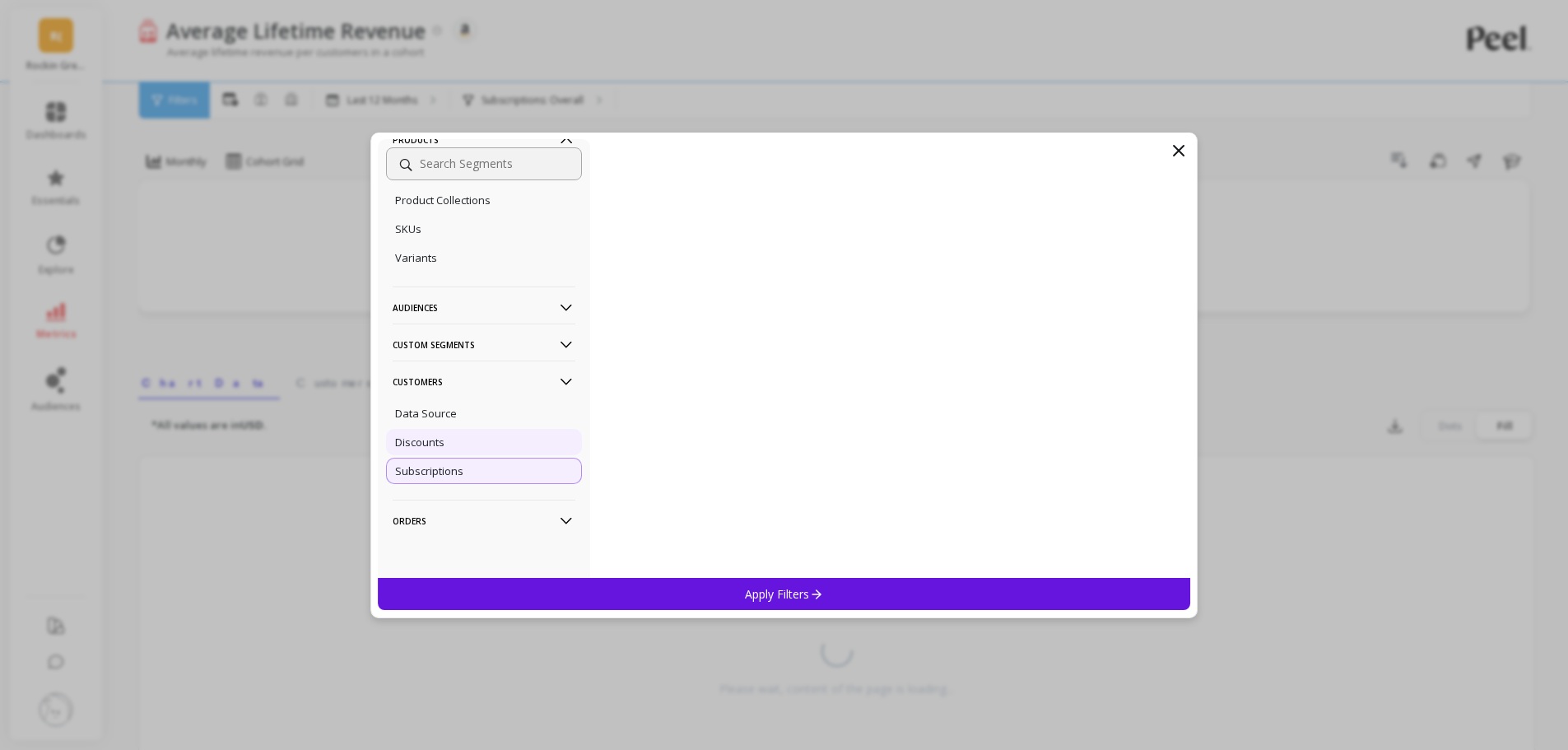
click at [441, 434] on p "Discounts" at bounding box center [420, 441] width 50 height 15
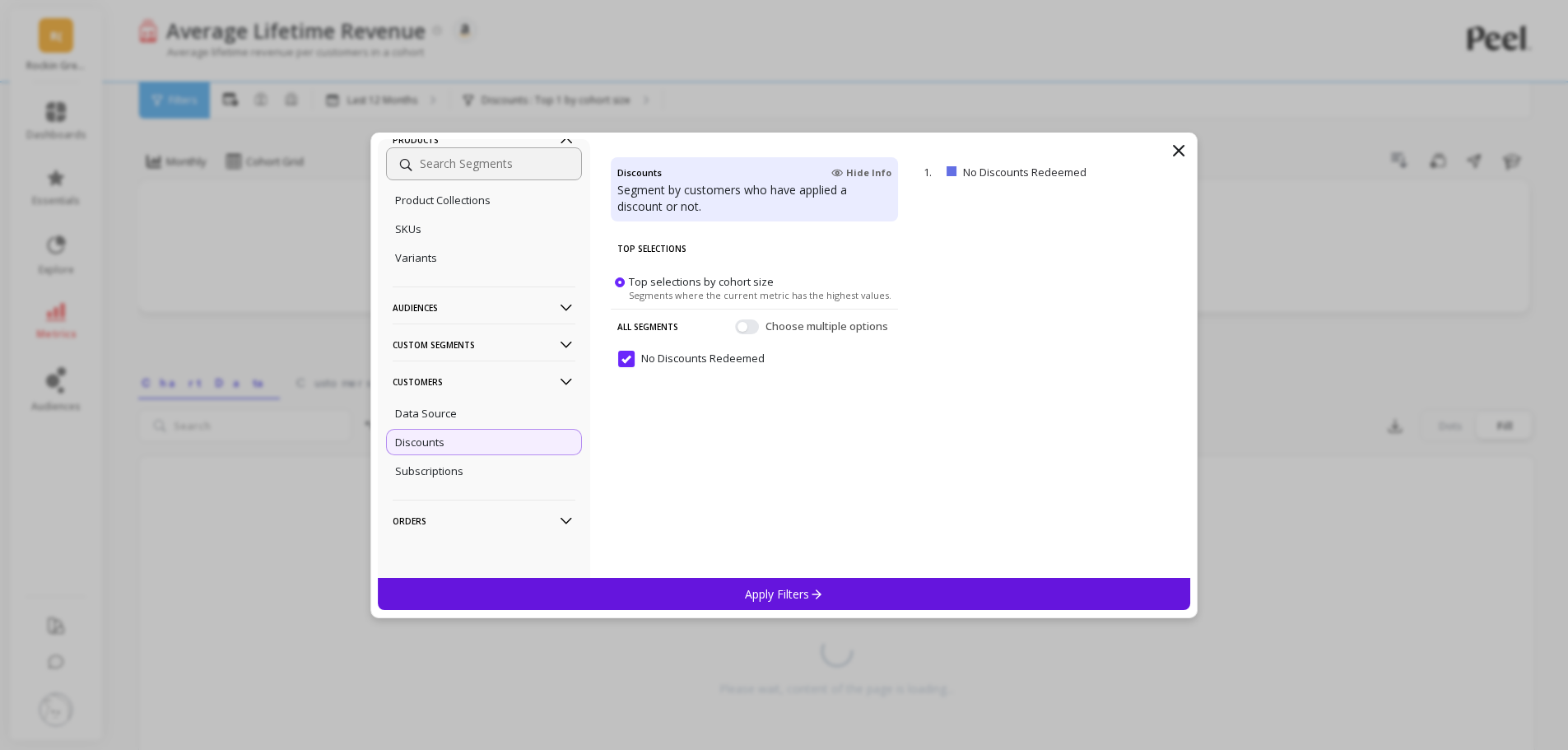
click at [871, 587] on div "Apply Filters" at bounding box center [785, 593] width 813 height 32
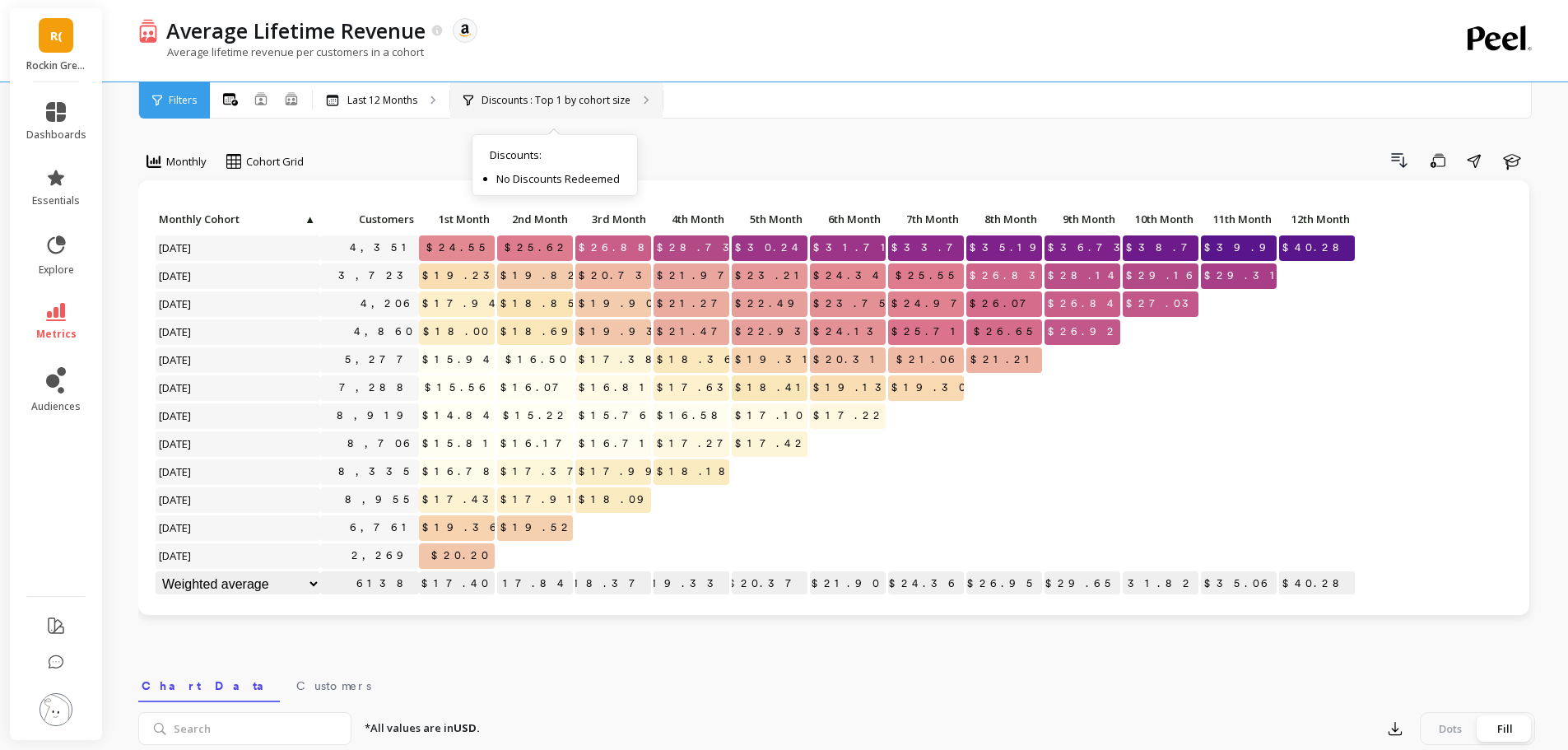
click at [518, 95] on p "Discounts : Top 1 by cohort size" at bounding box center [555, 100] width 149 height 13
click at [55, 131] on span "dashboards" at bounding box center [57, 134] width 61 height 13
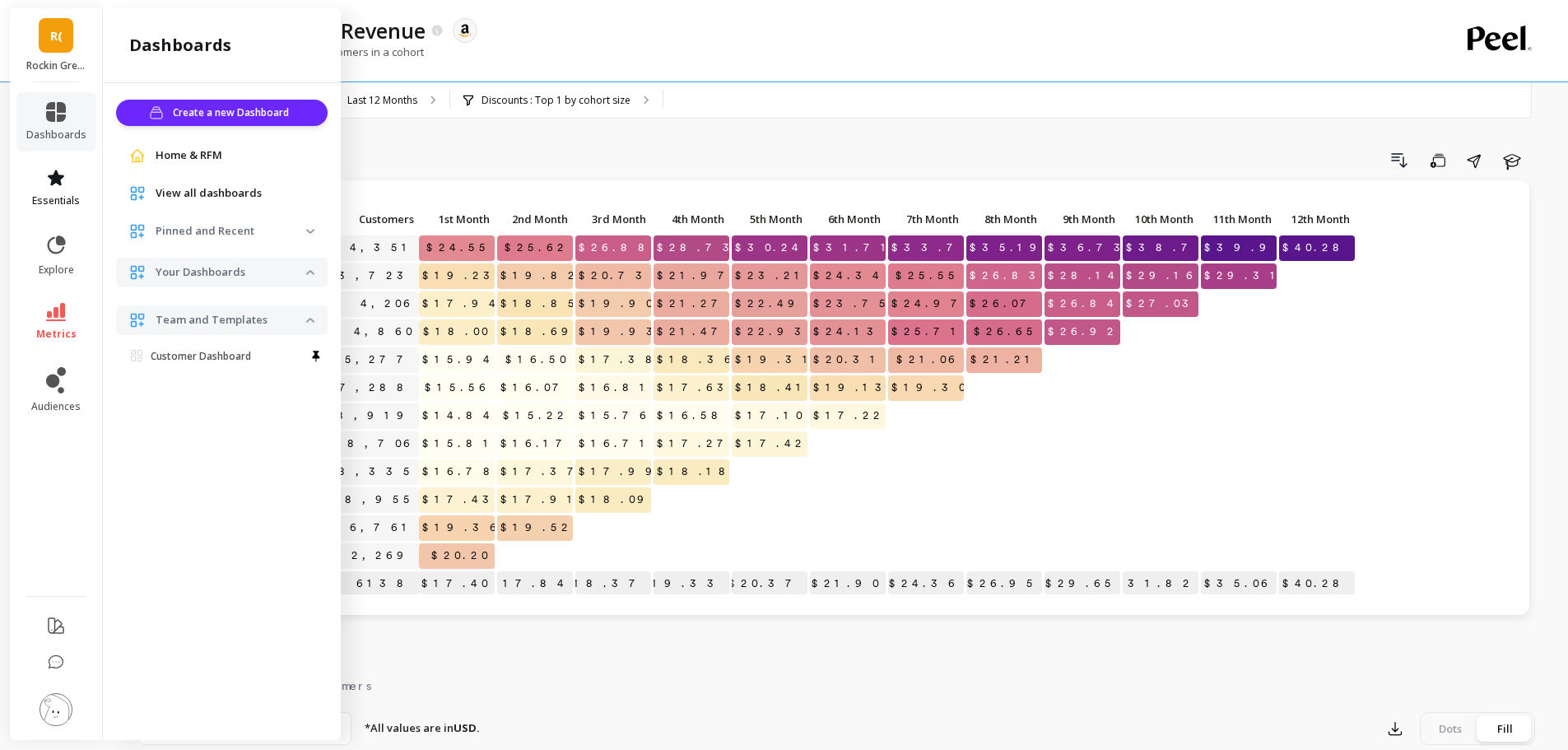
click at [51, 195] on span "essentials" at bounding box center [56, 200] width 48 height 13
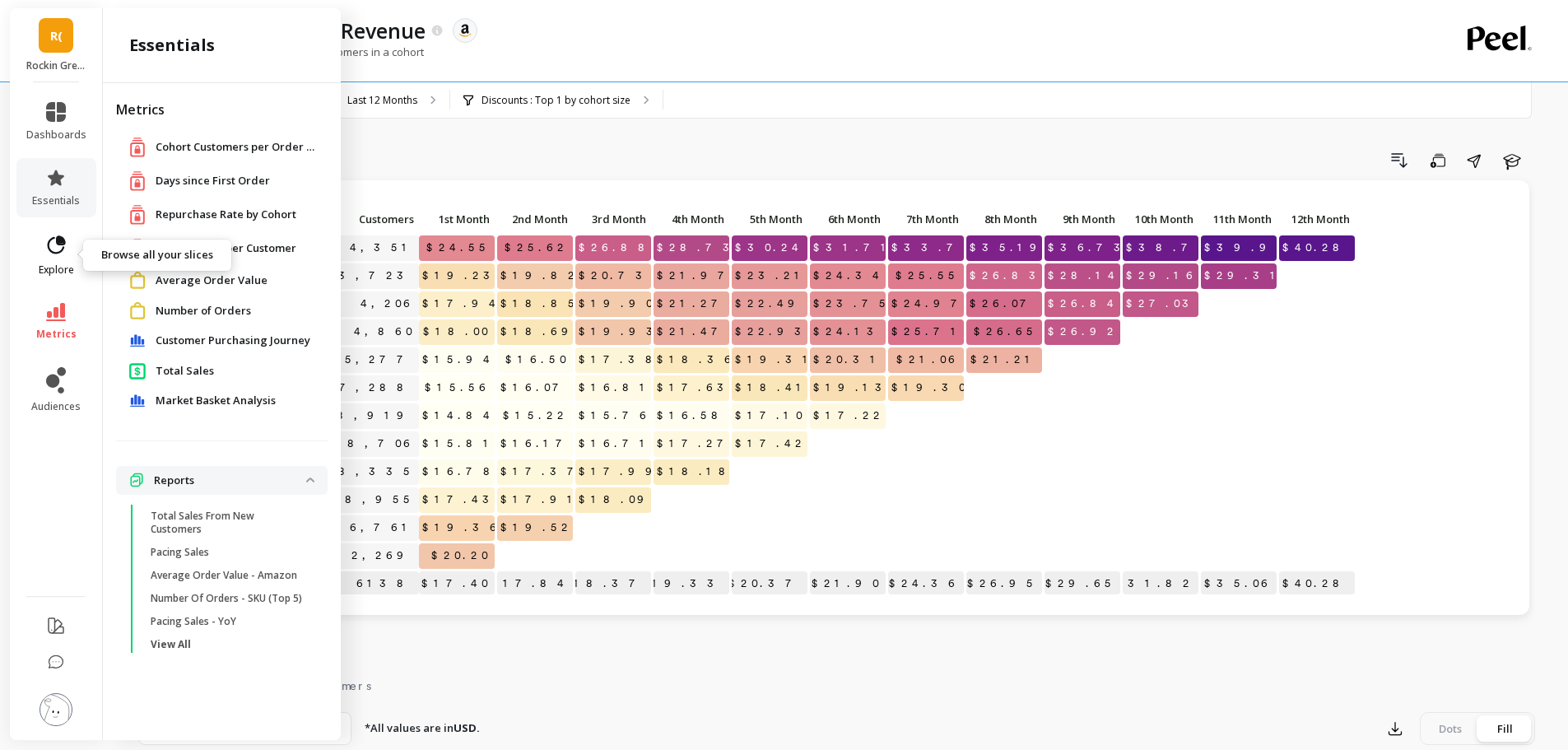
click at [34, 257] on link "explore" at bounding box center [57, 255] width 61 height 43
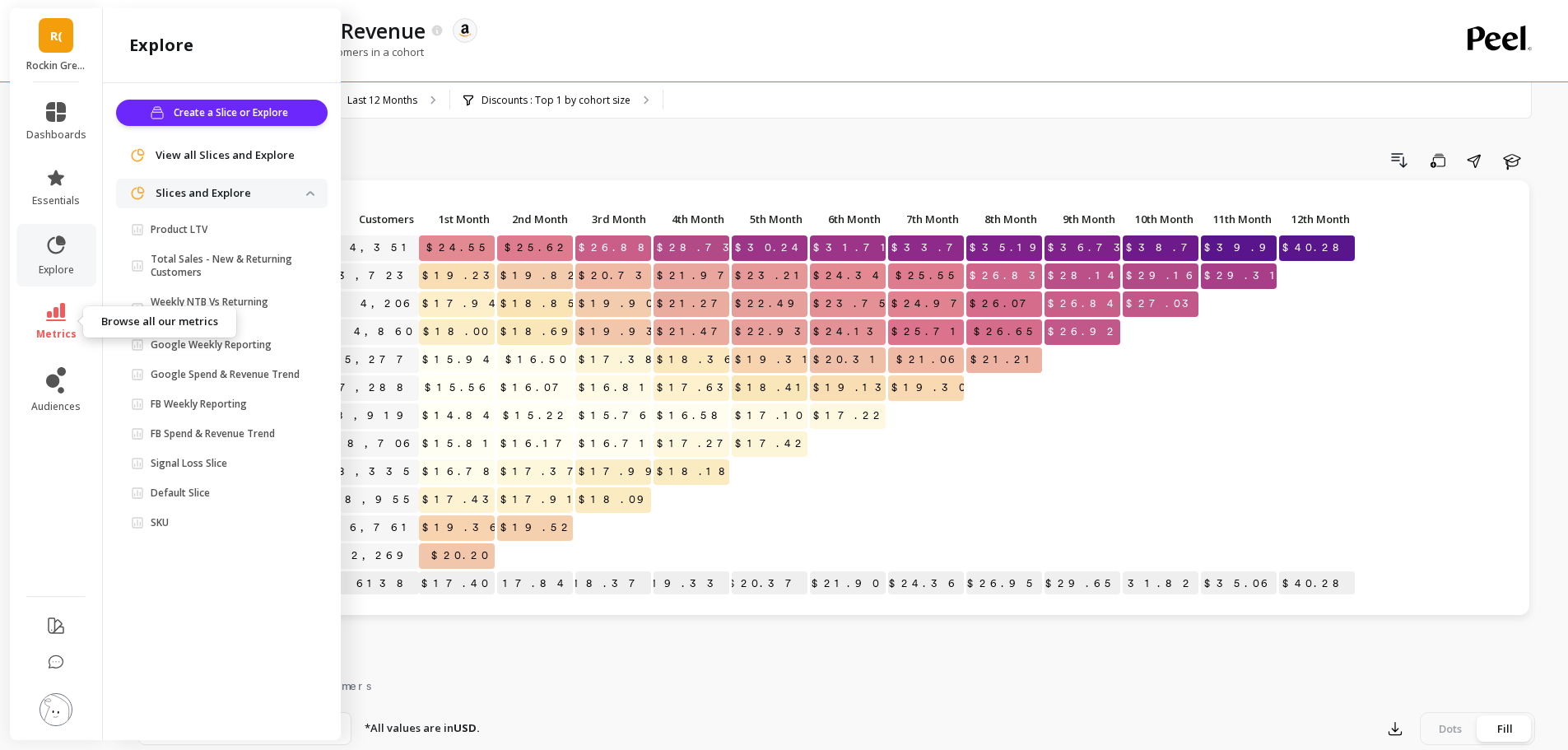
click at [52, 327] on span "metrics" at bounding box center [56, 334] width 40 height 13
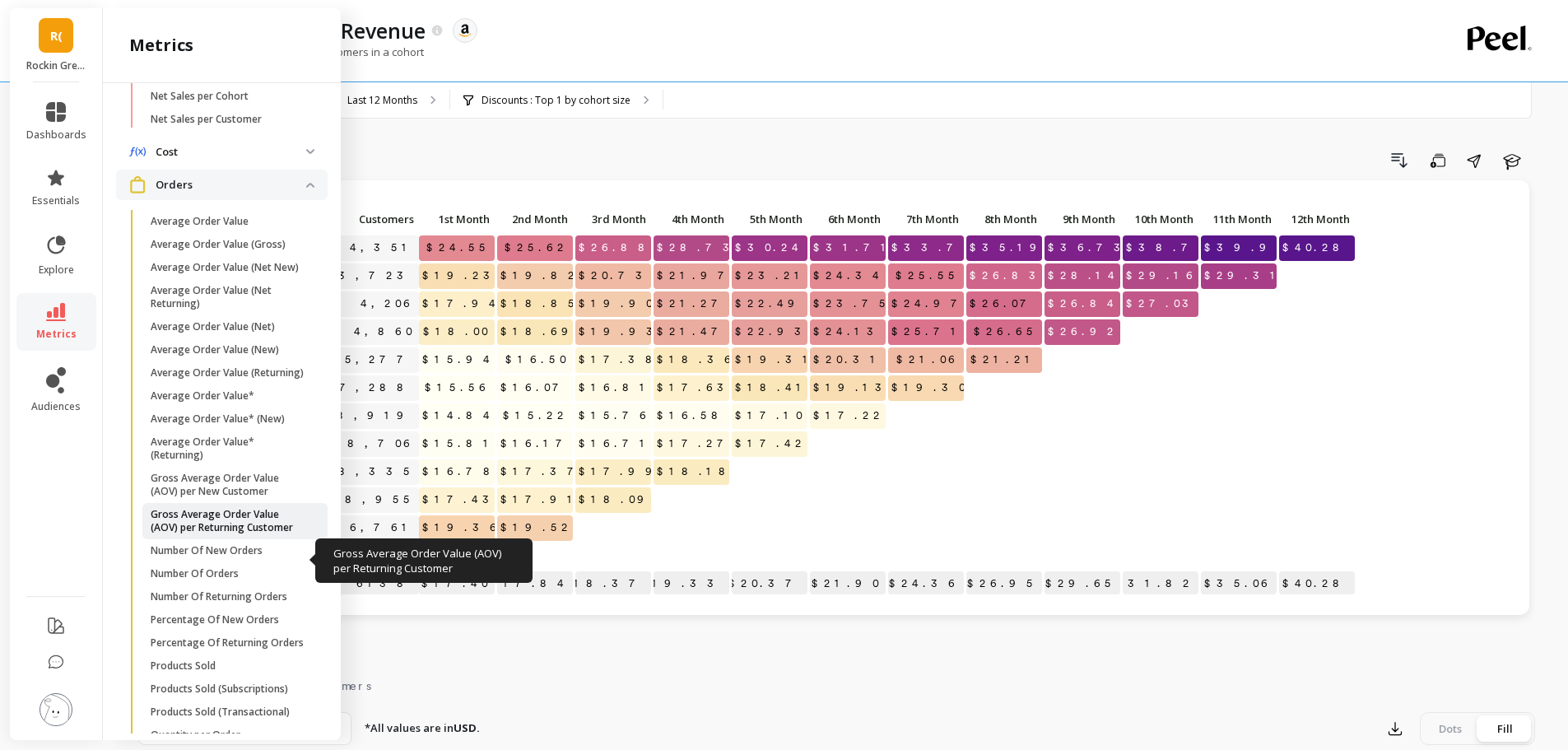
scroll to position [1625, 0]
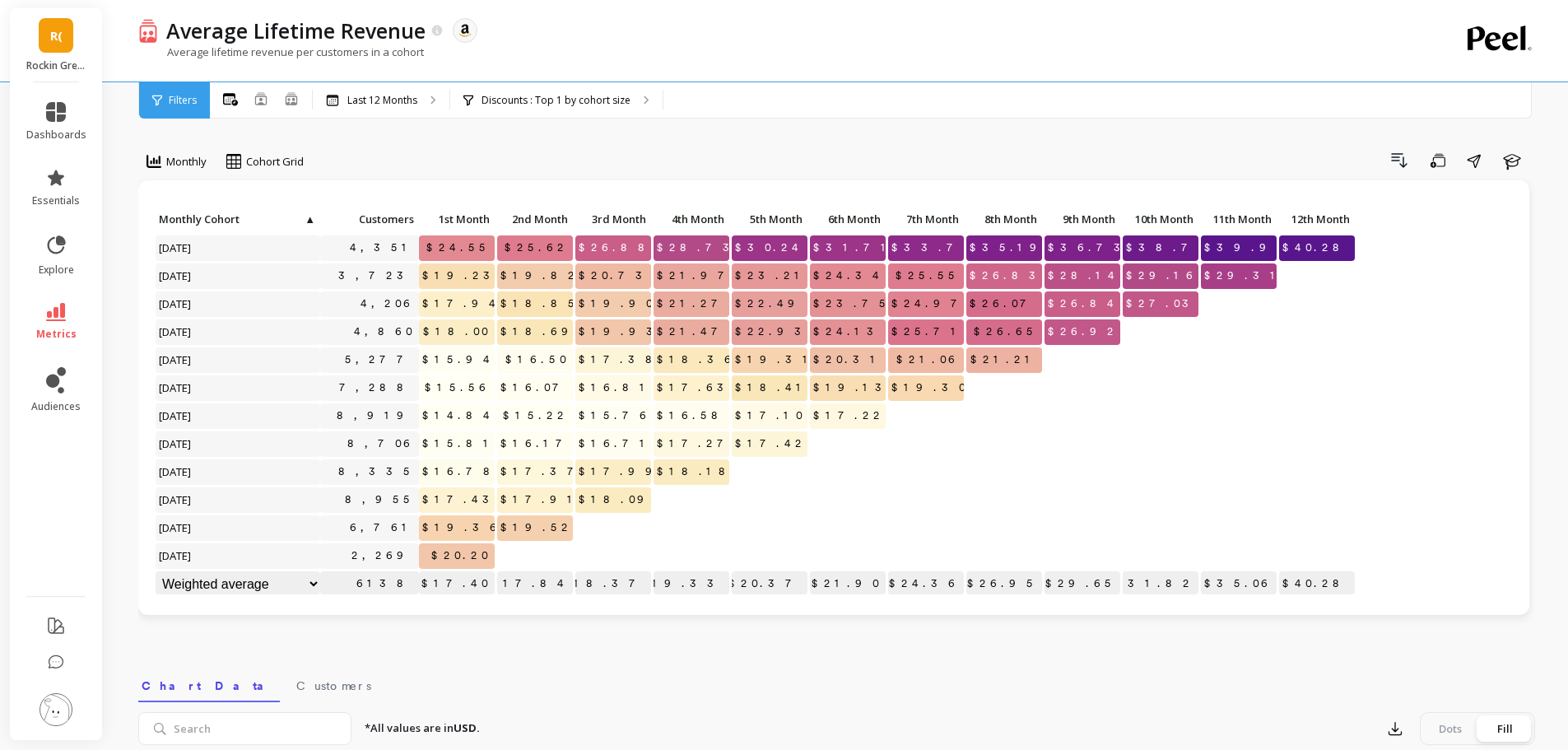
click at [757, 676] on nav "Chart Data Customers" at bounding box center [837, 682] width 1397 height 38
